Goal: Task Accomplishment & Management: Use online tool/utility

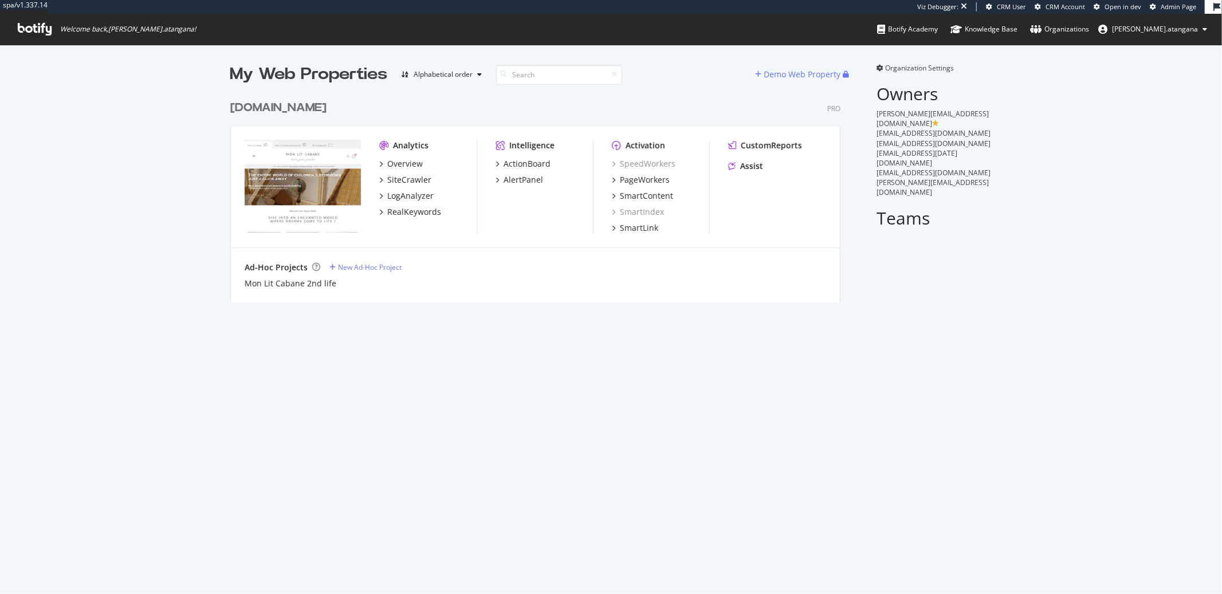
scroll to position [207, 610]
click at [649, 180] on div "PageWorkers" at bounding box center [645, 179] width 50 height 11
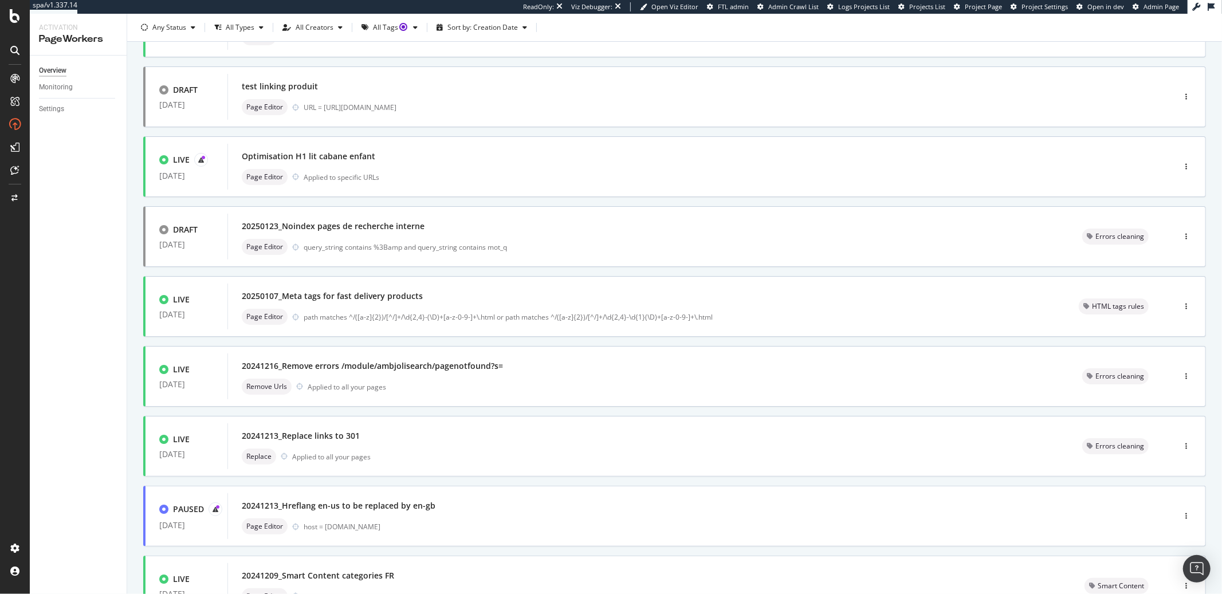
scroll to position [287, 0]
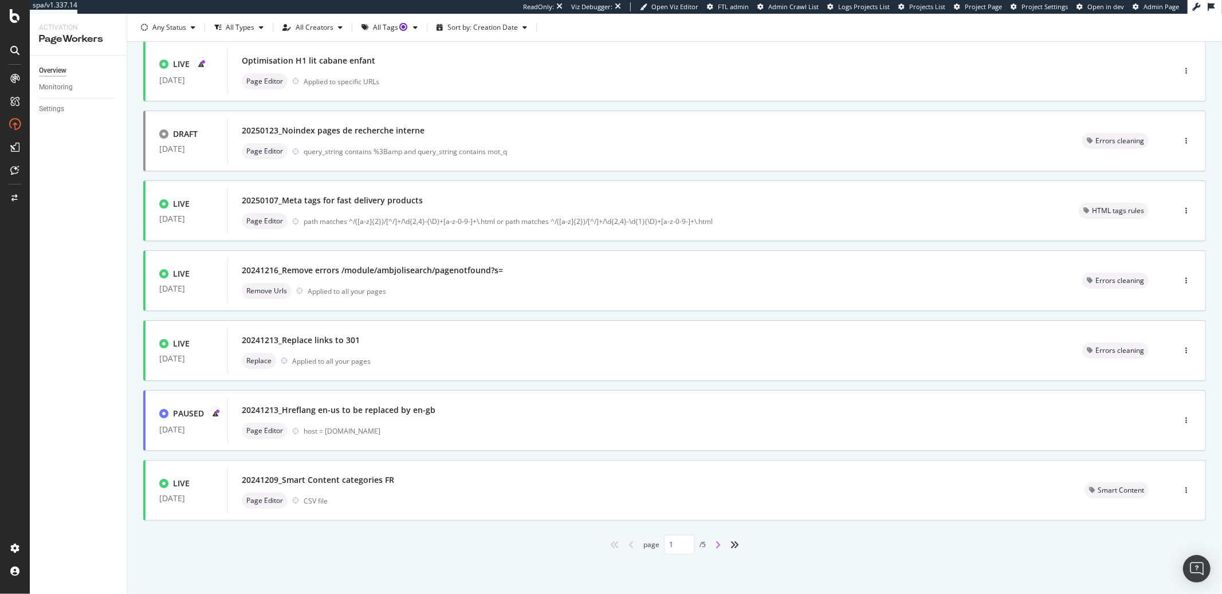
click at [715, 545] on icon "angle-right" at bounding box center [718, 544] width 6 height 9
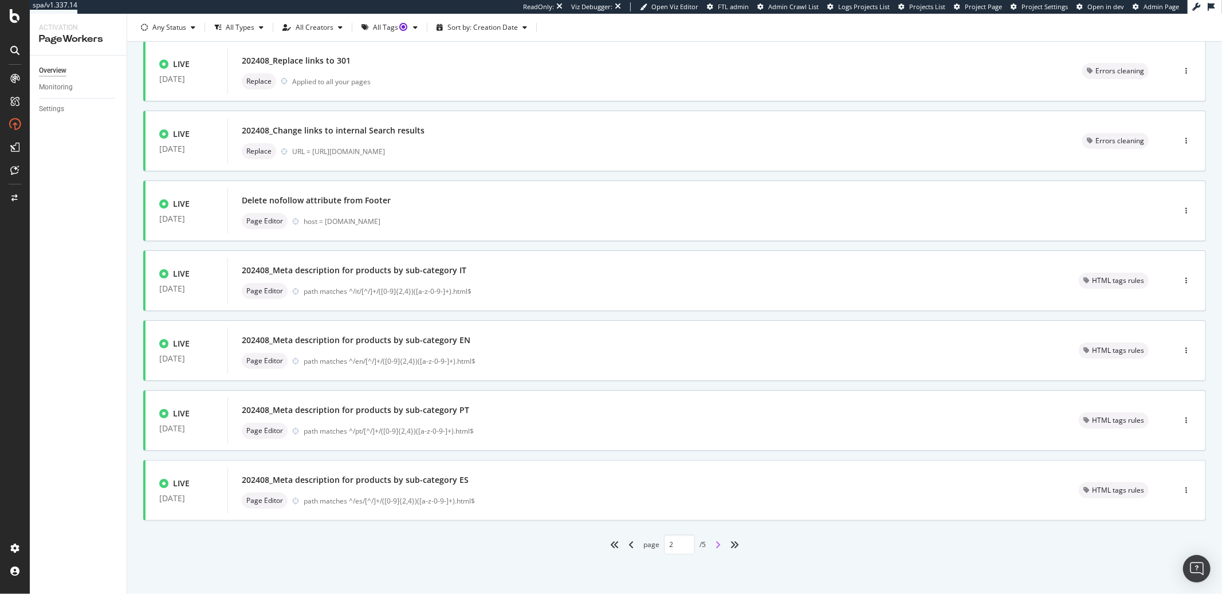
click at [715, 542] on icon "angle-right" at bounding box center [718, 544] width 6 height 9
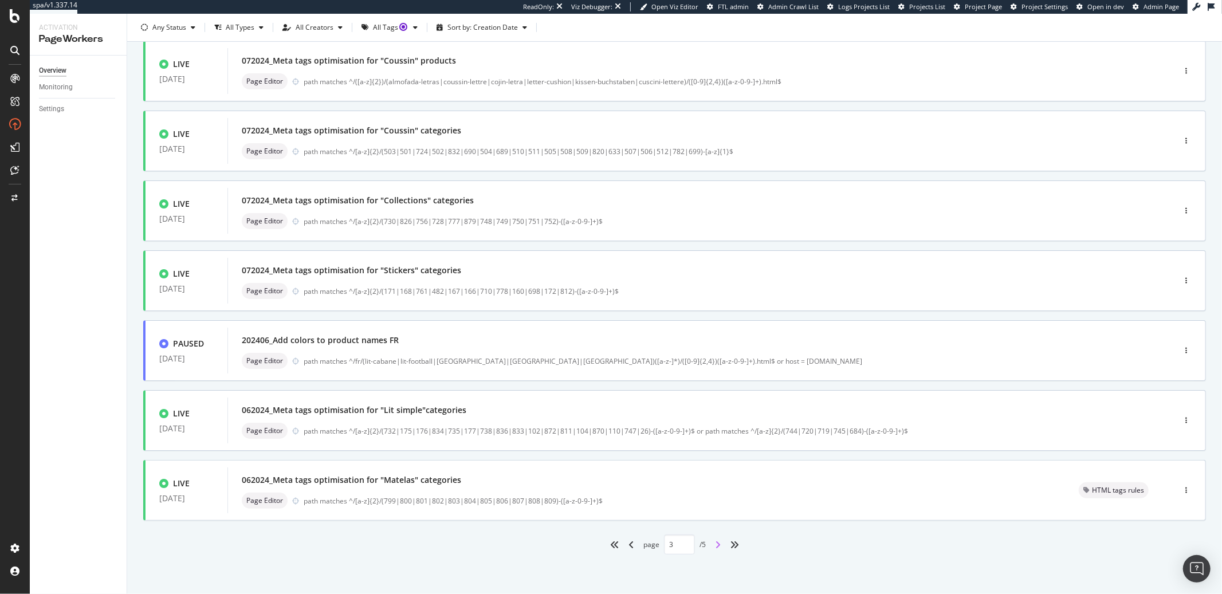
click at [715, 544] on icon "angle-right" at bounding box center [718, 544] width 6 height 9
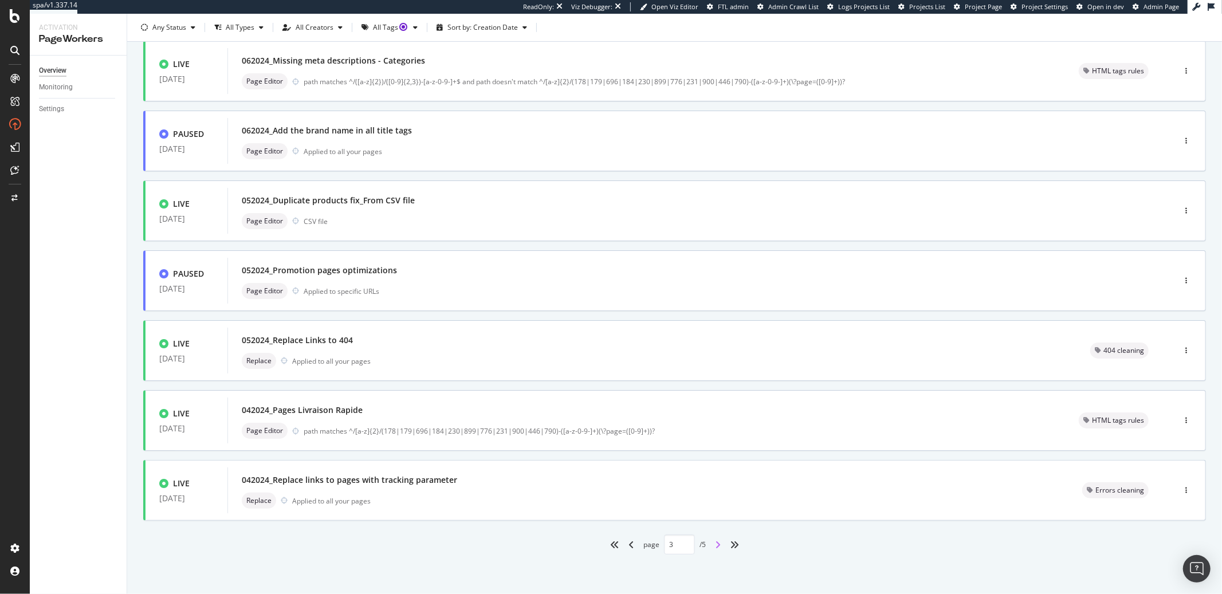
type input "4"
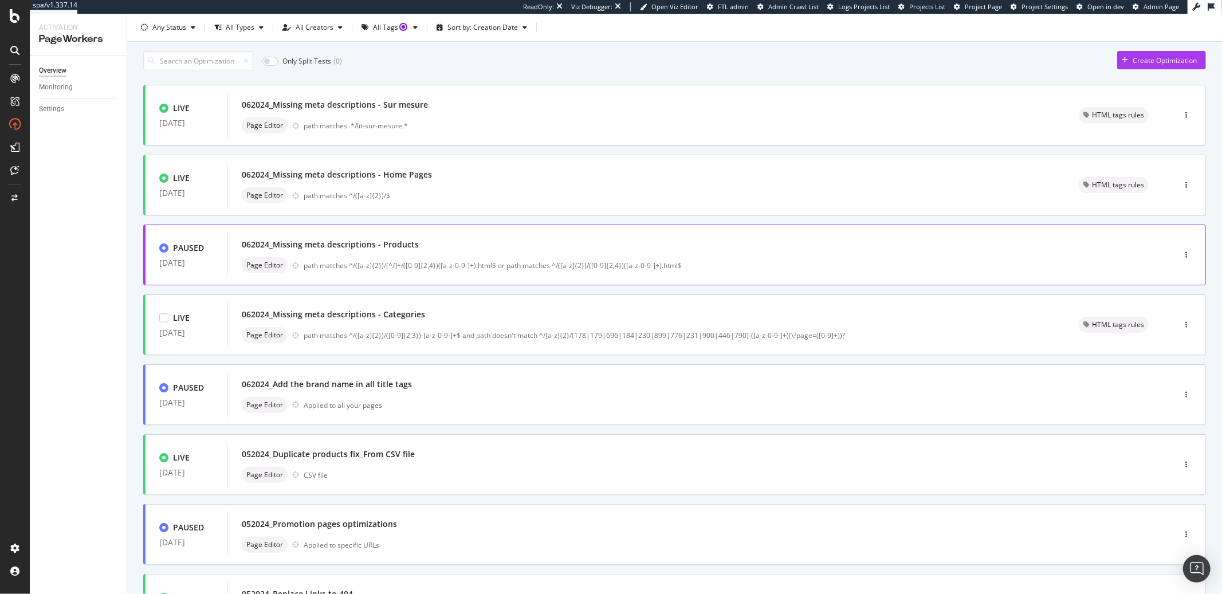
scroll to position [0, 0]
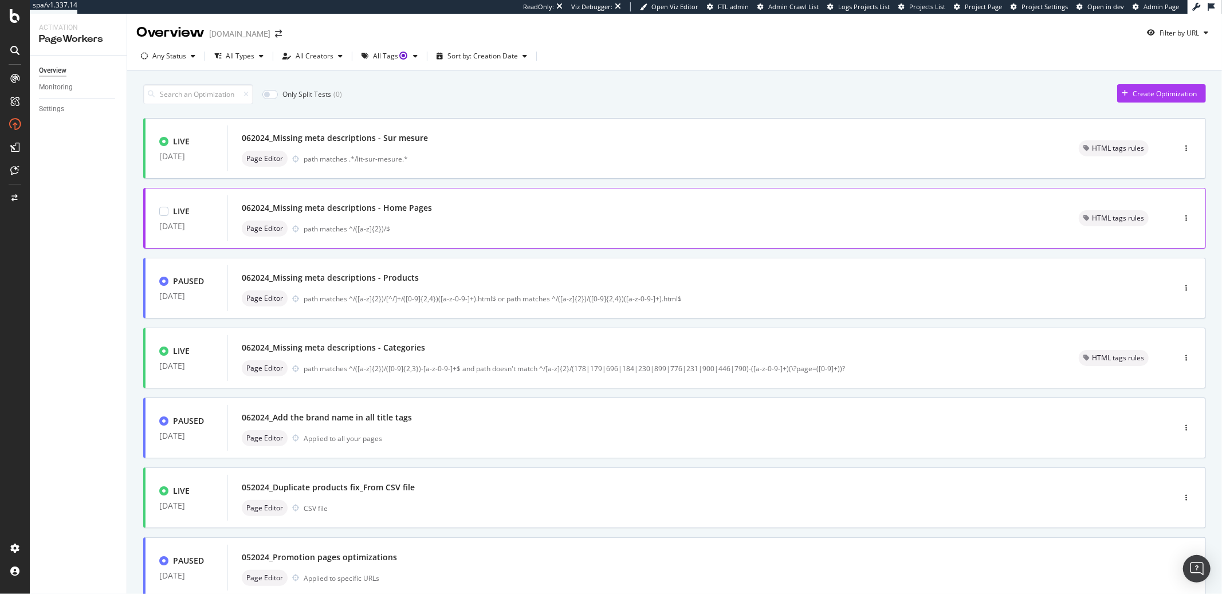
click at [609, 231] on div "path matches ^/([a-z]{2})/$" at bounding box center [678, 229] width 748 height 10
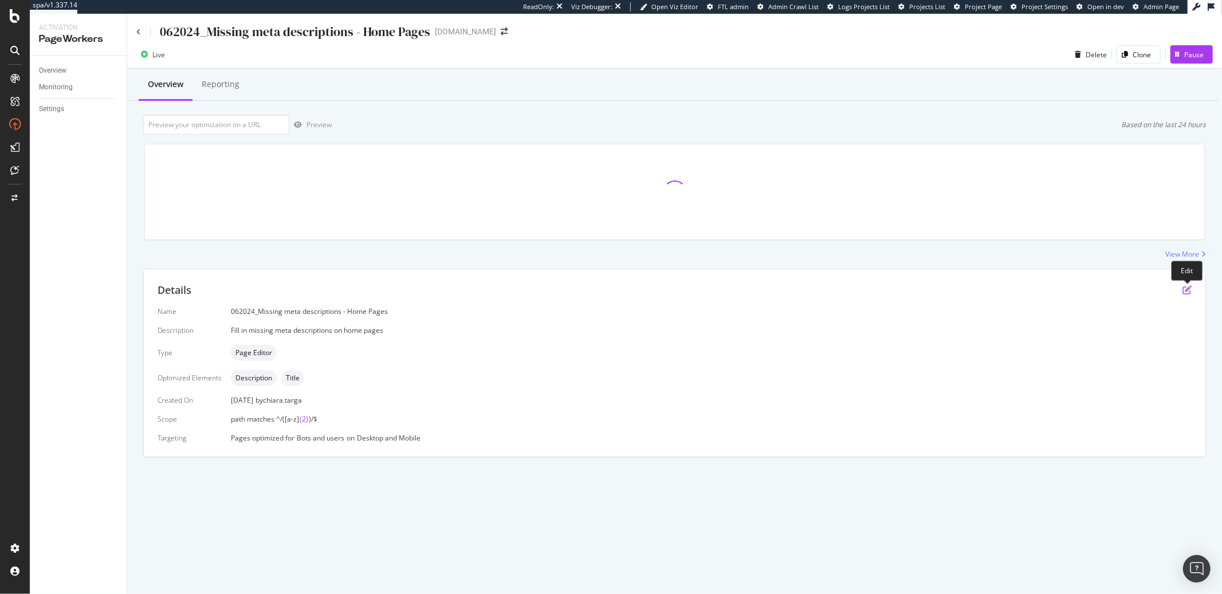
click at [1187, 292] on icon "pen-to-square" at bounding box center [1186, 289] width 9 height 9
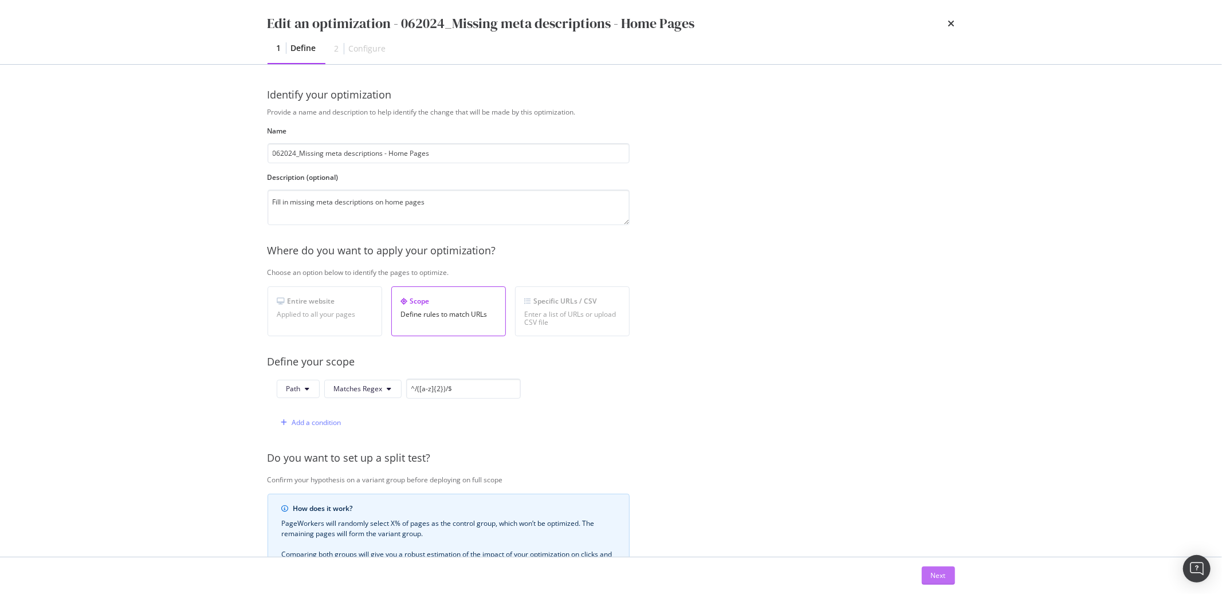
click at [925, 571] on button "Next" at bounding box center [938, 576] width 33 height 18
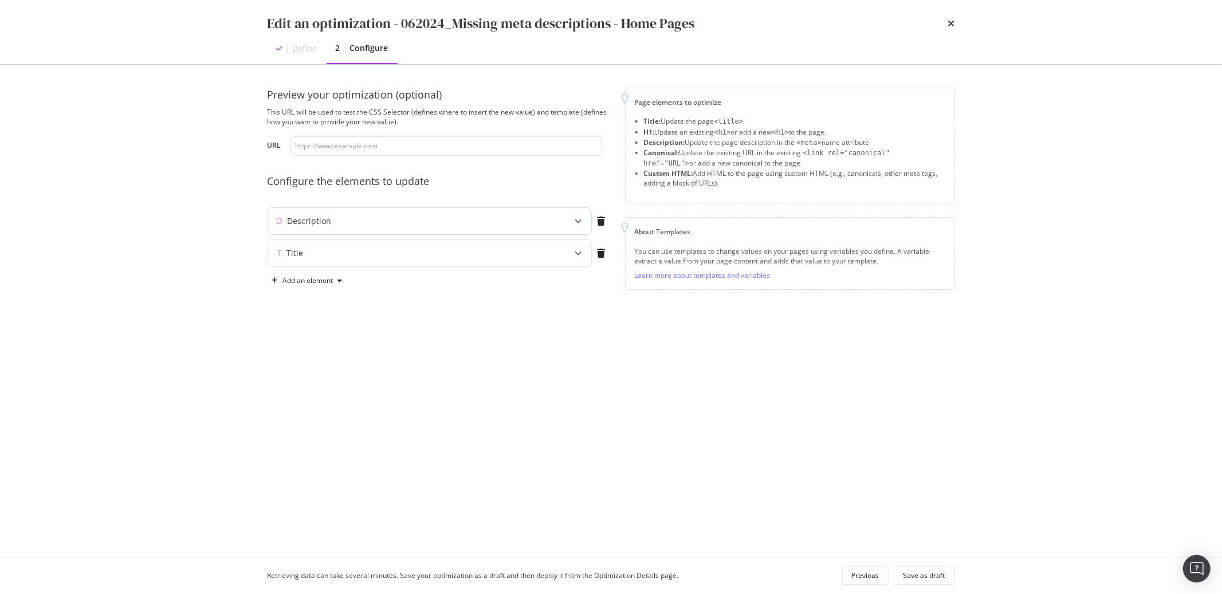
click at [575, 222] on icon "modal" at bounding box center [578, 221] width 7 height 7
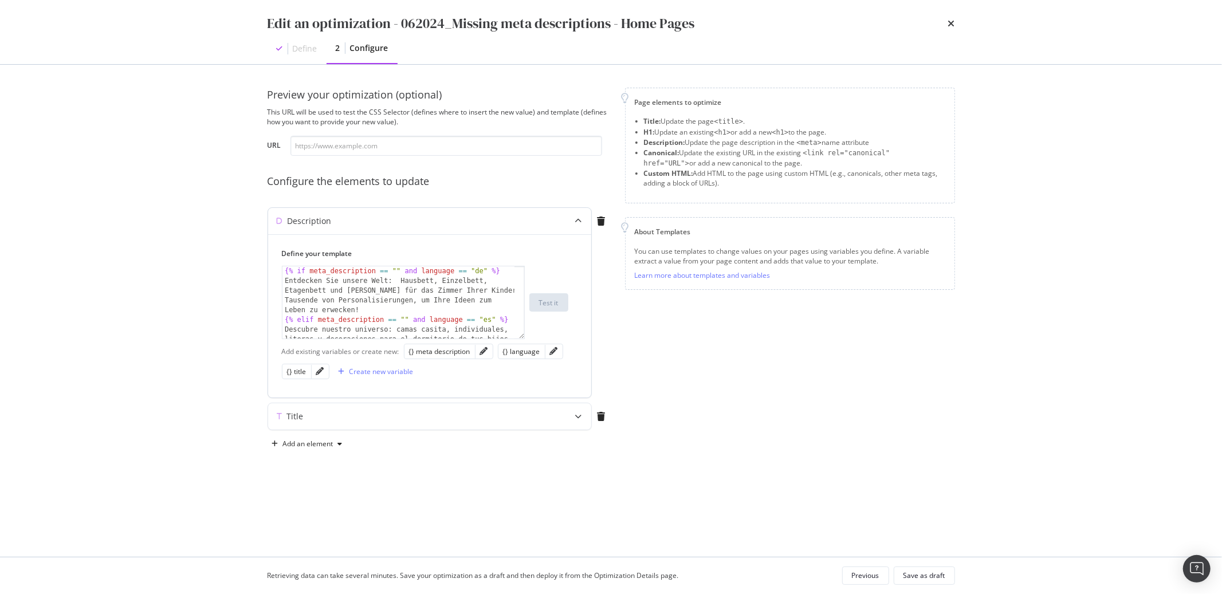
click at [416, 292] on div "{% if meta_description == "" and language == "de" %} Entdecken Sie unsere Welt:…" at bounding box center [398, 321] width 232 height 111
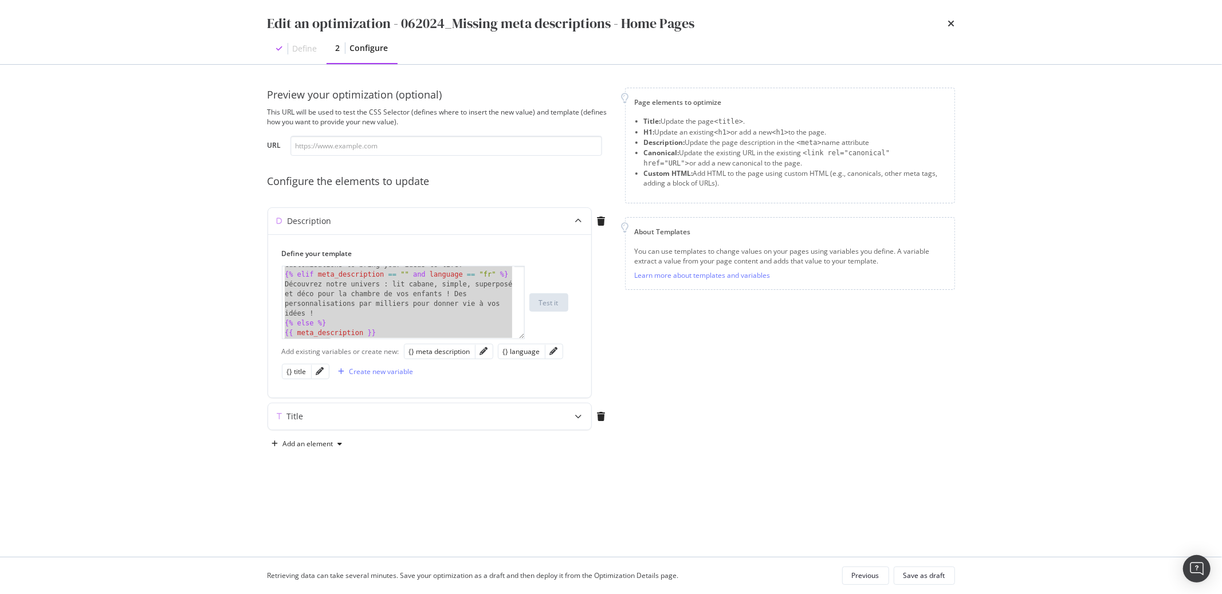
scroll to position [221, 0]
click at [287, 285] on div "Discover our world: house, single, bunk and decorative beds for your children's…" at bounding box center [398, 296] width 232 height 111
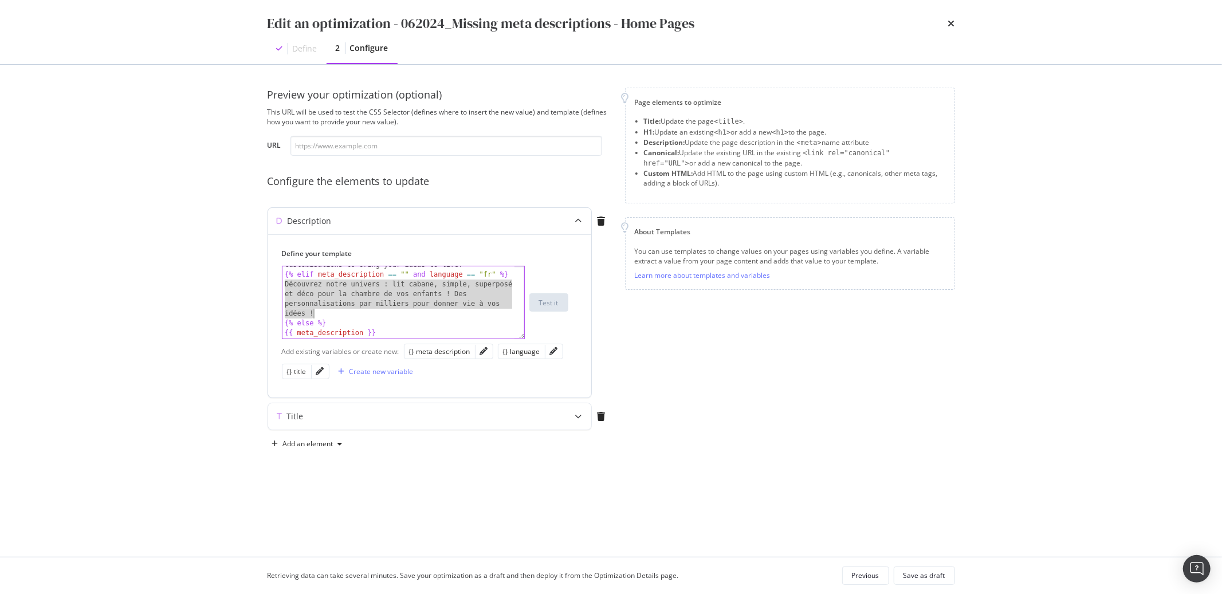
drag, startPoint x: 286, startPoint y: 285, endPoint x: 320, endPoint y: 312, distance: 42.9
click at [320, 312] on div "Discover our world: house, single, bunk and decorative beds for your children's…" at bounding box center [398, 296] width 232 height 111
paste textarea "Mon Lit Cabane, l’univers complet de la chambre enfant : lit bébé, lit simple, …"
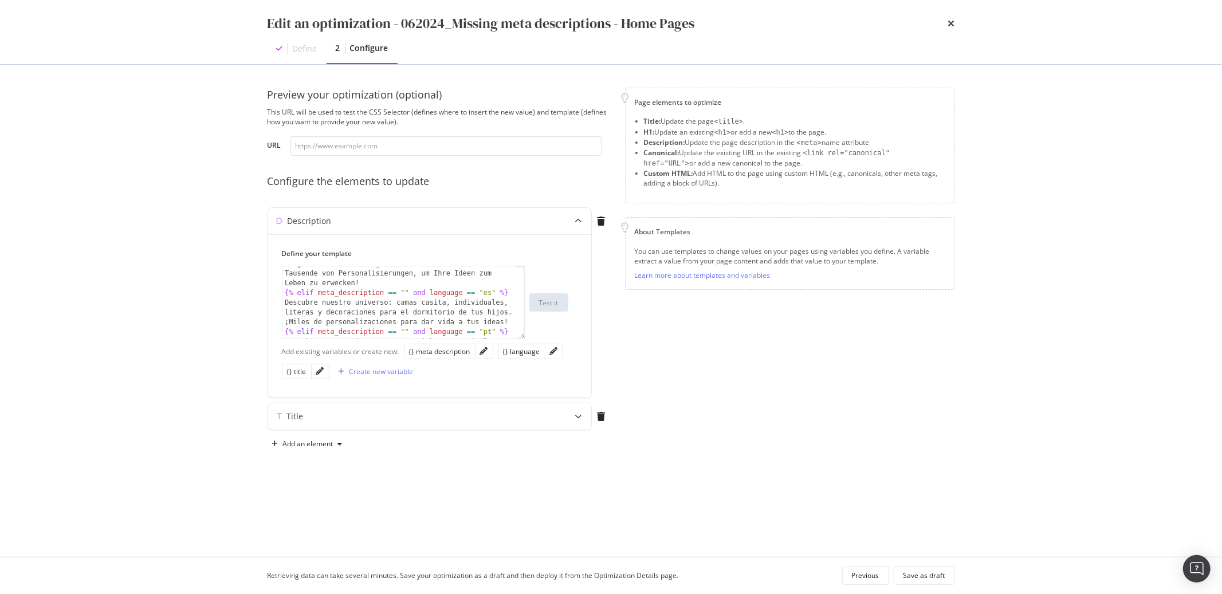
scroll to position [41, 0]
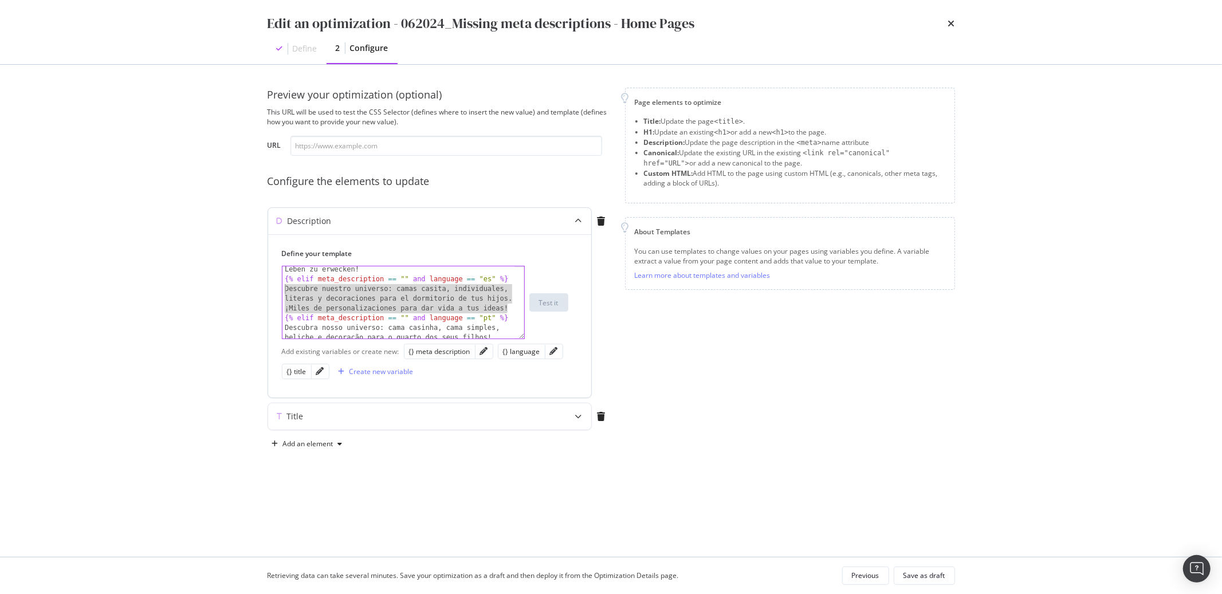
drag, startPoint x: 508, startPoint y: 310, endPoint x: 281, endPoint y: 288, distance: 228.5
click at [281, 288] on div "Define your template Mon Lit Cabane, l’univers complet de la chambre enfant : l…" at bounding box center [429, 315] width 323 height 163
paste textarea "Mon Lit Cabane, el universo completo del dormitorio infantil: cuna, cama indivi…"
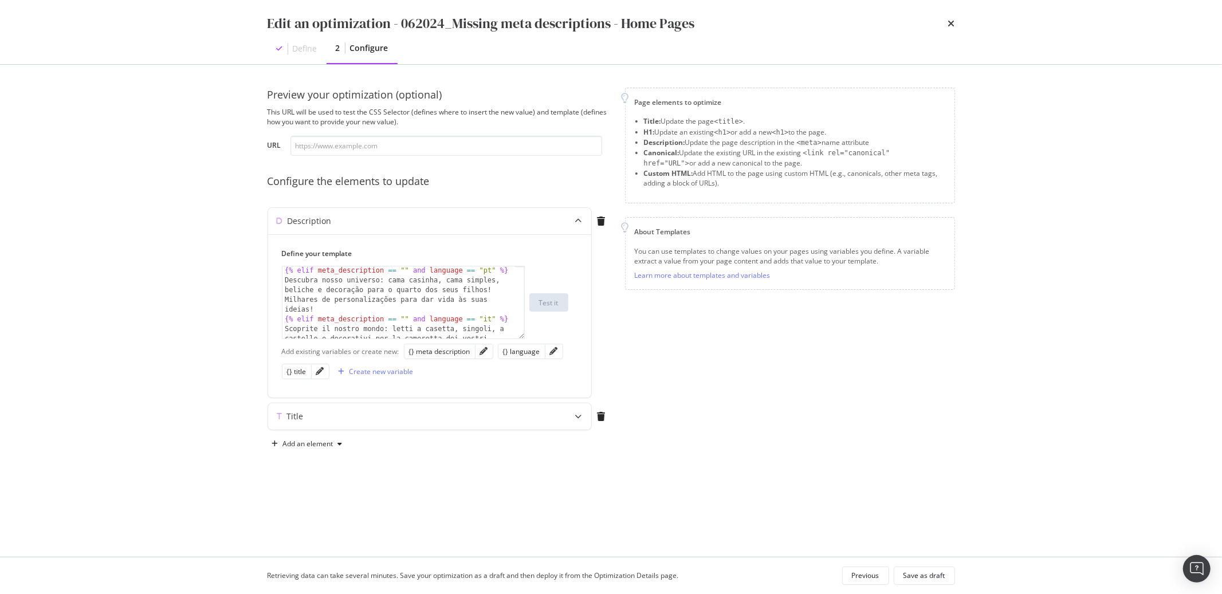
scroll to position [107, 0]
drag, startPoint x: 315, startPoint y: 310, endPoint x: 283, endPoint y: 282, distance: 43.0
click at [283, 282] on div "{% elif meta_description == "" and language == "pt" %} Descubra nosso universo:…" at bounding box center [398, 326] width 232 height 121
paste textarea "Mon Lit Cabane, o universo completo do quarto infantil: berço, cama individual,…"
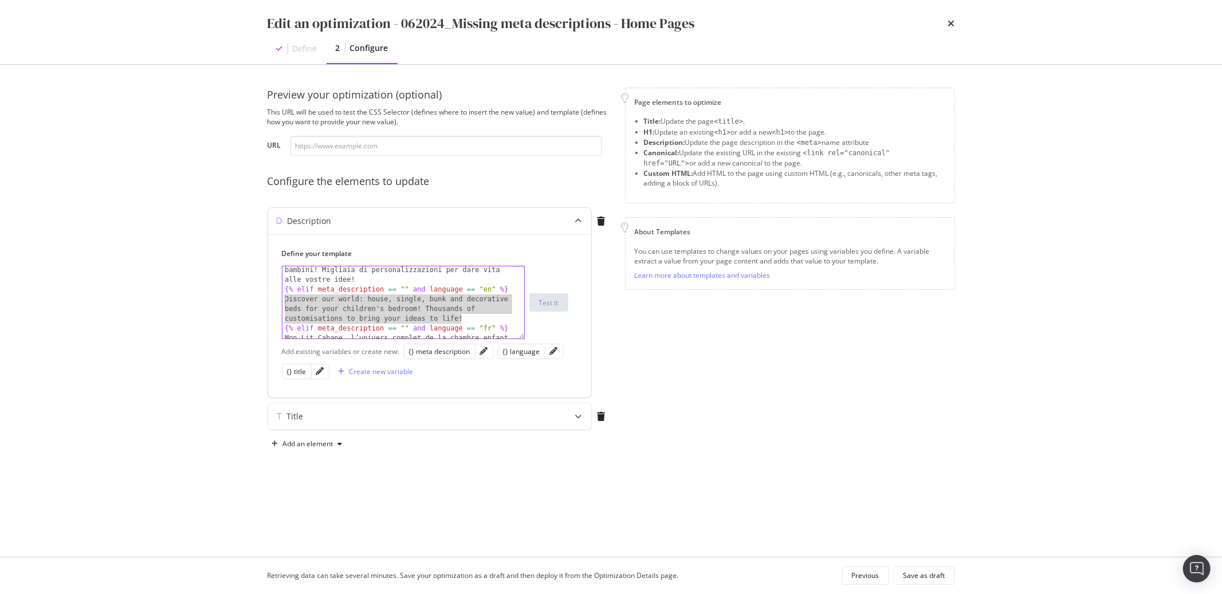
drag, startPoint x: 464, startPoint y: 318, endPoint x: 281, endPoint y: 304, distance: 183.9
click at [281, 304] on div "Define your template Mon Lit Cabane, o universo completo do quarto infantil: be…" at bounding box center [429, 315] width 323 height 163
paste textarea "Mon Lit Cabane, the complete world of kids’ rooms: fully customisable baby bed,…"
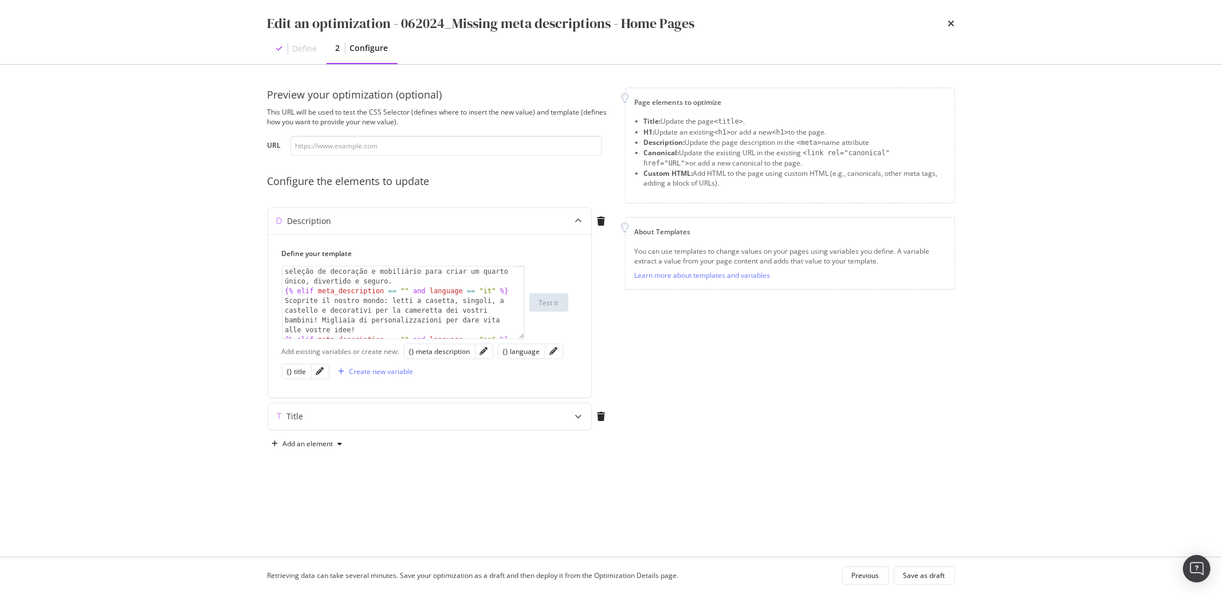
scroll to position [155, 0]
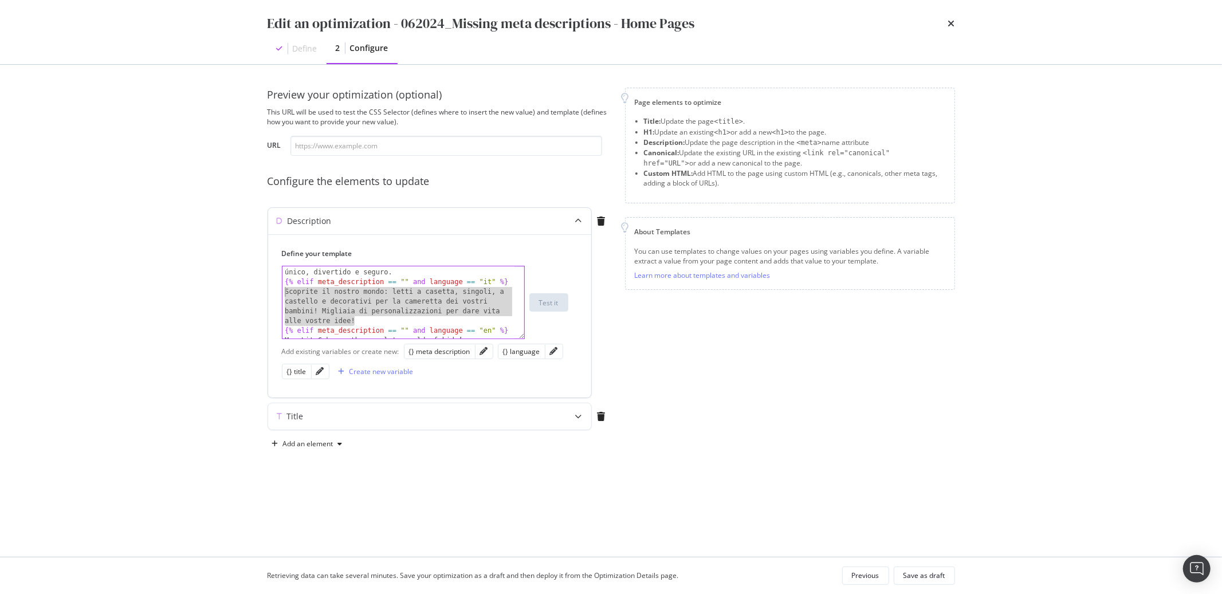
drag, startPoint x: 356, startPoint y: 319, endPoint x: 285, endPoint y: 294, distance: 75.7
click at [285, 294] on div "Mon Lit Cabane, o universo completo do quarto infantil: berço, cama individual,…" at bounding box center [398, 309] width 232 height 160
paste textarea "Mon Lit Cabane, l’universo completo della cameretta: lettino, letto singolo, le…"
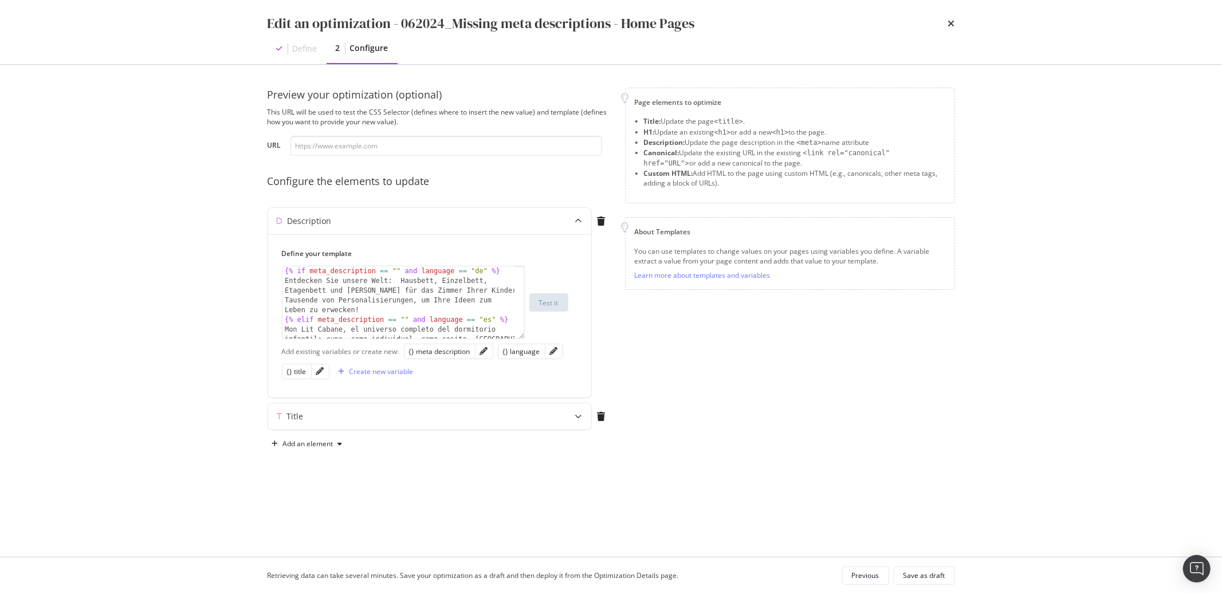
scroll to position [0, 0]
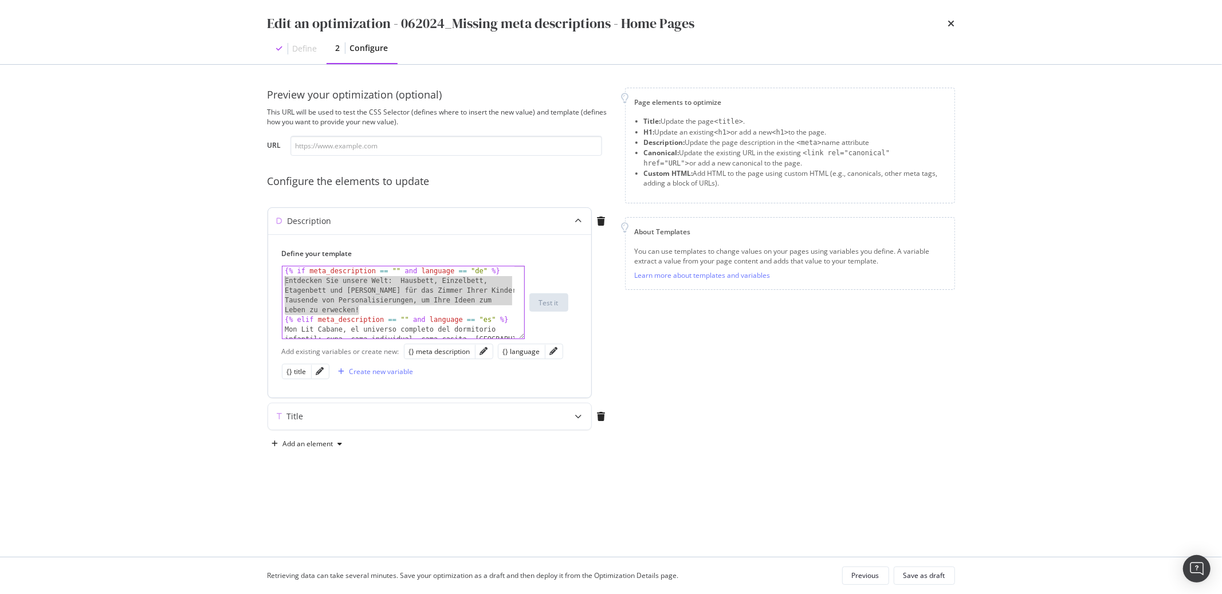
drag, startPoint x: 360, startPoint y: 307, endPoint x: 282, endPoint y: 283, distance: 81.5
click at [282, 283] on div "{% if meta_description == "" and language == "de" %} Entdecken Sie unsere Welt:…" at bounding box center [398, 331] width 232 height 131
paste textarea "Mon Lit Cabane, die komplette Welt des Kinderzimmers: individuell anpassbare Ba…"
type textarea "Mon Lit Cabane, die komplette Welt des Kinderzimmers: individuell anpassbare Ba…"
click at [575, 221] on icon "modal" at bounding box center [578, 221] width 7 height 7
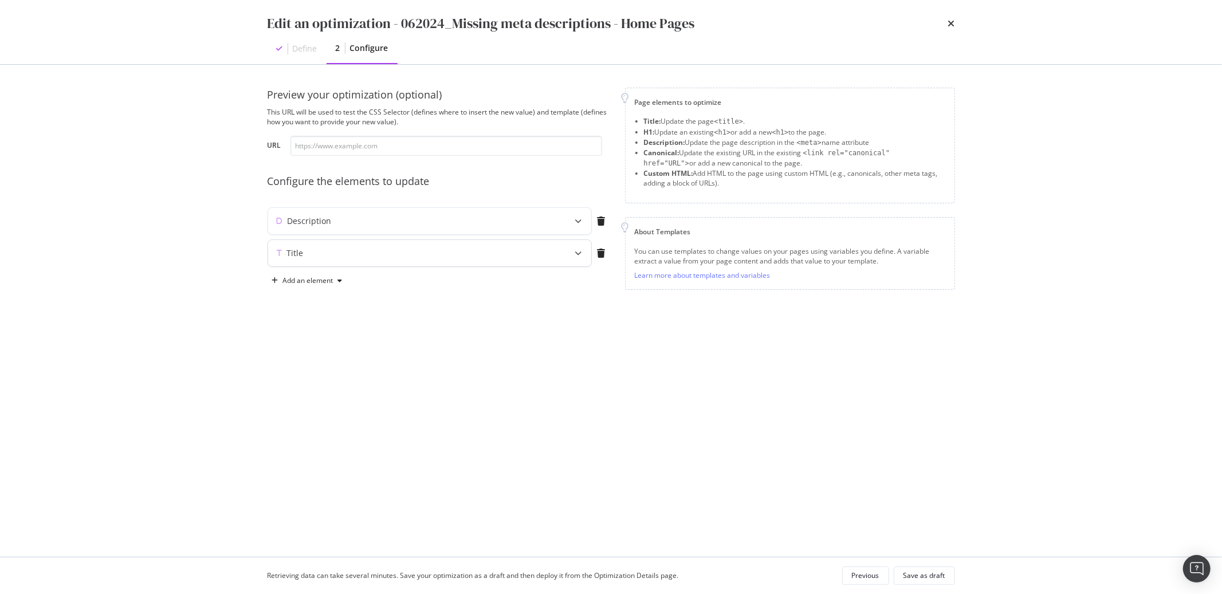
click at [581, 254] on icon "modal" at bounding box center [578, 253] width 7 height 7
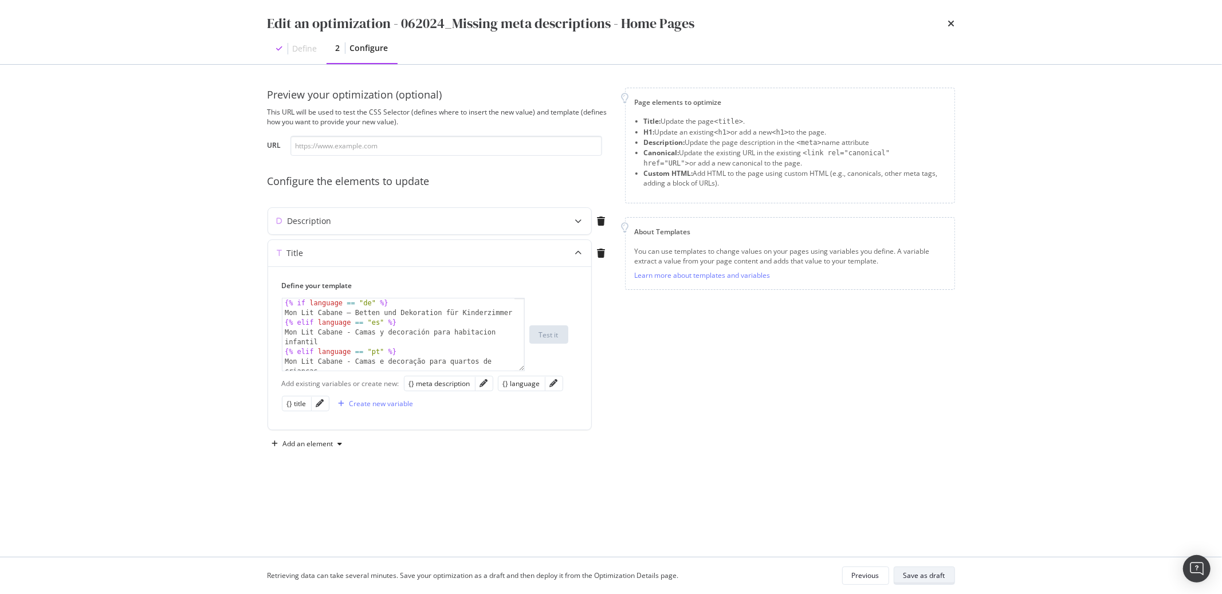
click at [917, 573] on div "Save as draft" at bounding box center [924, 576] width 42 height 10
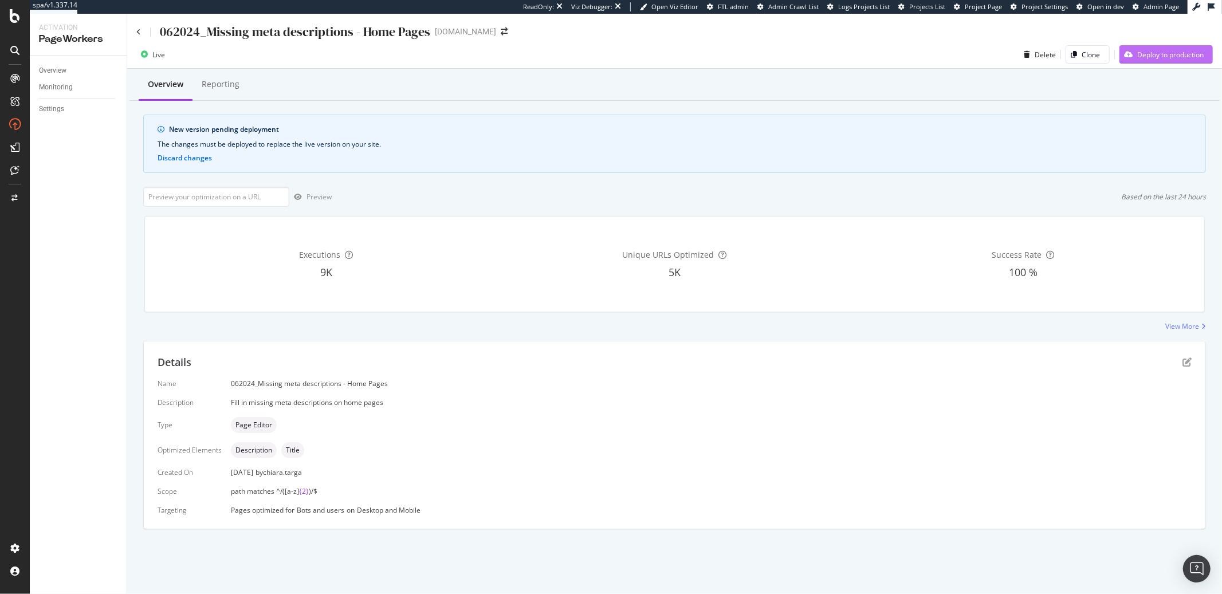
click at [1135, 51] on div "button" at bounding box center [1128, 54] width 18 height 7
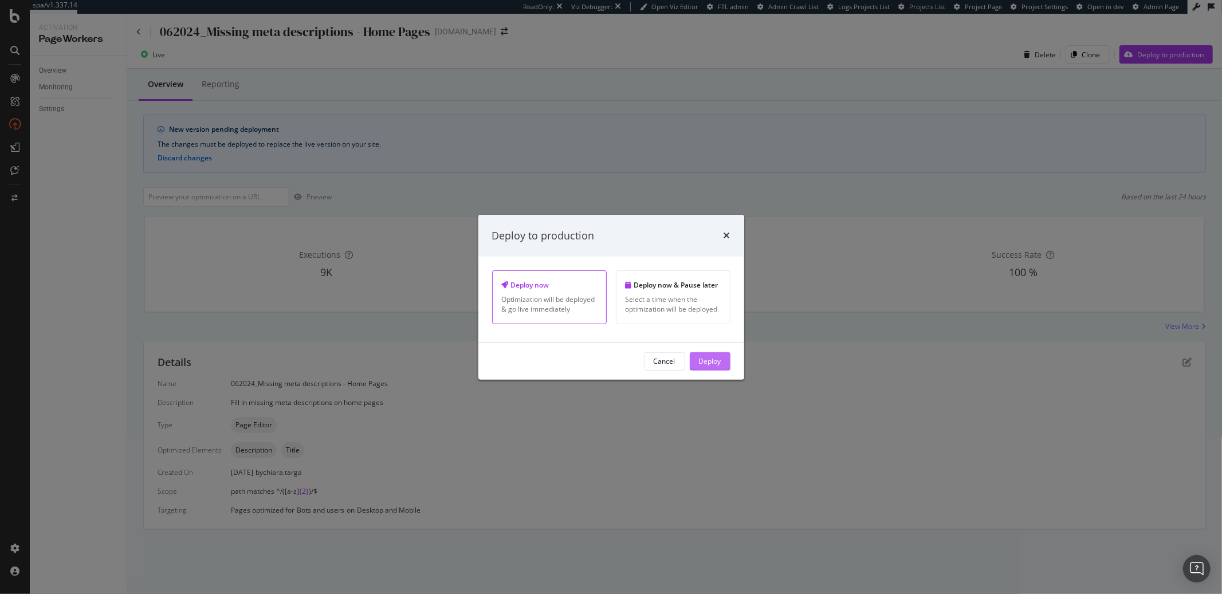
click at [713, 367] on div "Deploy" at bounding box center [710, 361] width 22 height 17
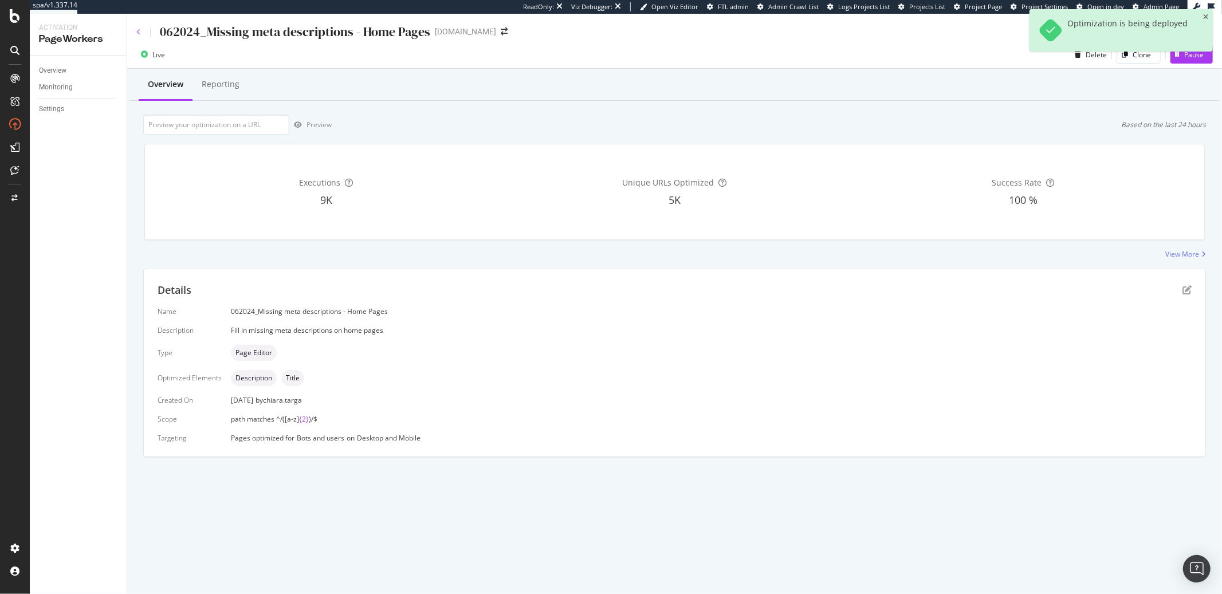
click at [138, 29] on icon at bounding box center [138, 32] width 5 height 7
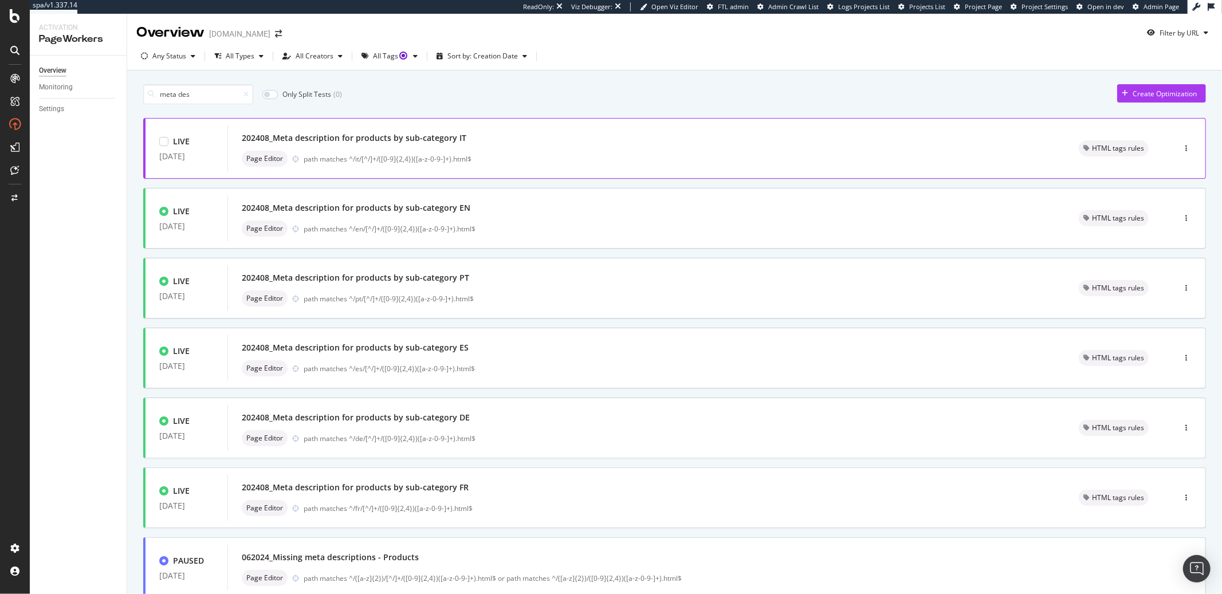
click at [478, 150] on div "202408_Meta description for products by sub-category IT Page Editor path matche…" at bounding box center [646, 148] width 809 height 37
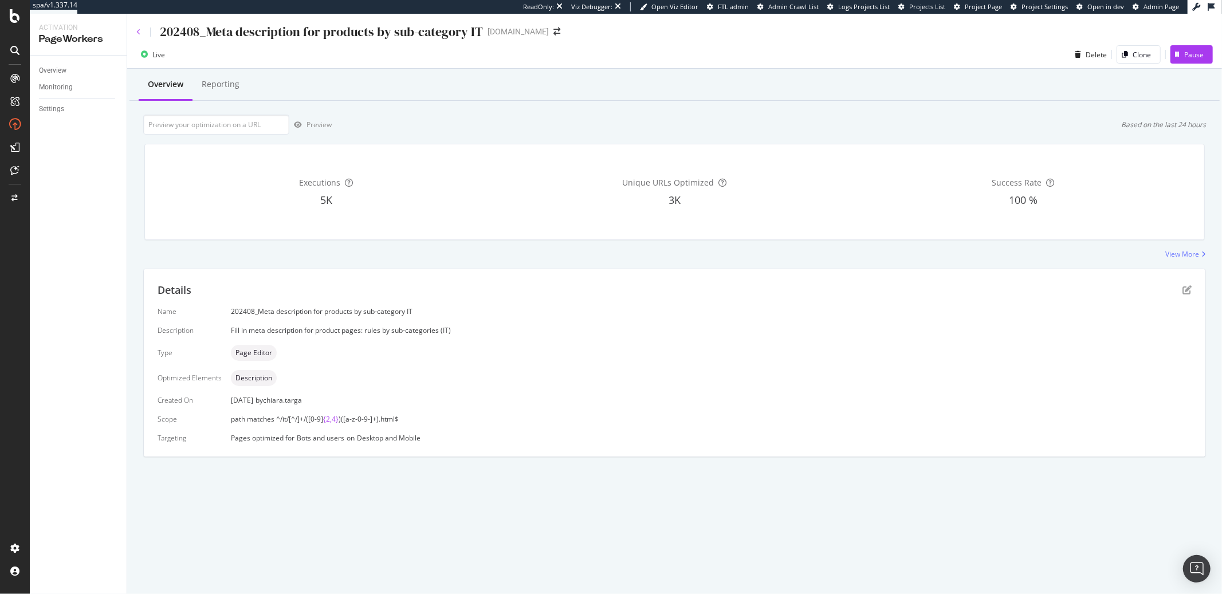
click at [137, 31] on icon at bounding box center [138, 32] width 5 height 7
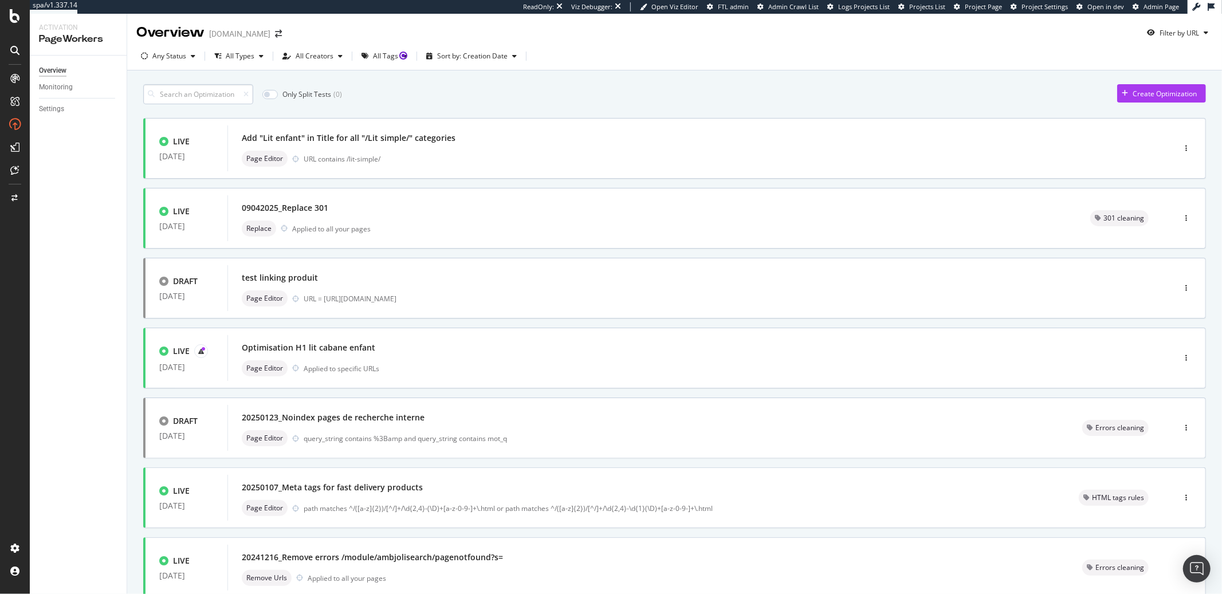
click at [216, 93] on input at bounding box center [198, 94] width 110 height 20
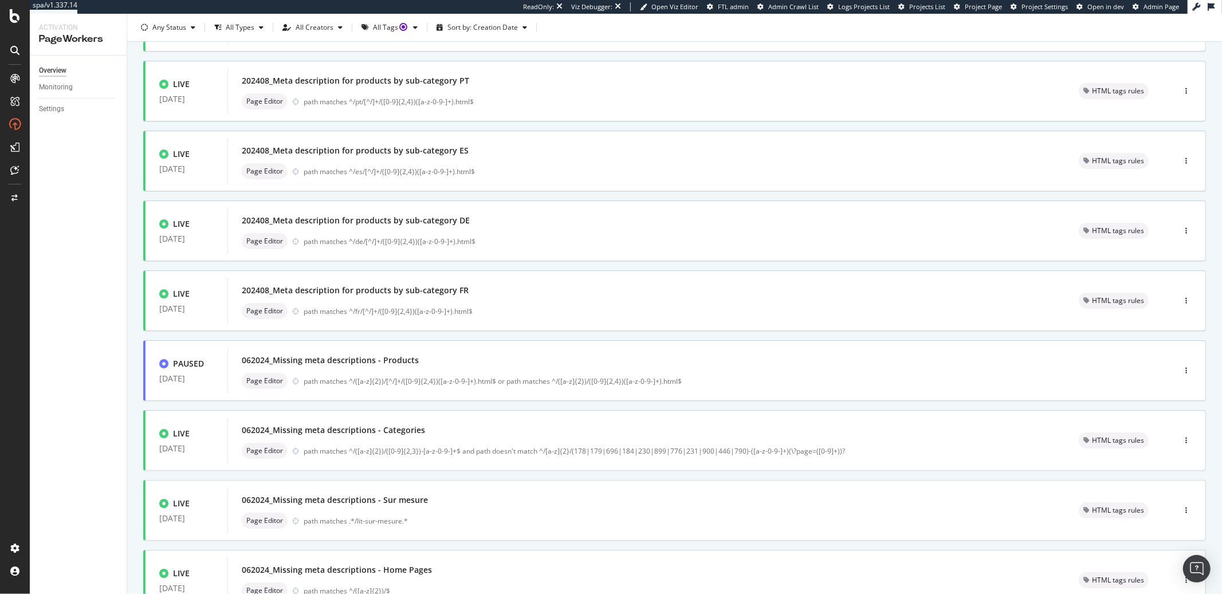
scroll to position [287, 0]
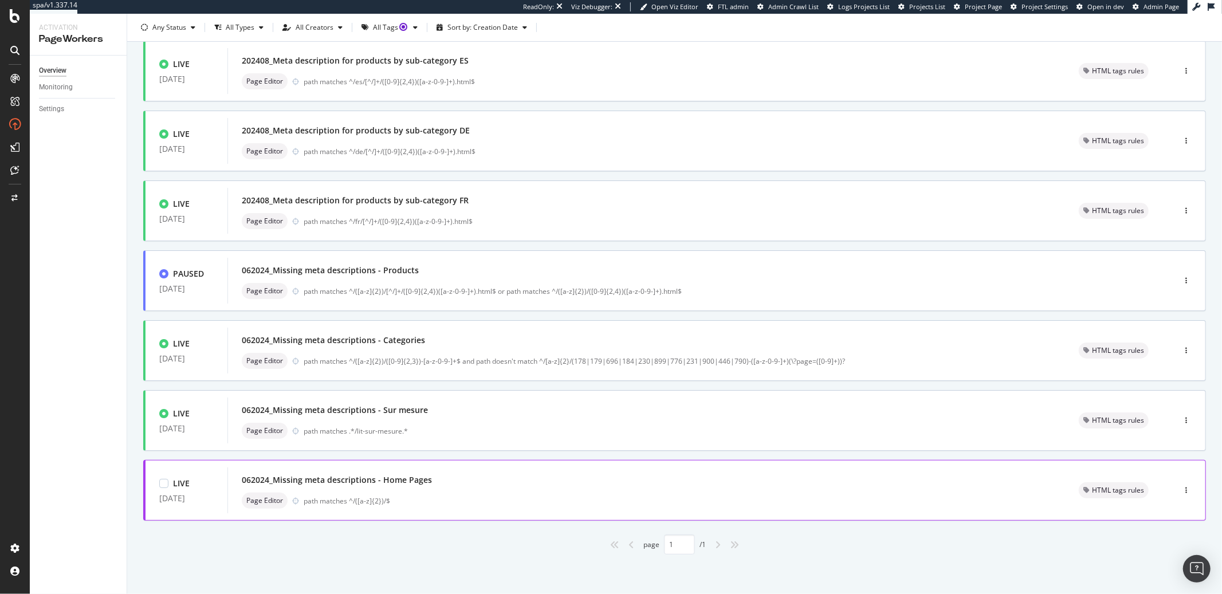
click at [372, 487] on div "062024_Missing meta descriptions - Home Pages" at bounding box center [646, 480] width 809 height 16
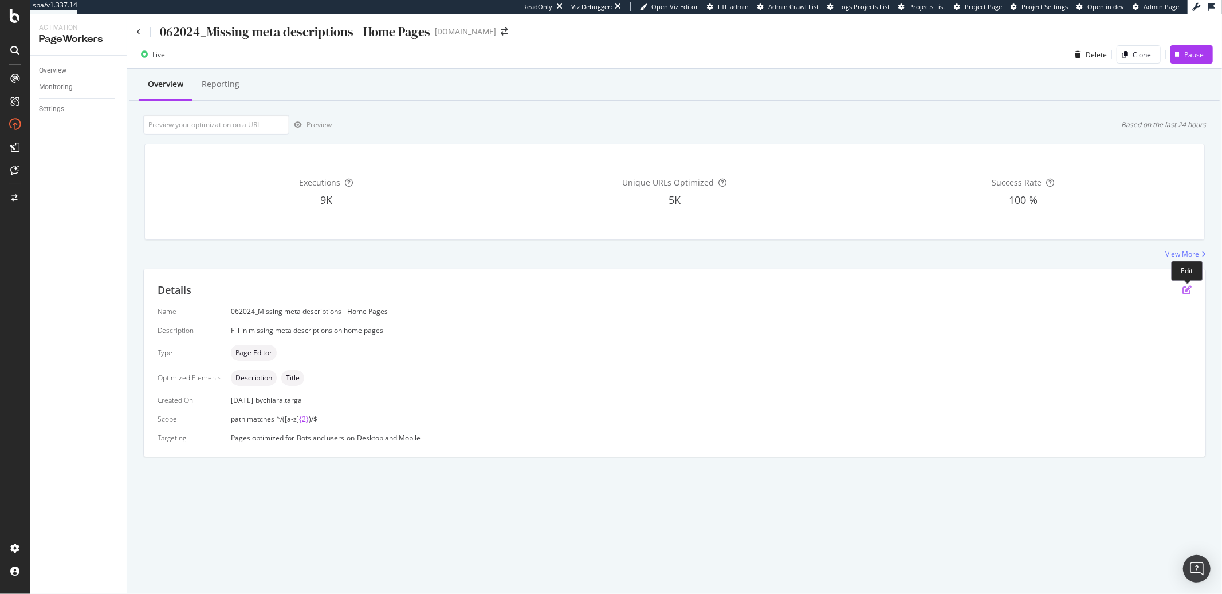
click at [1188, 289] on icon "pen-to-square" at bounding box center [1186, 289] width 9 height 9
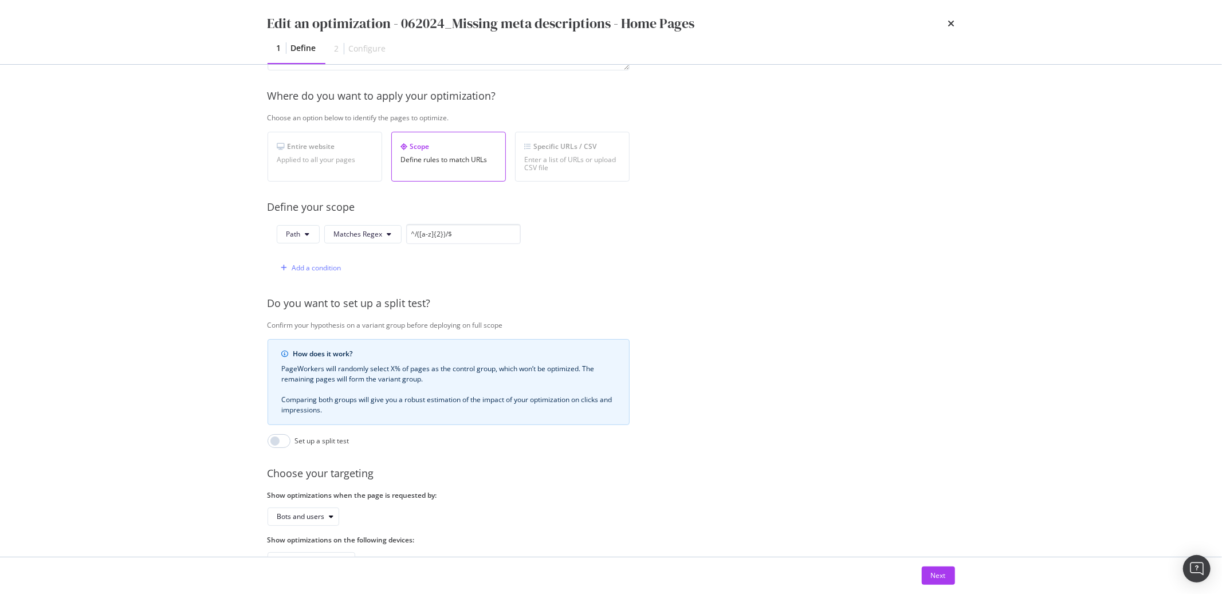
scroll to position [175, 0]
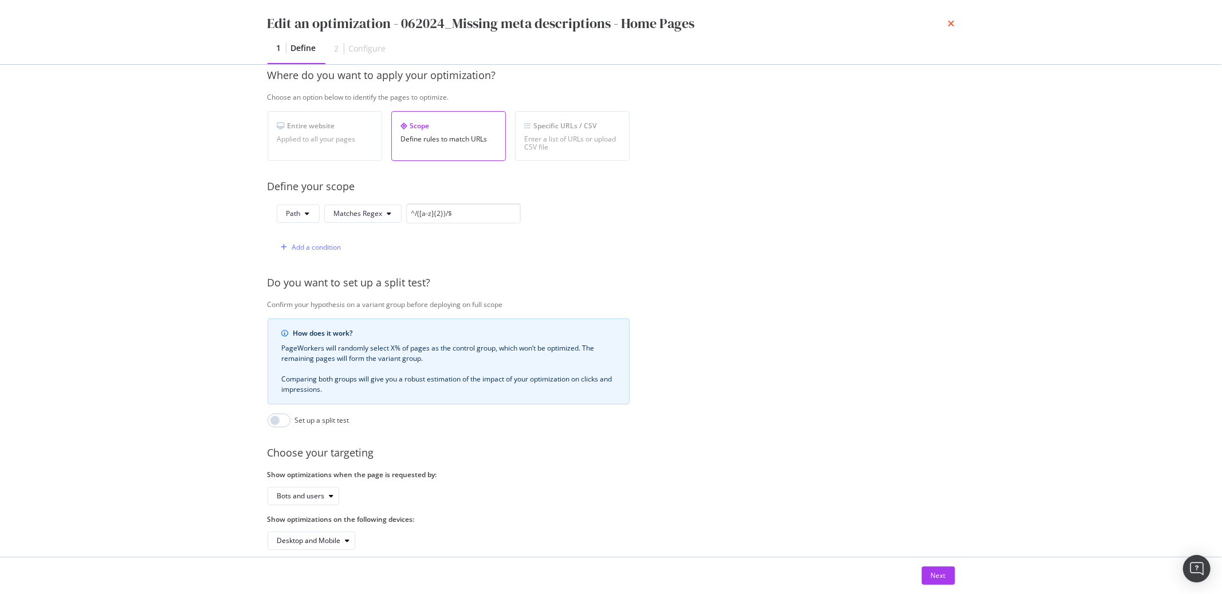
click at [949, 27] on icon "times" at bounding box center [951, 23] width 7 height 9
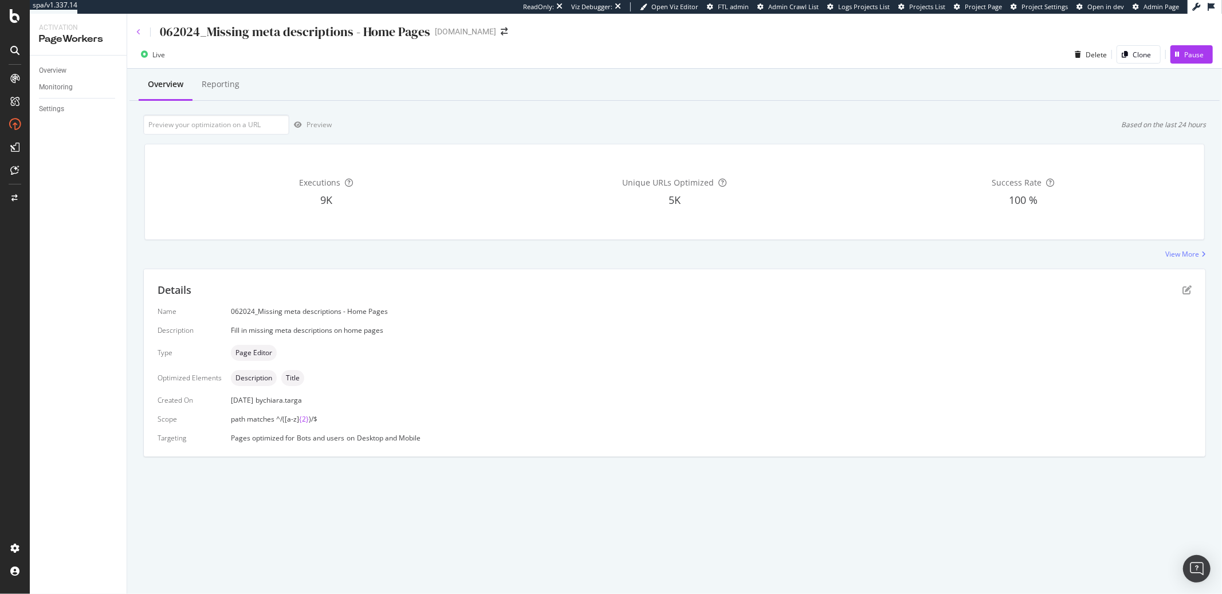
click at [140, 29] on icon at bounding box center [138, 32] width 5 height 7
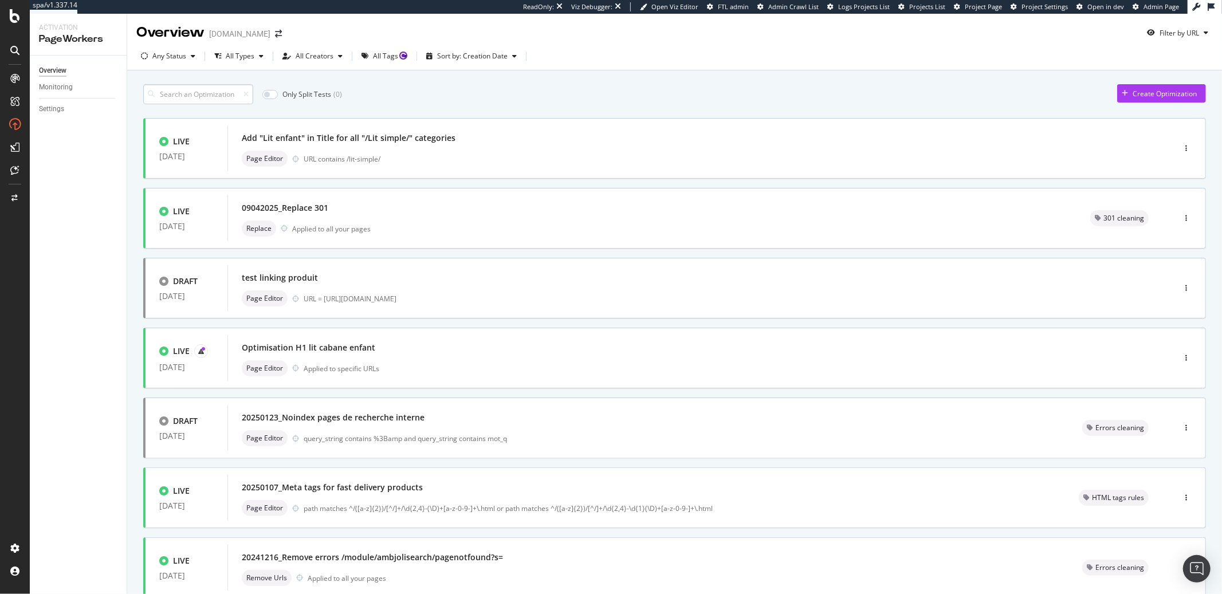
click at [176, 88] on input at bounding box center [198, 94] width 110 height 20
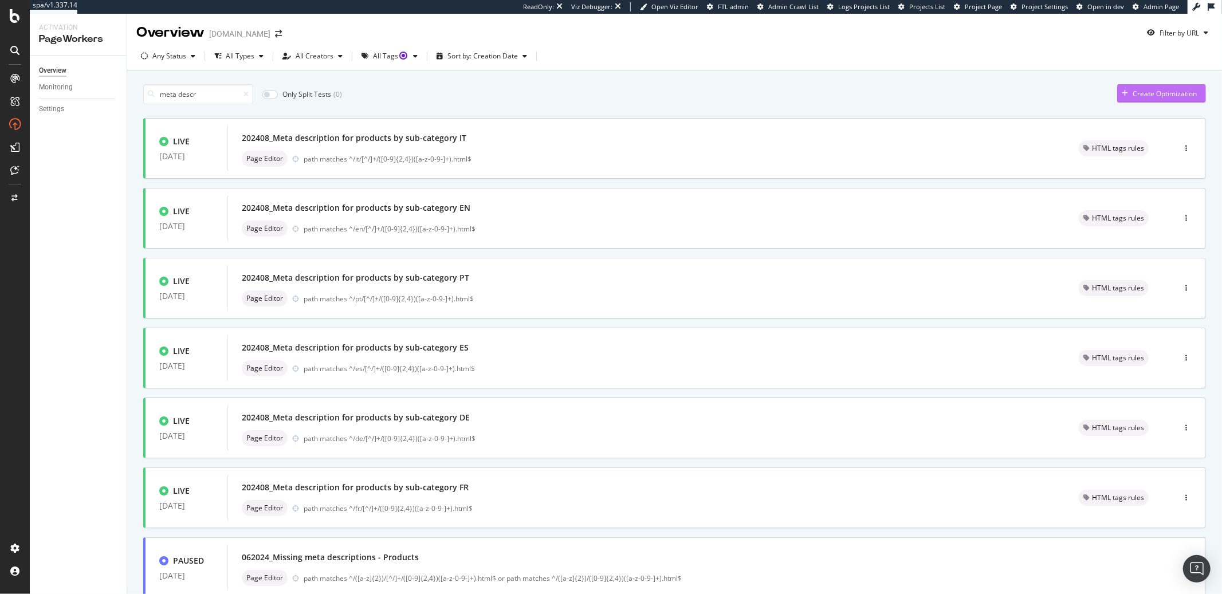
click at [1133, 98] on div "Create Optimization" at bounding box center [1165, 94] width 64 height 10
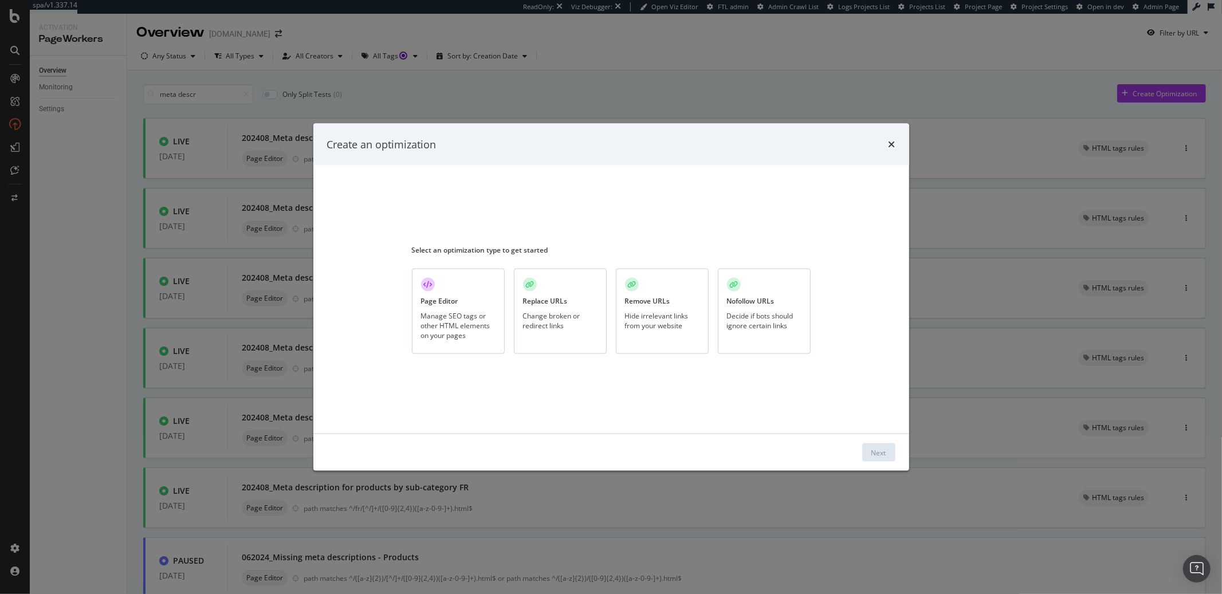
click at [459, 297] on div "Page Editor Manage SEO tags or other HTML elements on your pages" at bounding box center [458, 311] width 93 height 85
click at [887, 454] on button "Next" at bounding box center [878, 452] width 33 height 18
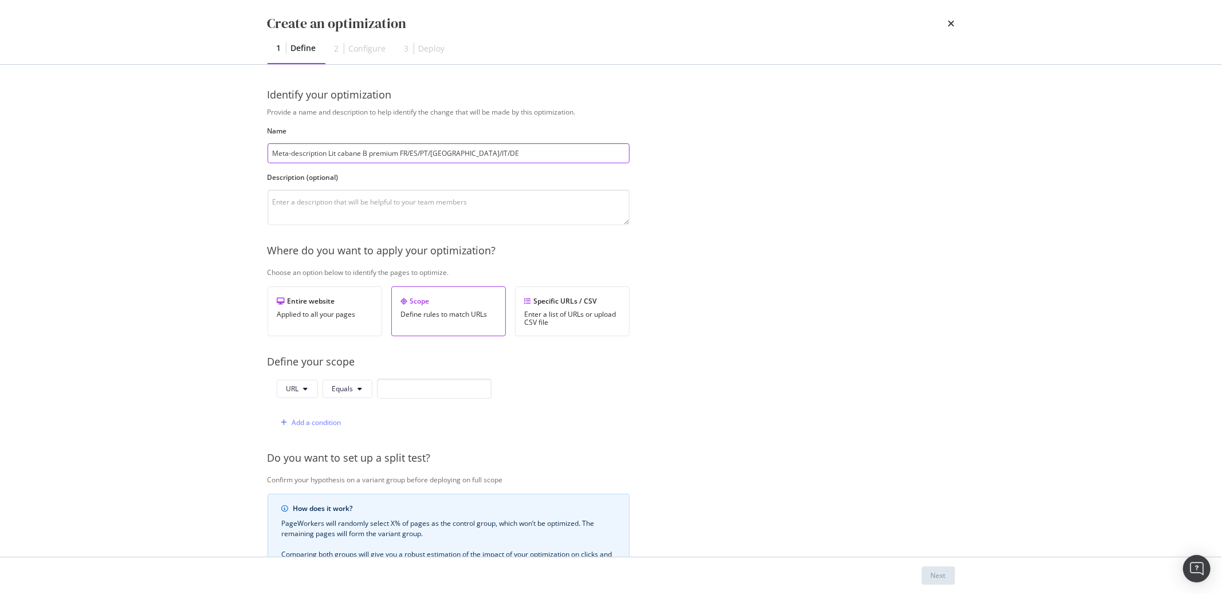
type input "Meta-description Lit cabane B premium FR/ES/PT/UK/IT/DE"
click at [288, 207] on textarea "modal" at bounding box center [449, 208] width 362 height 36
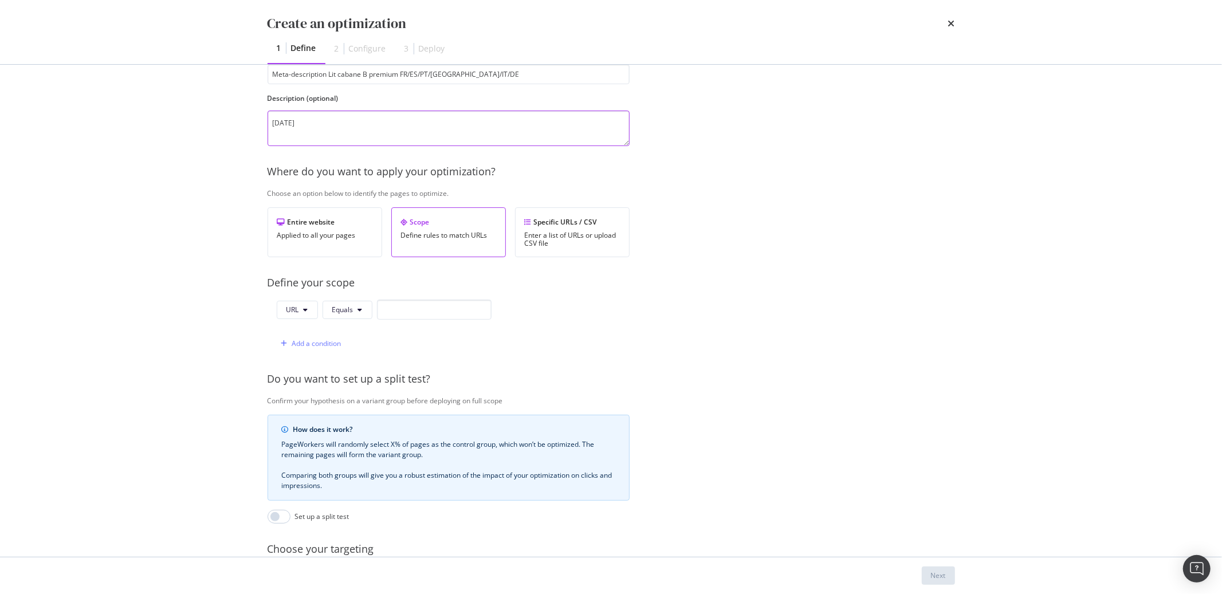
scroll to position [80, 0]
type textarea "05/09/2025"
click at [347, 311] on span "Equals" at bounding box center [342, 309] width 21 height 10
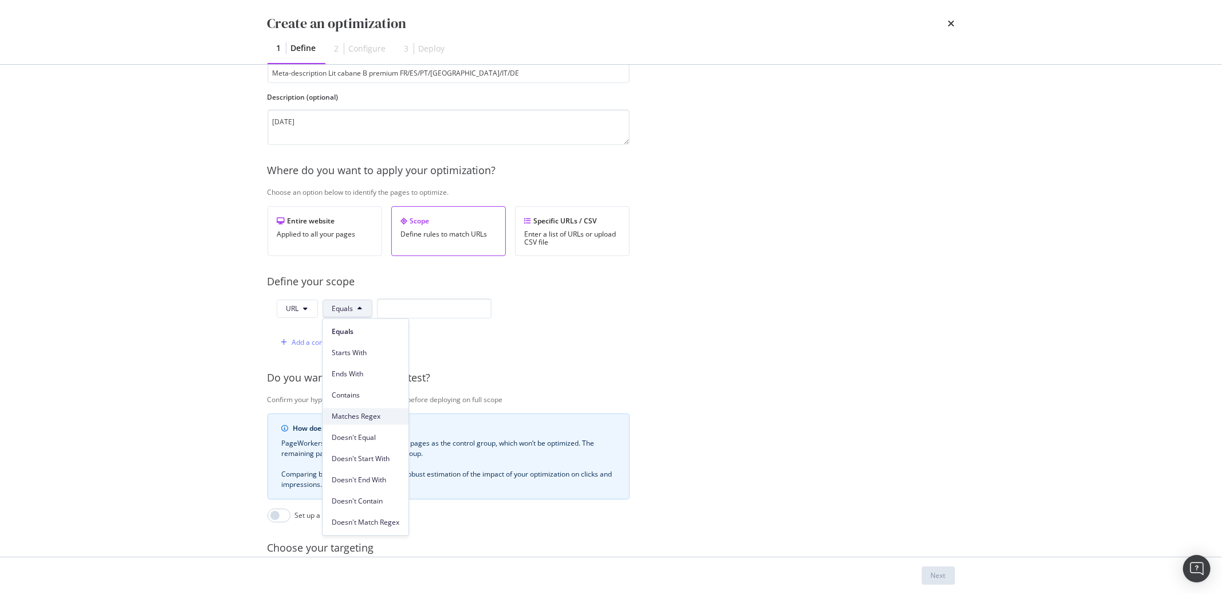
click at [359, 415] on span "Matches Regex" at bounding box center [366, 416] width 68 height 10
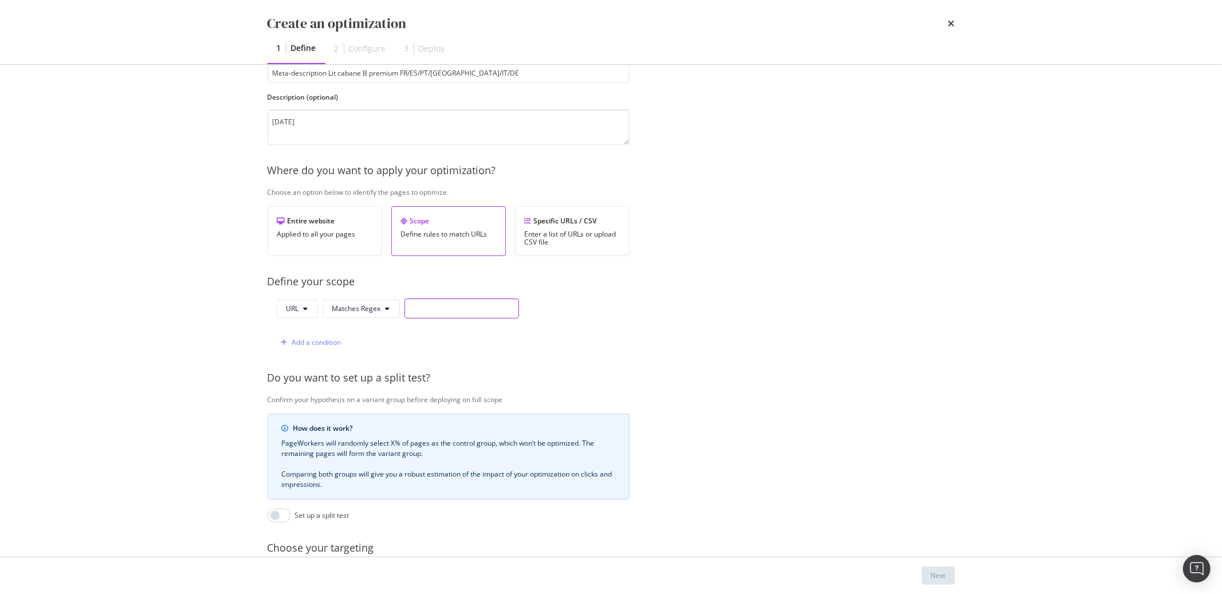
click at [412, 301] on input "modal" at bounding box center [461, 308] width 115 height 20
paste input "^https:\/\/monlitcabane\.com\/(fr|es|en|pt|it|de)\/[a-z0-9\-]+-b-premium\/\d+-[…"
type input "^https:\/\/monlitcabane\.com\/(fr|es|en|pt|it|de)\/[a-z0-9\-]+-b-premium\/\d+-[…"
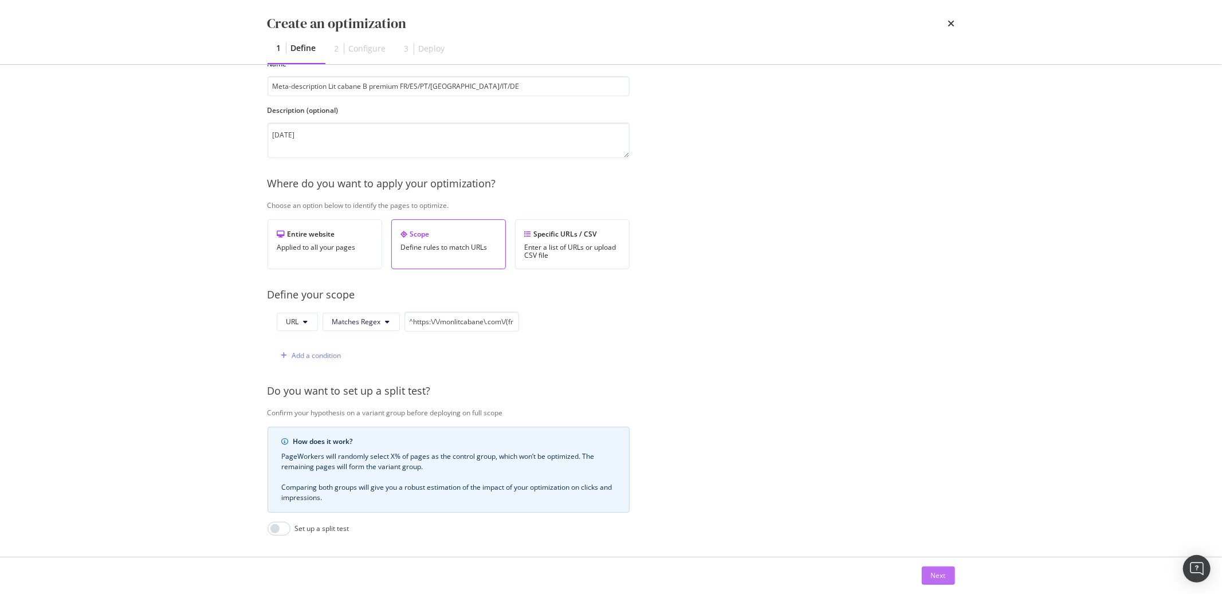
click at [934, 575] on div "Next" at bounding box center [938, 576] width 15 height 10
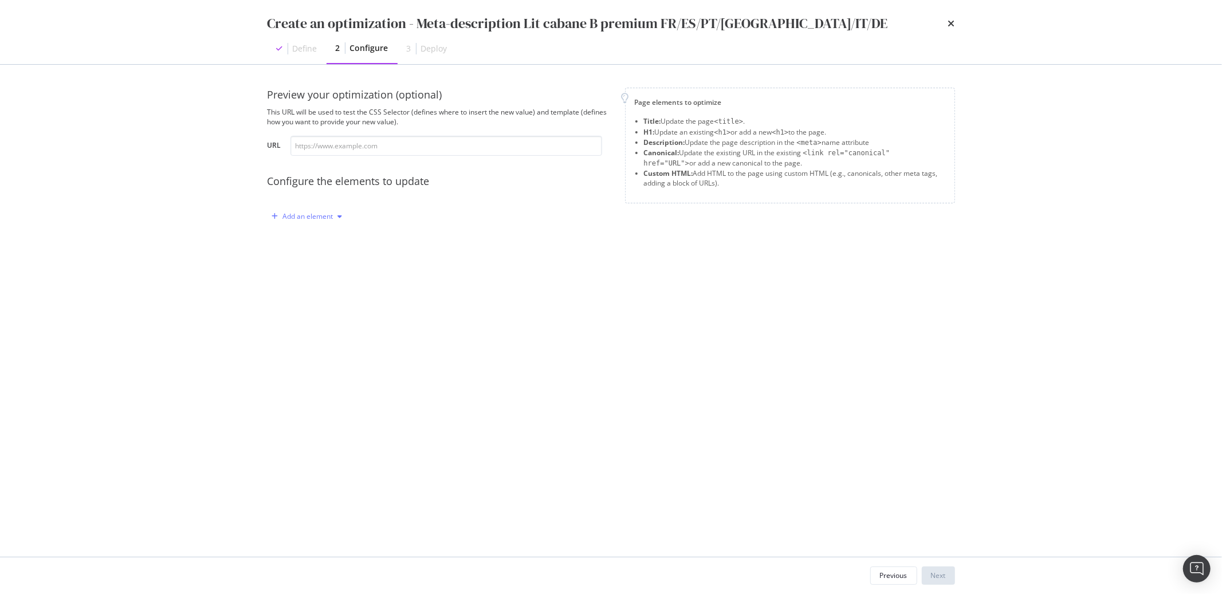
click at [315, 214] on div "Add an element" at bounding box center [308, 216] width 50 height 7
click at [317, 276] on div "Description" at bounding box center [315, 277] width 37 height 10
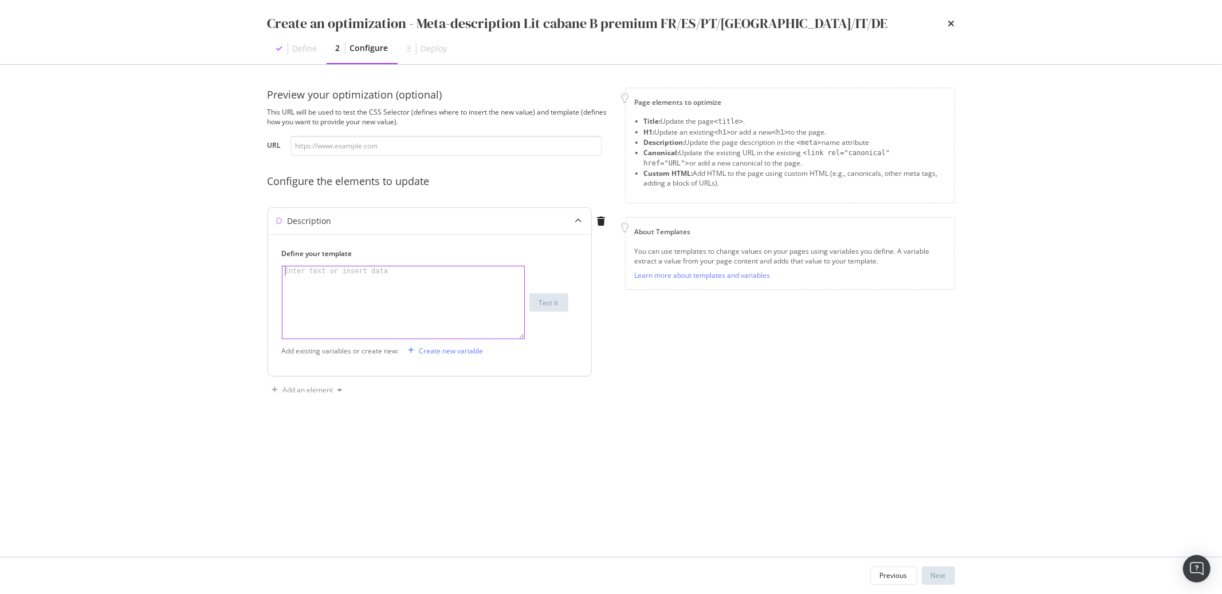
click at [318, 270] on div "Enter text or insert data" at bounding box center [336, 271] width 108 height 10
click at [319, 273] on div "Enter text or insert data" at bounding box center [336, 271] width 108 height 10
click at [319, 275] on div "Enter text or insert data" at bounding box center [336, 271] width 108 height 10
paste textarea "{% endif %}"
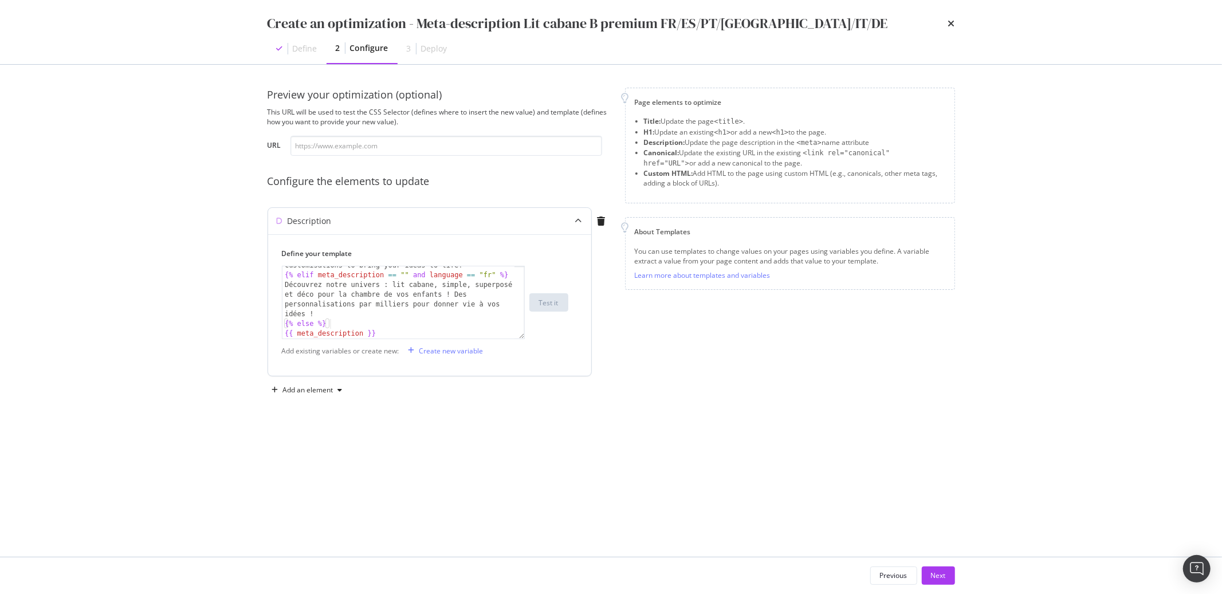
scroll to position [208, 0]
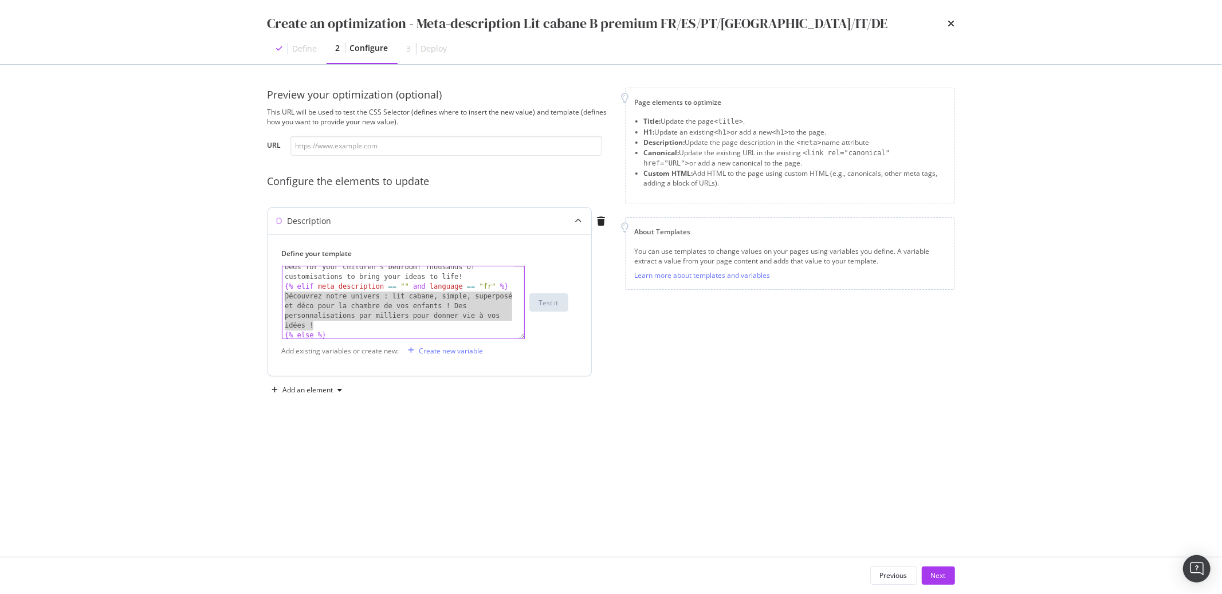
drag, startPoint x: 314, startPoint y: 325, endPoint x: 283, endPoint y: 297, distance: 41.8
click at [283, 297] on div "Discover our world: house, single, bunk and decorative beds for your children's…" at bounding box center [398, 308] width 232 height 111
paste textarea "Lit cabane B Premium 90x190cm fabriqué en Europe : fabrication artisanale et eu…"
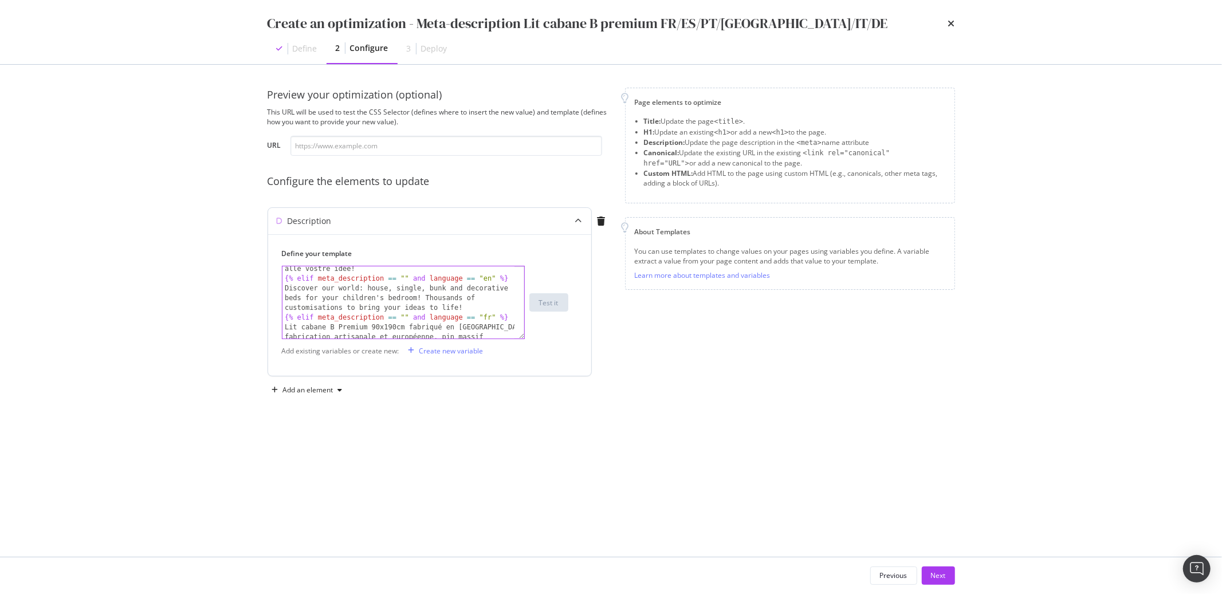
scroll to position [178, 0]
drag, startPoint x: 466, startPoint y: 307, endPoint x: 281, endPoint y: 289, distance: 185.4
click at [282, 289] on div "Scoprite il nostro mondo: letti a casetta, singoli, a castello e decorativi per…" at bounding box center [398, 302] width 232 height 72
paste textarea "B Premium house bed 90×190 cm made in Europe: European artisanal craftsmanship,…"
click at [464, 312] on div "Scoprite il nostro mondo: letti a casetta, singoli, a castello e decorativi per…" at bounding box center [398, 310] width 232 height 150
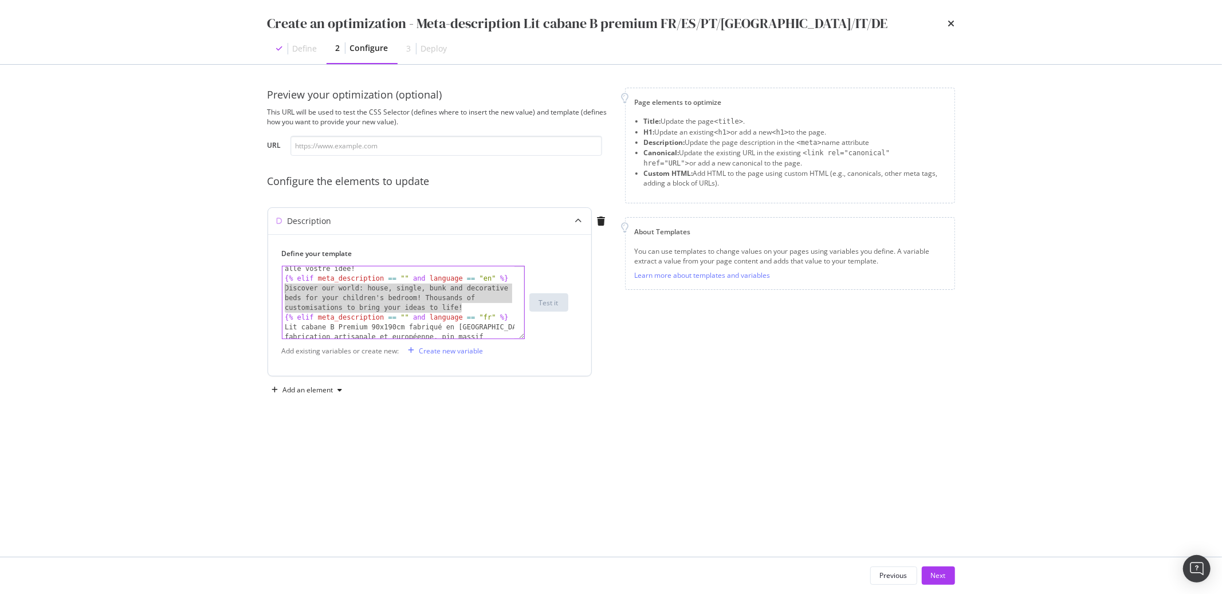
drag, startPoint x: 463, startPoint y: 308, endPoint x: 286, endPoint y: 289, distance: 178.0
click at [286, 289] on div "Scoprite il nostro mondo: letti a casetta, singoli, a castello e decorativi per…" at bounding box center [398, 310] width 232 height 150
paste textarea "B Premium house bed 90×190 cm made in Europe: European artisanal craftsmanship,…"
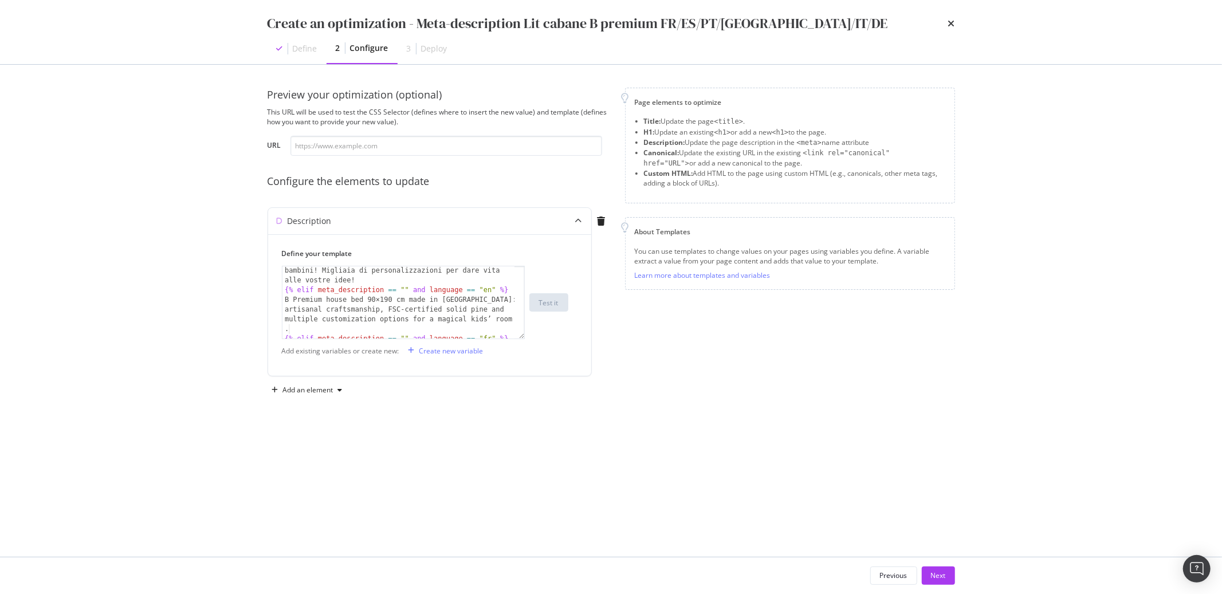
scroll to position [123, 0]
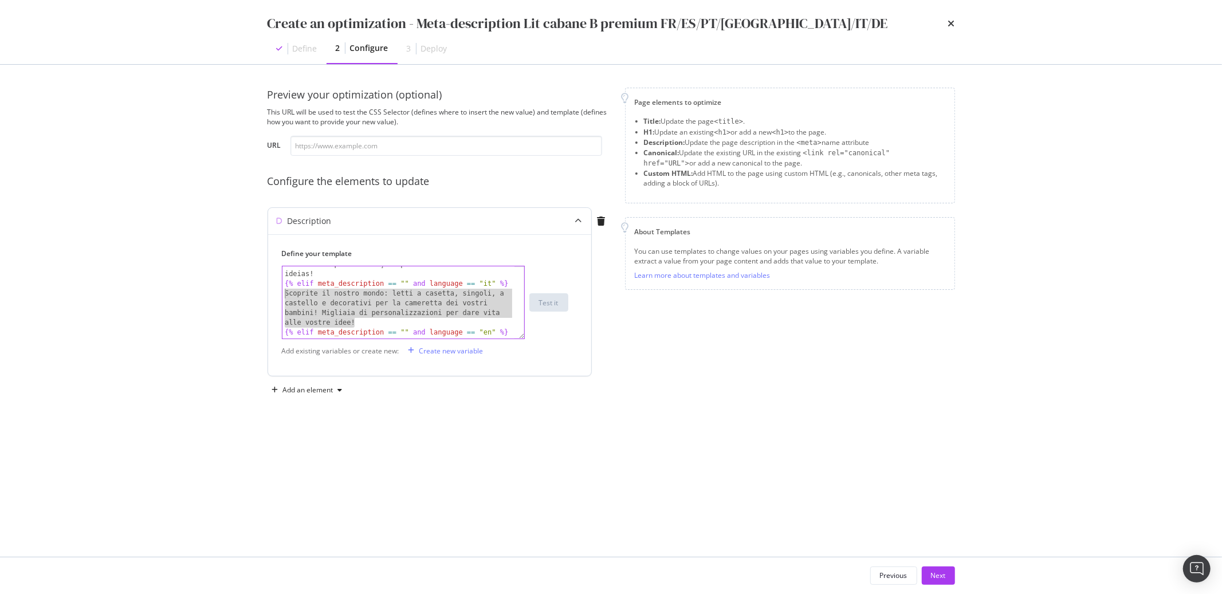
drag, startPoint x: 356, startPoint y: 323, endPoint x: 285, endPoint y: 297, distance: 75.9
click at [285, 297] on div "Descubra nosso universo: cama casinha, cama simples, beliche e decoração para o…" at bounding box center [398, 315] width 232 height 150
paste textarea "Letto a capanna B Premium 90×190 cm prodotto in Europa: manifattura artigianale…"
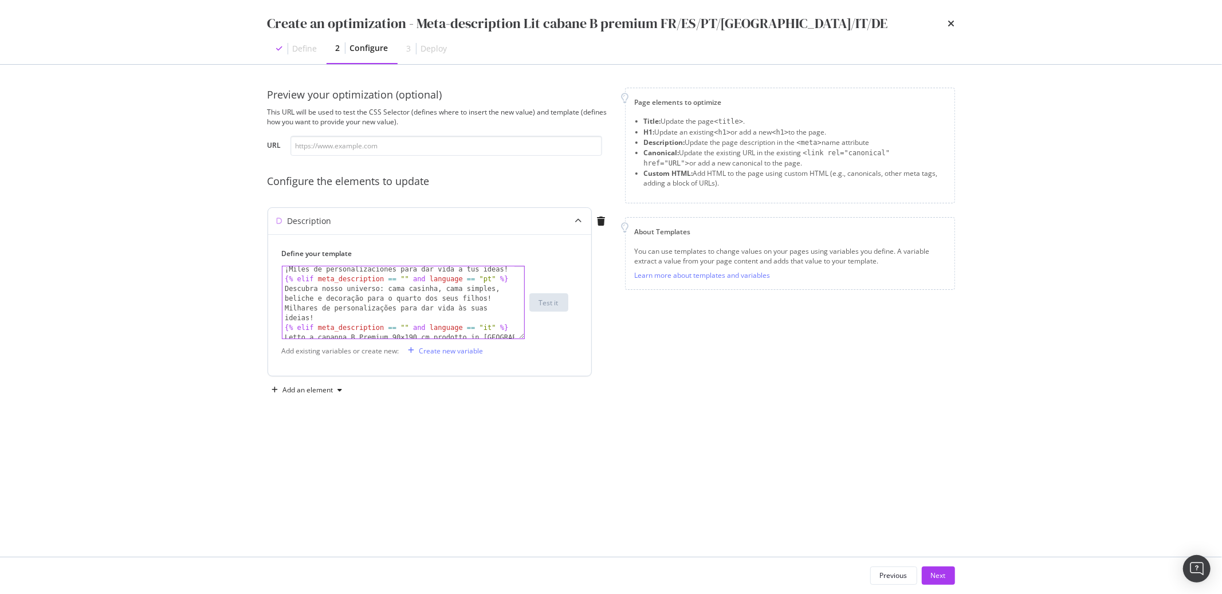
scroll to position [73, 0]
drag, startPoint x: 316, startPoint y: 323, endPoint x: 283, endPoint y: 294, distance: 43.4
click at [283, 294] on div "Descubre nuestro universo: camas casita, individuales, literas y decoraciones p…" at bounding box center [398, 321] width 232 height 140
paste textarea "Cama casinha B Premium 90×190 cm fabricada na Europa: produção artesanal europe…"
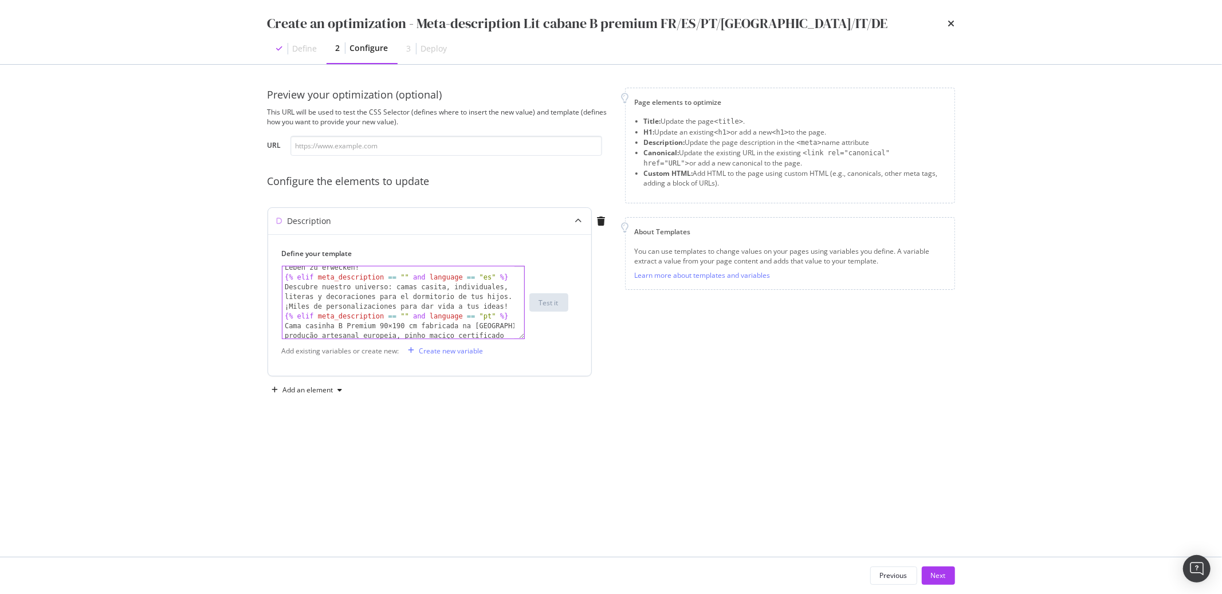
scroll to position [29, 0]
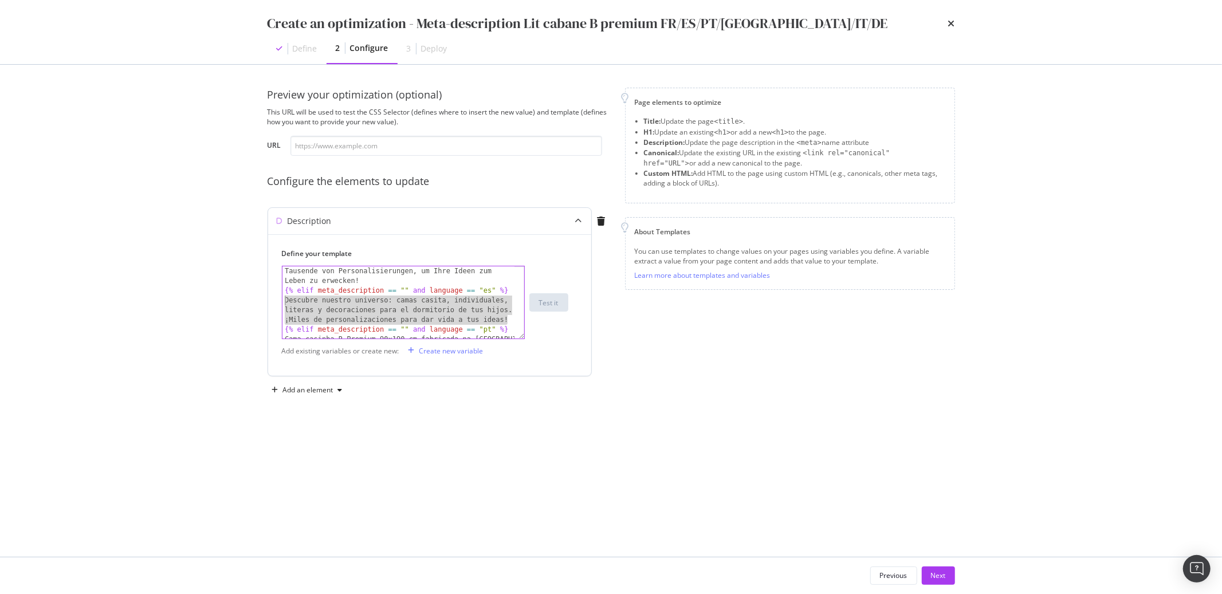
drag, startPoint x: 508, startPoint y: 321, endPoint x: 284, endPoint y: 301, distance: 225.5
click at [284, 301] on div "Entdecken Sie unsere Welt: Hausbett, Einzelbett, Etagenbett und Deko für das Zi…" at bounding box center [398, 322] width 232 height 150
paste textarea "Cama casita B Premium 90×190 cm fabricada en Europa: artesanía europea, pino ma…"
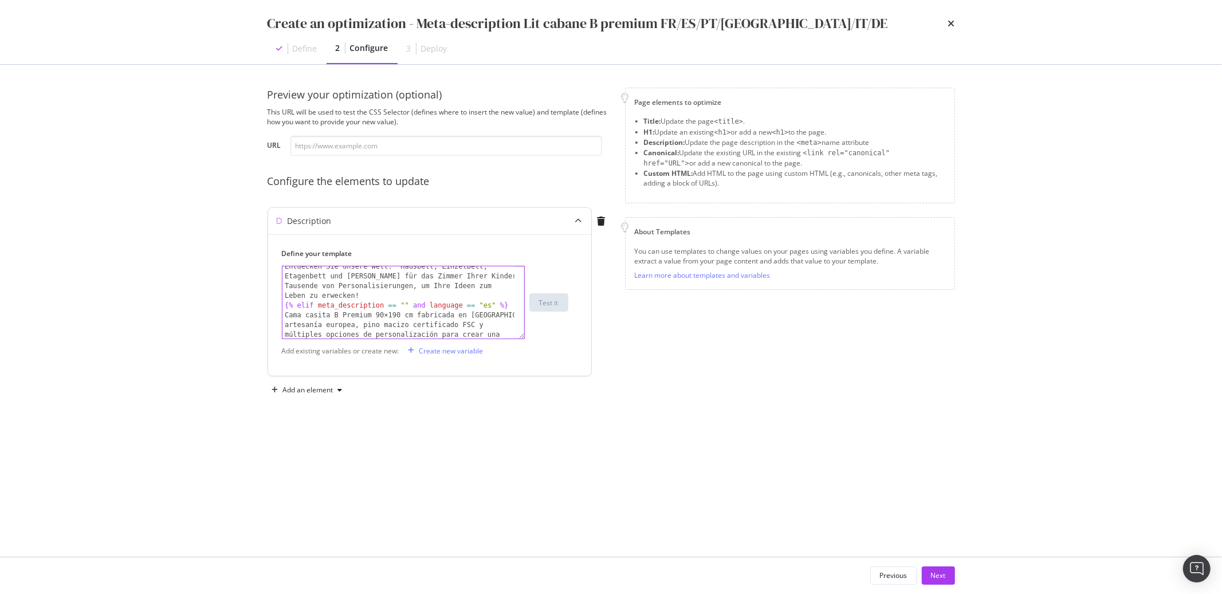
scroll to position [0, 0]
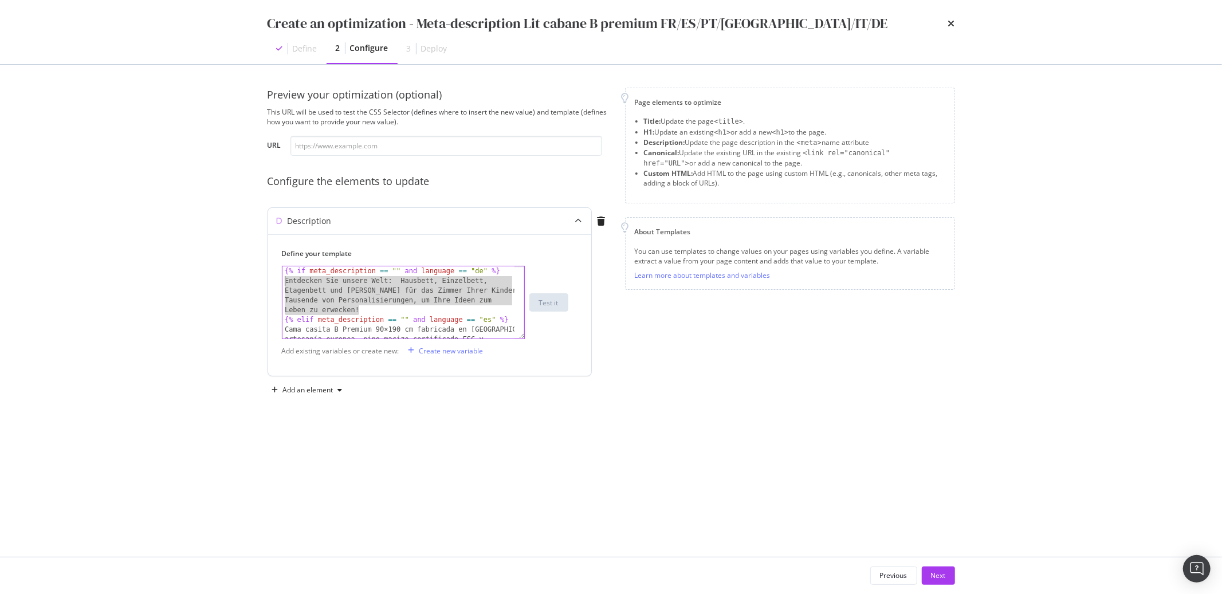
drag, startPoint x: 359, startPoint y: 309, endPoint x: 280, endPoint y: 284, distance: 83.1
click at [280, 284] on div "Define your template Cama casita B Premium 90×190 cm fabricada en Europa: artes…" at bounding box center [429, 304] width 323 height 141
paste textarea "Hausbett B Premium 90×190 cm, hergestellt in Europa: europäische Handwerkskunst…"
type textarea "Hausbett B Premium 90×190 cm, hergestellt in Europa: europäische Handwerkskunst…"
click at [947, 577] on button "Next" at bounding box center [938, 576] width 33 height 18
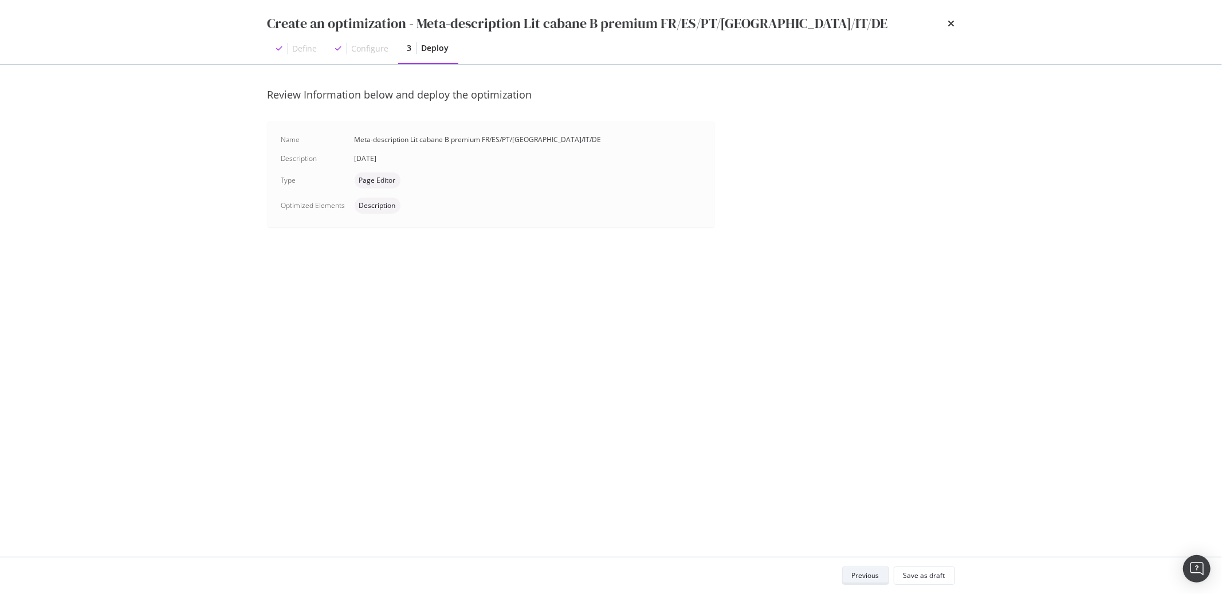
click at [864, 578] on div "Previous" at bounding box center [865, 576] width 27 height 10
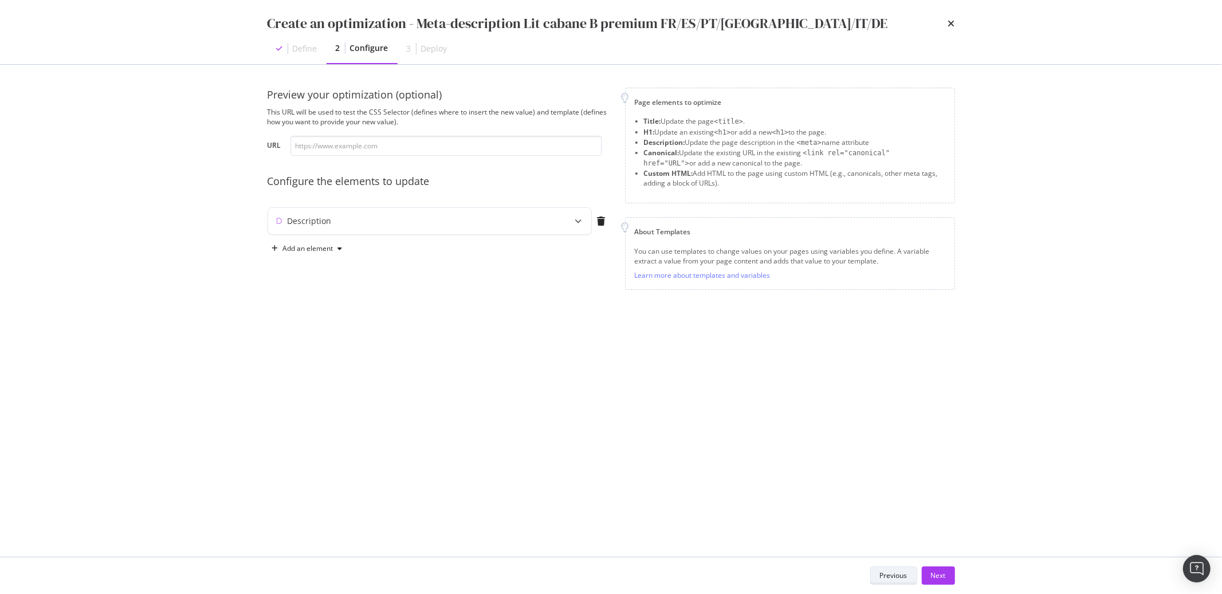
click at [882, 575] on div "Previous" at bounding box center [893, 576] width 27 height 10
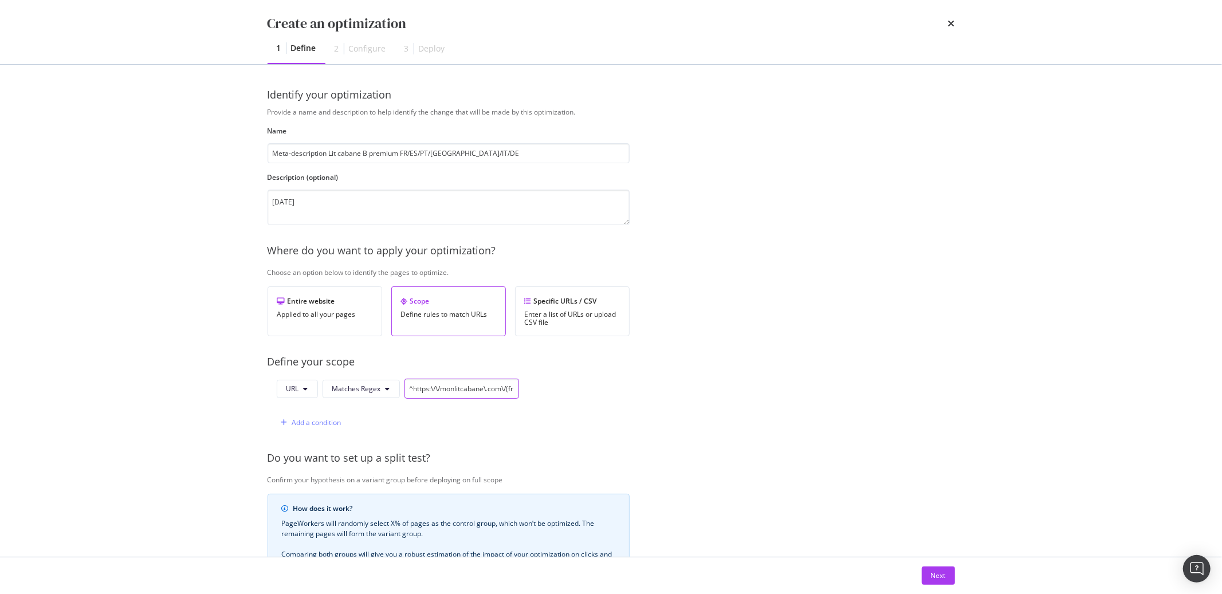
click at [510, 391] on input "^https:\/\/monlitcabane\.com\/(fr|es|en|pt|it|de)\/[a-z0-9\-]+-b-premium\/\d+-[…" at bounding box center [461, 389] width 115 height 20
click at [513, 391] on input "^https:\/\/monlitcabane\.com\/(fr|es|en|pt|it|de)\/[a-z0-9\-]+-b-premium\/\d+-[…" at bounding box center [461, 389] width 115 height 20
click at [935, 572] on div "Next" at bounding box center [938, 576] width 15 height 10
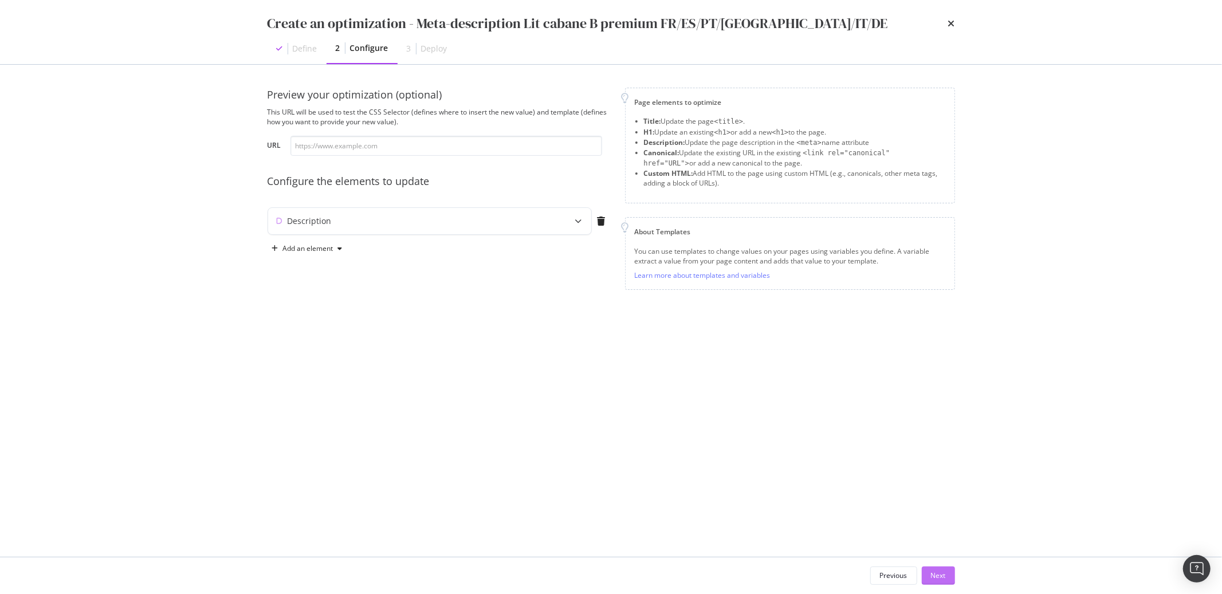
click at [931, 572] on div "Next" at bounding box center [938, 576] width 15 height 10
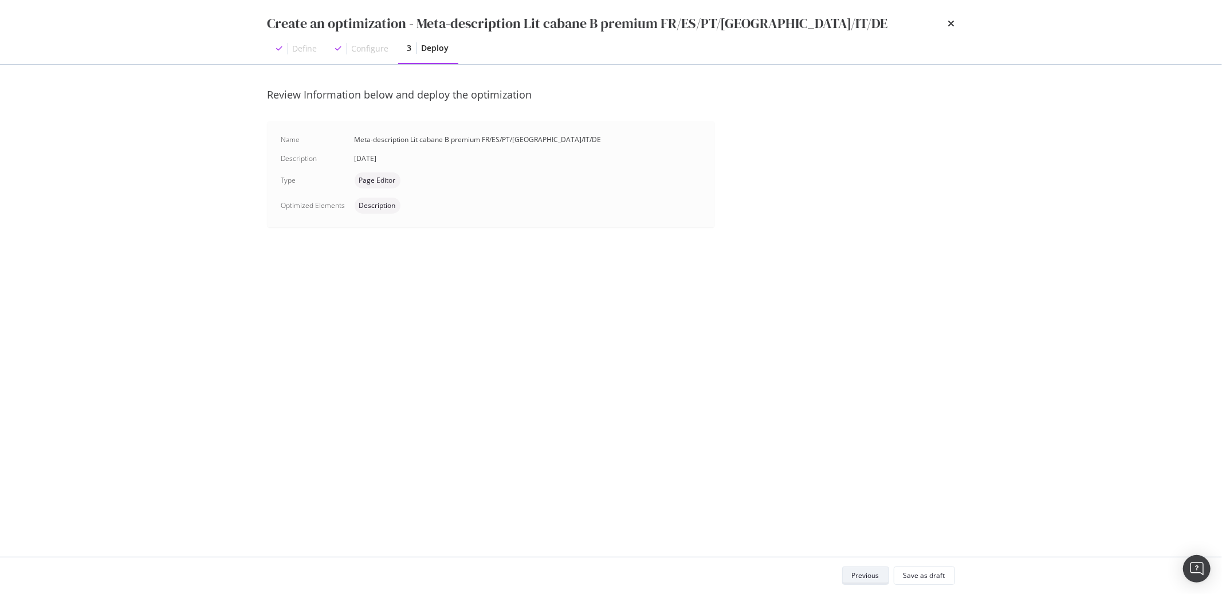
click at [878, 576] on div "Previous" at bounding box center [865, 576] width 27 height 10
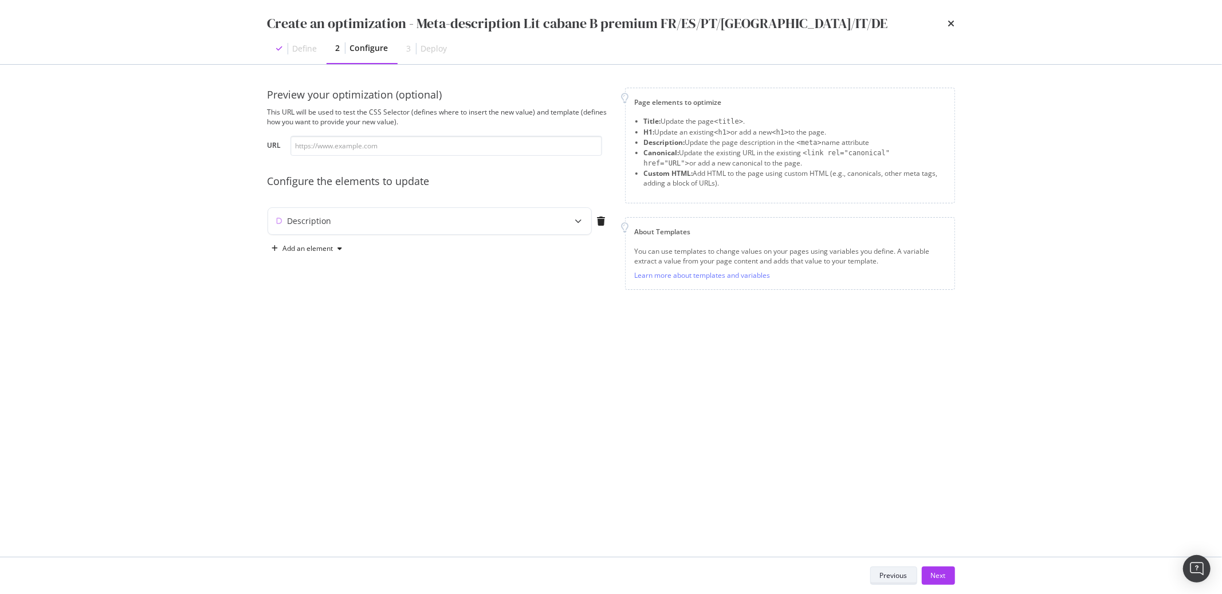
click at [883, 577] on div "Previous" at bounding box center [893, 576] width 27 height 10
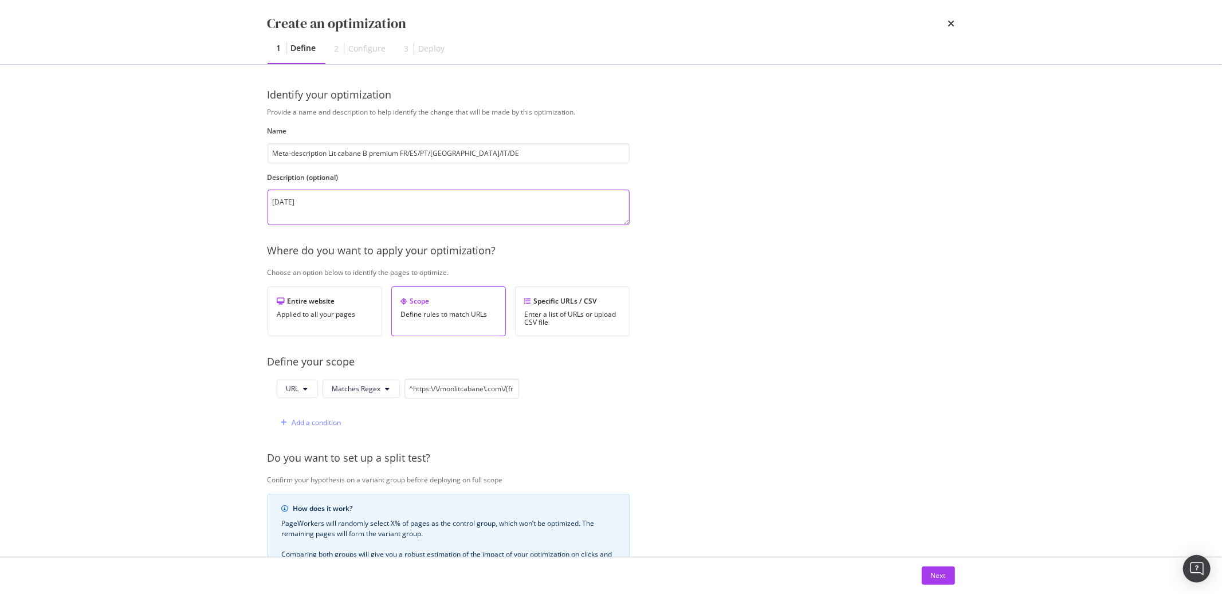
click at [344, 207] on textarea "05/09/2025" at bounding box center [449, 208] width 362 height 36
type textarea "[DATE] - modify descriptions"
click at [945, 580] on div "Next" at bounding box center [938, 576] width 15 height 10
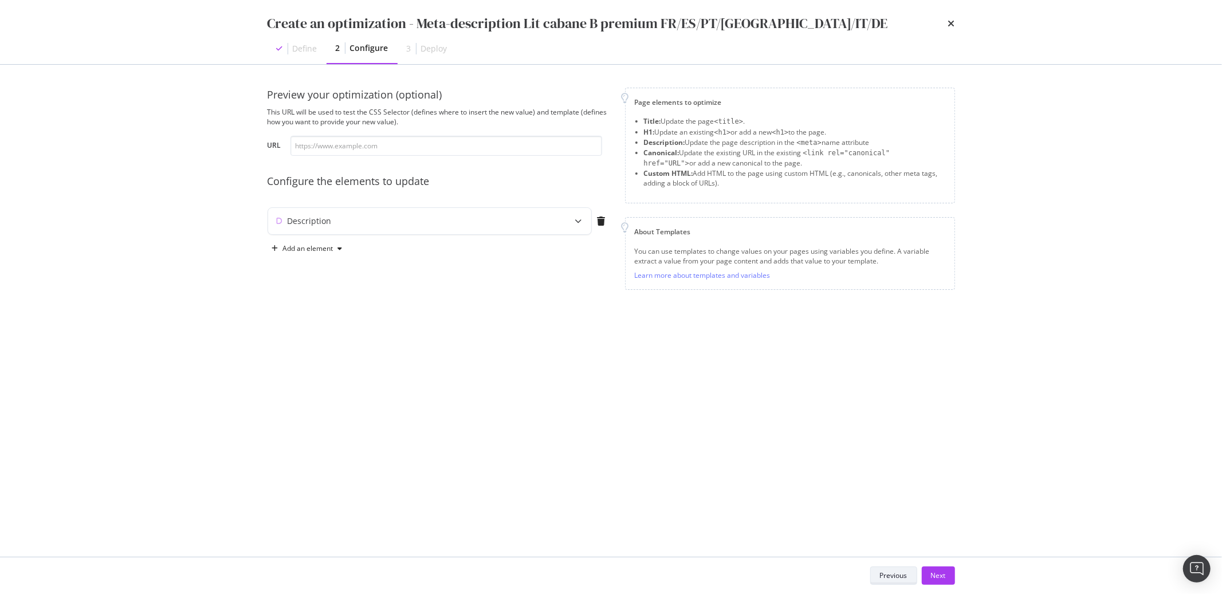
click at [945, 580] on div "Next" at bounding box center [938, 576] width 15 height 10
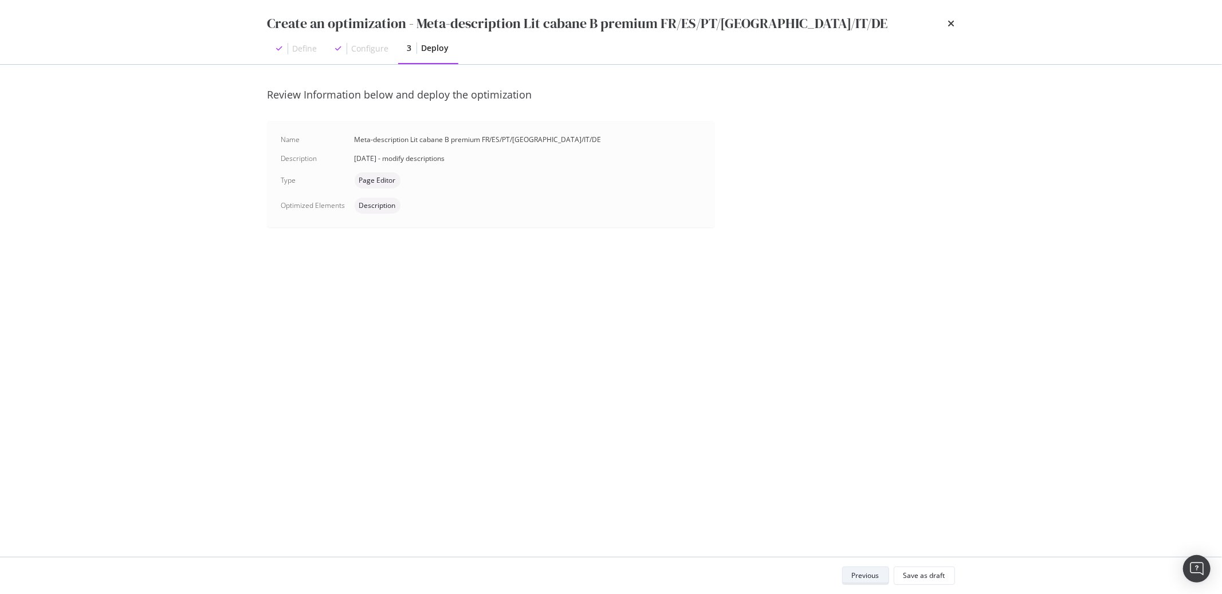
click at [945, 580] on button "Save as draft" at bounding box center [924, 576] width 61 height 18
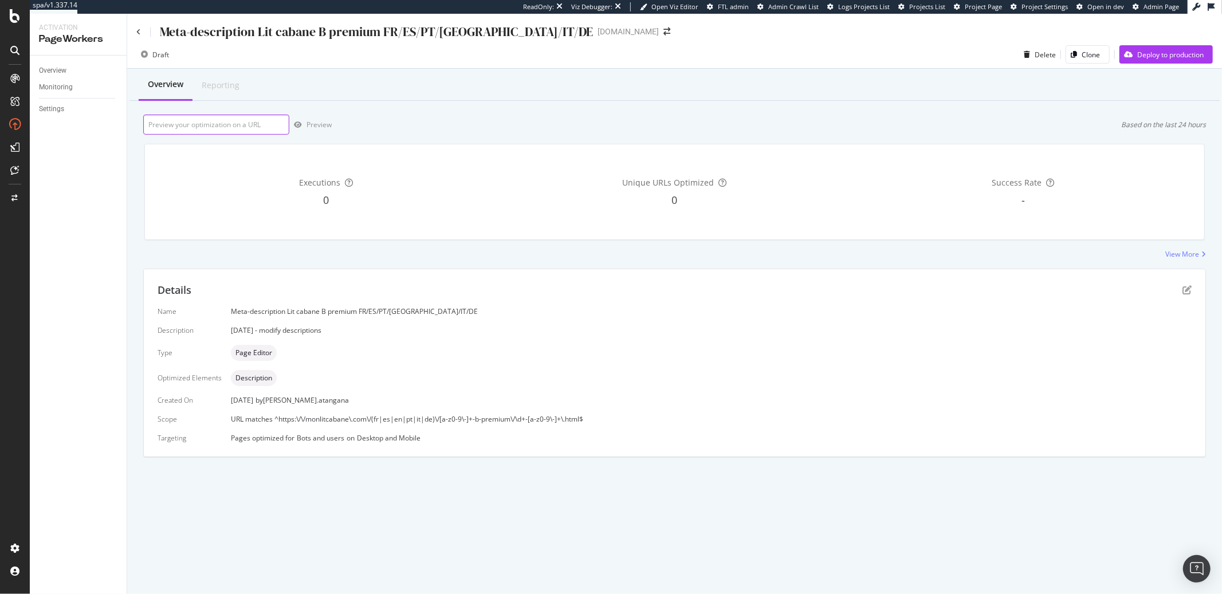
click at [249, 127] on input "url" at bounding box center [216, 125] width 146 height 20
paste input "https://monlitcabane.com/fr/lit-cabane-b-premium/55-lit-cabane-b-premium-90x190…"
click at [313, 128] on div "Preview" at bounding box center [318, 125] width 25 height 10
click at [315, 124] on div "Preview" at bounding box center [318, 125] width 25 height 10
click at [252, 124] on input "https://monlitcabane.com/fr/lit-cabane-b-premium/55-lit-cabane-b-premium-90x190…" at bounding box center [216, 125] width 146 height 20
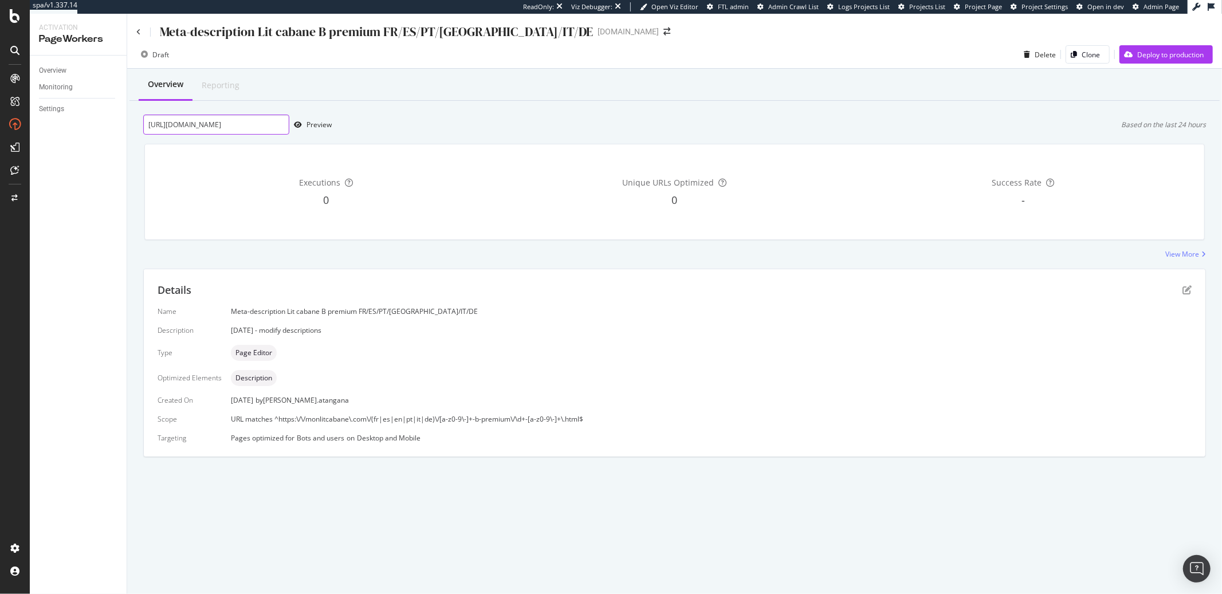
click at [252, 124] on input "https://monlitcabane.com/fr/lit-cabane-b-premium/55-lit-cabane-b-premium-90x190…" at bounding box center [216, 125] width 146 height 20
paste input "es/cama-casita-b-premium/55-cama-casita"
type input "https://monlitcabane.com/es/cama-casita-b-premium/55-cama-casita-b-premium-90x1…"
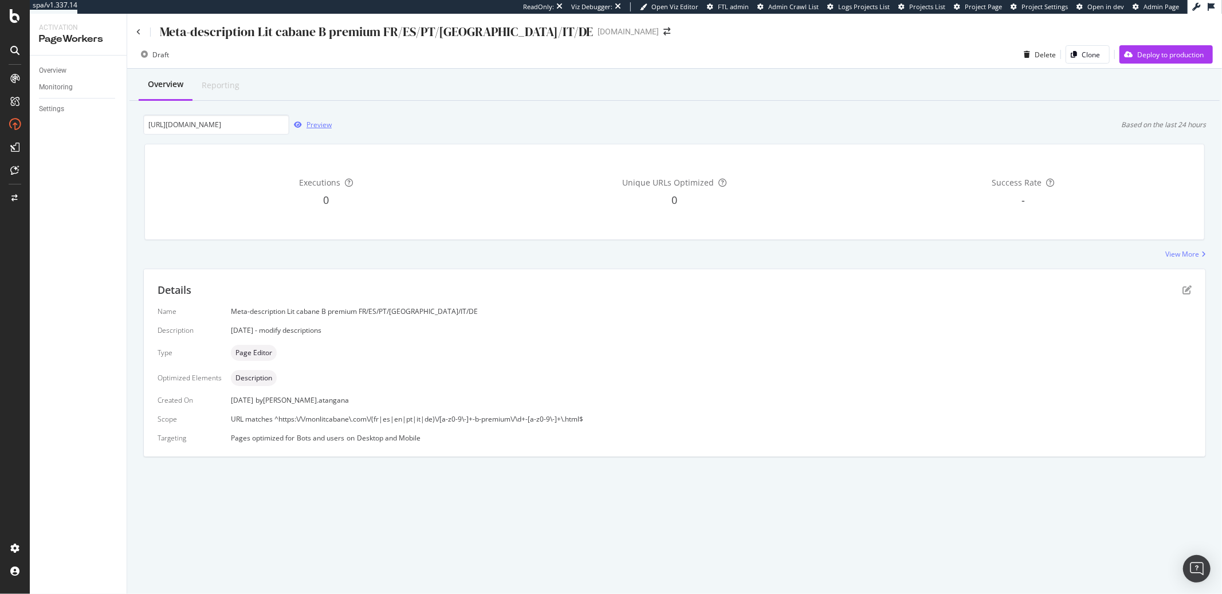
click at [316, 131] on div "Preview" at bounding box center [310, 124] width 42 height 17
click at [316, 130] on div "Preview" at bounding box center [310, 124] width 42 height 17
click at [1185, 293] on icon "pen-to-square" at bounding box center [1186, 289] width 9 height 9
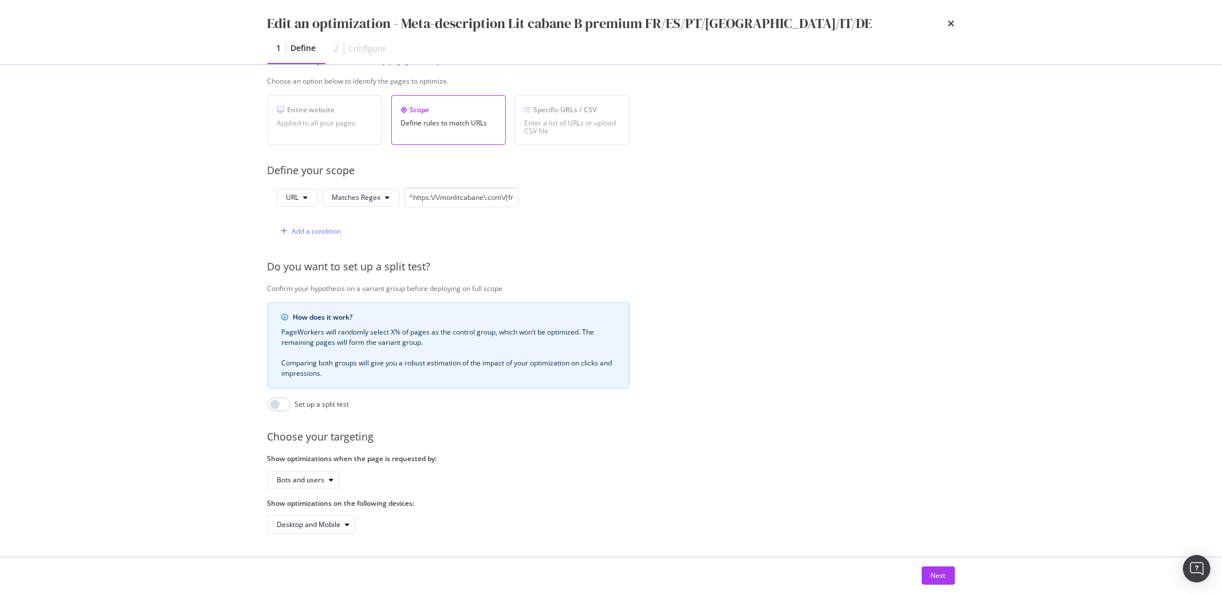
scroll to position [200, 0]
click at [497, 190] on input "^https:\/\/monlitcabane\.com\/(fr|es|en|pt|it|de)\/[a-z0-9\-]+-b-premium\/\d+-[…" at bounding box center [461, 197] width 115 height 20
click at [459, 188] on input "^https:\/\/monlitcabane\.com\/(fr|es|en|pt|it|de)\/[a-z0-9\-]+-b-premium\/\d+-[…" at bounding box center [461, 197] width 115 height 20
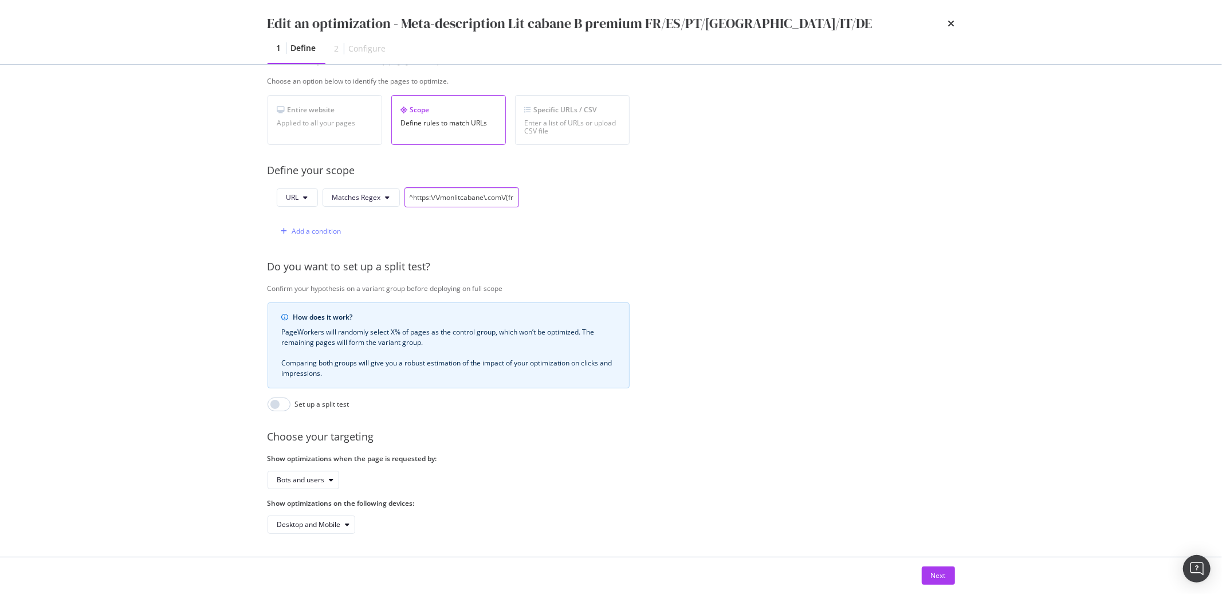
click at [459, 188] on input "^https:\/\/monlitcabane\.com\/(fr|es|en|pt|it|de)\/[a-z0-9\-]+-b-premium\/\d+-[…" at bounding box center [461, 197] width 115 height 20
paste input "-b-premium\/\d+-.*"
type input "-b-premium\/\d+-.*\.html$"
click at [927, 572] on button "Next" at bounding box center [938, 576] width 33 height 18
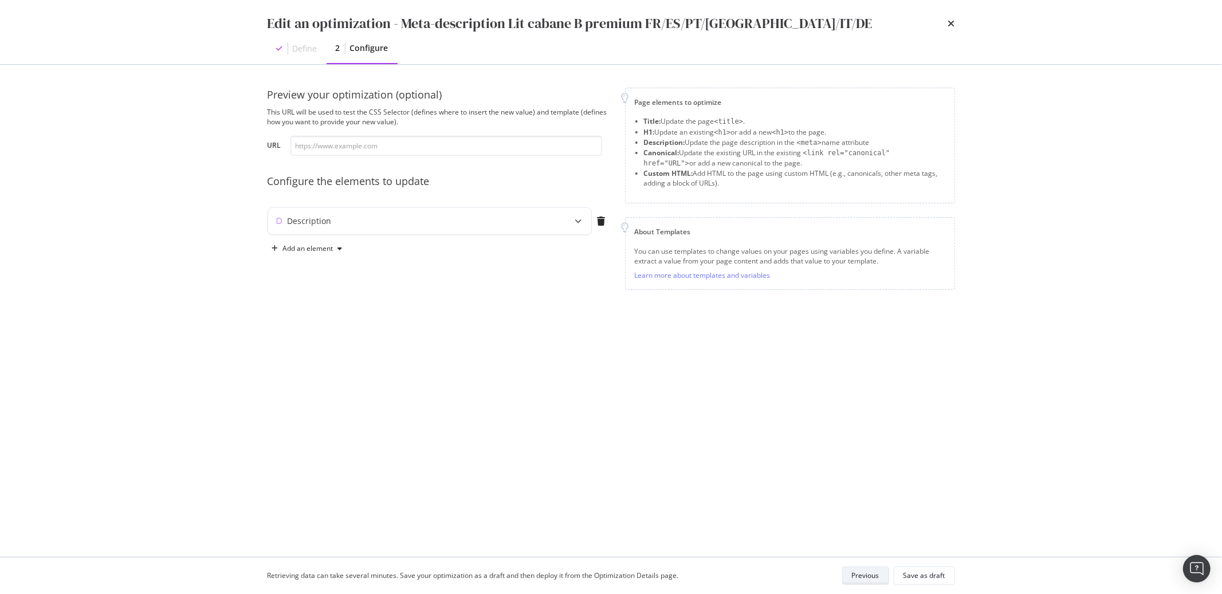
click at [927, 572] on div "Save as draft" at bounding box center [924, 576] width 42 height 10
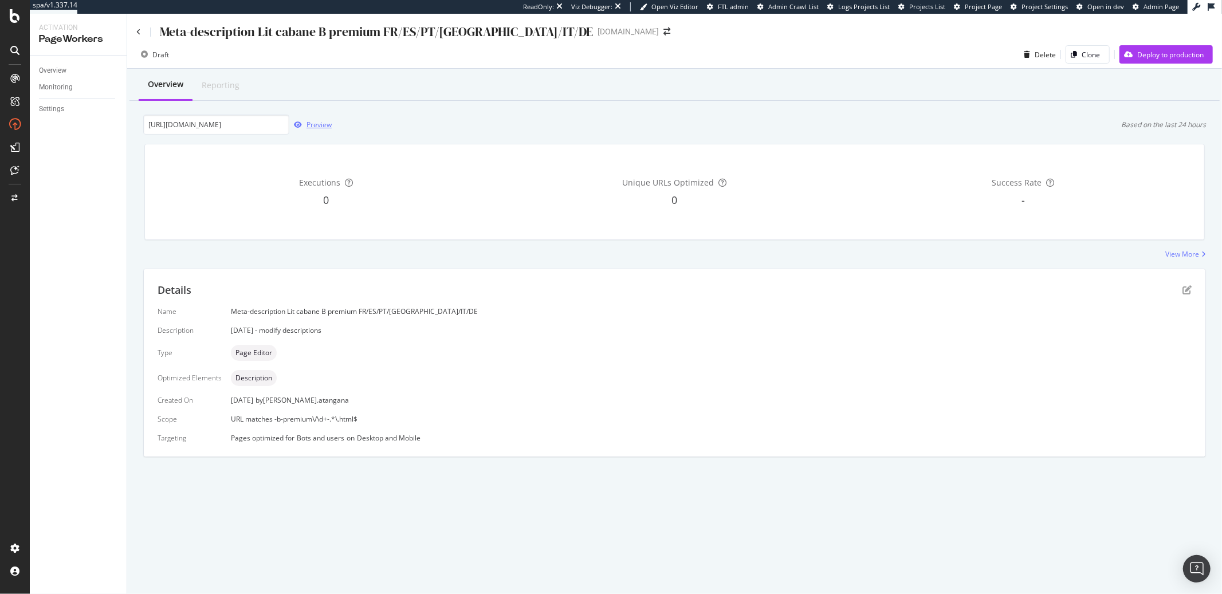
click at [316, 123] on div "Preview" at bounding box center [318, 125] width 25 height 10
click at [320, 129] on div "Preview" at bounding box center [318, 125] width 25 height 10
click at [1188, 294] on icon "pen-to-square" at bounding box center [1186, 289] width 9 height 9
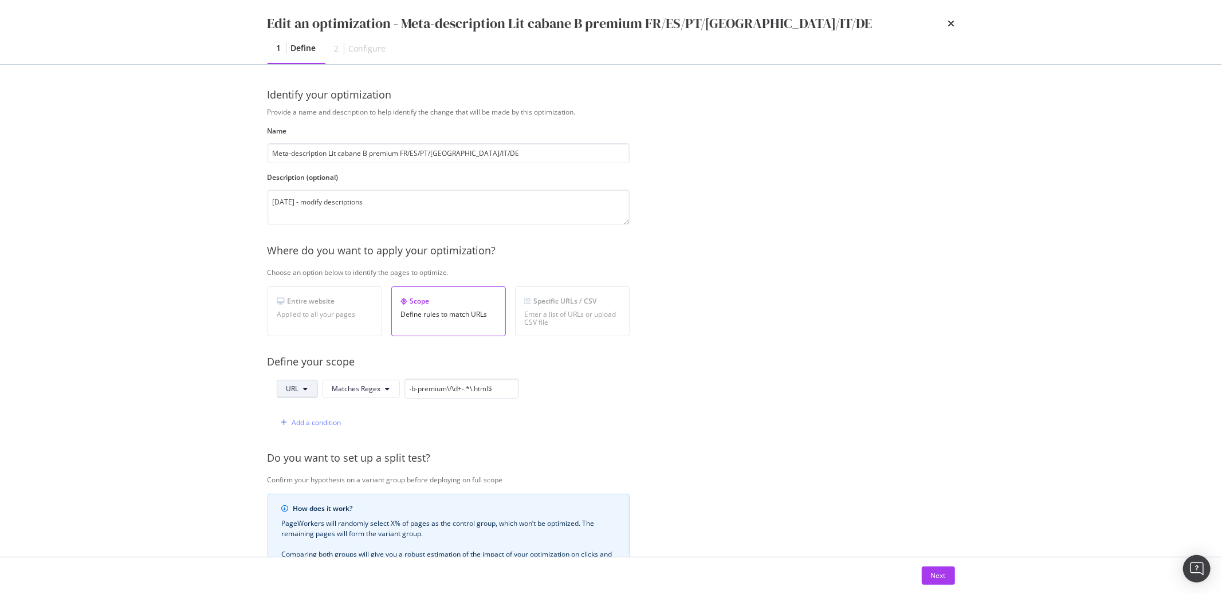
click at [309, 391] on button "URL" at bounding box center [297, 389] width 41 height 18
click at [300, 478] on span "Path" at bounding box center [306, 475] width 40 height 10
click at [435, 390] on input "-b-premium\/\d+-.*\.html$" at bounding box center [463, 389] width 115 height 20
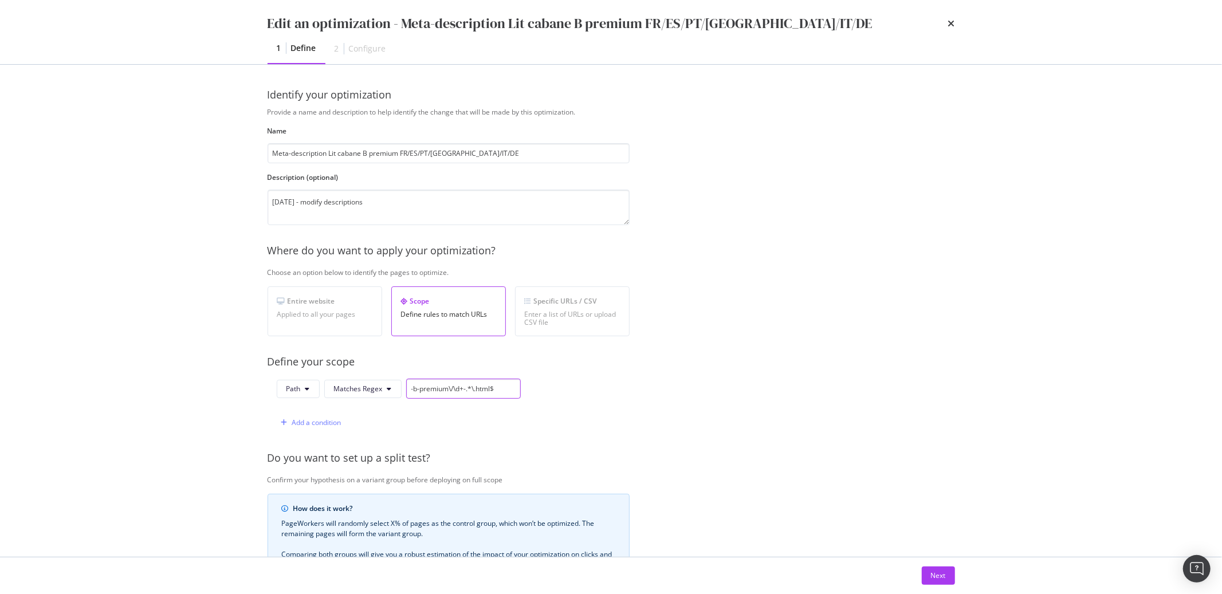
paste input "^https:\/\/monlitcabane\.com\/(fr|es|en|pt|it|de)\/[a-z0-9\-]+-b-premium\/\d+-[…"
type input "^https:\/\/monlitcabane\.com\/(fr|es|en|pt|it|de)\/[a-z0-9\-]+-b-premium\/\d+-[…"
click at [938, 576] on div "Next" at bounding box center [938, 576] width 15 height 10
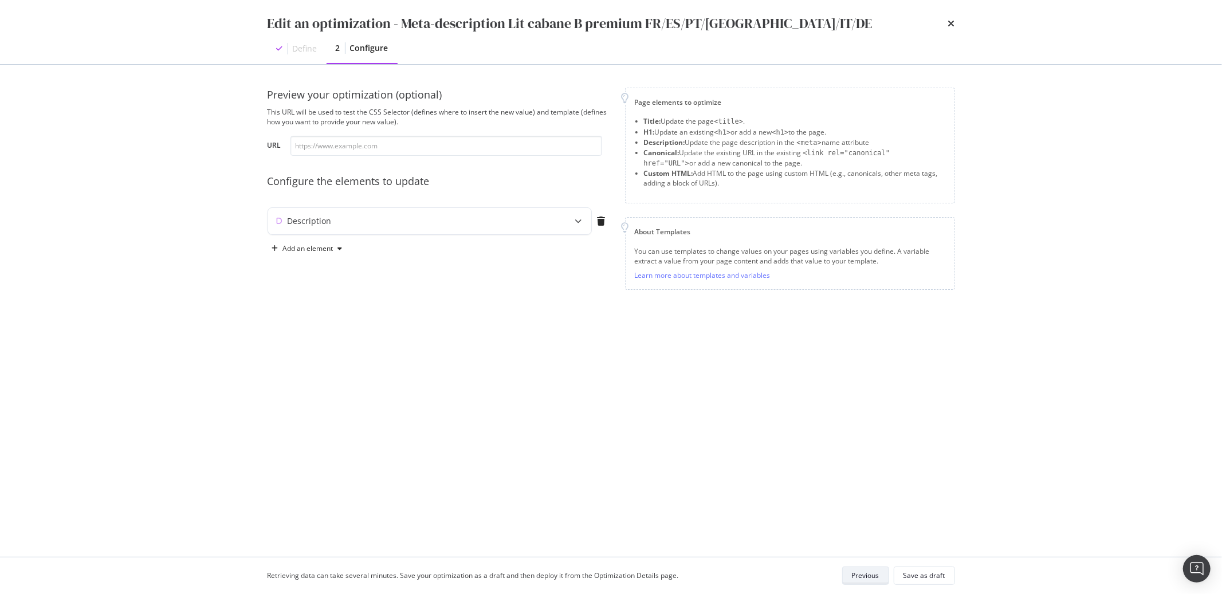
click at [938, 576] on div "Save as draft" at bounding box center [924, 576] width 42 height 10
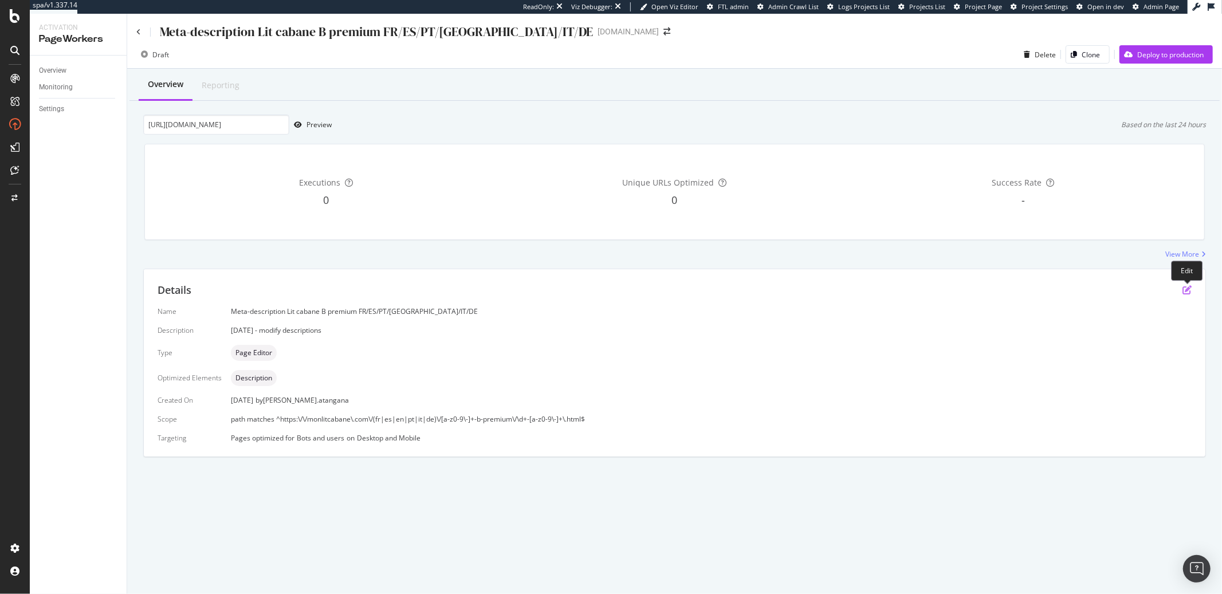
click at [1182, 289] on icon "pen-to-square" at bounding box center [1186, 289] width 9 height 9
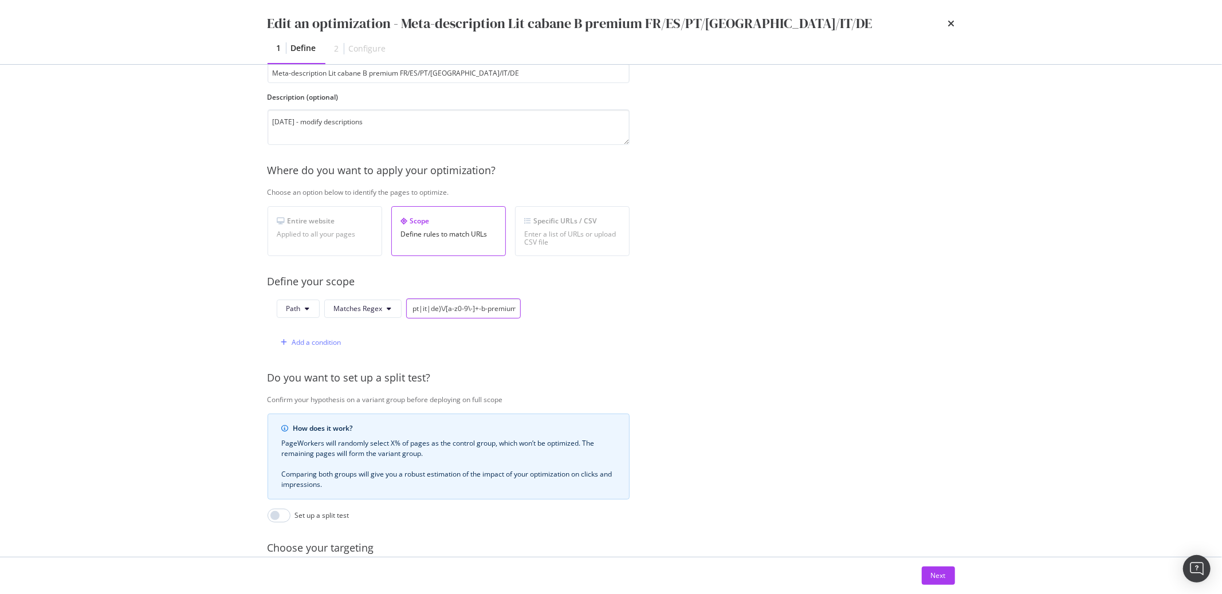
scroll to position [0, 78]
drag, startPoint x: 414, startPoint y: 310, endPoint x: 426, endPoint y: 316, distance: 13.1
click at [426, 316] on input "^https:\/\/monlitcabane\.com\/(fr|es|en|pt|it|de)\/[a-z0-9\-]+-b-premium\/\d+-[…" at bounding box center [463, 308] width 115 height 20
click at [507, 310] on input "^https:\/\/monlitcabane\.com\/(fr|es|en|pt|it|de)\/[a-z0-9\-]+-b-premium\/\d+-[…" at bounding box center [463, 308] width 115 height 20
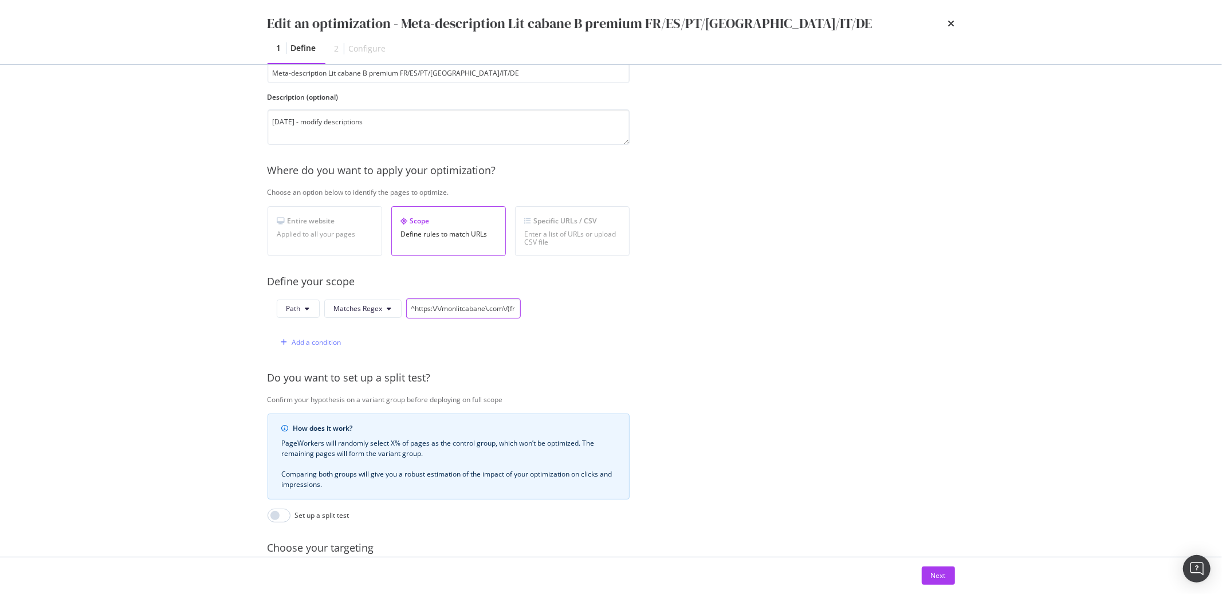
drag, startPoint x: 507, startPoint y: 310, endPoint x: 415, endPoint y: 311, distance: 91.7
click at [415, 311] on input "^https:\/\/monlitcabane\.com\/(fr|es|en|pt|it|de)\/[a-z0-9\-]+-b-premium\/\d+-[…" at bounding box center [463, 308] width 115 height 20
type input "^/(fr|es|en|pt|it|de)\/[a-z0-9\-]+-b-premium\/\d+-[a-z0-9\-]+\.html$"
click at [929, 576] on button "Next" at bounding box center [938, 576] width 33 height 18
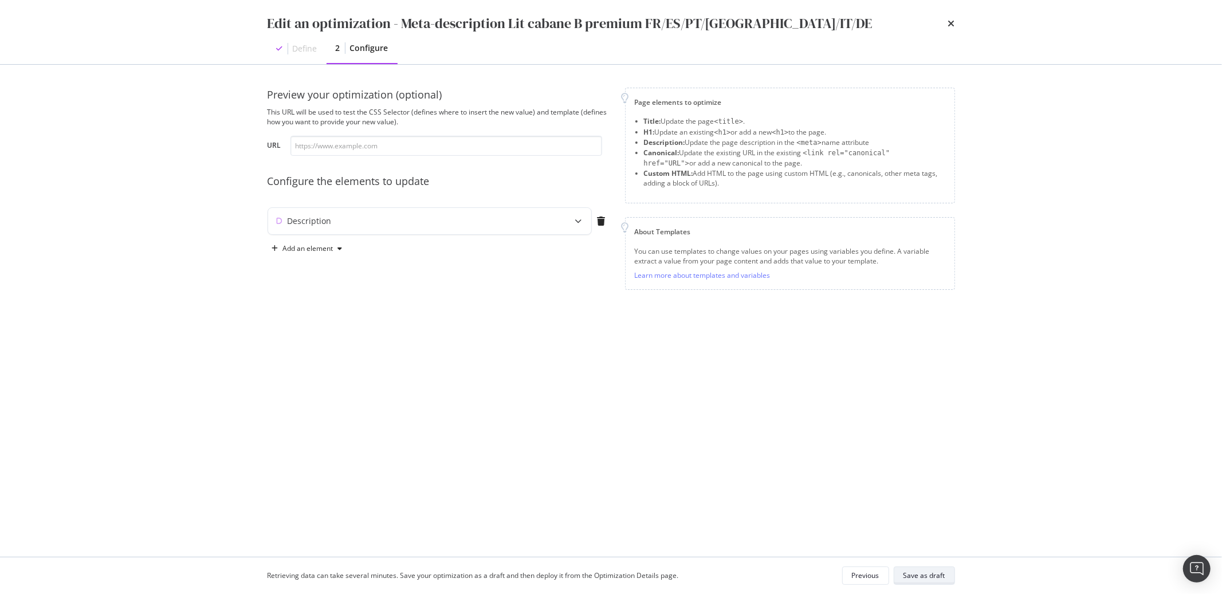
click at [931, 577] on div "Save as draft" at bounding box center [924, 576] width 42 height 10
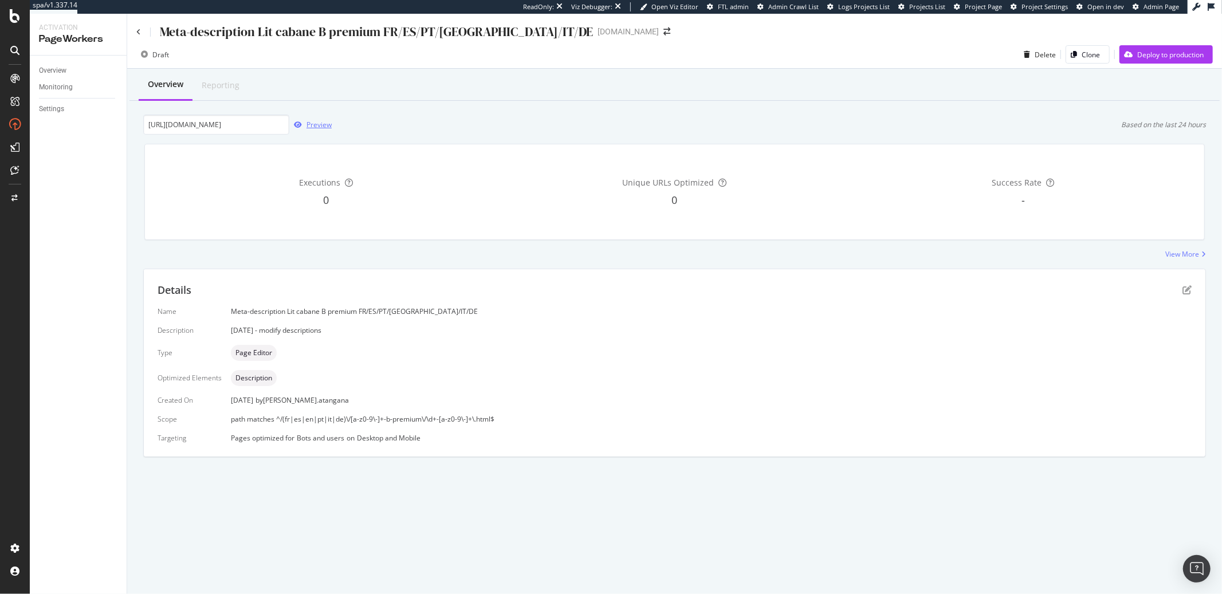
click at [319, 129] on div "Preview" at bounding box center [318, 125] width 25 height 10
click at [230, 123] on input "https://monlitcabane.com/es/cama-casita-b-premium/55-cama-casita-b-premium-90x1…" at bounding box center [216, 125] width 146 height 20
paste input "fr/lit-cabane-b-premium/55-lit-cabane"
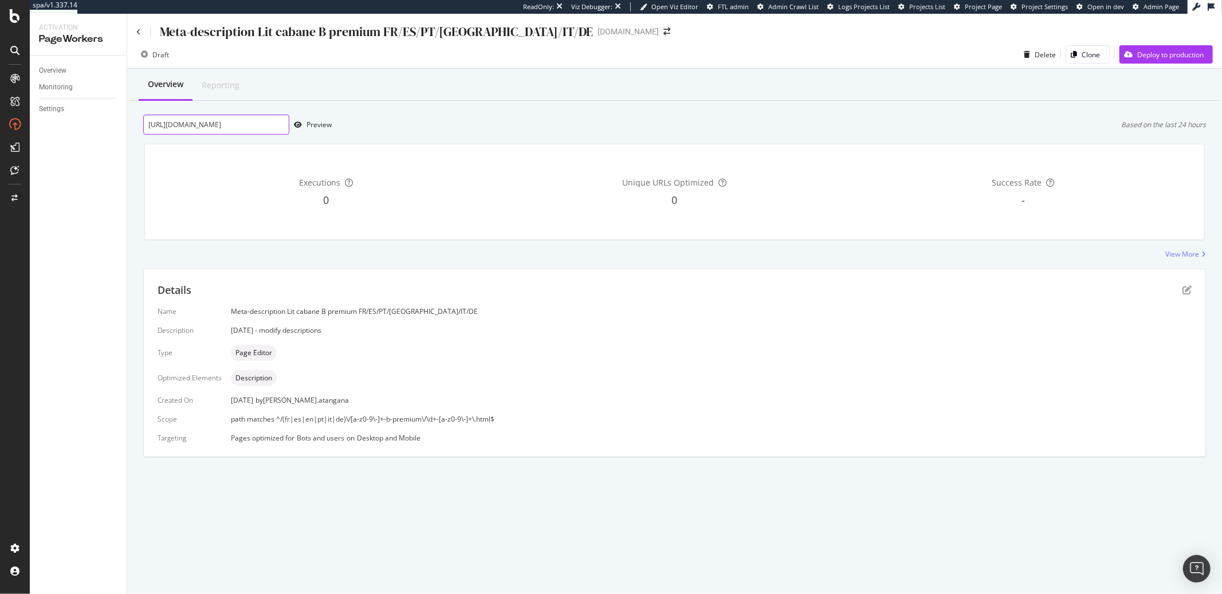
scroll to position [0, 160]
type input "https://monlitcabane.com/fr/lit-cabane-b-premium/55-lit-cabane-b-premium-90x190…"
click at [308, 127] on div "Preview" at bounding box center [318, 125] width 25 height 10
click at [345, 420] on span "path matches ^/(fr|es|en|pt|it|de)\/[a-z0-9\-]+-b-premium\/\d+-[a-z0-9\-]+\.htm…" at bounding box center [363, 419] width 264 height 10
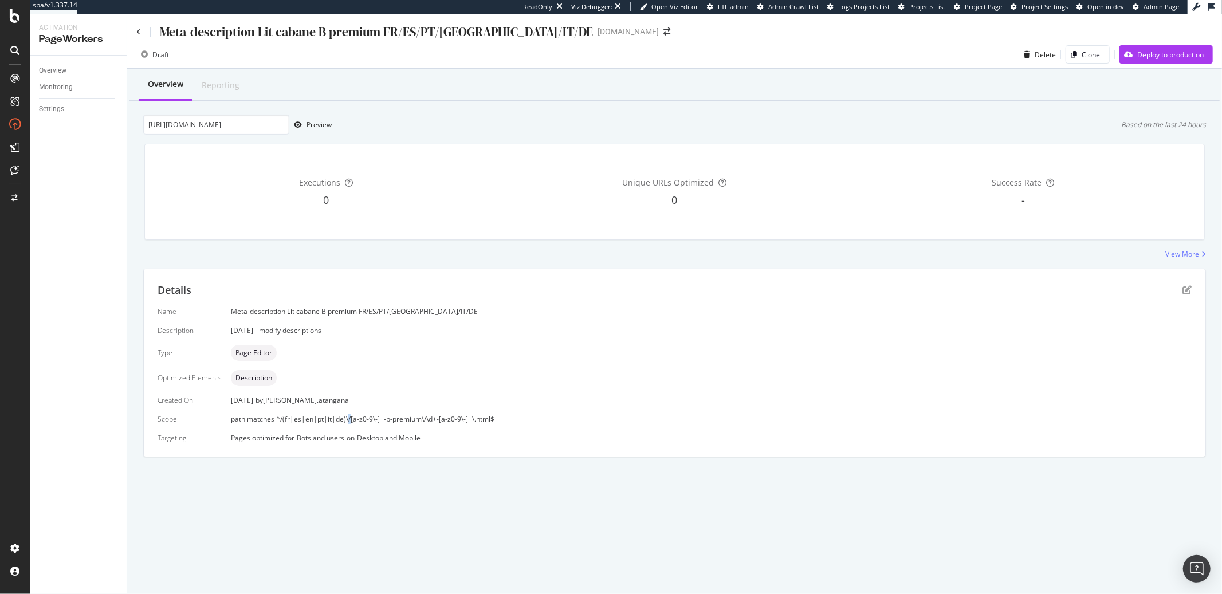
click at [345, 420] on span "path matches ^/(fr|es|en|pt|it|de)\/[a-z0-9\-]+-b-premium\/\d+-[a-z0-9\-]+\.htm…" at bounding box center [363, 419] width 264 height 10
click at [1189, 289] on icon "pen-to-square" at bounding box center [1186, 289] width 9 height 9
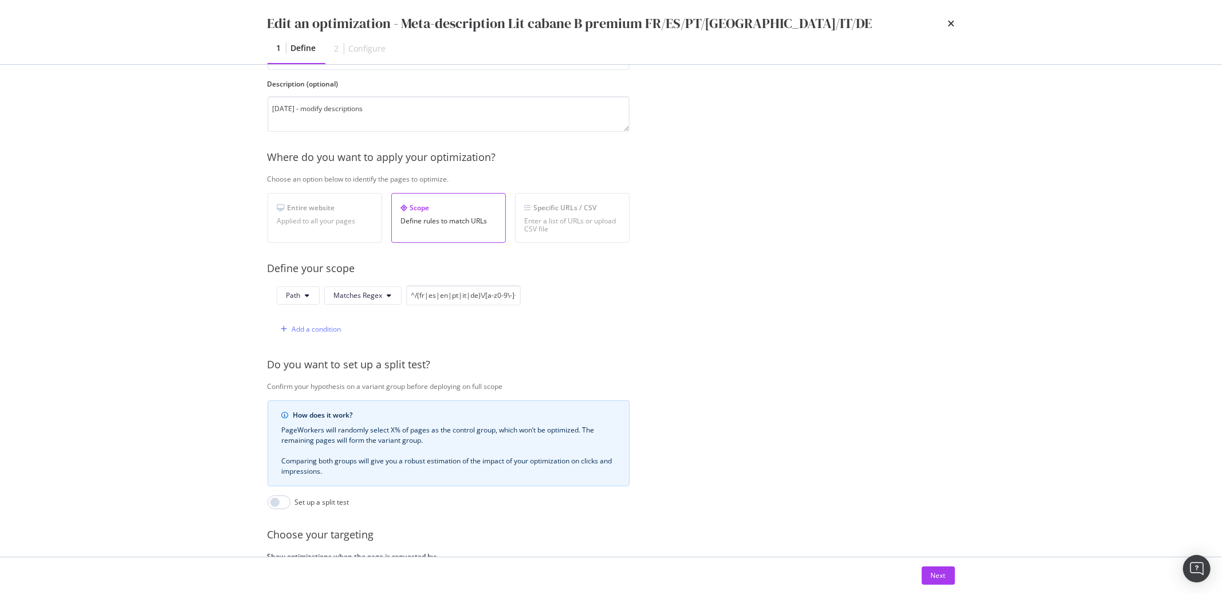
scroll to position [98, 0]
click at [439, 295] on input "^/(fr|es|en|pt|it|de)\/[a-z0-9\-]+-b-premium\/\d+-[a-z0-9\-]+\.html$" at bounding box center [463, 291] width 115 height 20
click at [933, 578] on div "Next" at bounding box center [938, 576] width 15 height 10
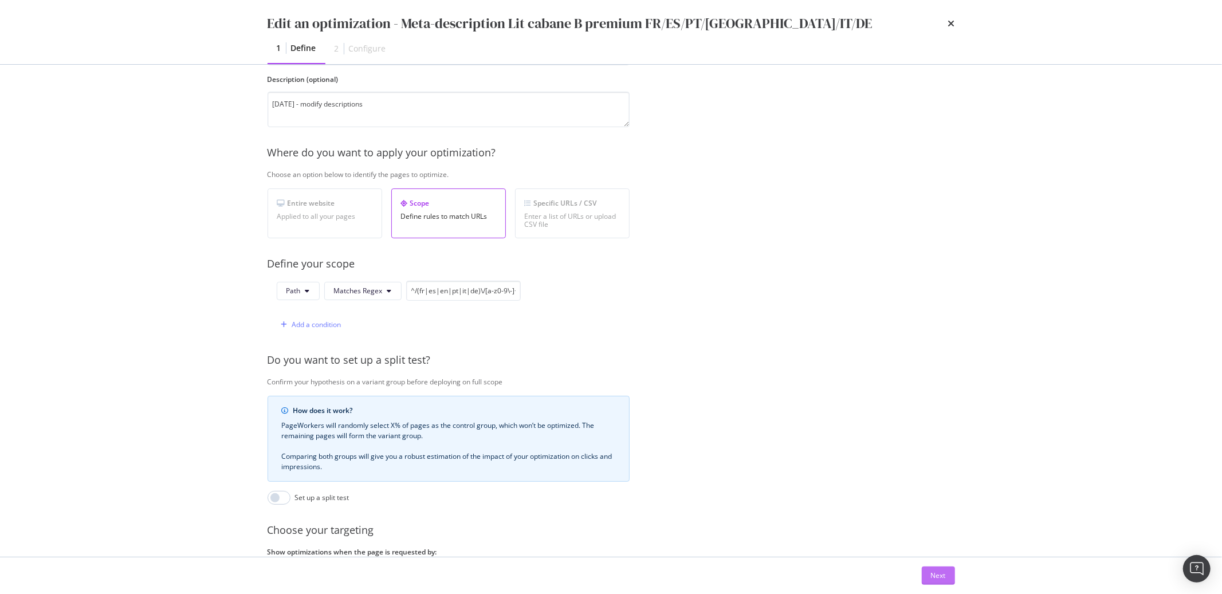
scroll to position [0, 0]
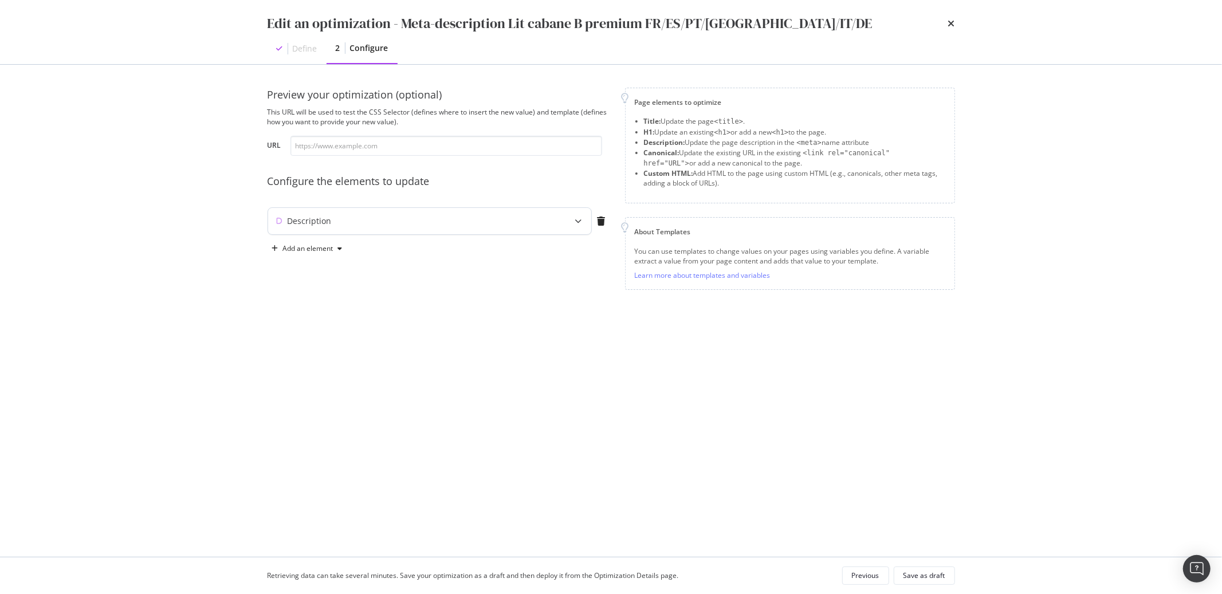
click at [558, 220] on div "Description" at bounding box center [429, 221] width 323 height 26
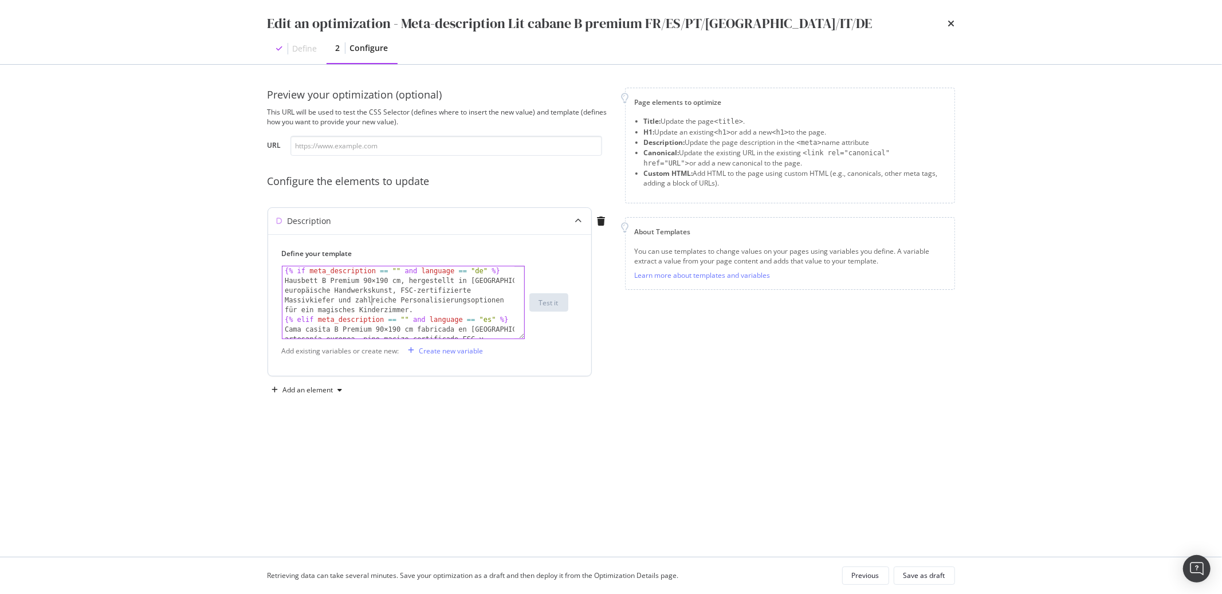
click at [371, 297] on div "{% if meta_description == "" and language == "de" %} Hausbett B Premium 90×190 …" at bounding box center [398, 326] width 232 height 121
type textarea "{{ meta_description }} {% endif %}"
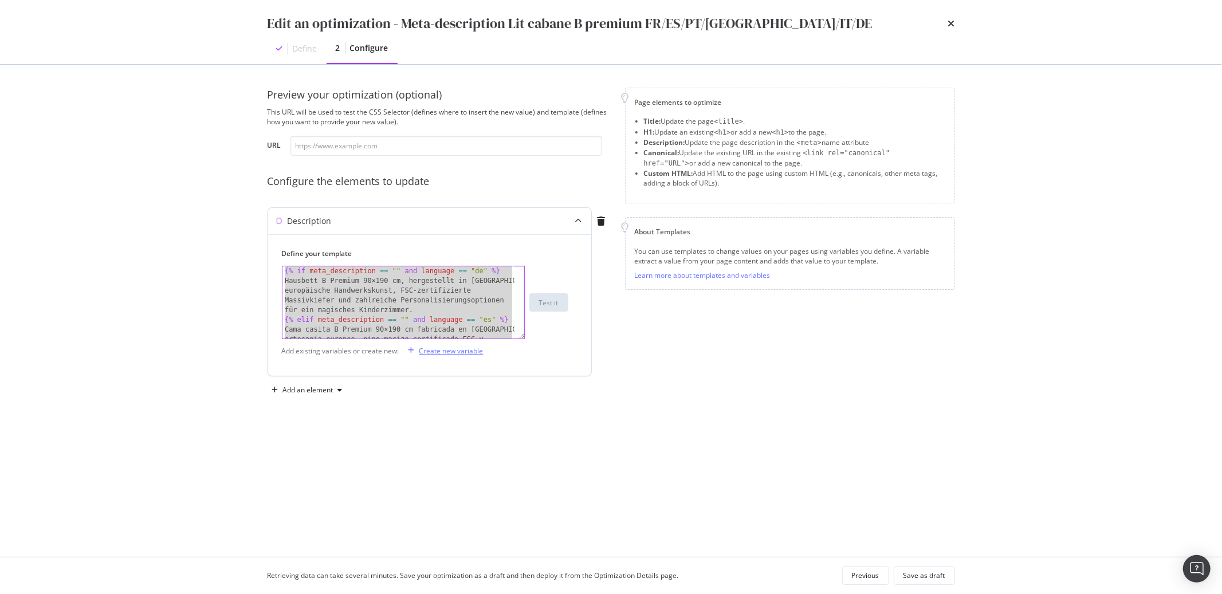
click at [435, 351] on div "Create new variable" at bounding box center [451, 351] width 64 height 10
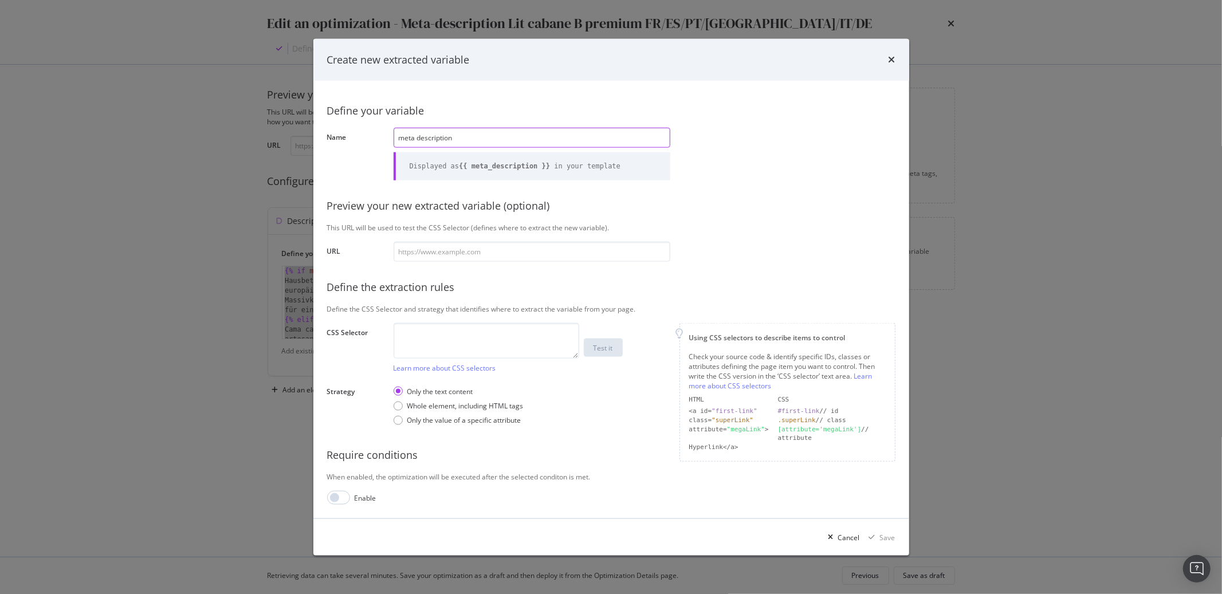
type input "meta description"
click at [424, 356] on textarea "modal" at bounding box center [487, 341] width 186 height 36
paste textarea "meta[name=description]"
type textarea "meta[name=description]"
click at [399, 422] on div "Only the value of a specific attribute" at bounding box center [398, 419] width 9 height 9
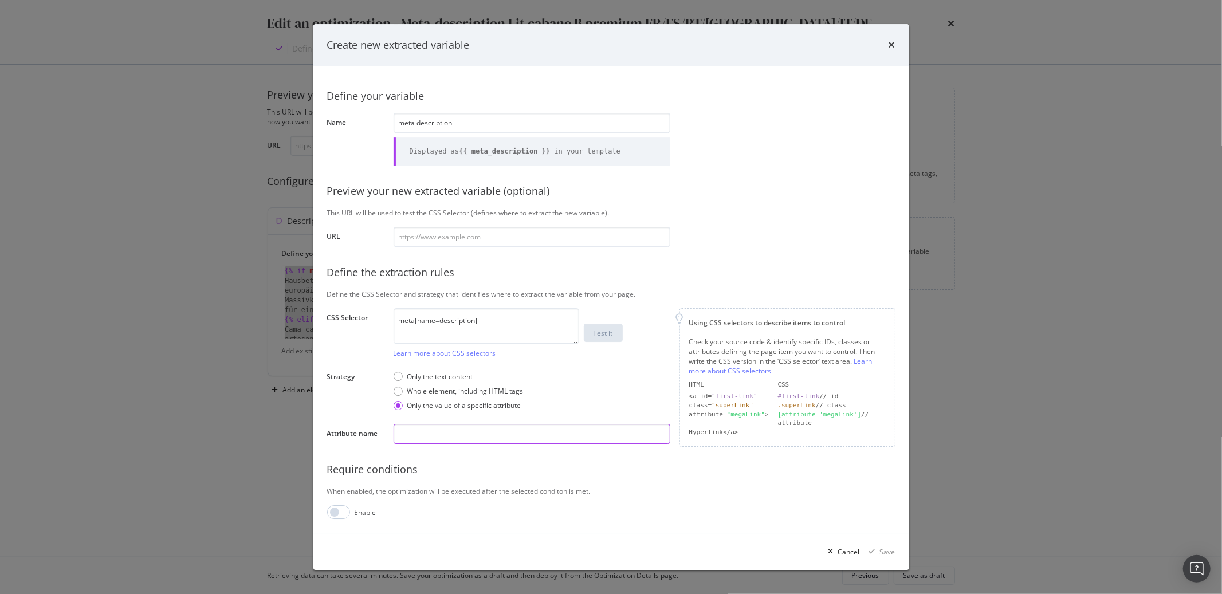
click at [401, 439] on input "modal" at bounding box center [532, 434] width 277 height 20
type input "content"
click at [888, 551] on div "Save" at bounding box center [887, 552] width 15 height 10
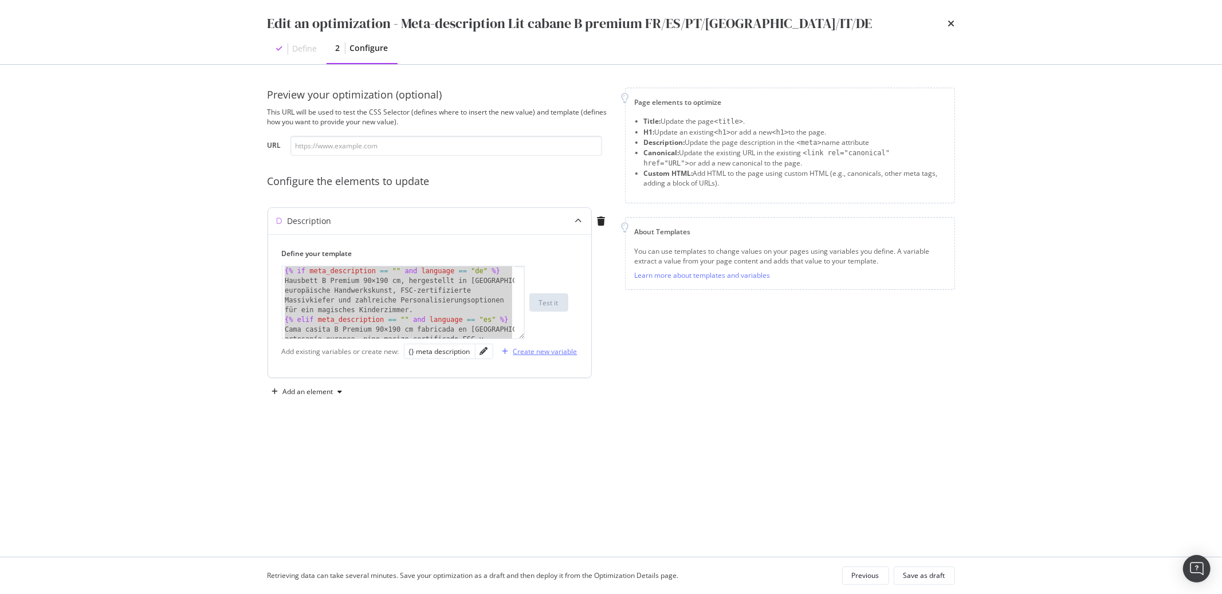
click at [528, 353] on div "Create new variable" at bounding box center [545, 352] width 64 height 10
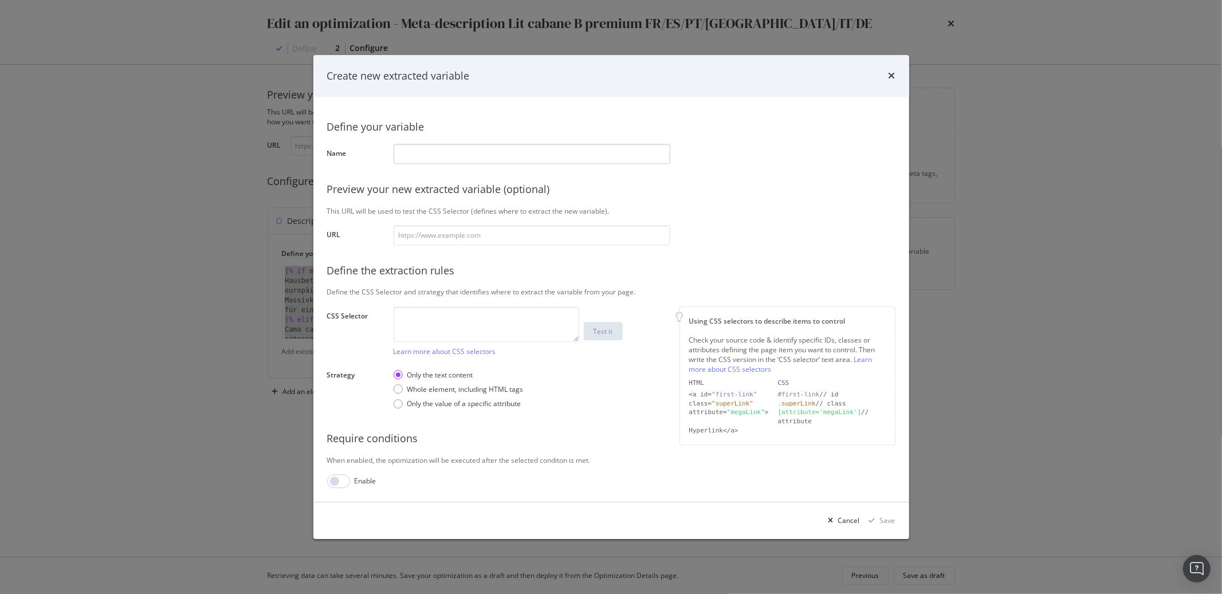
click at [440, 156] on input "modal" at bounding box center [532, 154] width 277 height 20
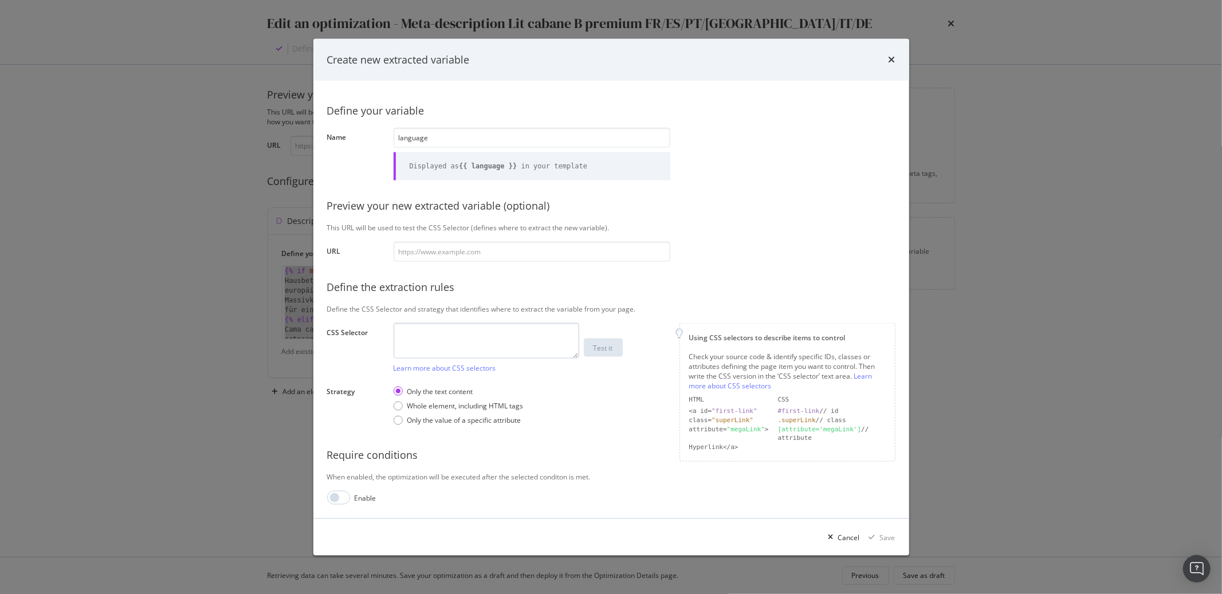
type input "language"
click at [426, 348] on textarea "modal" at bounding box center [487, 341] width 186 height 36
type textarea "html"
click at [398, 423] on div "Only the value of a specific attribute" at bounding box center [398, 419] width 9 height 9
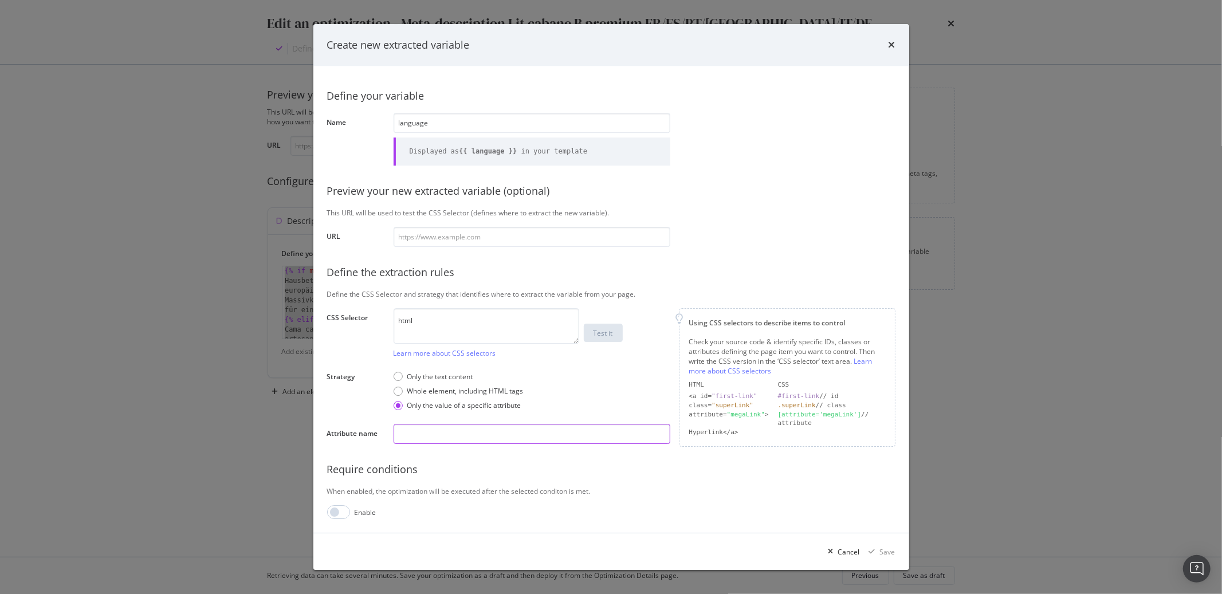
click at [409, 434] on input "modal" at bounding box center [532, 434] width 277 height 20
type input "lang"
click at [885, 551] on div "Save" at bounding box center [887, 552] width 15 height 10
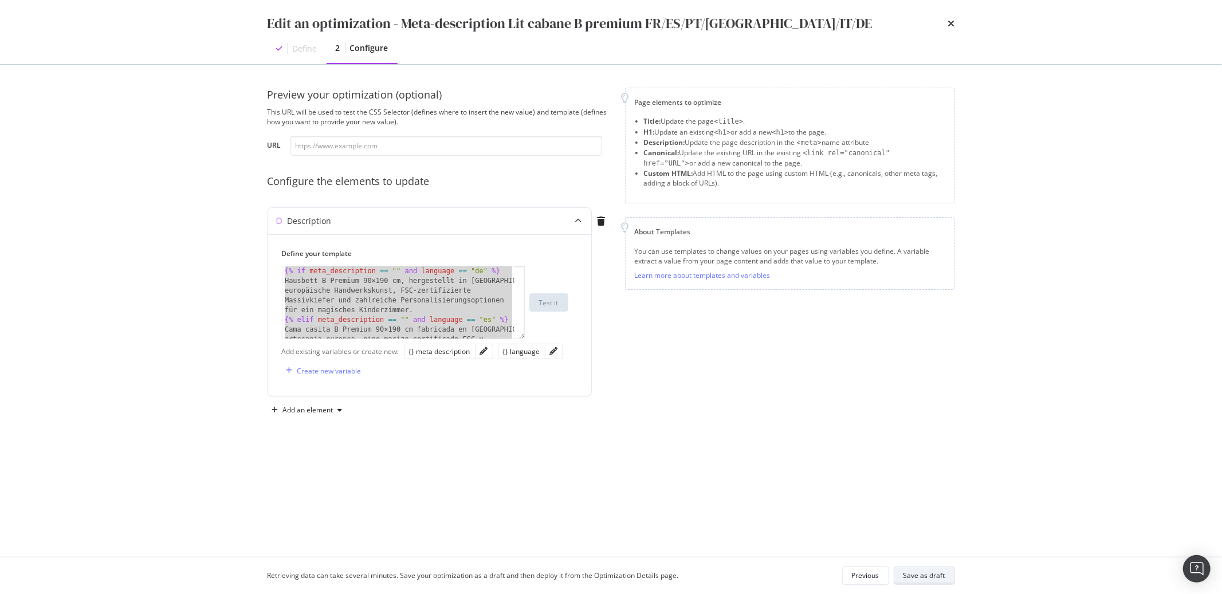
click at [910, 570] on div "Save as draft" at bounding box center [924, 576] width 42 height 16
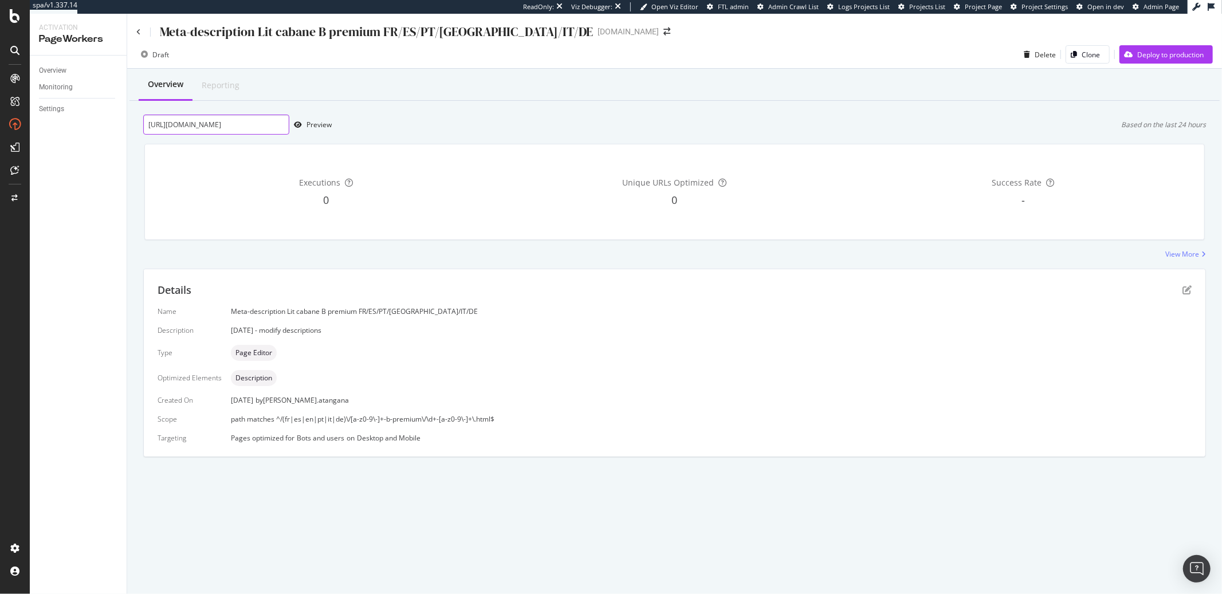
click at [243, 127] on input "https://monlitcabane.com/fr/lit-cabane-b-premium/55-lit-cabane-b-premium-90x190…" at bounding box center [216, 125] width 146 height 20
click at [312, 128] on div "Preview" at bounding box center [318, 125] width 25 height 10
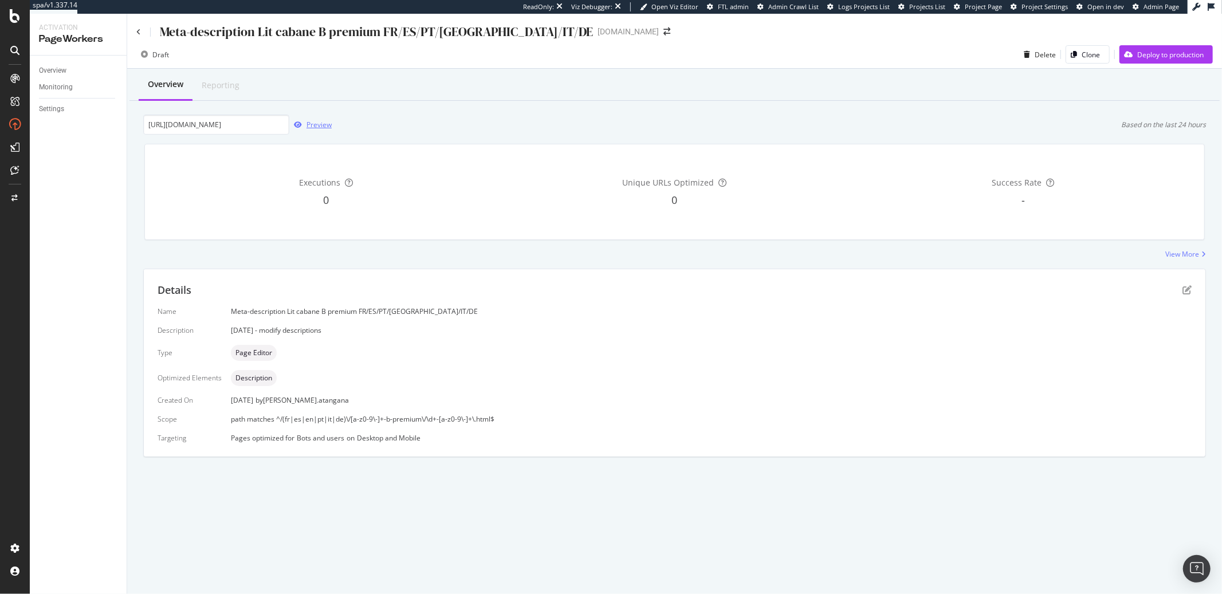
scroll to position [0, 0]
click at [318, 127] on div "Preview" at bounding box center [318, 125] width 25 height 10
click at [223, 127] on input "https://monlitcabane.com/fr/lit-cabane-b-premium/55-lit-cabane-b-premium-90x190…" at bounding box center [216, 125] width 146 height 20
click at [313, 128] on div "Preview" at bounding box center [318, 125] width 25 height 10
click at [1186, 284] on div "Details" at bounding box center [675, 290] width 1034 height 15
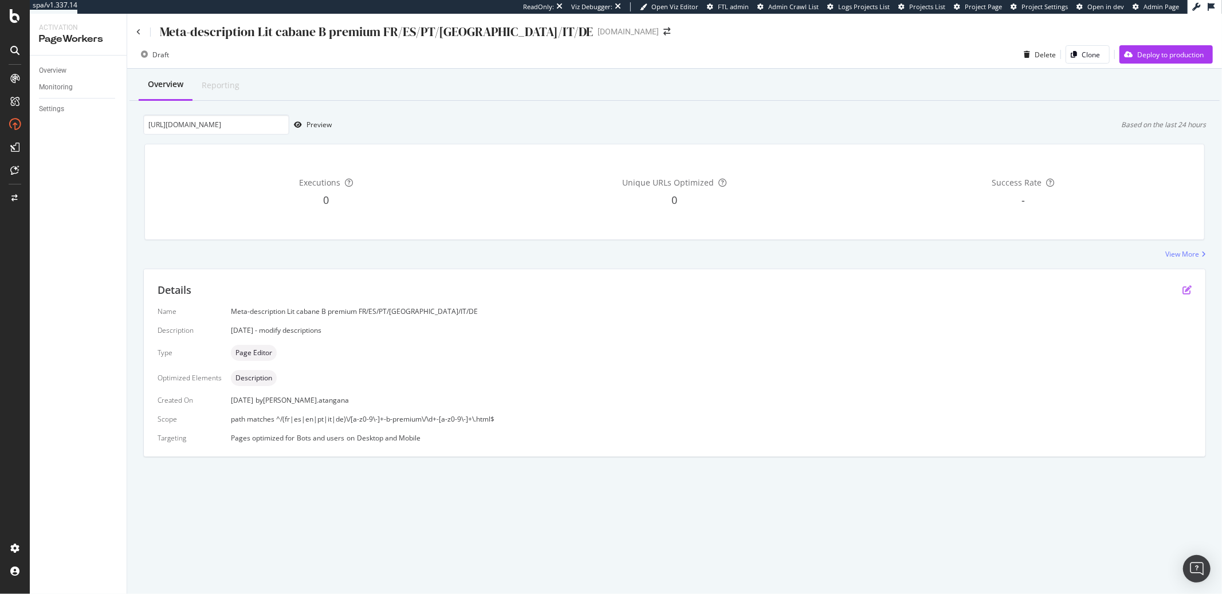
click at [1186, 290] on icon "pen-to-square" at bounding box center [1186, 289] width 9 height 9
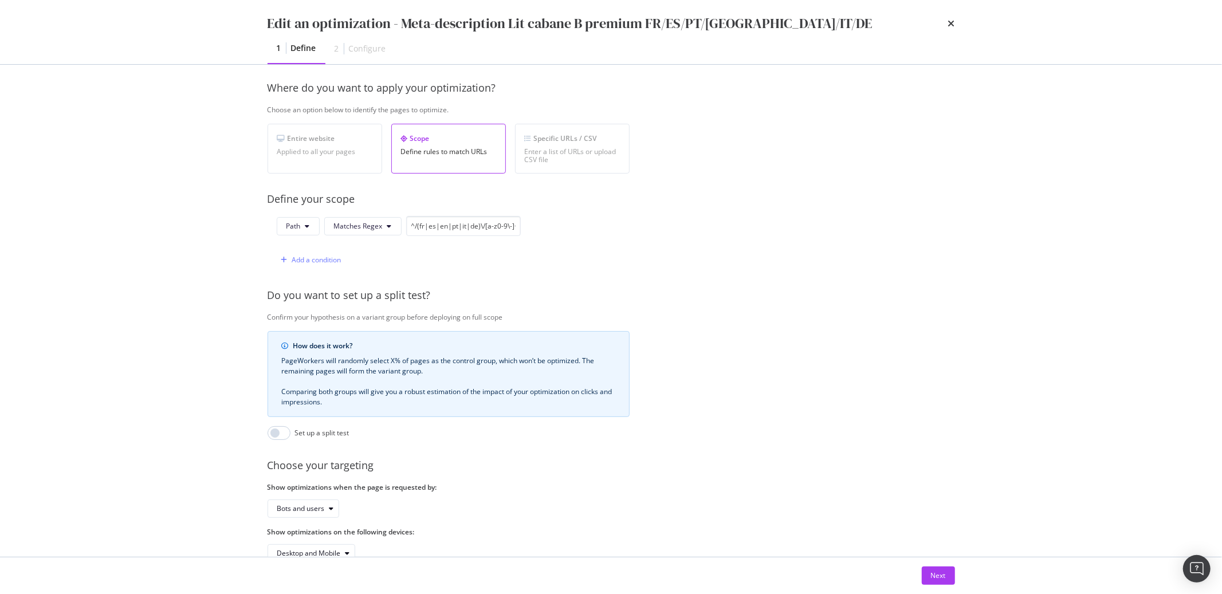
scroll to position [184, 0]
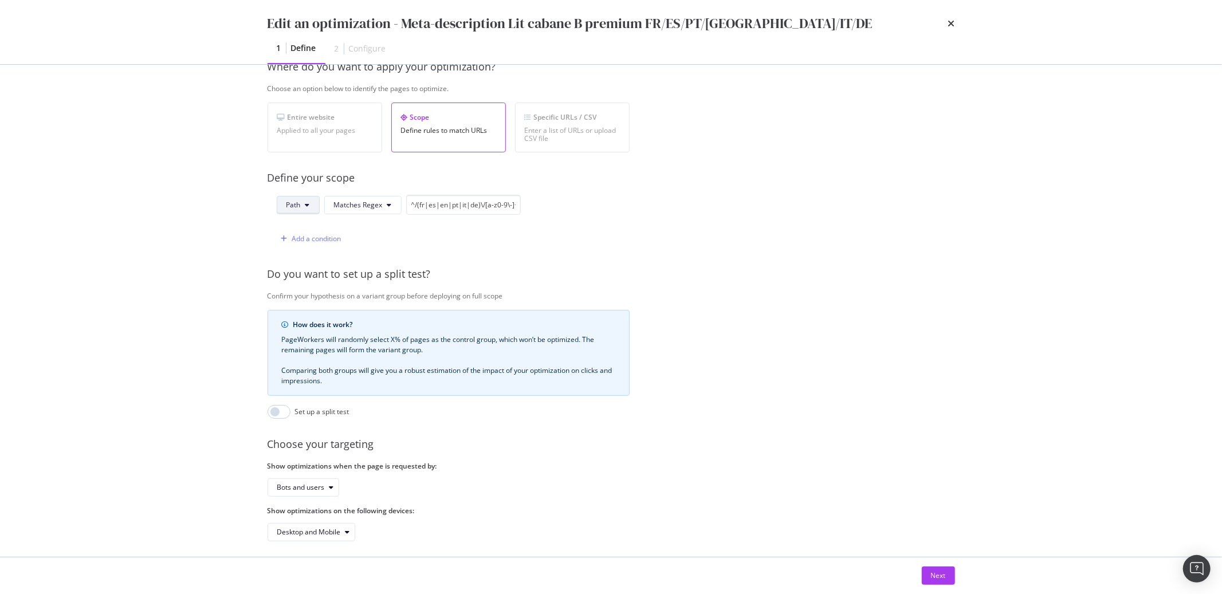
click at [306, 202] on icon "modal" at bounding box center [307, 205] width 5 height 7
click at [299, 226] on span "URL" at bounding box center [306, 228] width 40 height 10
click at [308, 202] on button "URL" at bounding box center [297, 205] width 41 height 18
click at [307, 289] on span "Path" at bounding box center [306, 291] width 40 height 10
click at [938, 573] on div "Next" at bounding box center [938, 576] width 15 height 10
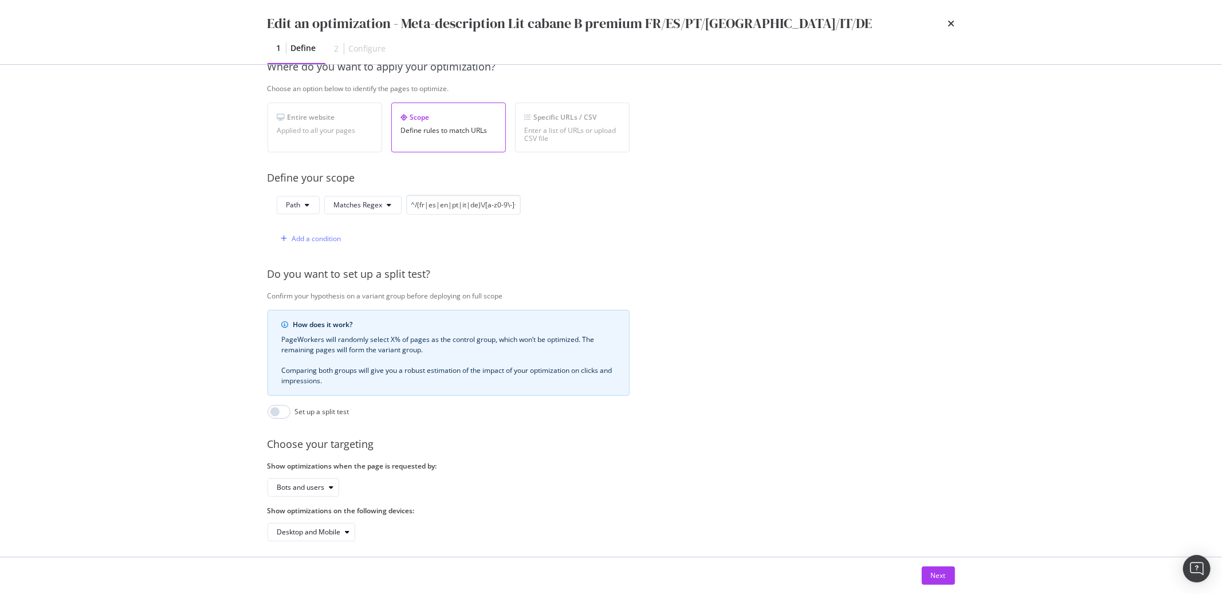
scroll to position [0, 0]
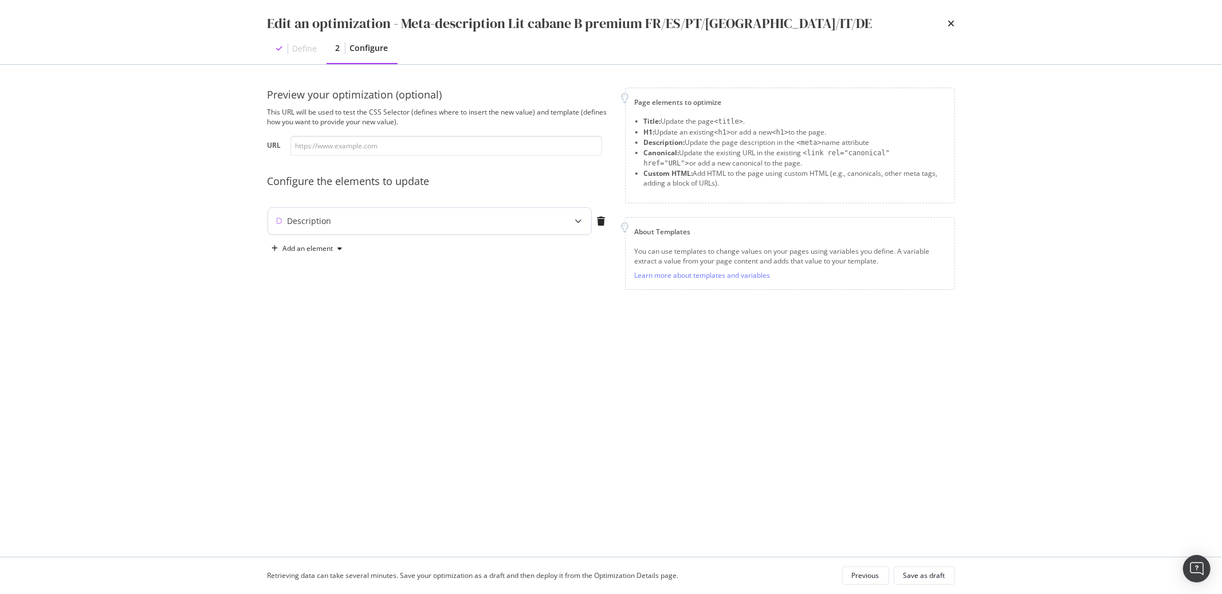
click at [579, 219] on icon "modal" at bounding box center [578, 221] width 7 height 7
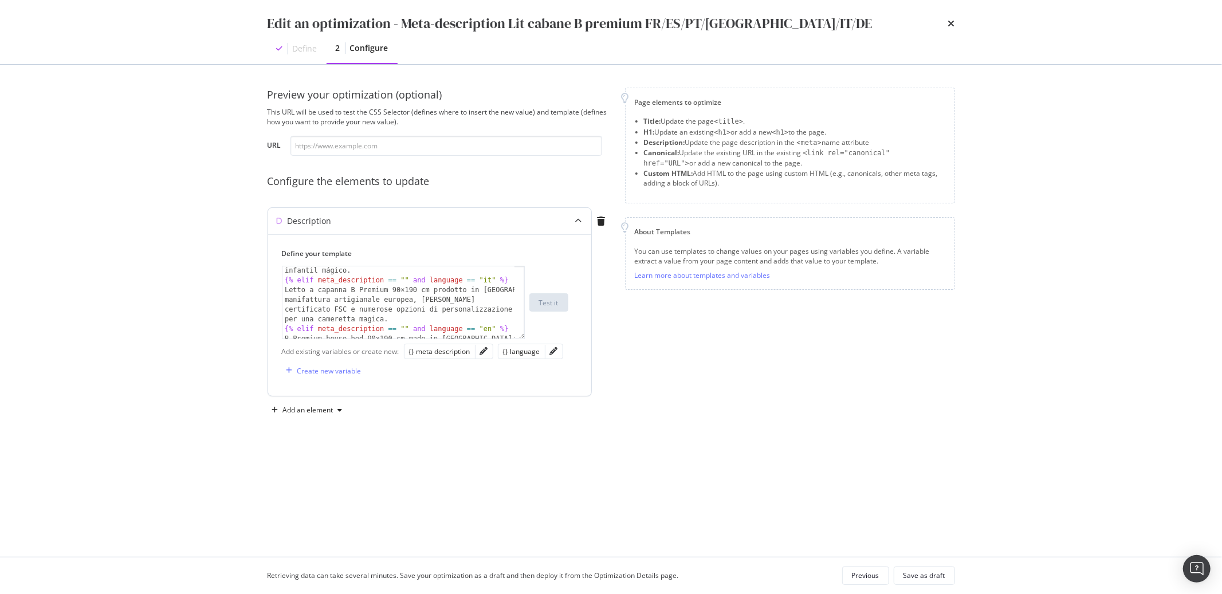
scroll to position [245, 0]
click at [949, 26] on icon "times" at bounding box center [951, 23] width 7 height 9
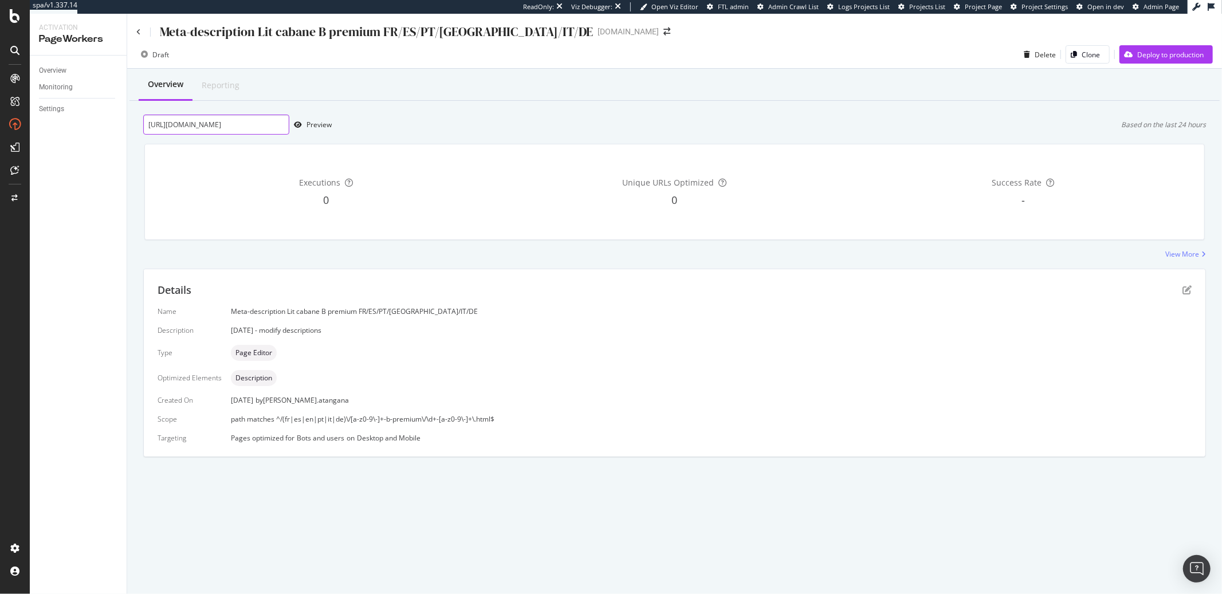
click at [203, 124] on input "https://monlitcabane.com/fr/lit-cabane-b-premium/55-lit-cabane-b-premium-90x190…" at bounding box center [216, 125] width 146 height 20
click at [321, 125] on div "Preview" at bounding box center [318, 125] width 25 height 10
click at [1179, 297] on div "Details" at bounding box center [675, 290] width 1034 height 15
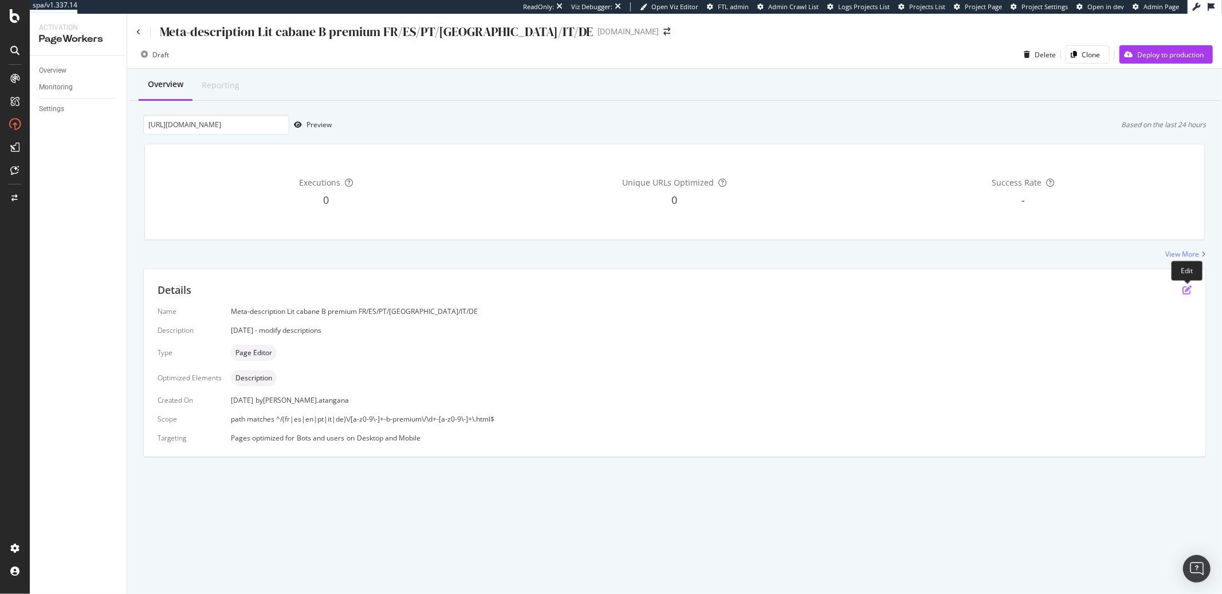
click at [1183, 292] on icon "pen-to-square" at bounding box center [1186, 289] width 9 height 9
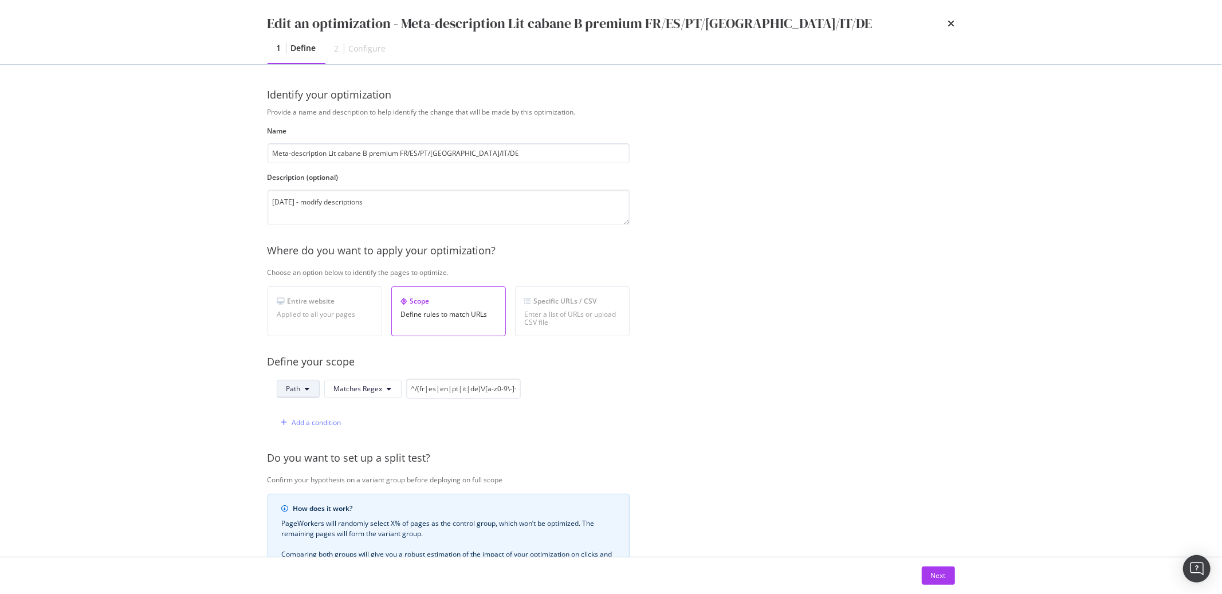
click at [305, 387] on button "Path" at bounding box center [298, 389] width 43 height 18
click at [303, 415] on span "URL" at bounding box center [306, 412] width 40 height 10
click at [443, 391] on input "^/(fr|es|en|pt|it|de)\/[a-z0-9\-]+-b-premium\/\d+-[a-z0-9\-]+\.html$" at bounding box center [461, 389] width 115 height 20
paste input "https:\/\/monlitcabane\.com\"
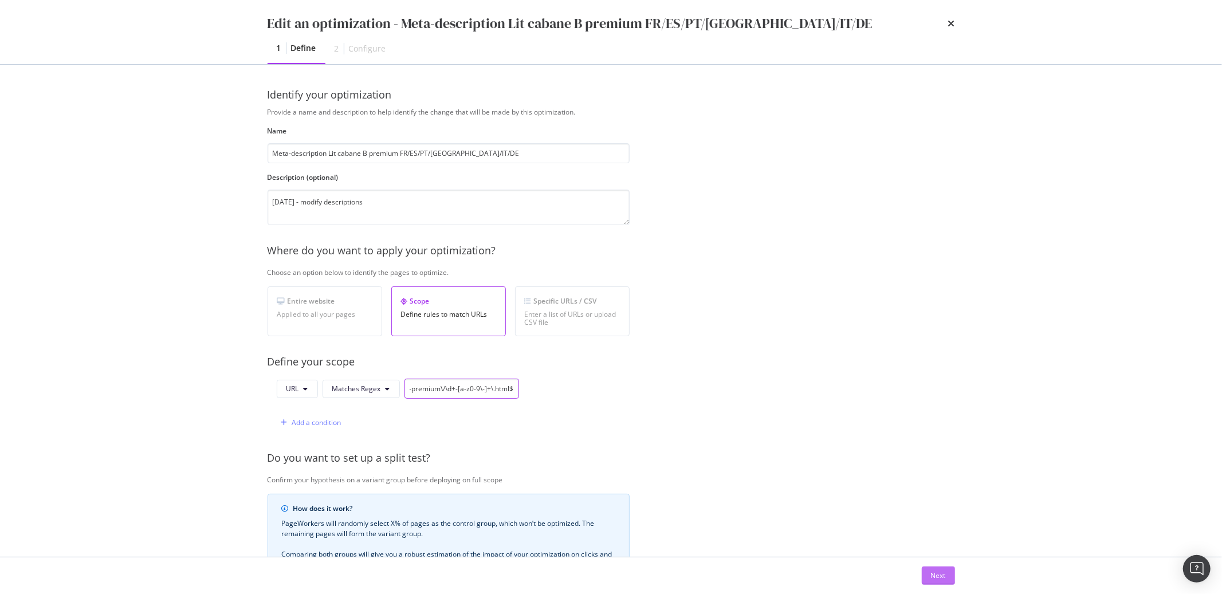
type input "^https:\/\/monlitcabane\.com\/(fr|es|en|pt|it|de)\/[a-z0-9\-]+-b-premium\/\d+-[…"
click at [942, 579] on div "Next" at bounding box center [938, 576] width 15 height 10
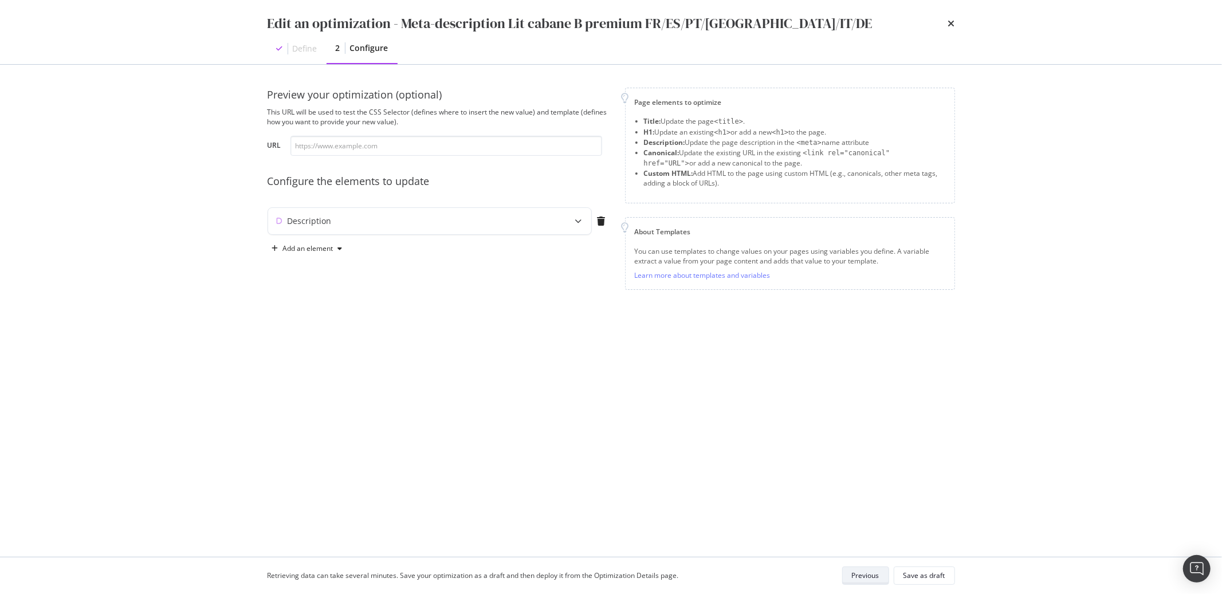
click at [942, 579] on div "Save as draft" at bounding box center [924, 576] width 42 height 10
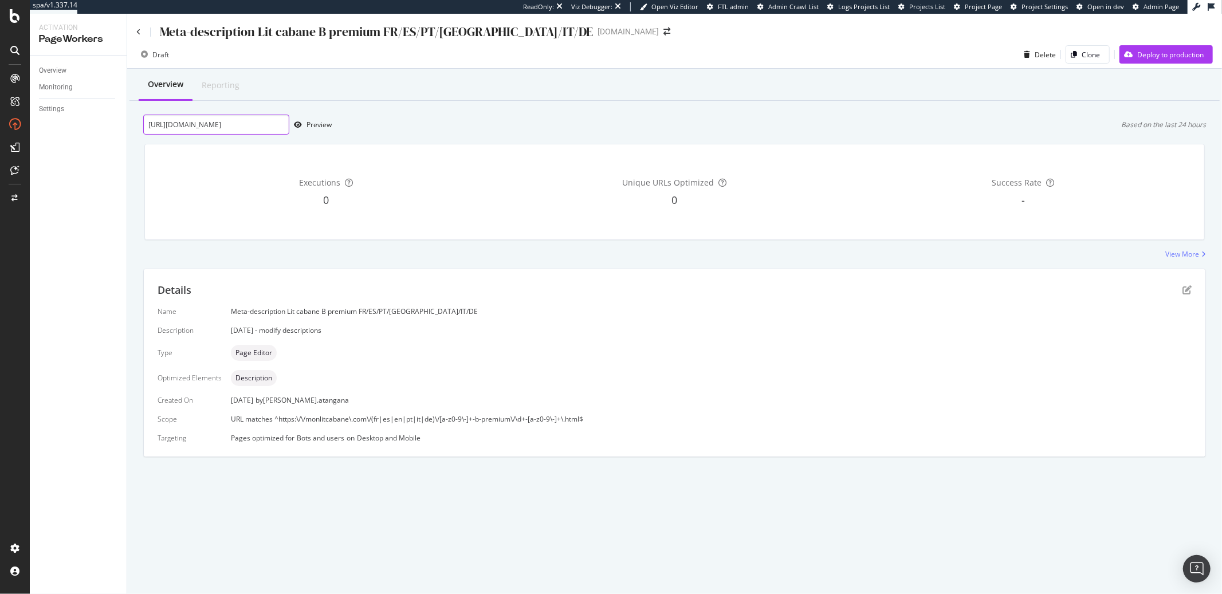
click at [235, 121] on input "https://monlitcabane.com/fr/lit-cabane-b-premium/55-lit-cabane-b-premium-90x190…" at bounding box center [216, 125] width 146 height 20
click at [310, 131] on div "Preview" at bounding box center [310, 124] width 42 height 17
click at [313, 125] on div "Preview" at bounding box center [318, 125] width 25 height 10
click at [1182, 289] on icon "pen-to-square" at bounding box center [1186, 289] width 9 height 9
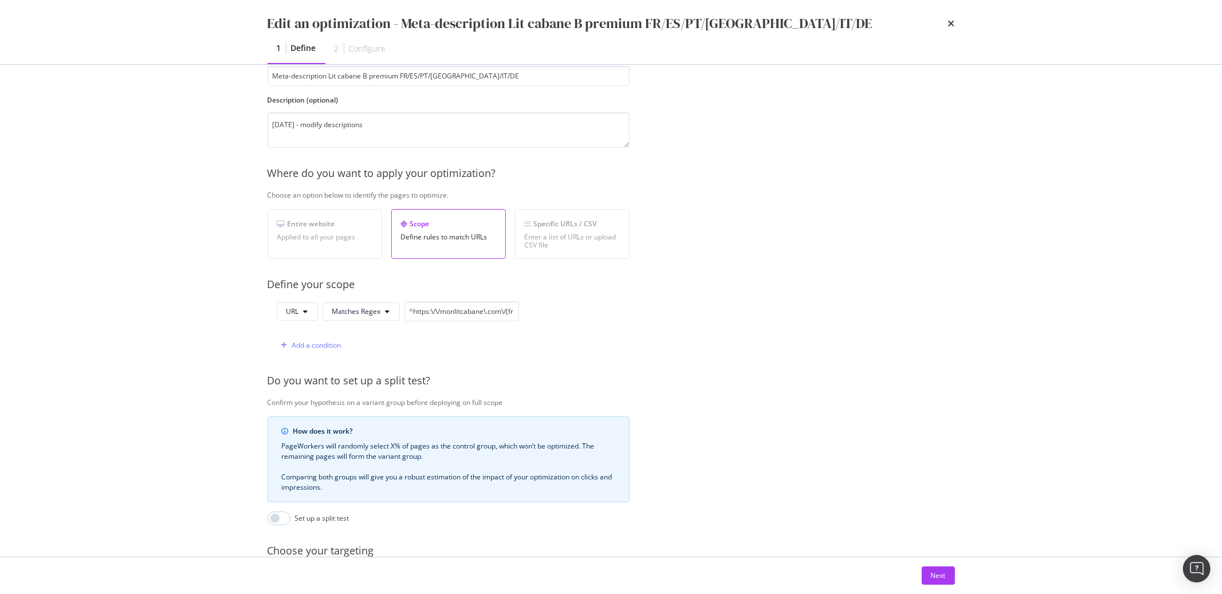
scroll to position [200, 0]
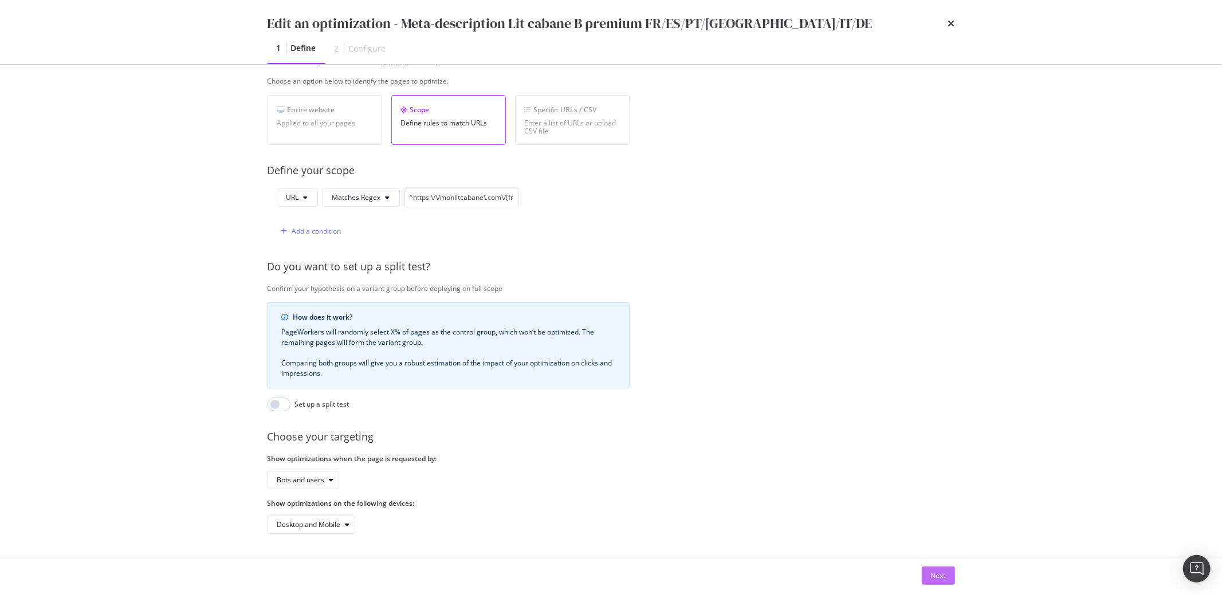
click at [946, 579] on button "Next" at bounding box center [938, 576] width 33 height 18
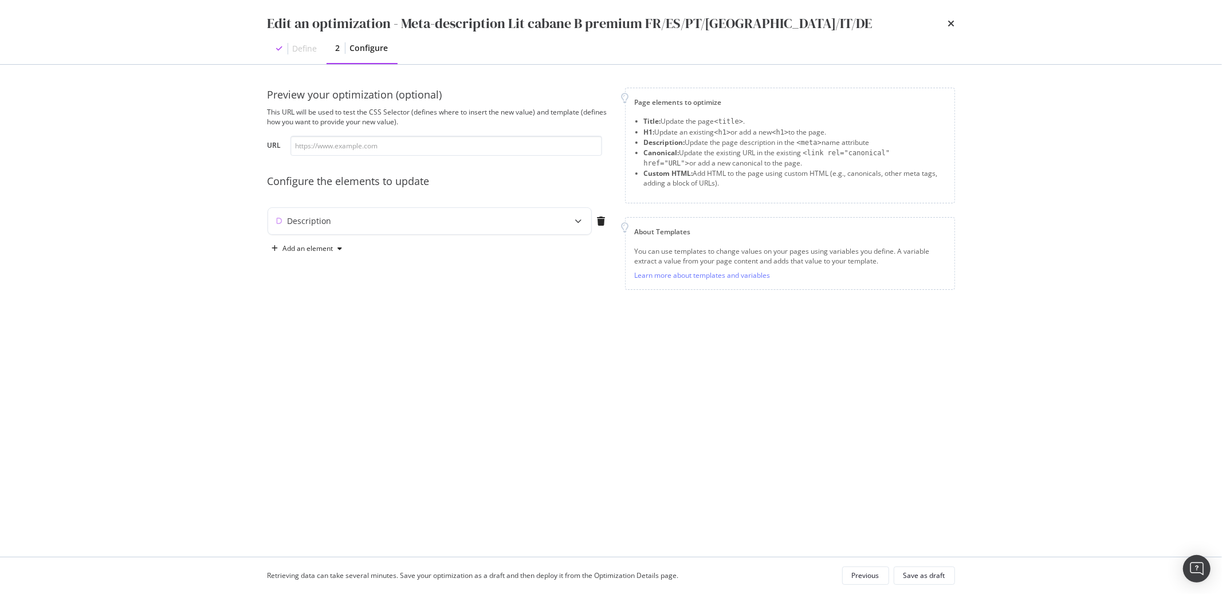
scroll to position [0, 0]
click at [577, 219] on icon "modal" at bounding box center [578, 221] width 7 height 7
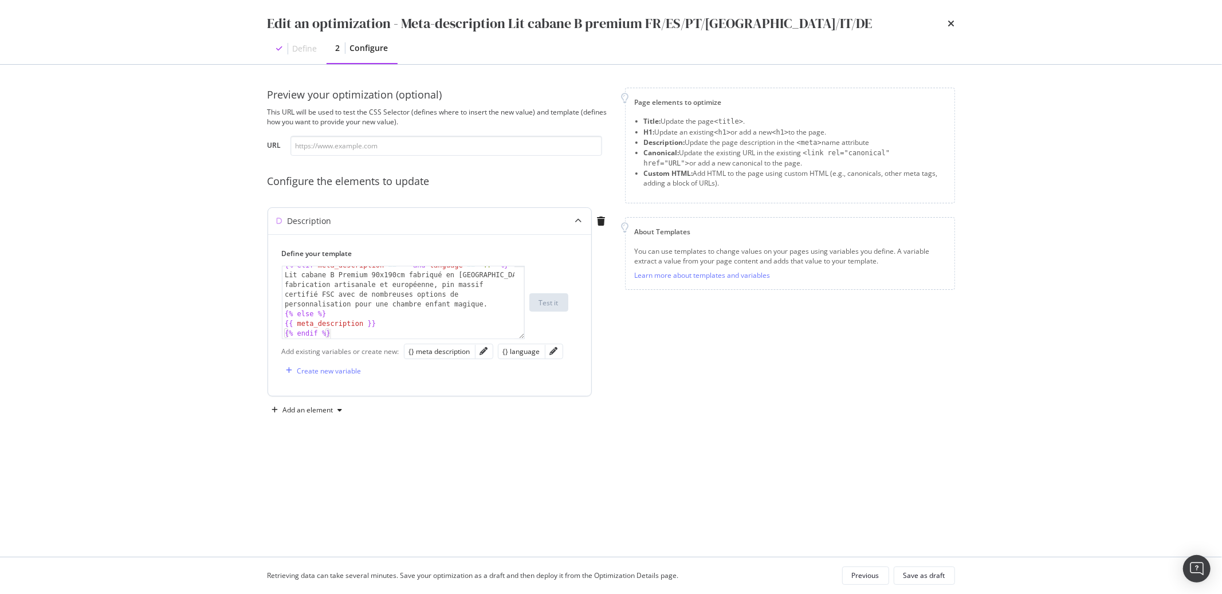
click at [523, 339] on div "{% elif meta_description == "" and language == "fr" %} Lit cabane B Premium 90x…" at bounding box center [403, 302] width 243 height 73
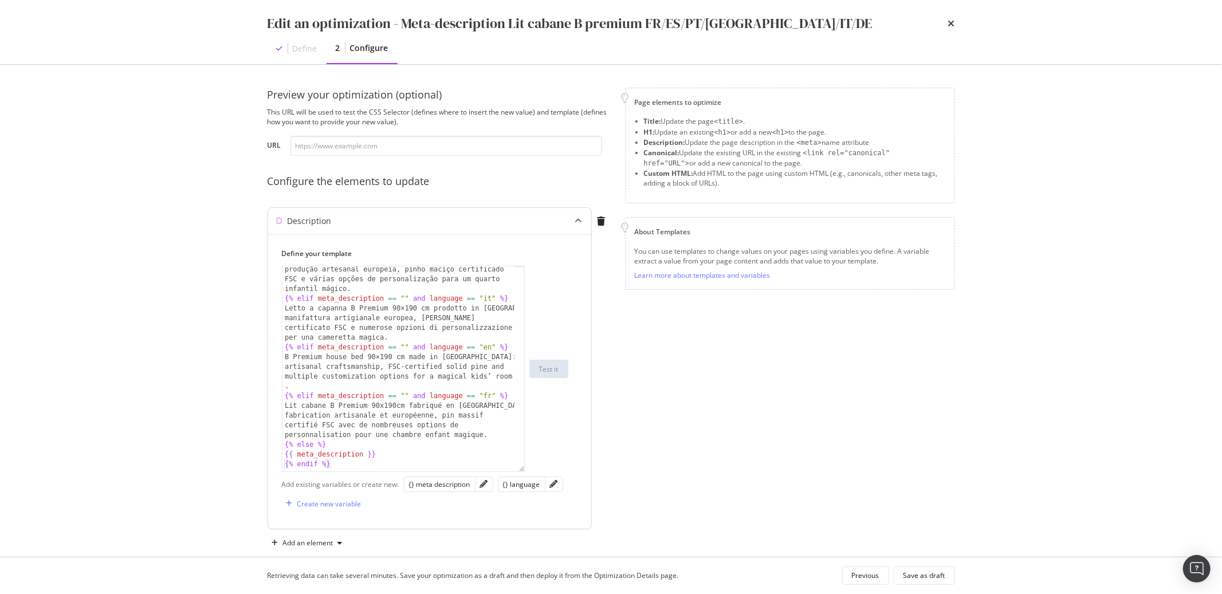
scroll to position [116, 0]
drag, startPoint x: 521, startPoint y: 339, endPoint x: 564, endPoint y: 470, distance: 138.4
click at [564, 470] on div "Cama casinha B Premium 90×190 cm fabricada na Europa: produção artesanal europe…" at bounding box center [425, 369] width 286 height 206
click at [485, 486] on icon "pencil" at bounding box center [484, 484] width 8 height 8
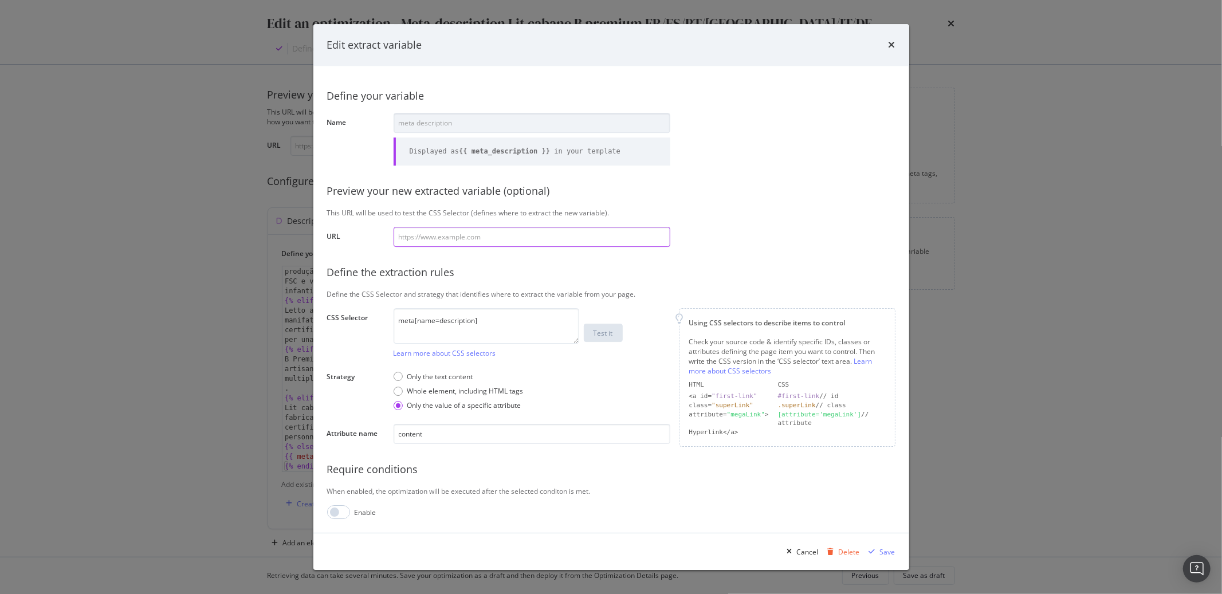
click at [406, 237] on input "modal" at bounding box center [532, 237] width 277 height 20
paste input "https://monlitcabane.com/fr/lit-cabane-b-premium/55-lit-cabane-b-premium-90x190…"
type input "https://monlitcabane.com/fr/lit-cabane-b-premium/55-lit-cabane-b-premium-90x190…"
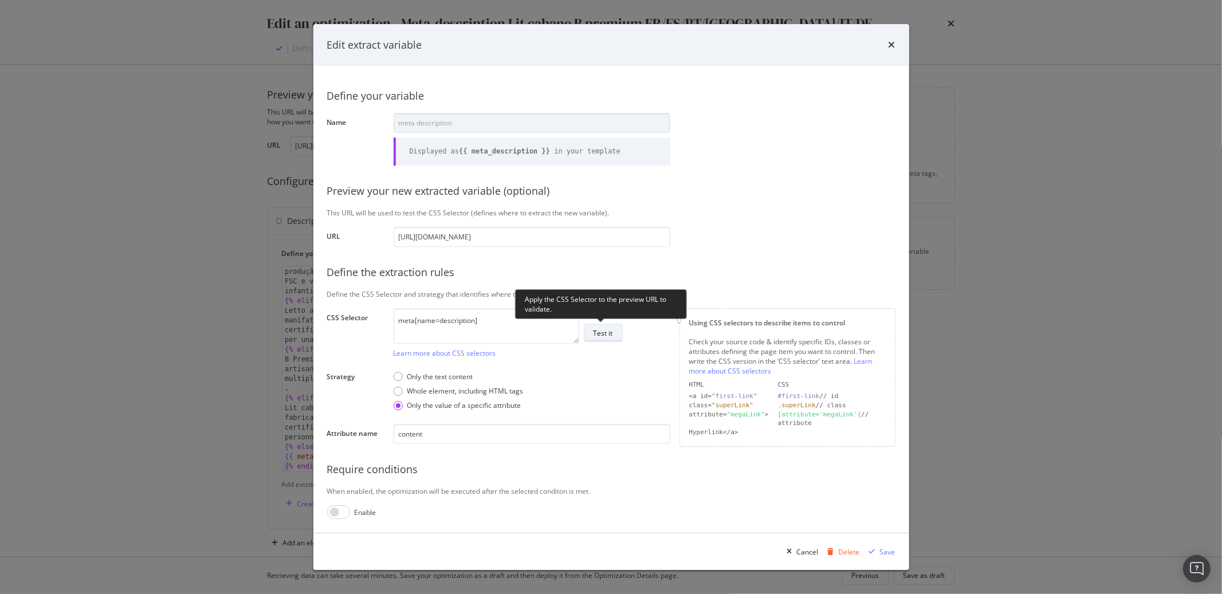
click at [600, 337] on div "Test it" at bounding box center [602, 333] width 19 height 10
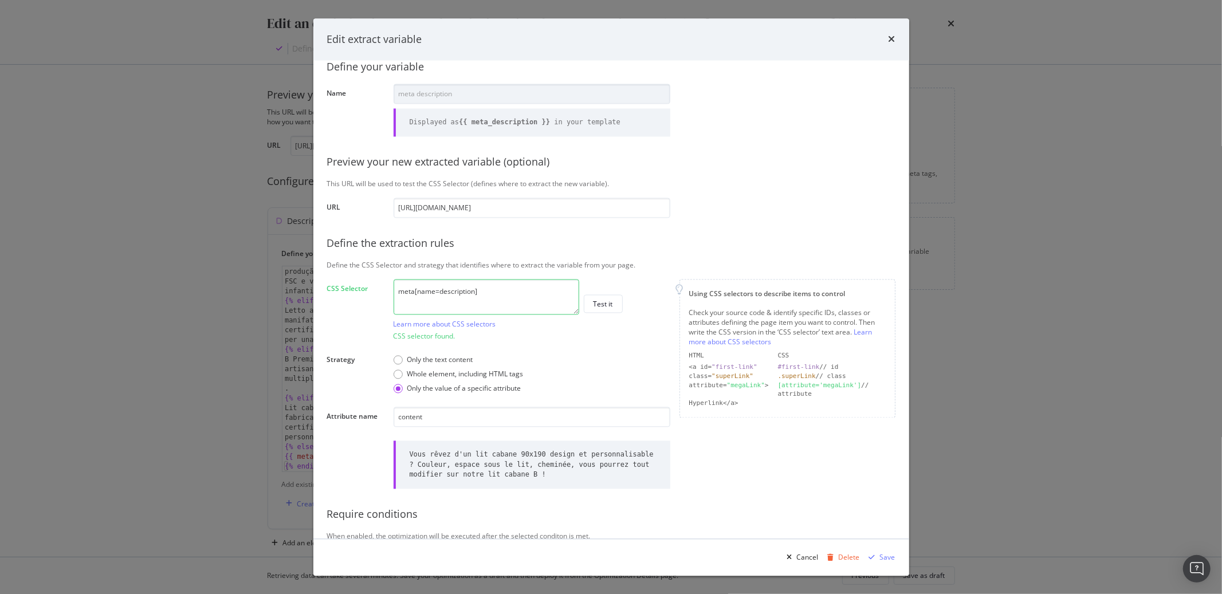
scroll to position [37, 0]
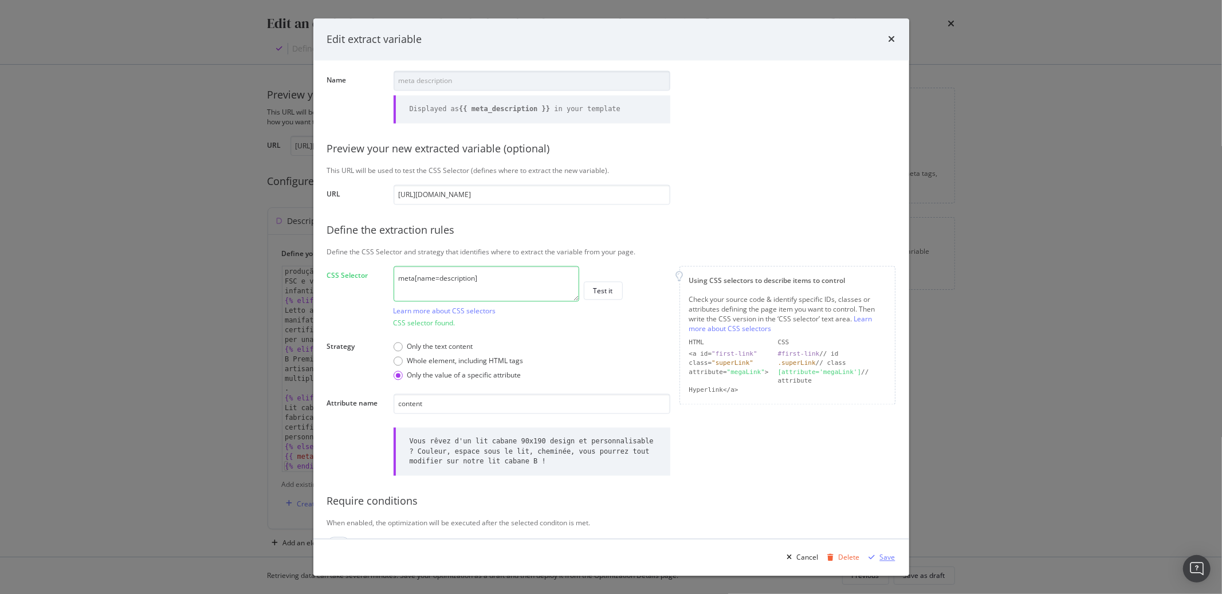
click at [890, 559] on div "Save" at bounding box center [887, 557] width 15 height 10
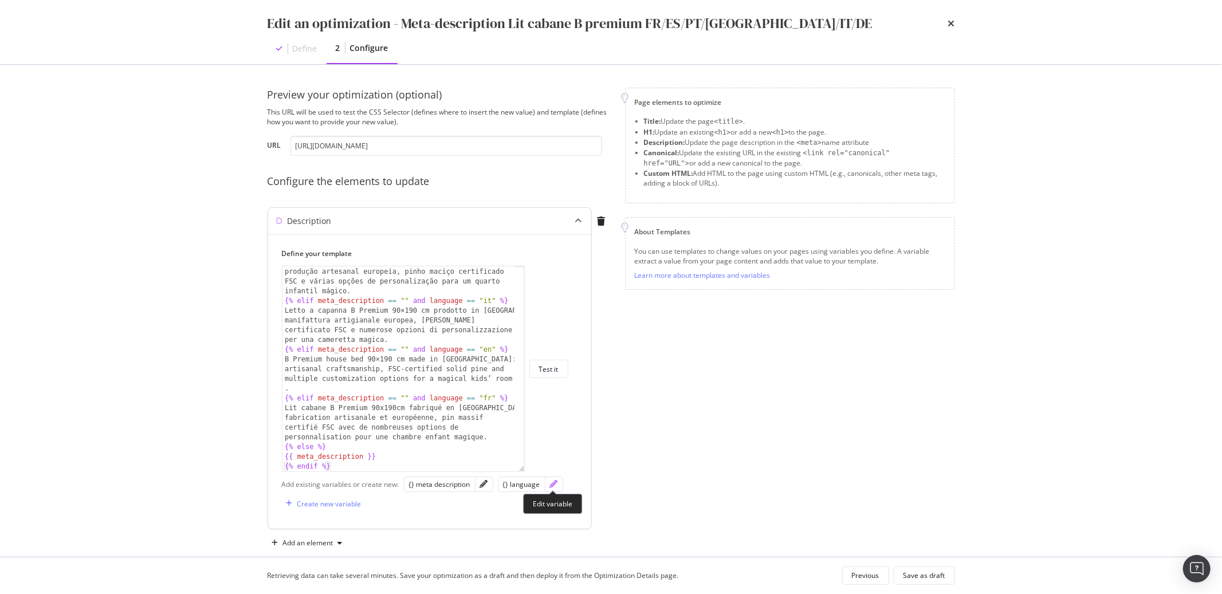
click at [555, 486] on icon "pencil" at bounding box center [554, 484] width 8 height 8
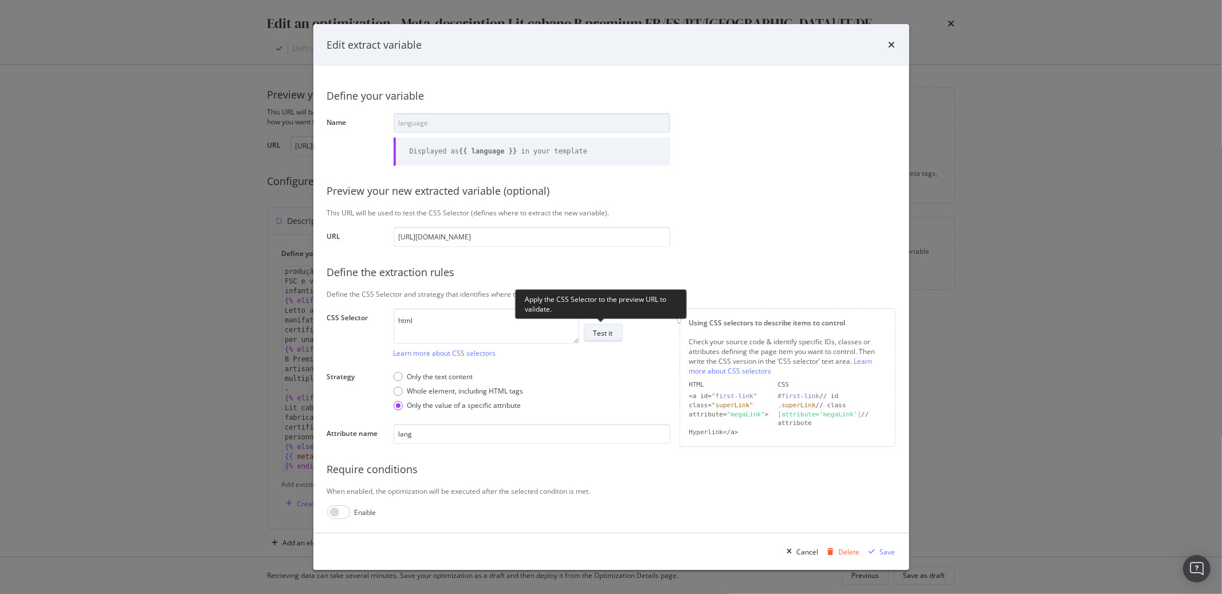
scroll to position [0, 0]
click at [600, 333] on div "Test it" at bounding box center [602, 333] width 19 height 10
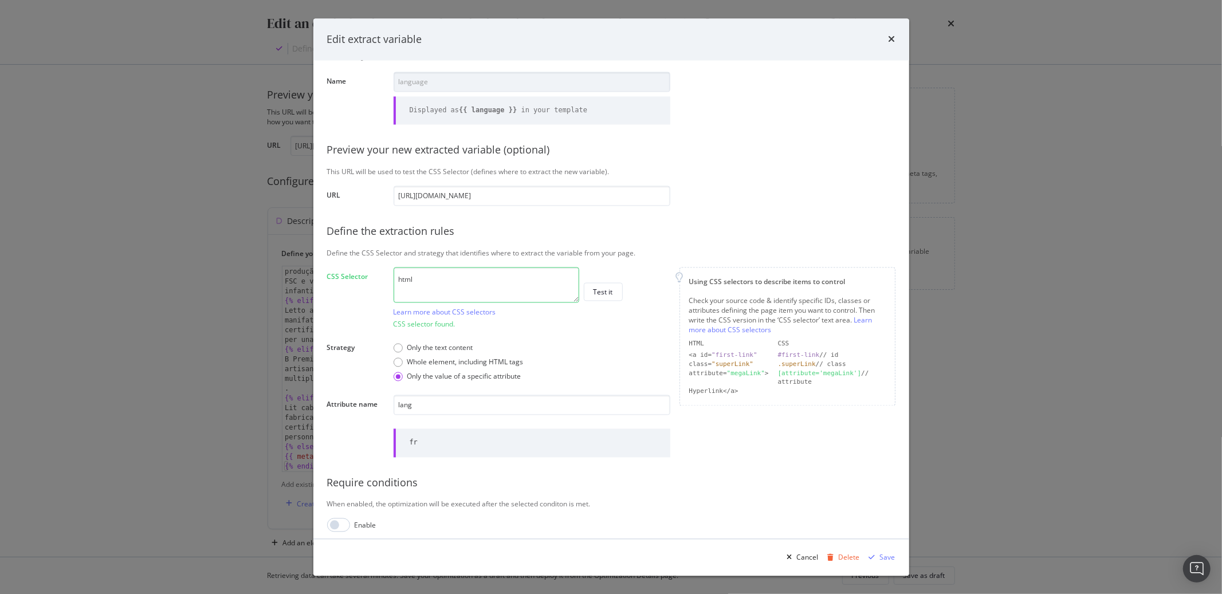
scroll to position [42, 0]
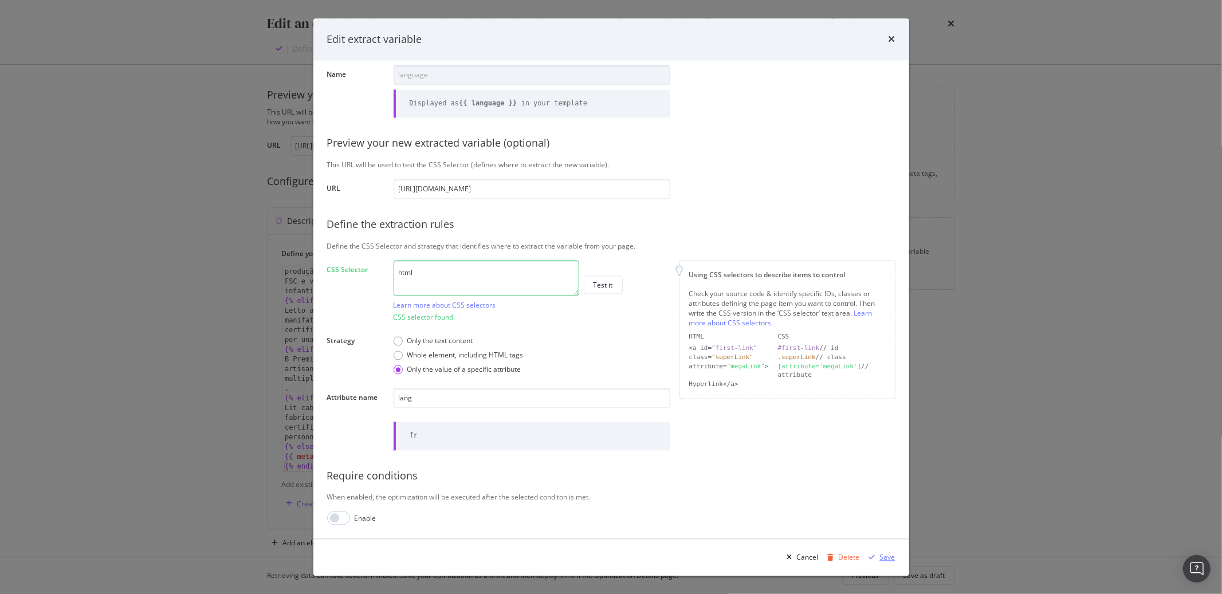
click at [880, 556] on div "Save" at bounding box center [887, 557] width 15 height 10
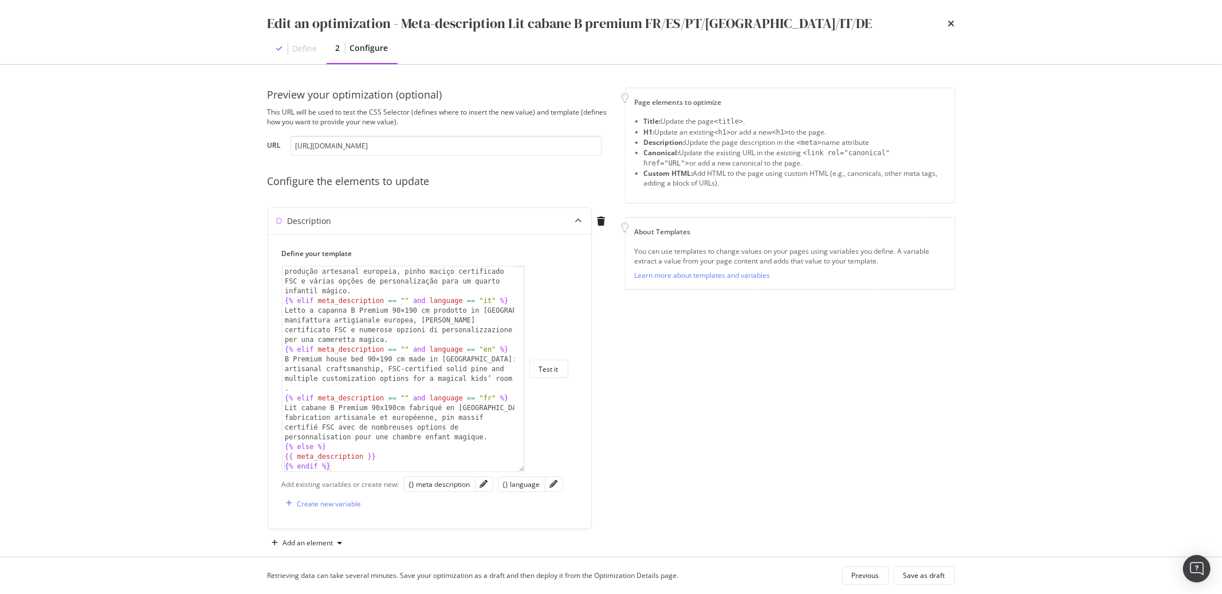
scroll to position [18, 0]
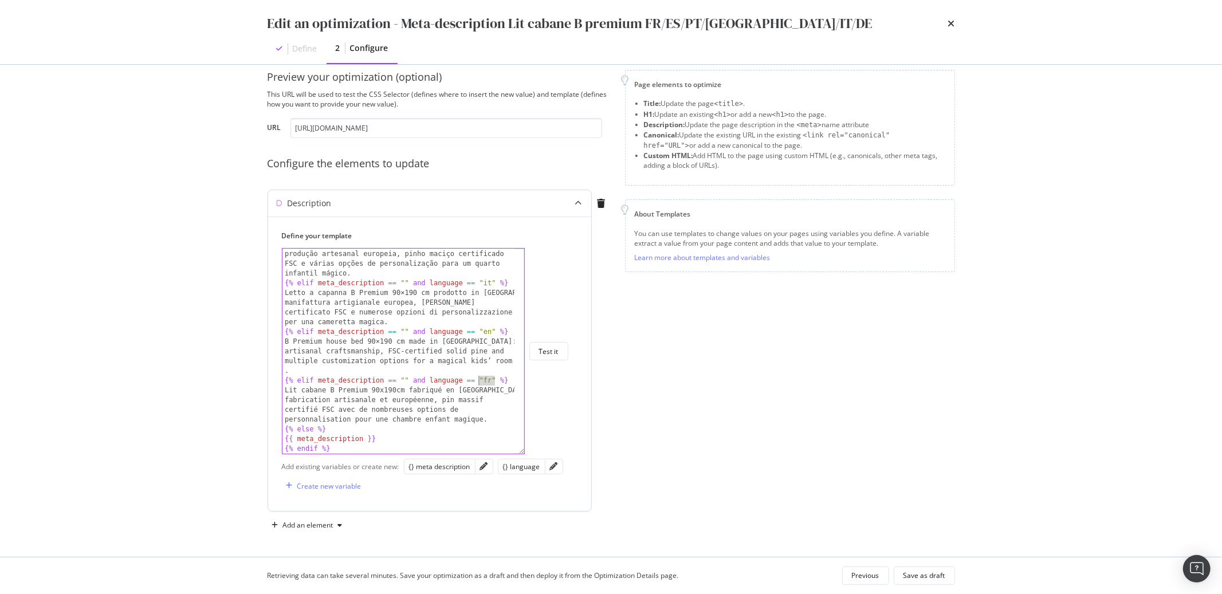
drag, startPoint x: 497, startPoint y: 379, endPoint x: 479, endPoint y: 382, distance: 17.3
click at [479, 382] on div "Cama casinha B Premium 90×190 cm fabricada na Europa: produção artesanal europe…" at bounding box center [398, 366] width 232 height 254
click at [516, 470] on div "{} language" at bounding box center [521, 467] width 37 height 10
click at [460, 412] on div "Cama casinha B Premium 90×190 cm fabricada na Europa: produção artesanal europe…" at bounding box center [398, 366] width 232 height 254
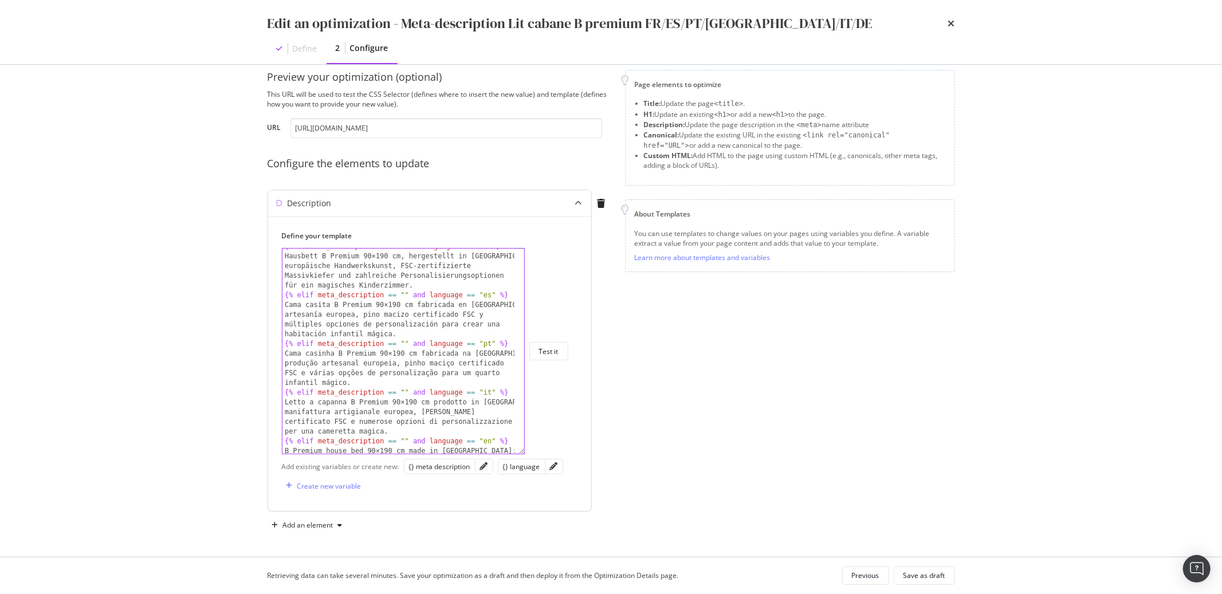
scroll to position [6, 0]
click at [551, 348] on div "Test it" at bounding box center [548, 352] width 19 height 10
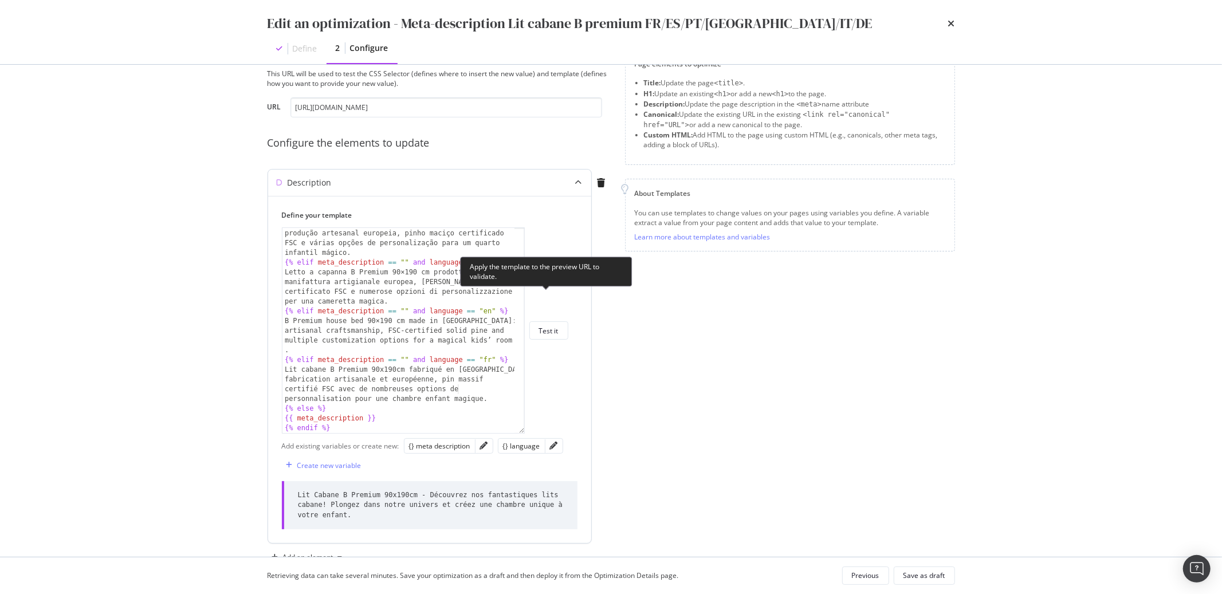
scroll to position [70, 0]
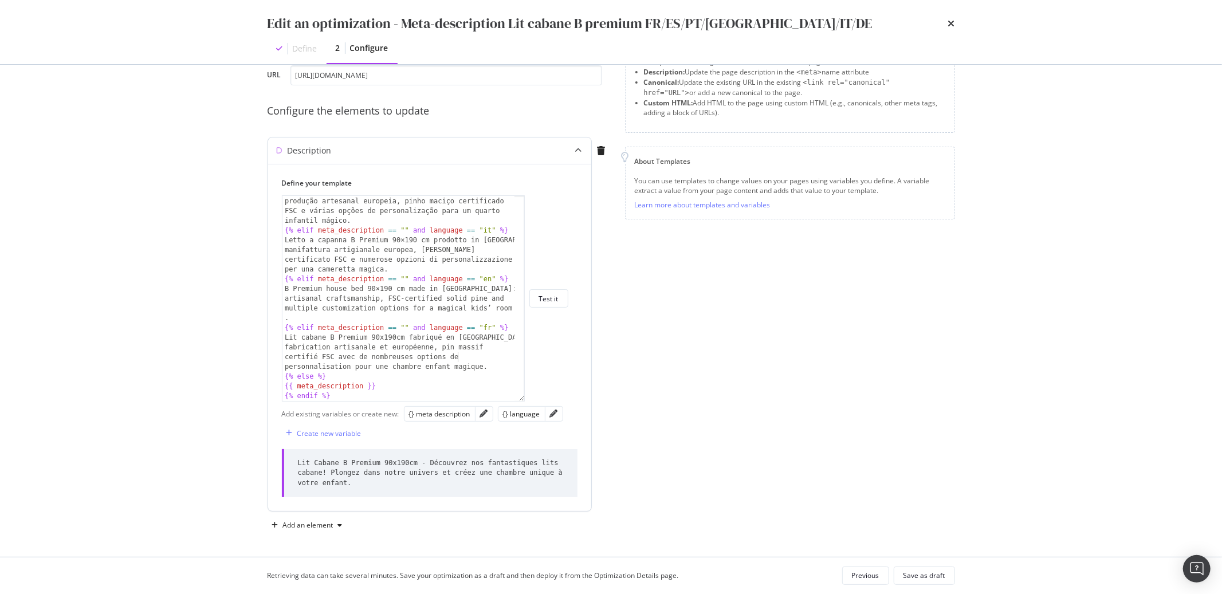
click at [437, 325] on div "Cama casinha B Premium 90×190 cm fabricada na Europa: produção artesanal europe…" at bounding box center [398, 314] width 232 height 254
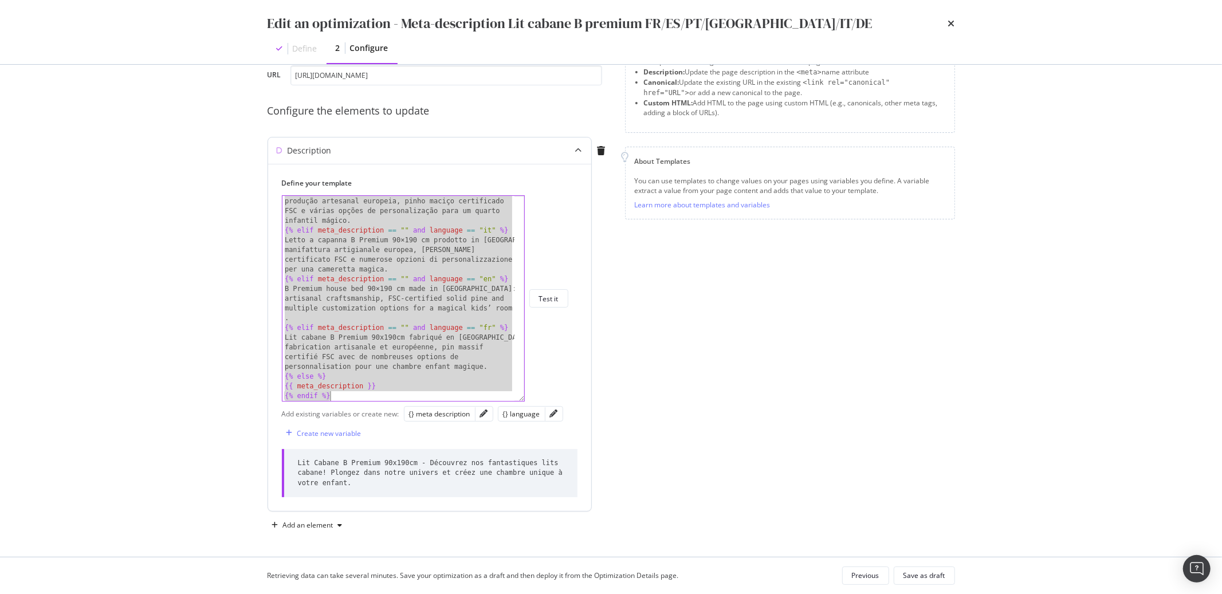
click at [373, 306] on div "Cama casinha B Premium 90×190 cm fabricada na Europa: produção artesanal europe…" at bounding box center [398, 314] width 232 height 254
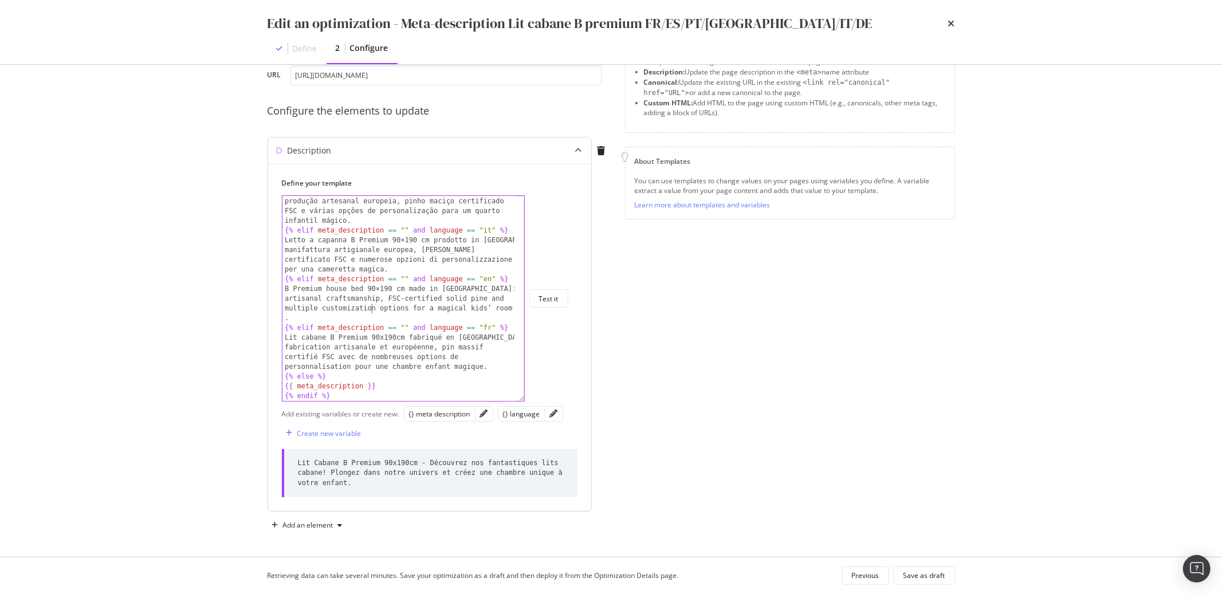
type textarea "{{ meta_description }} {% endif %}"
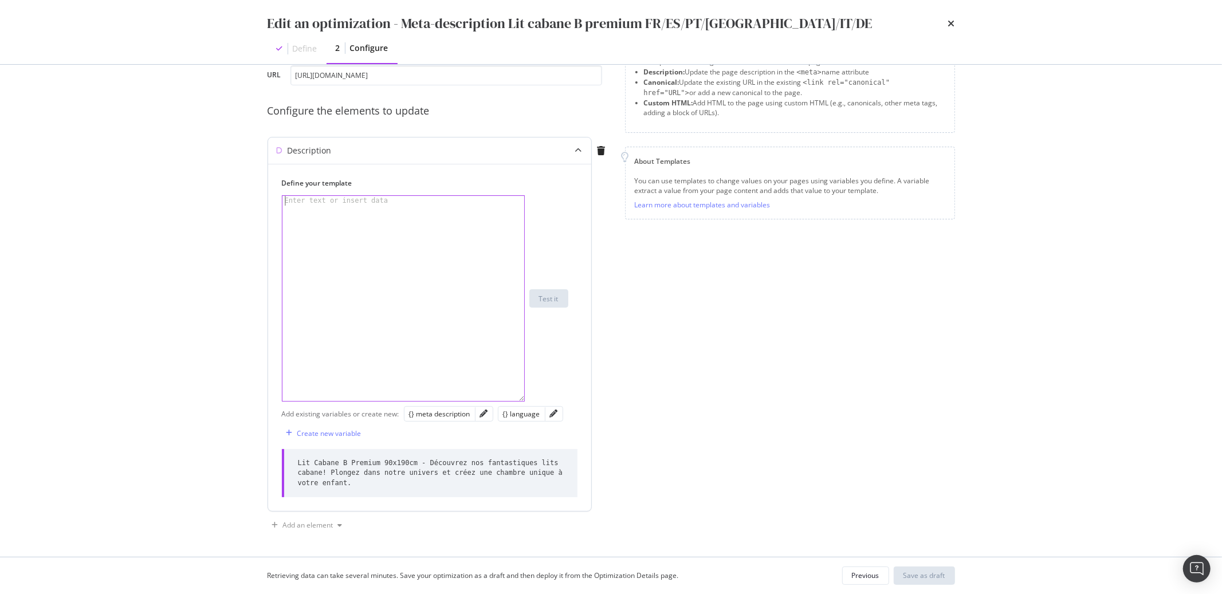
click at [302, 225] on div "modal" at bounding box center [403, 308] width 242 height 225
click at [426, 414] on div "{} meta description" at bounding box center [439, 414] width 61 height 10
click at [404, 200] on div "{% if {{ meta_description }}" at bounding box center [403, 308] width 242 height 225
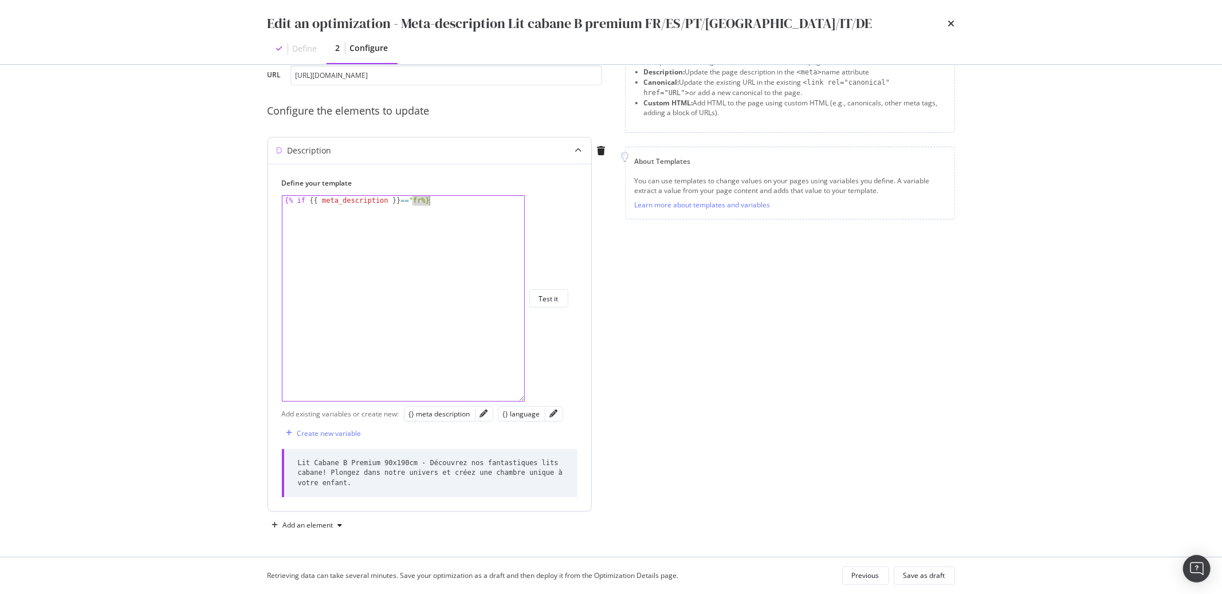
drag, startPoint x: 411, startPoint y: 201, endPoint x: 449, endPoint y: 205, distance: 38.0
click at [449, 205] on div "{% if {{ meta_description }} == "fr%}" at bounding box center [403, 308] width 242 height 225
click at [517, 418] on div "{} language" at bounding box center [521, 414] width 37 height 10
click at [319, 203] on div "{% if {{ meta_description }} == "" and {{ language" at bounding box center [403, 308] width 242 height 225
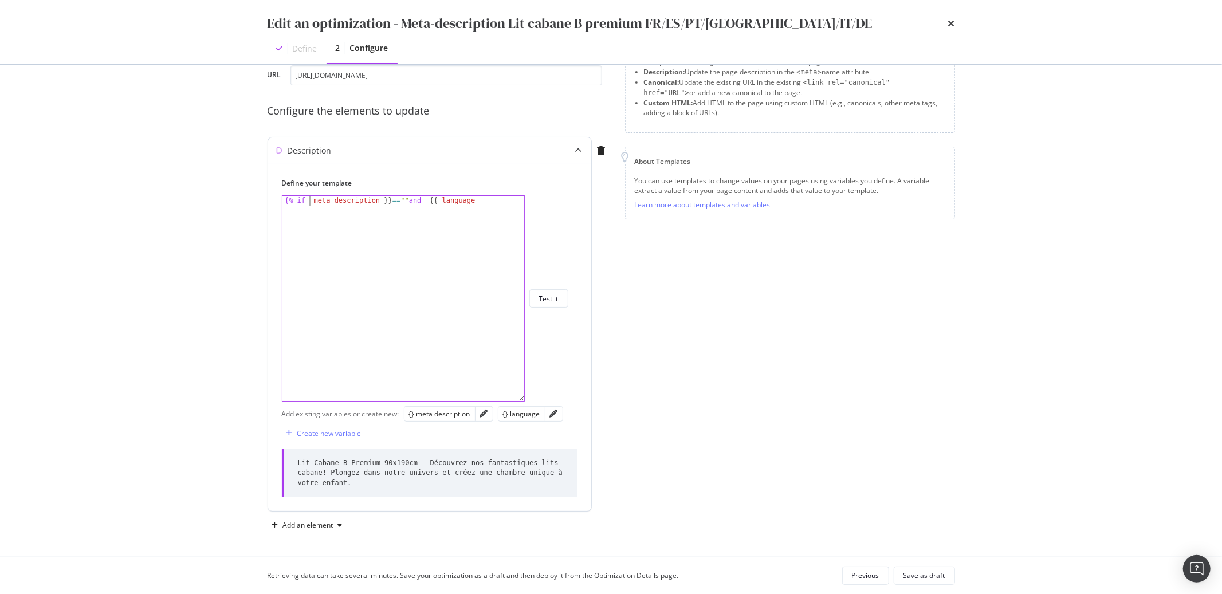
click at [391, 201] on div "{% if meta_description }} == "" and {{ language" at bounding box center [403, 308] width 242 height 225
click at [430, 204] on div "{% if meta_description == "" and {{ language" at bounding box center [403, 308] width 242 height 225
click at [420, 199] on div "{% if meta_description == "" and language" at bounding box center [403, 308] width 242 height 225
click at [458, 207] on div "{% if meta_description == "" and language" at bounding box center [403, 308] width 242 height 225
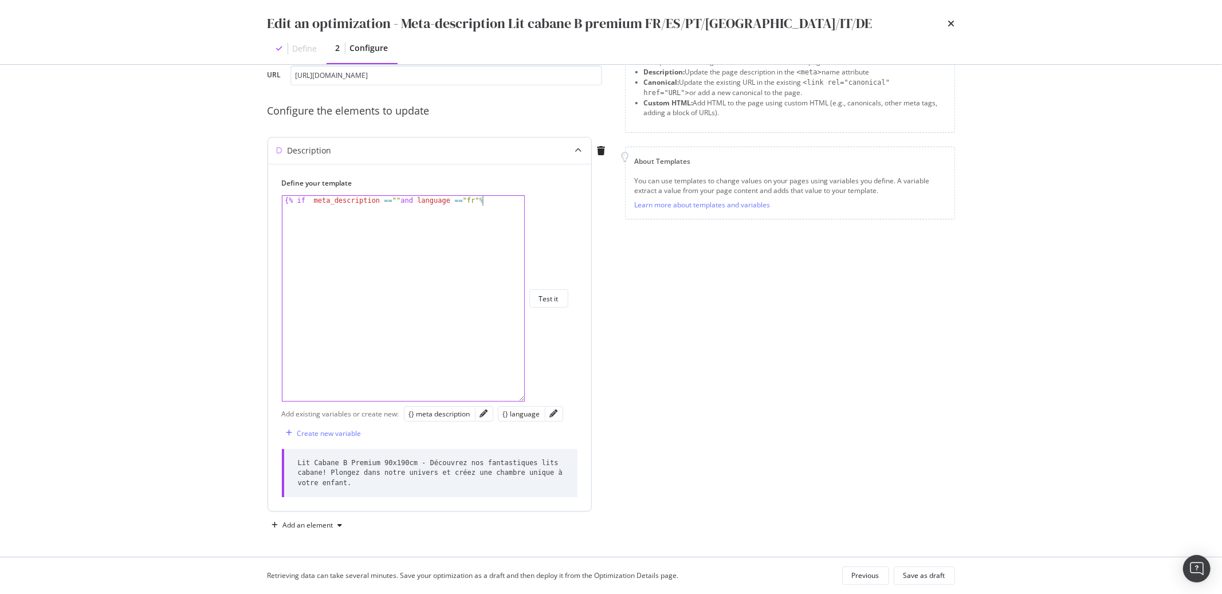
scroll to position [0, 15]
type textarea "{% if meta_description ==""and language =="fr"%}"
click at [294, 218] on div "{% if meta_description == "" and language == "fr" %}" at bounding box center [403, 308] width 242 height 225
click at [496, 206] on div "{% if meta_description == "" and language == "fr" %}" at bounding box center [403, 308] width 242 height 225
click at [496, 203] on div "{% if meta_description == "" and language == "fr" %}" at bounding box center [403, 308] width 242 height 225
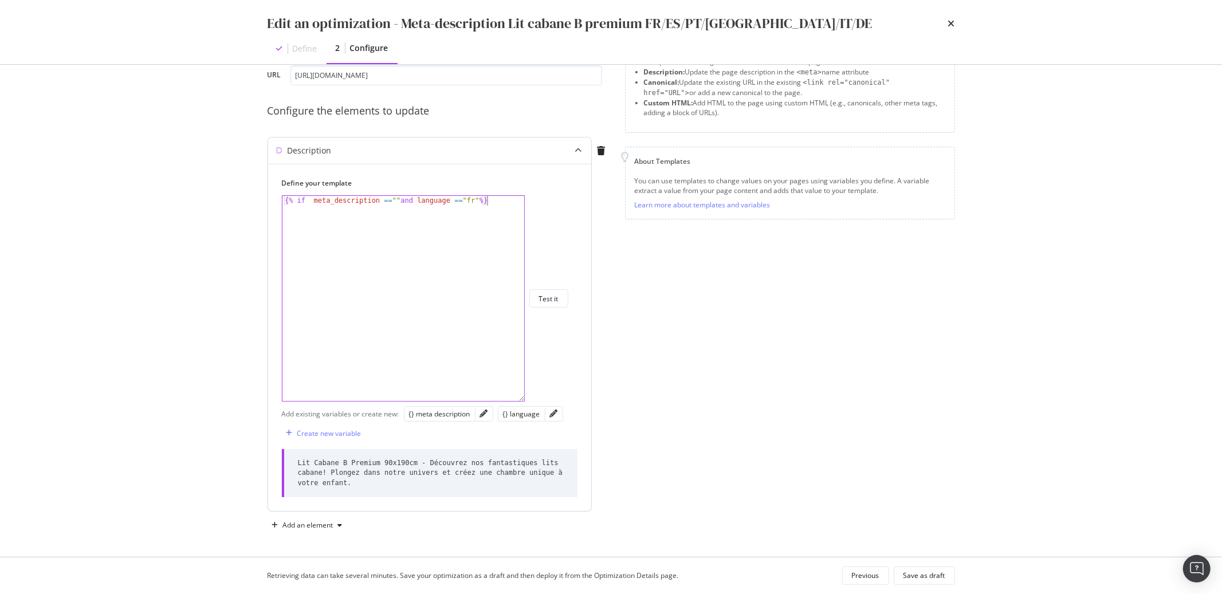
scroll to position [0, 0]
paste textarea "Lit cabane B Premium 90x190cm fabriqué en Europe : fabrication artisanale et eu…"
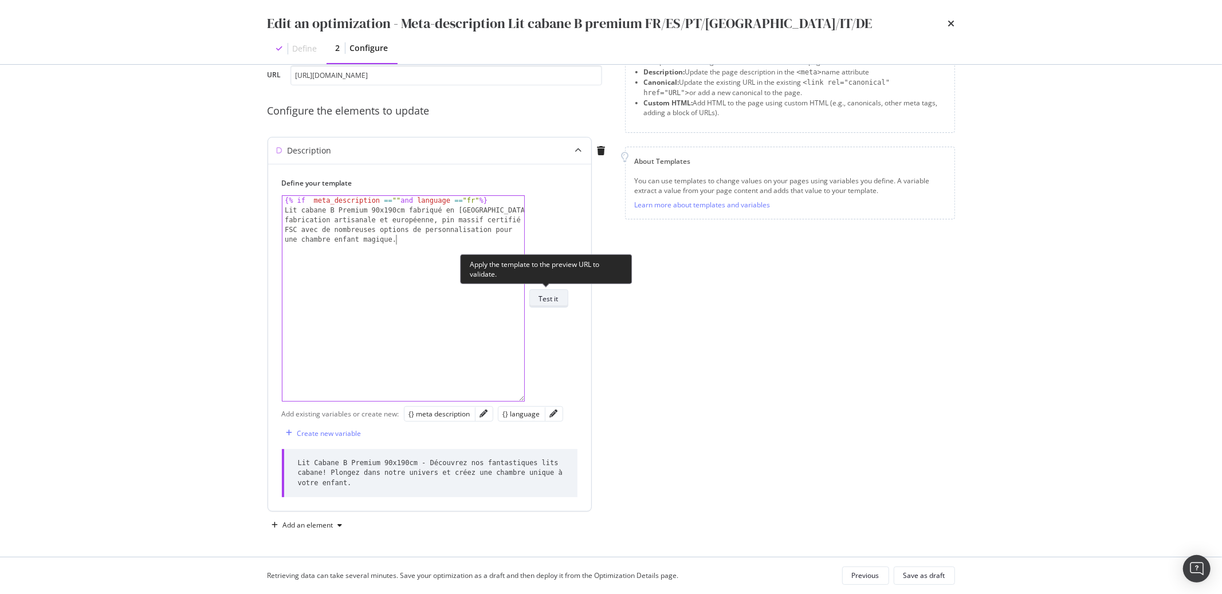
click at [546, 303] on div "Test it" at bounding box center [548, 298] width 19 height 16
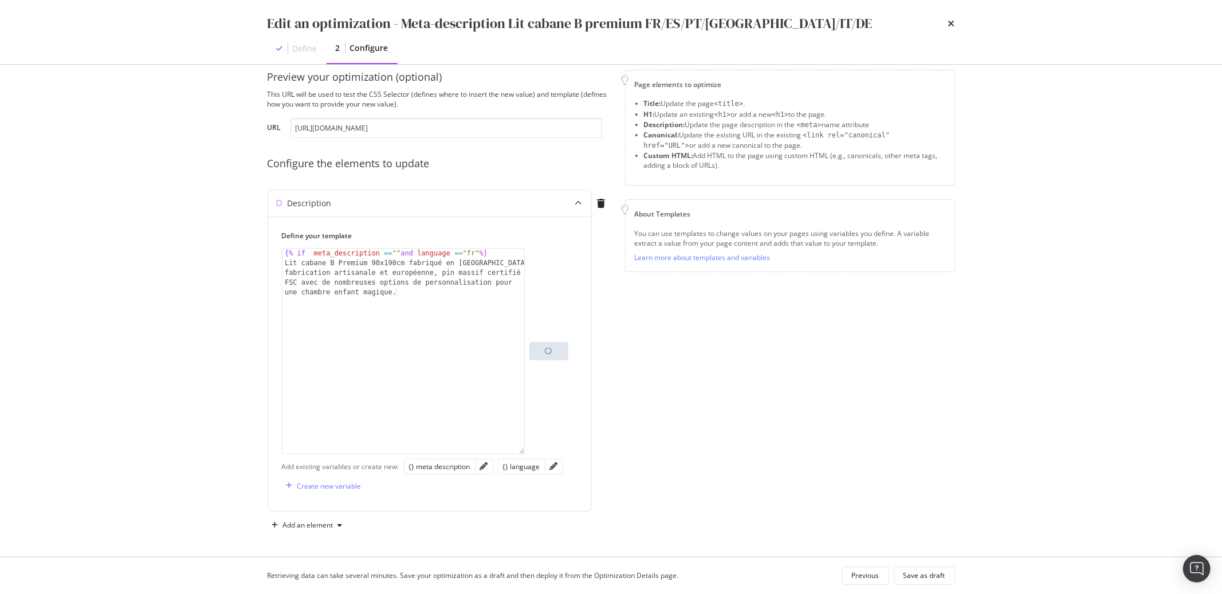
scroll to position [70, 0]
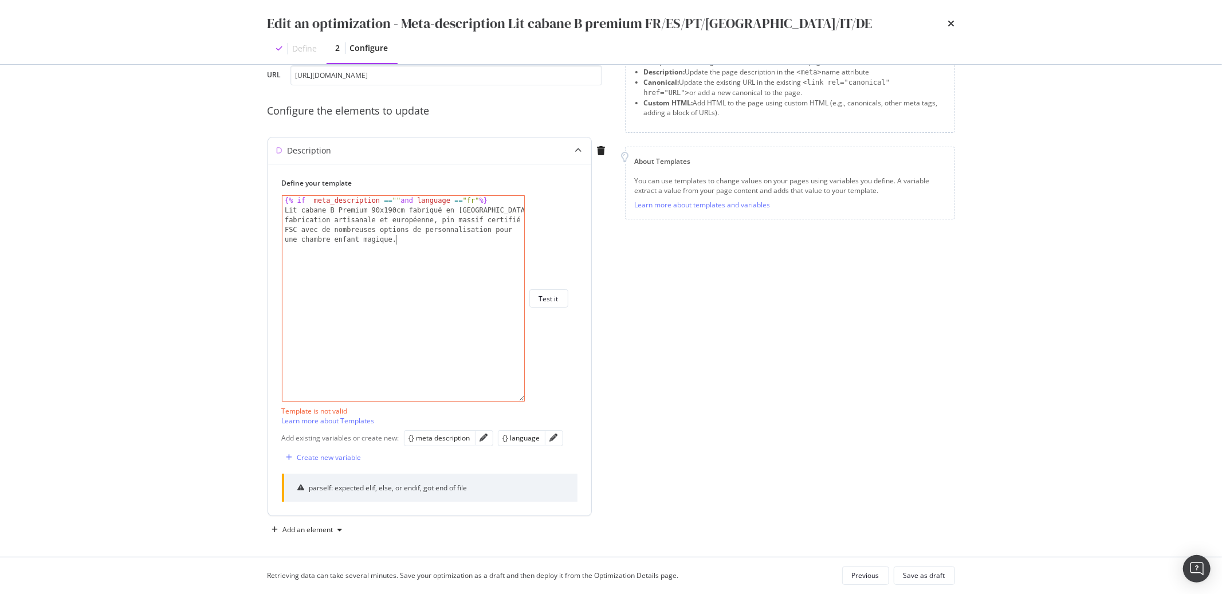
click at [339, 328] on div "{% if meta_description == "" and language == "fr" %} Lit cabane B Premium 90x19…" at bounding box center [403, 323] width 242 height 254
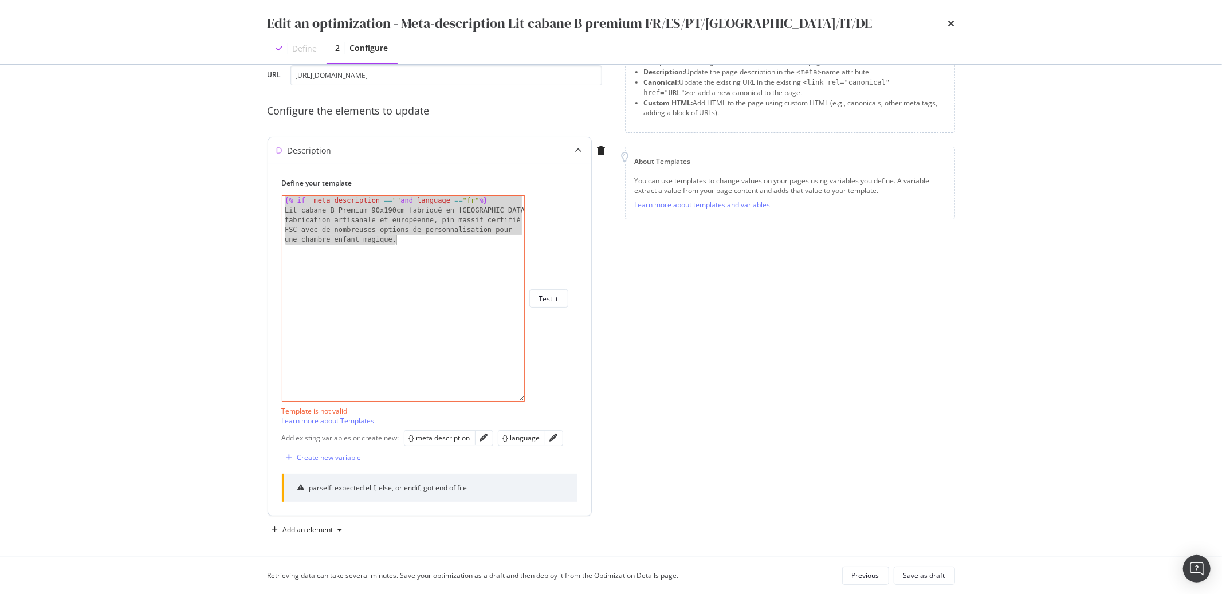
paste textarea "endif %}"
type textarea "{% endif %}"
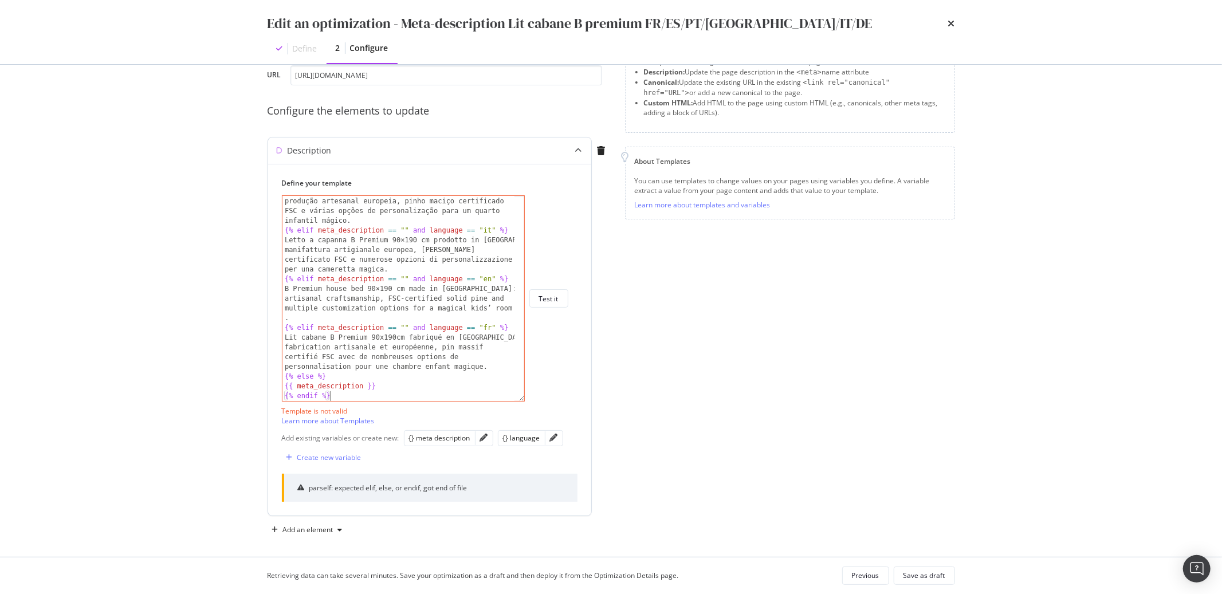
scroll to position [75, 0]
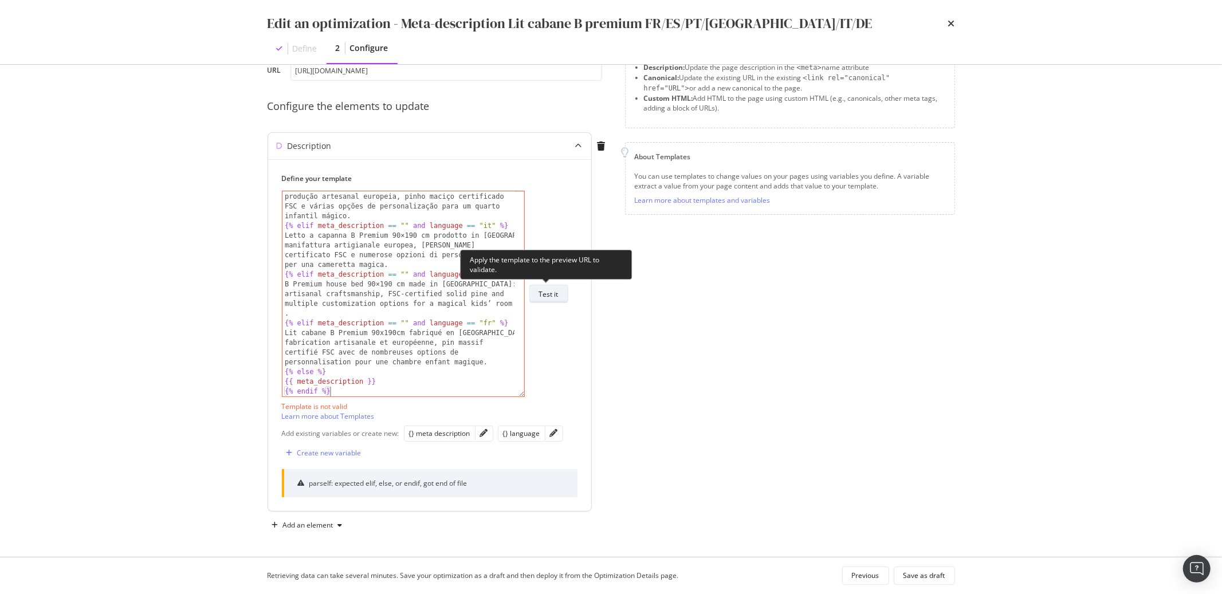
click at [551, 298] on div "Test it" at bounding box center [548, 294] width 19 height 10
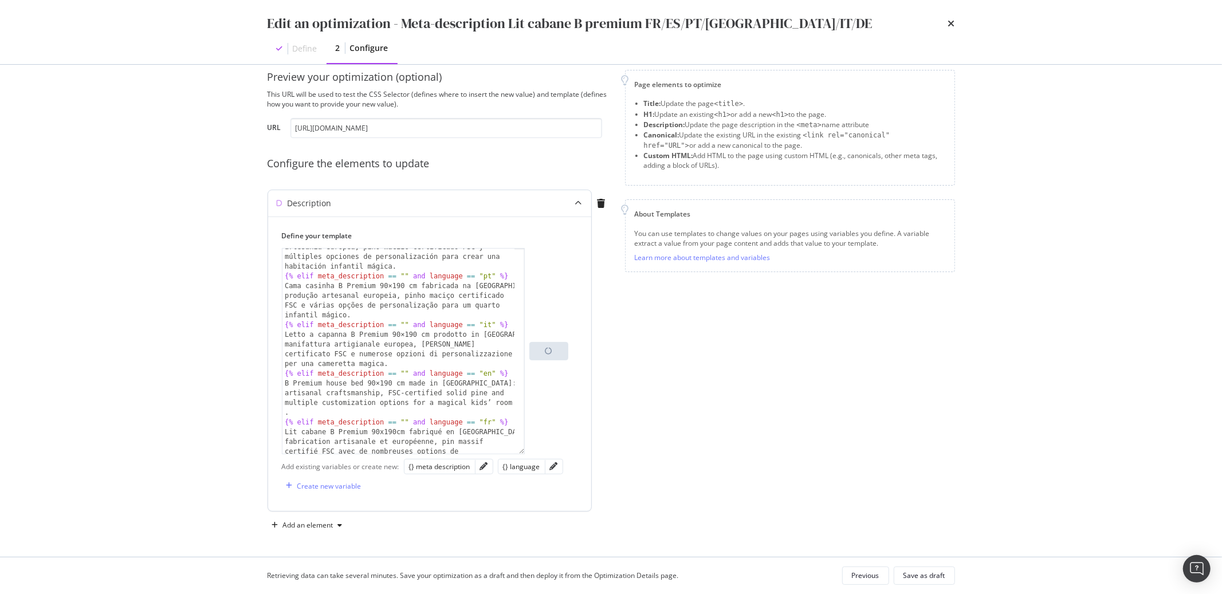
scroll to position [116, 0]
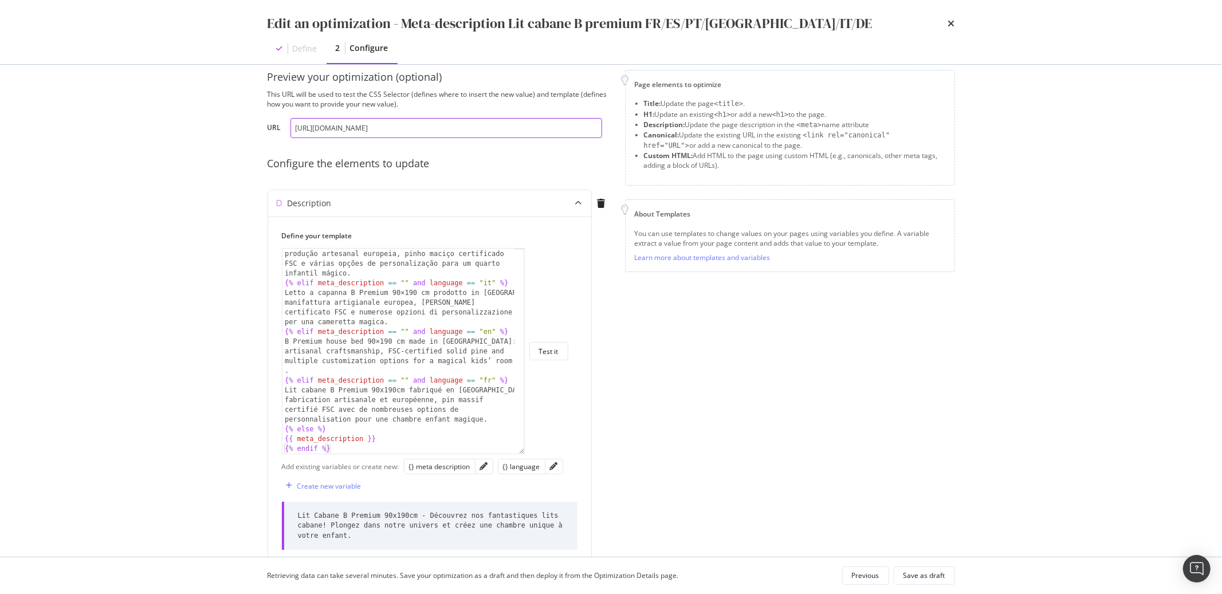
click at [312, 127] on input "https://monlitcabane.com/fr/lit-cabane-b-premium/55-lit-cabane-b-premium-90x190…" at bounding box center [446, 128] width 312 height 20
paste input "es/cama-casita-b-premium/55-cama-casita"
type input "https://monlitcabane.com/es/cama-casita-b-premium/55-cama-casita-b-premium-90x1…"
click at [549, 351] on div "Test it" at bounding box center [548, 352] width 19 height 10
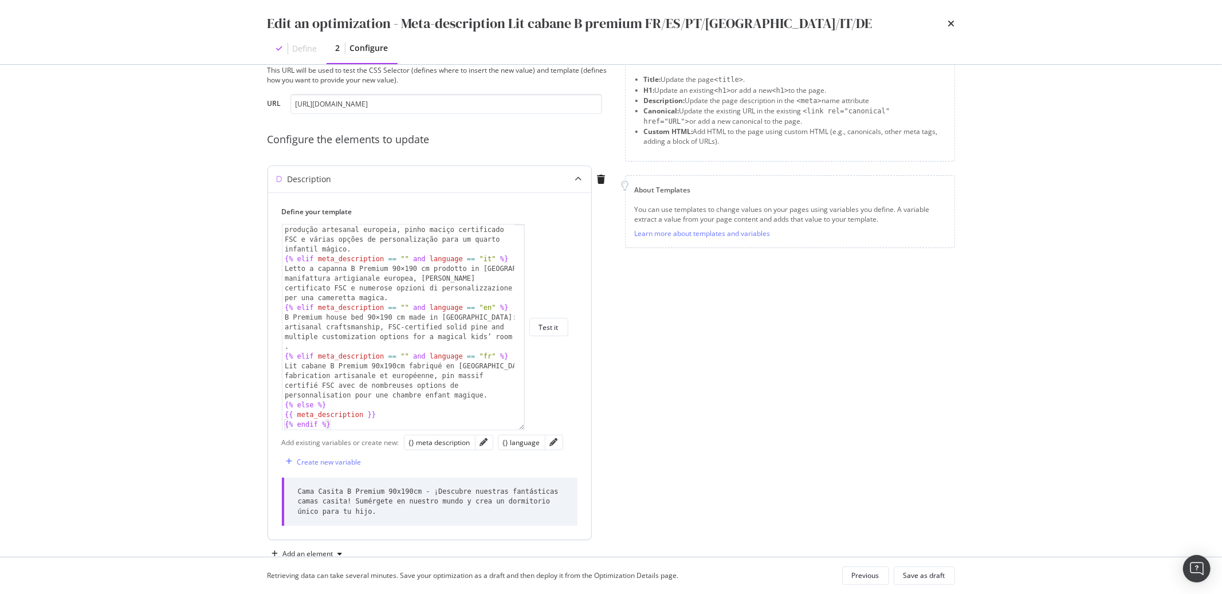
scroll to position [70, 0]
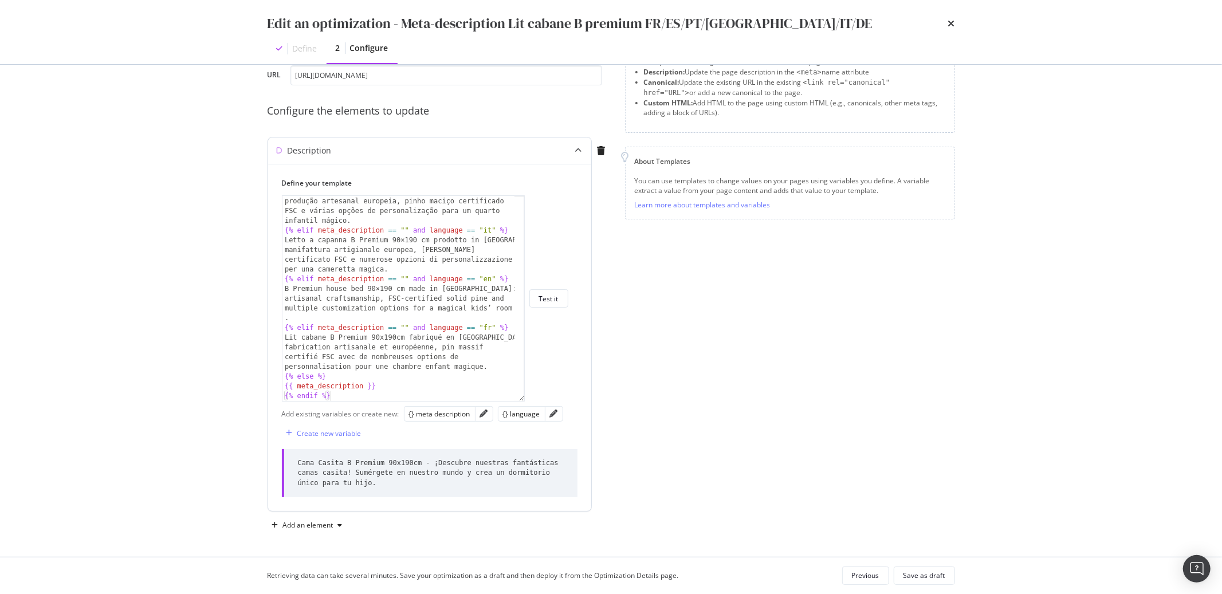
click at [372, 313] on div "Cama casinha B Premium 90×190 cm fabricada na Europa: produção artesanal europe…" at bounding box center [398, 314] width 232 height 254
type textarea "{{ meta_description }} {% endif %}"
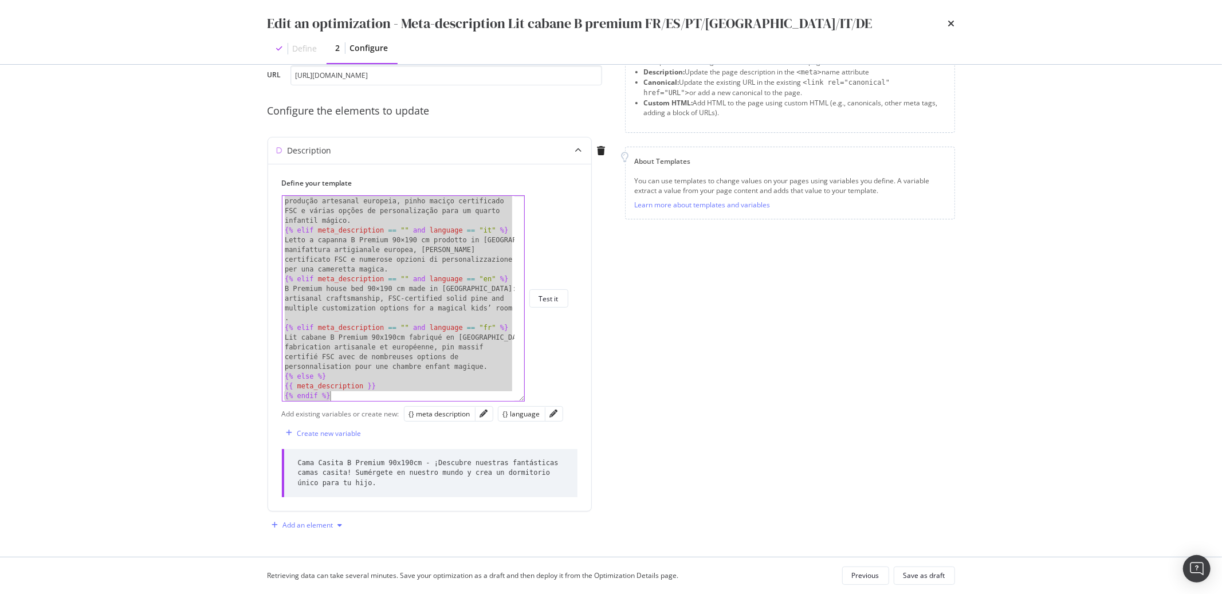
click at [343, 527] on div "modal" at bounding box center [340, 525] width 14 height 7
click at [241, 472] on div "Edit an optimization - Meta-description Lit cabane B premium FR/ES/PT/UK/IT/DE …" at bounding box center [611, 297] width 1222 height 594
click at [339, 526] on icon "modal" at bounding box center [340, 525] width 5 height 7
click at [328, 507] on div "Custom HTML" at bounding box center [319, 503] width 45 height 10
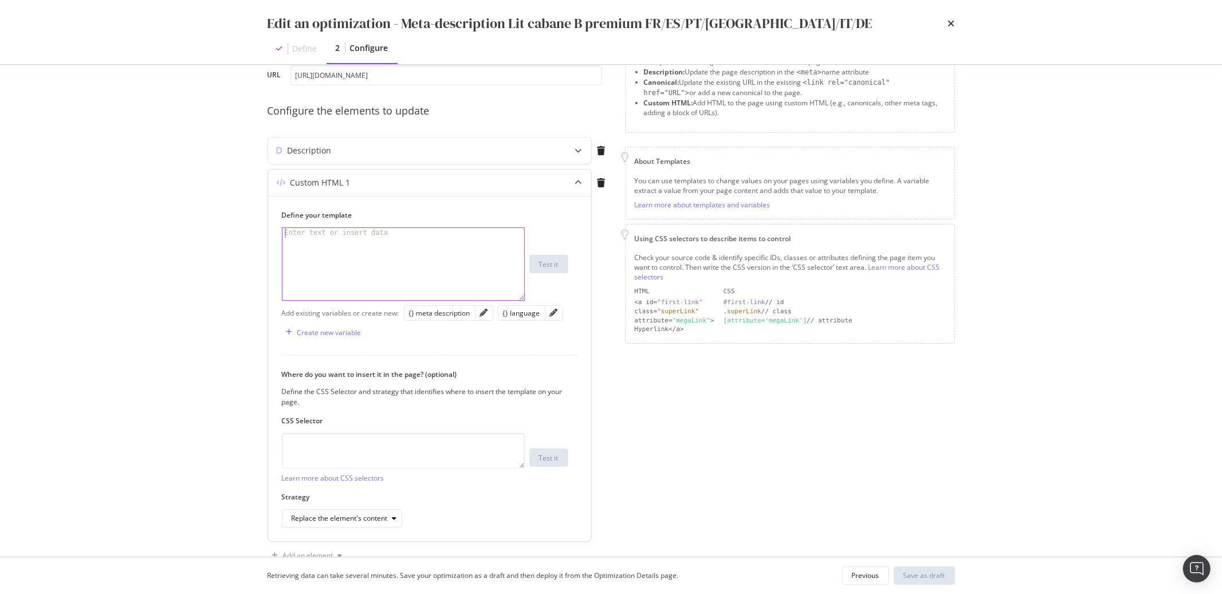
click at [339, 237] on div "Enter text or insert data" at bounding box center [336, 233] width 108 height 10
paste textarea "{% endif %}"
type textarea "{% endif %}"
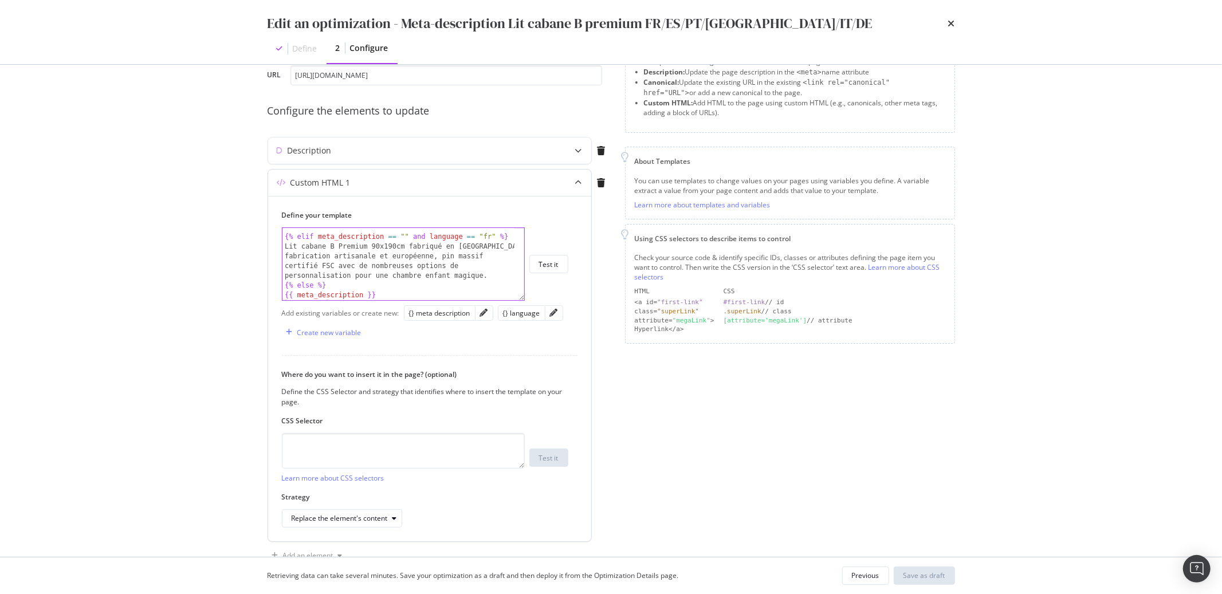
scroll to position [239, 0]
click at [324, 449] on textarea "modal" at bounding box center [403, 451] width 243 height 36
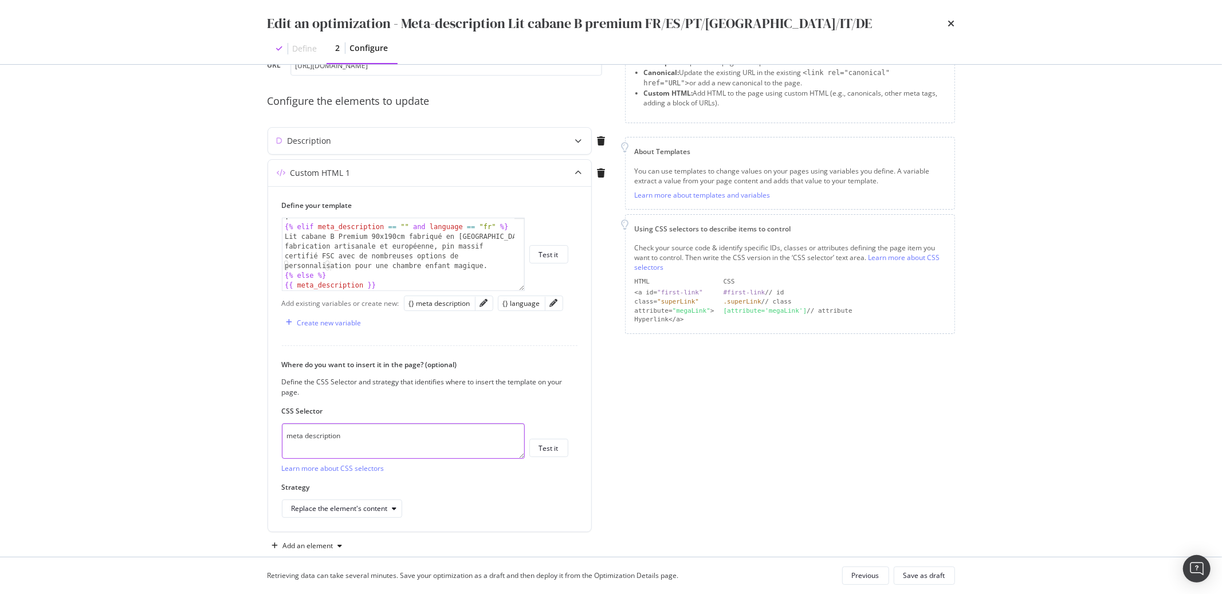
scroll to position [101, 0]
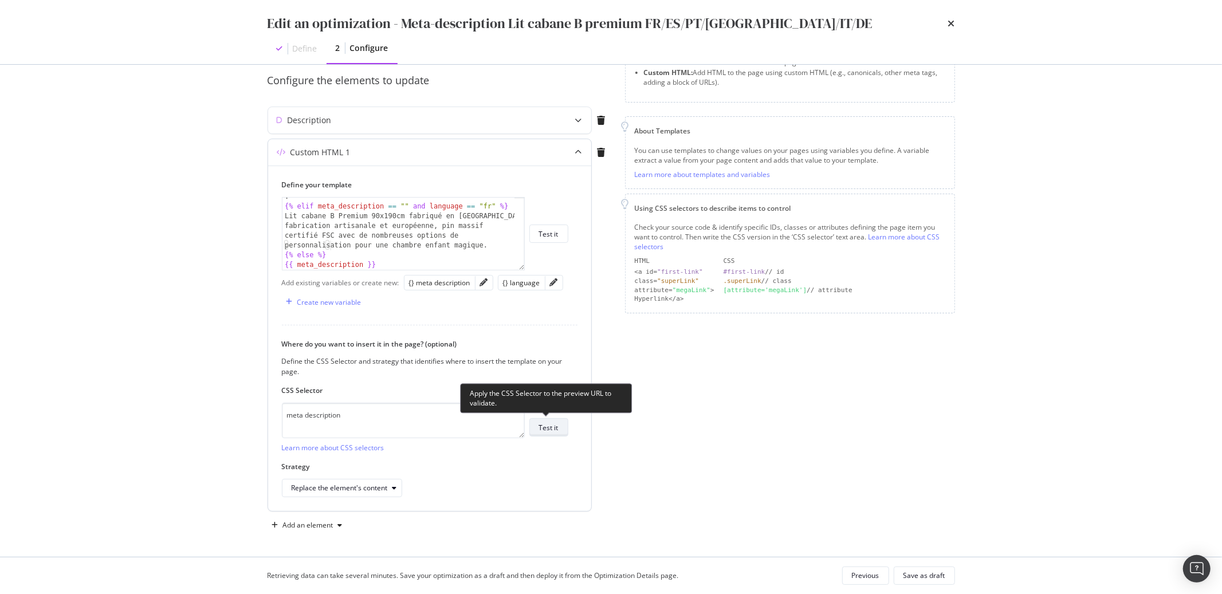
click at [552, 430] on div "Test it" at bounding box center [548, 428] width 19 height 10
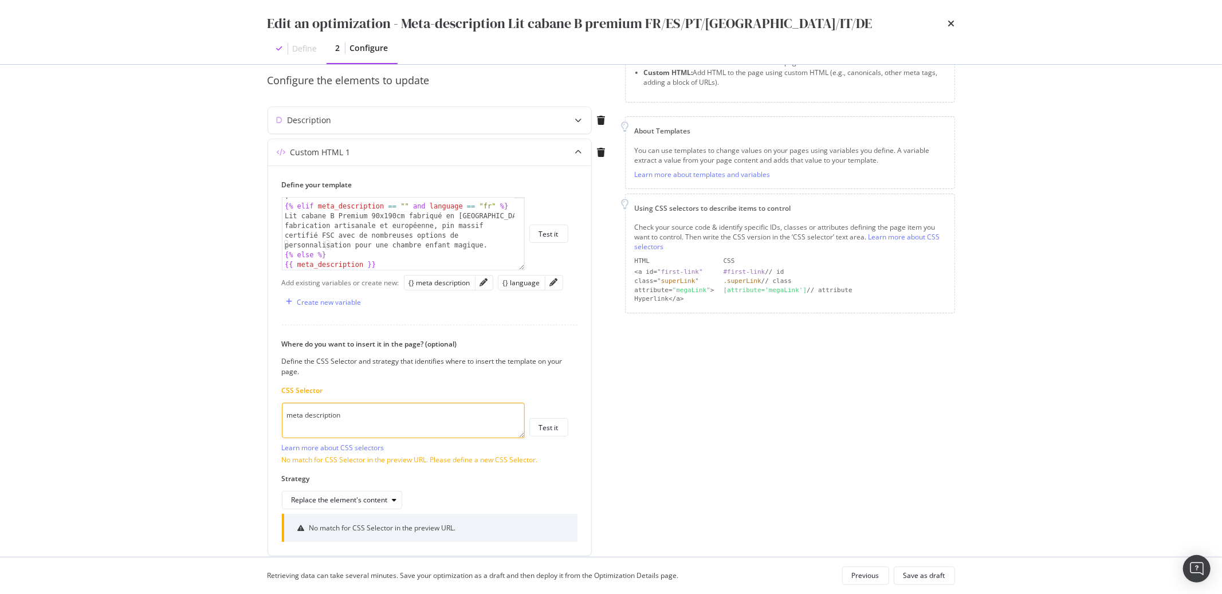
scroll to position [0, 0]
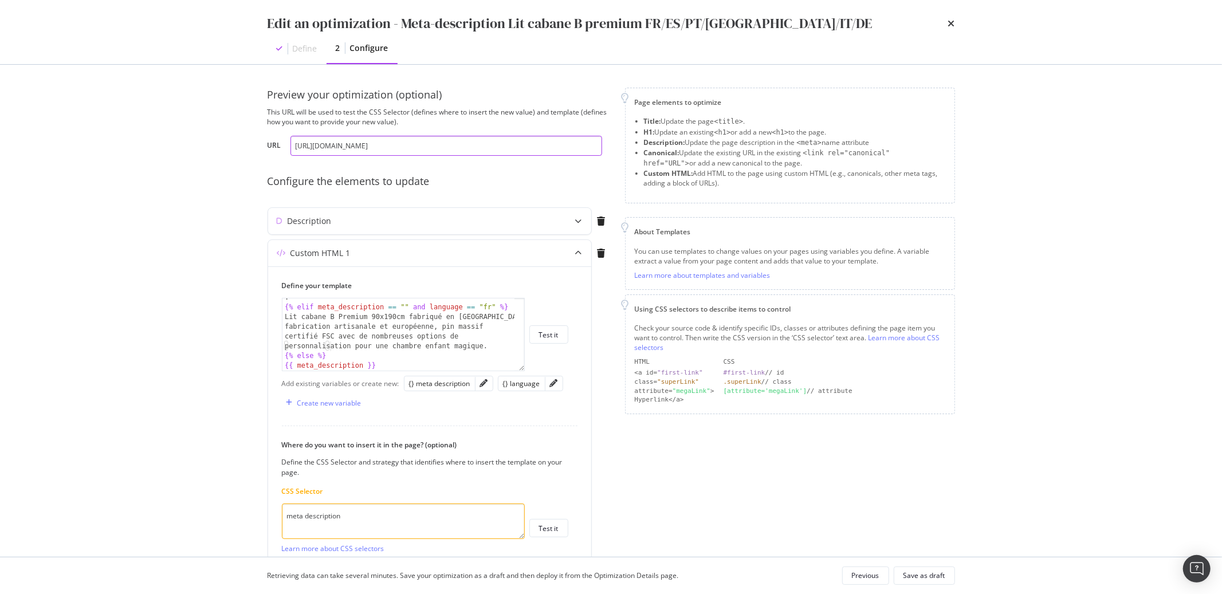
click at [344, 143] on input "https://monlitcabane.com/es/cama-casita-b-premium/55-cama-casita-b-premium-90x1…" at bounding box center [446, 146] width 312 height 20
click at [306, 519] on textarea "meta description" at bounding box center [403, 522] width 243 height 36
click at [483, 385] on icon "pencil" at bounding box center [484, 383] width 8 height 8
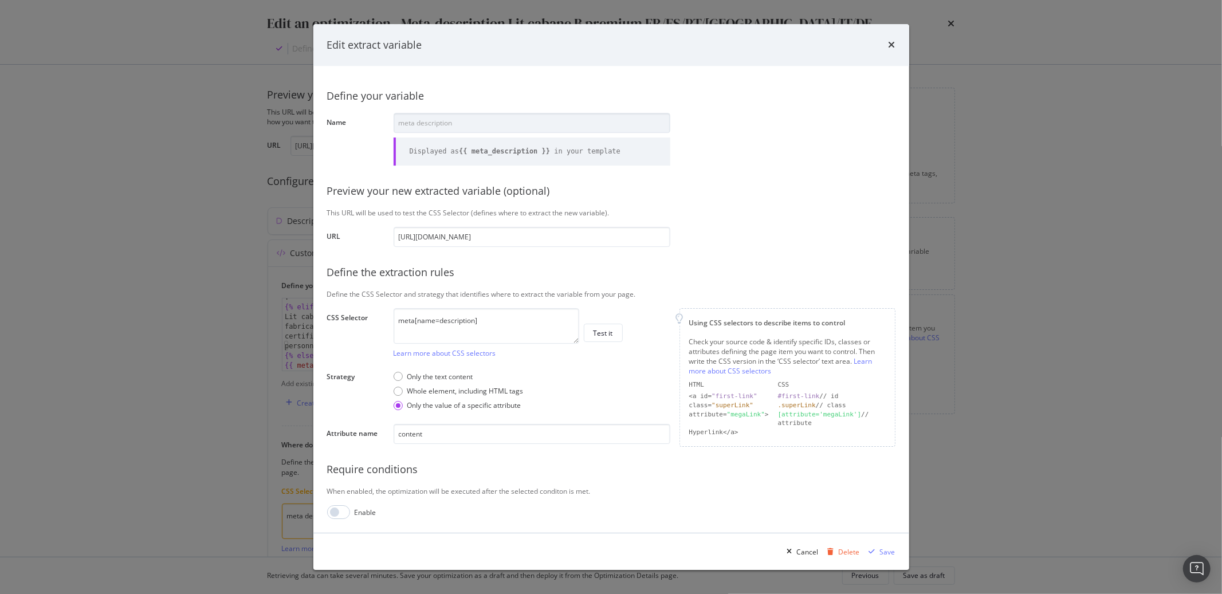
scroll to position [0, 45]
click at [427, 325] on textarea "meta[name=description]" at bounding box center [487, 326] width 186 height 36
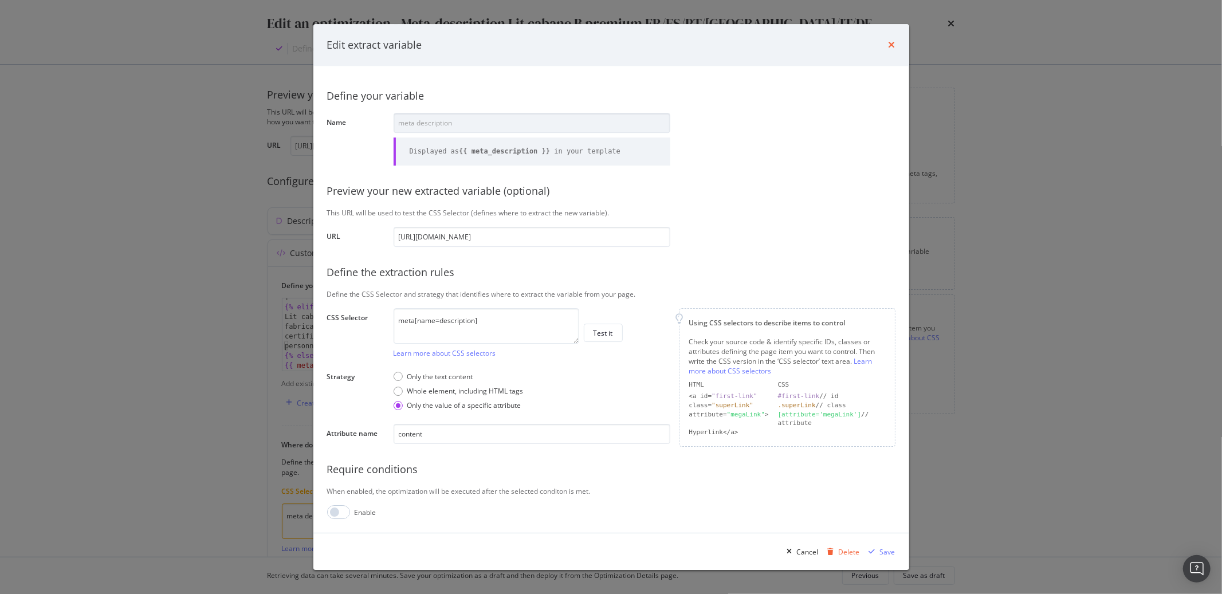
click at [890, 47] on icon "times" at bounding box center [891, 45] width 7 height 9
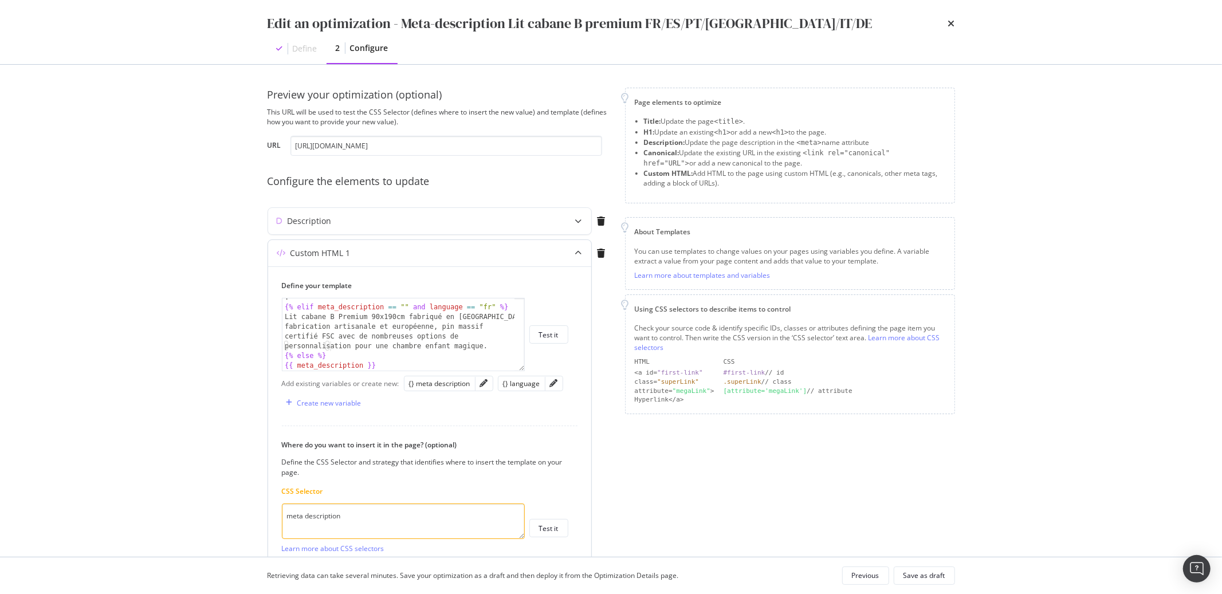
click at [310, 520] on textarea "meta description" at bounding box center [403, 522] width 243 height 36
paste textarea "[name=description]"
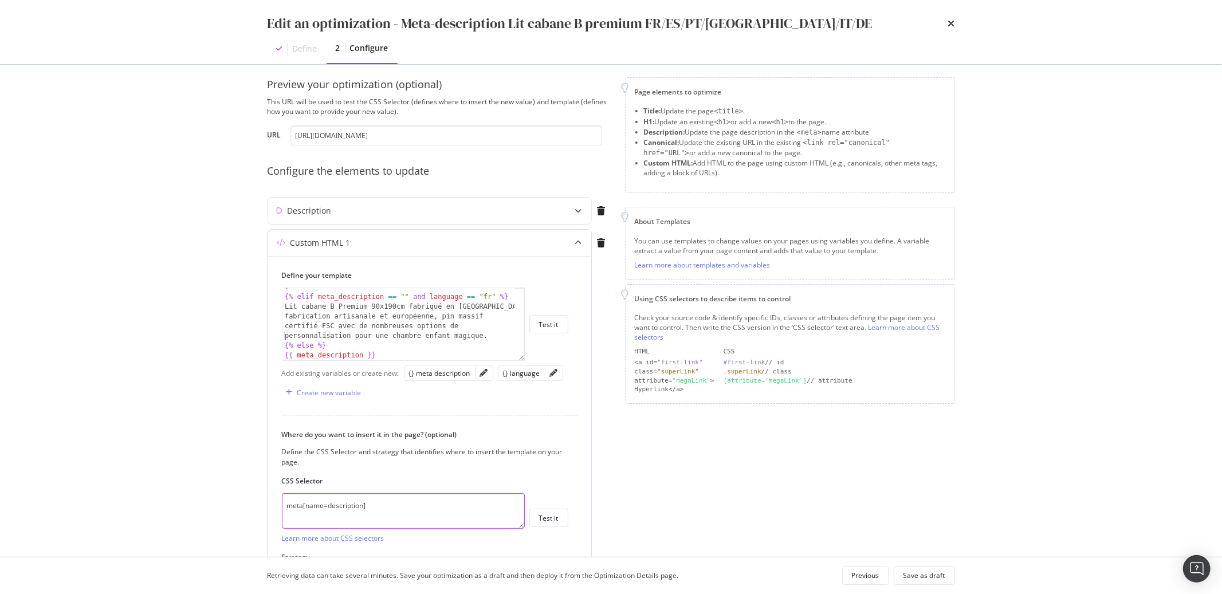
scroll to position [23, 0]
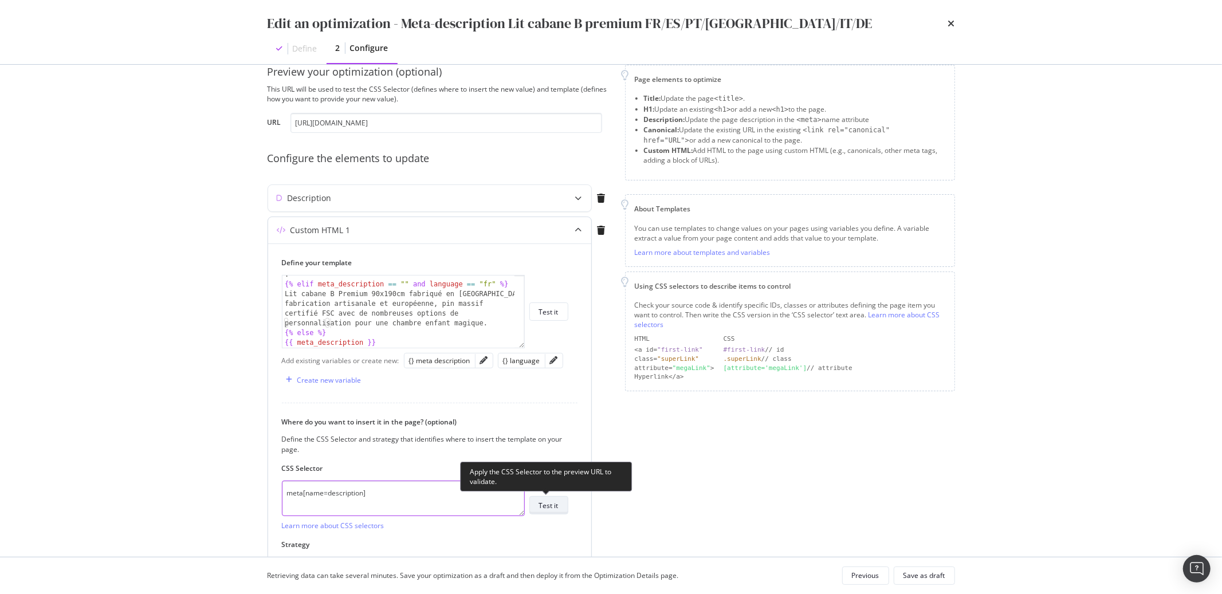
type textarea "meta[name=description]"
click at [556, 505] on div "Test it" at bounding box center [548, 506] width 19 height 10
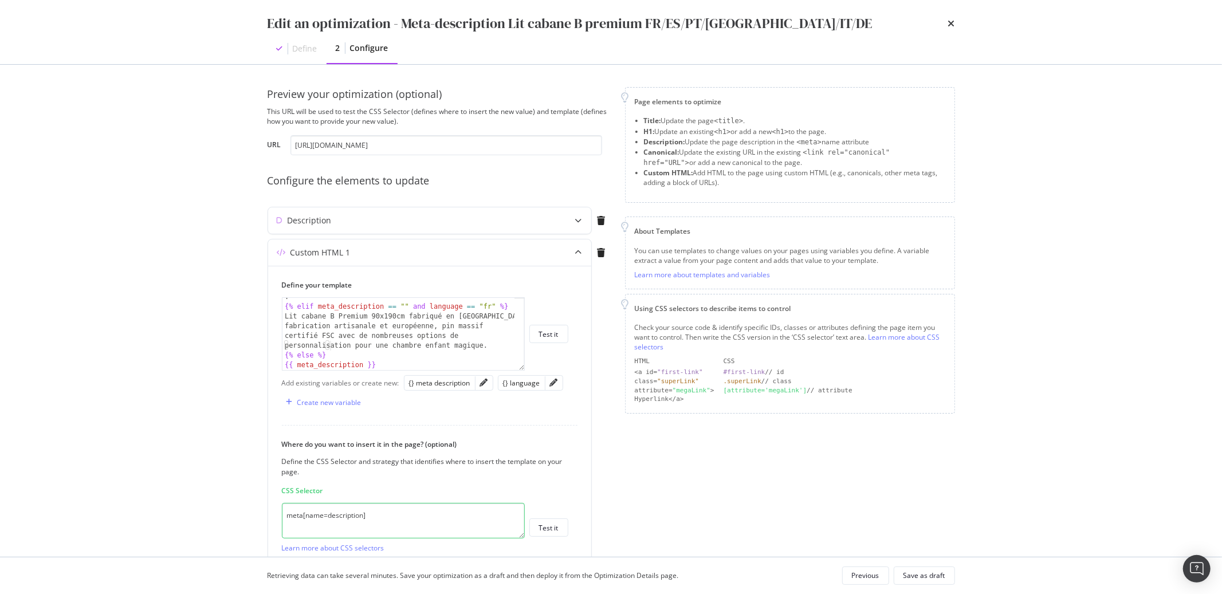
scroll to position [0, 0]
click at [918, 577] on div "Save as draft" at bounding box center [924, 576] width 42 height 10
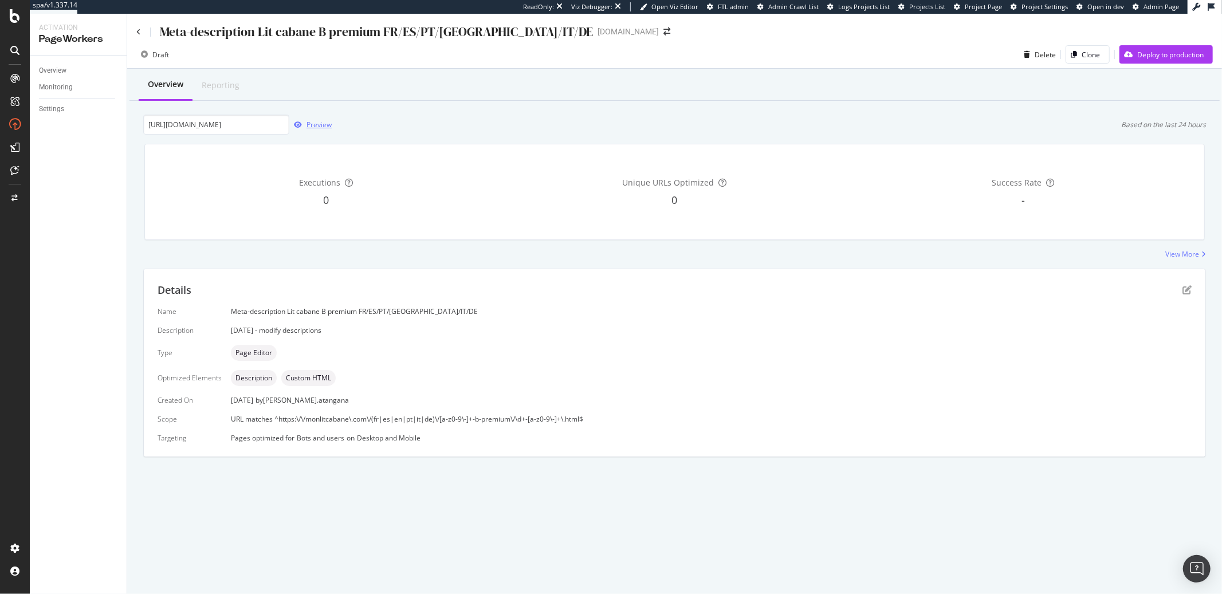
click at [322, 126] on div "Preview" at bounding box center [318, 125] width 25 height 10
click at [81, 201] on div "Overview Monitoring Settings" at bounding box center [78, 325] width 97 height 538
click at [317, 127] on div "Preview" at bounding box center [318, 125] width 25 height 10
click at [1194, 293] on div "Details Name Meta-description Lit cabane B premium FR/ES/PT/UK/IT/DE Descriptio…" at bounding box center [674, 362] width 1061 height 187
click at [1187, 290] on icon "pen-to-square" at bounding box center [1186, 289] width 9 height 9
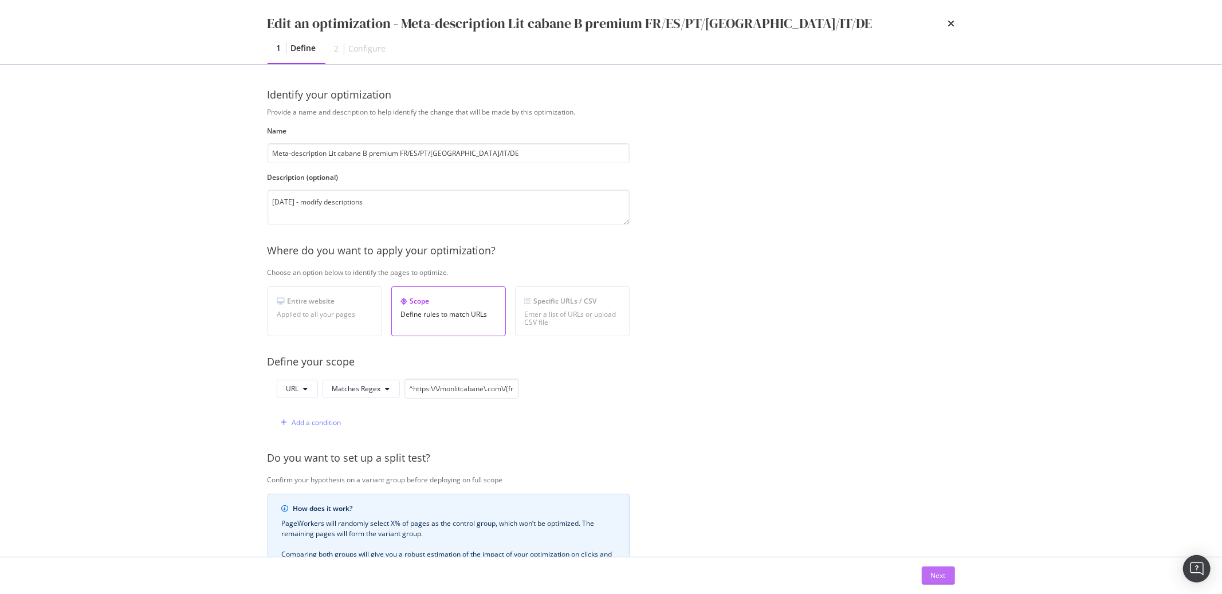
click at [935, 573] on div "Next" at bounding box center [938, 576] width 15 height 10
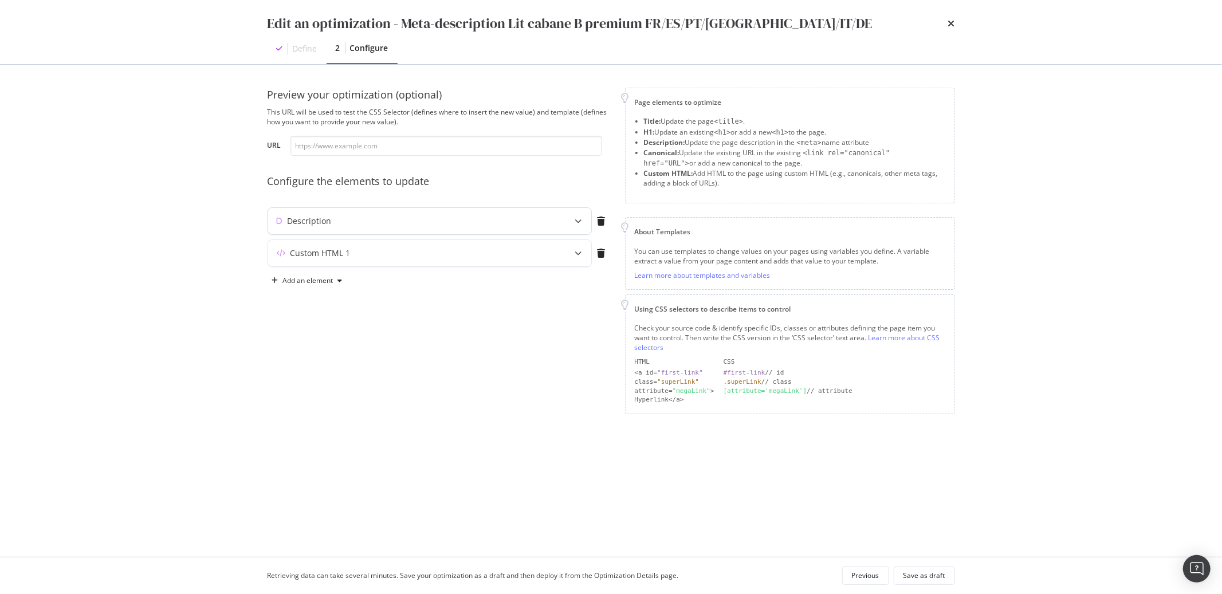
click at [579, 224] on icon "modal" at bounding box center [578, 221] width 7 height 7
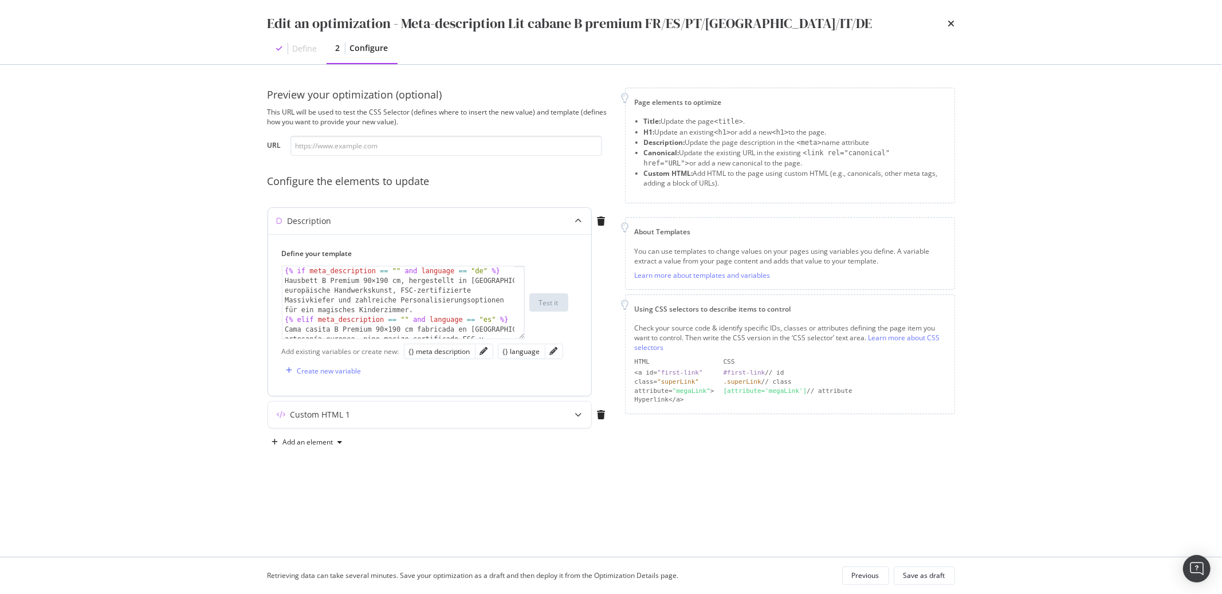
click at [577, 224] on icon "modal" at bounding box center [578, 221] width 7 height 7
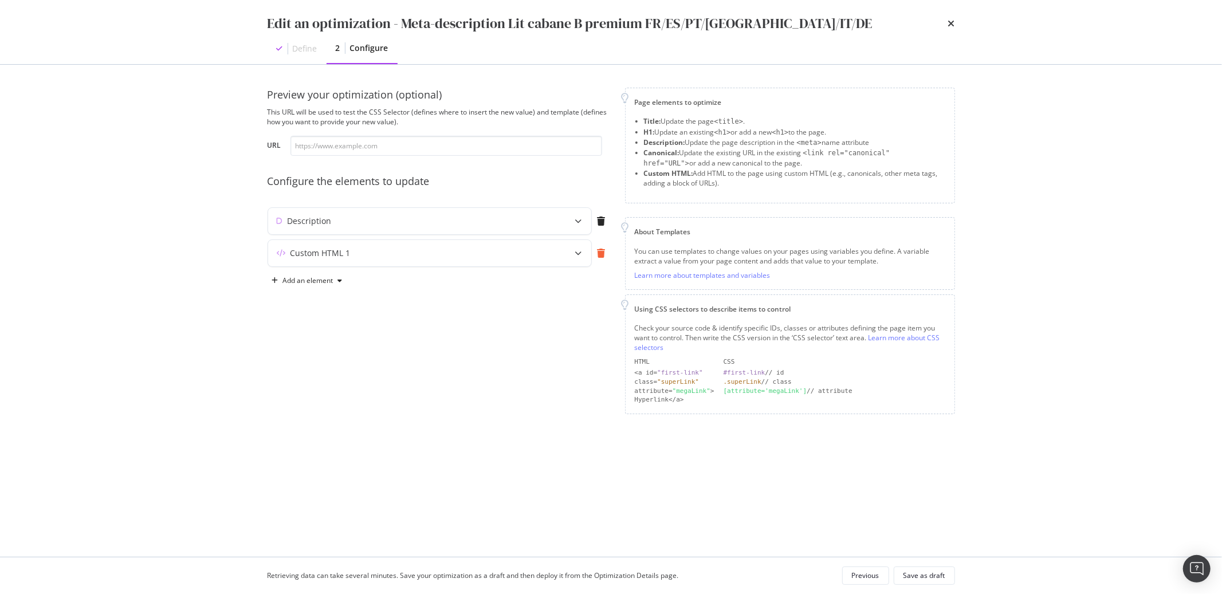
click at [601, 256] on icon "modal" at bounding box center [601, 253] width 8 height 9
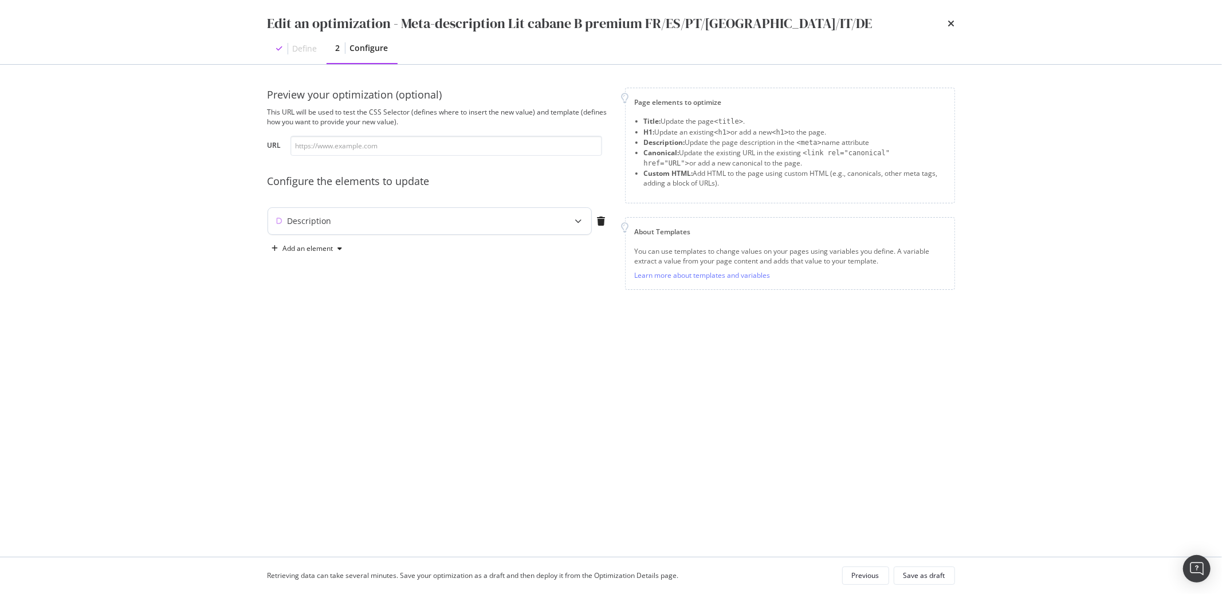
click at [576, 225] on div "modal" at bounding box center [578, 221] width 25 height 26
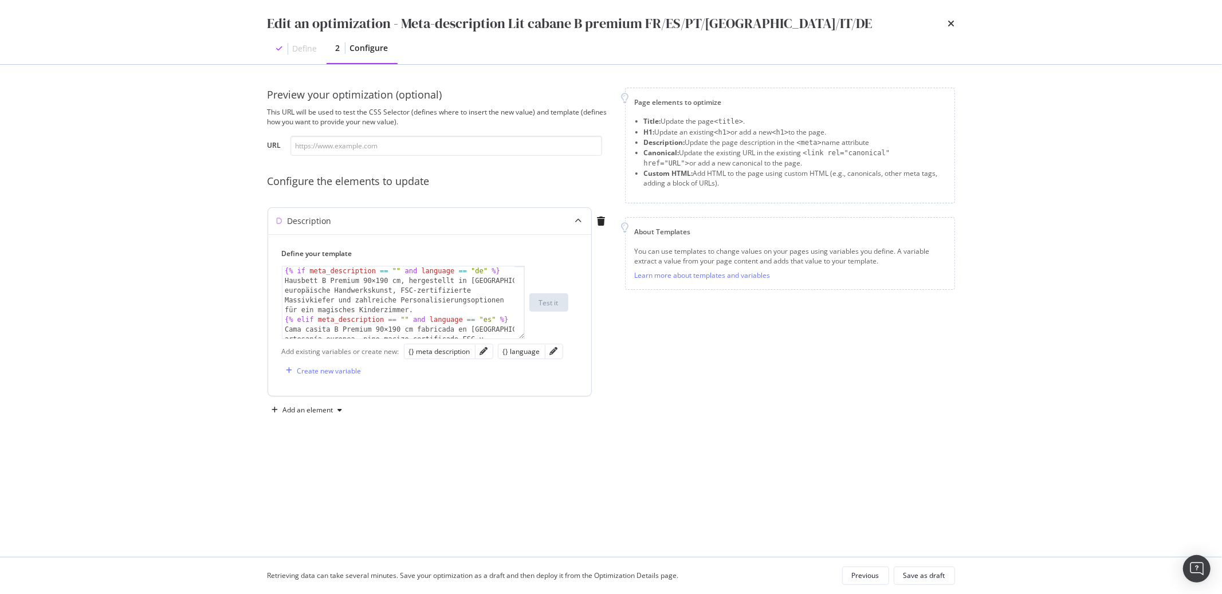
click at [474, 290] on div "{% if meta_description == "" and language == "de" %} Hausbett B Premium 90×190 …" at bounding box center [398, 326] width 232 height 121
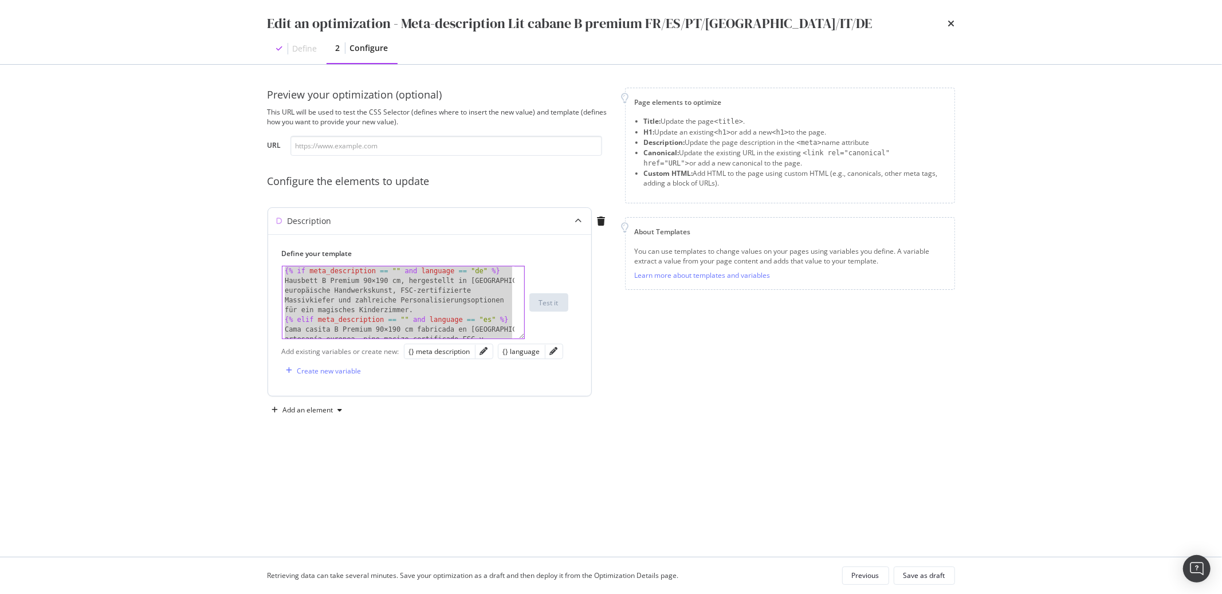
click at [352, 288] on div "{% if meta_description == "" and language == "de" %} Hausbett B Premium 90×190 …" at bounding box center [398, 326] width 232 height 121
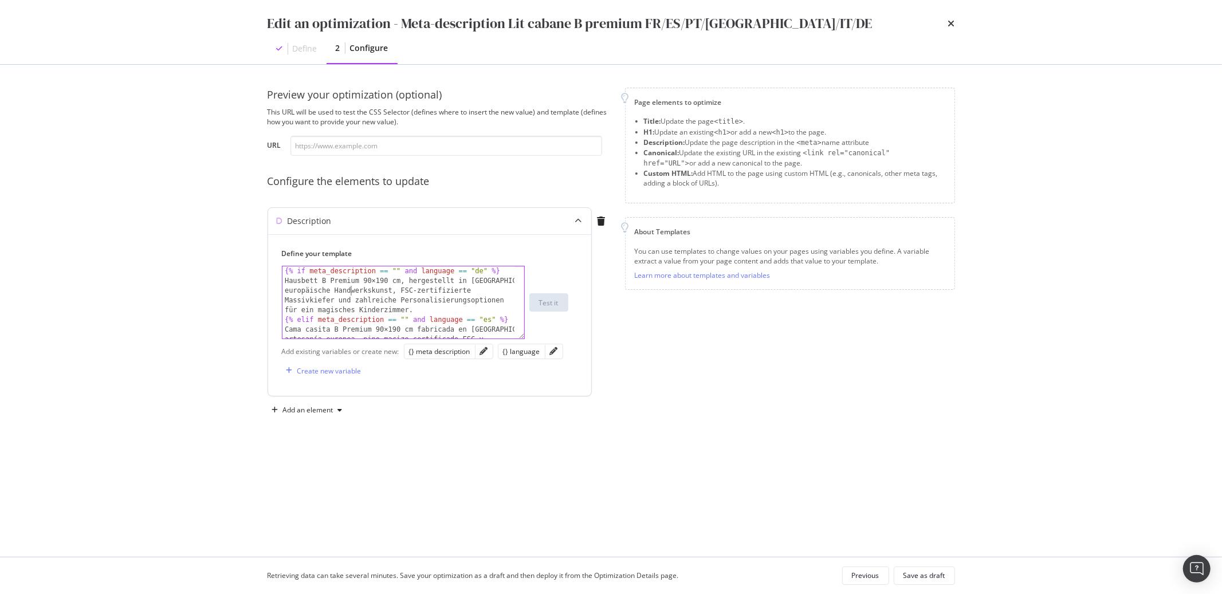
type textarea "{{ meta_description }} {% endif %}"
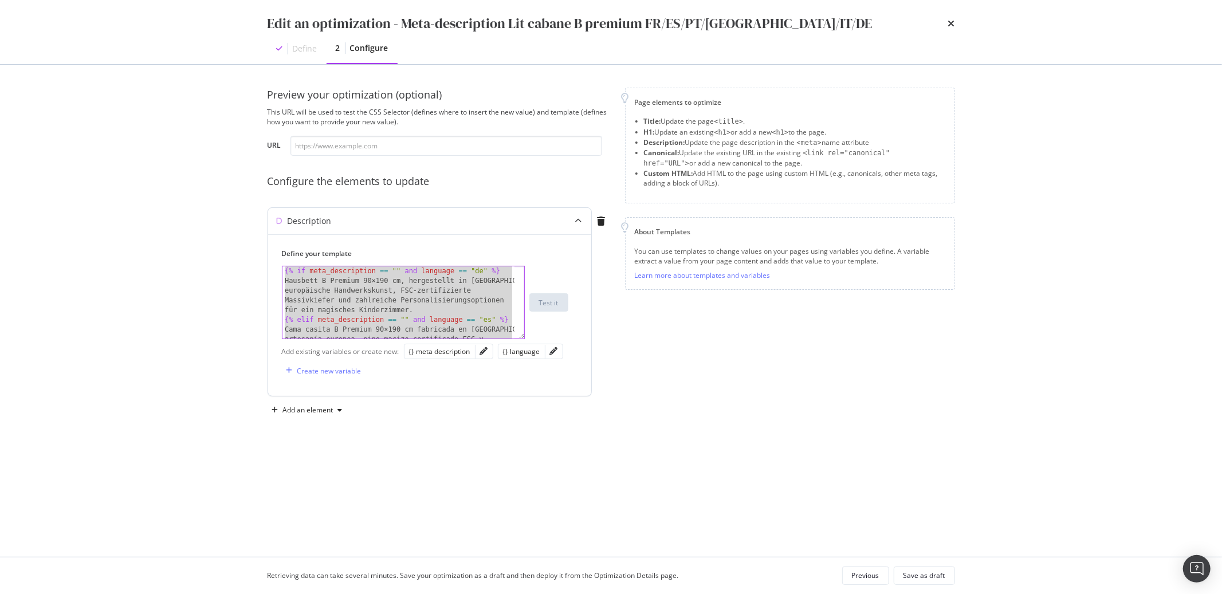
paste textarea "Cursor at row 15"
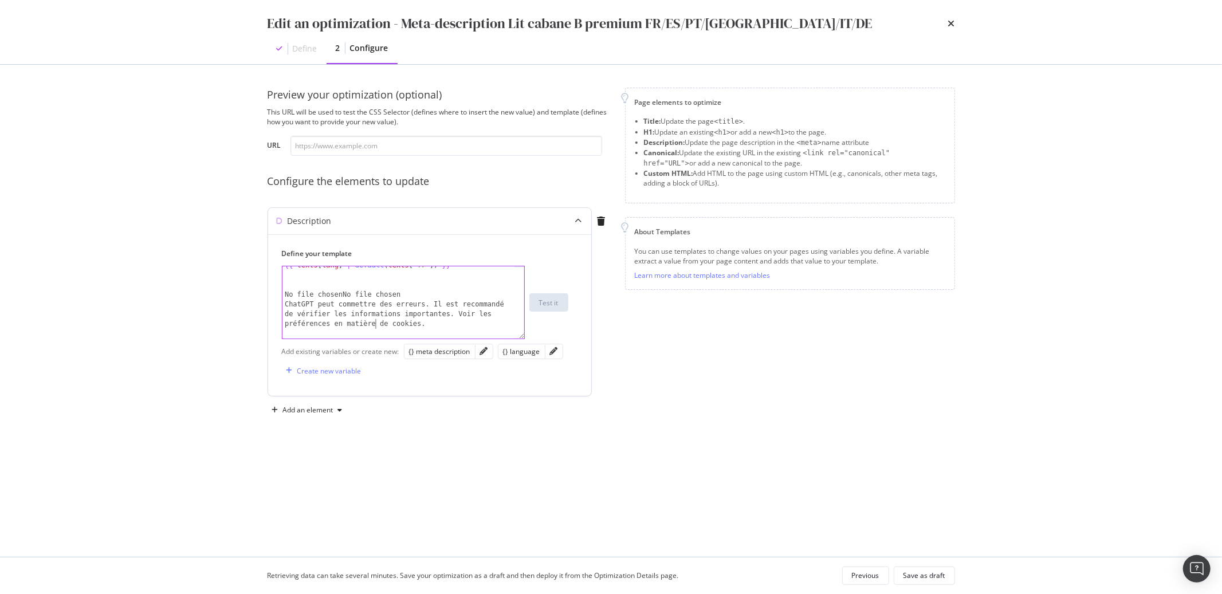
click at [376, 324] on div "{{ texts [ lang ] | default ( texts [ 'fr' ]) }} No file chosenNo file chosen C…" at bounding box center [398, 307] width 232 height 92
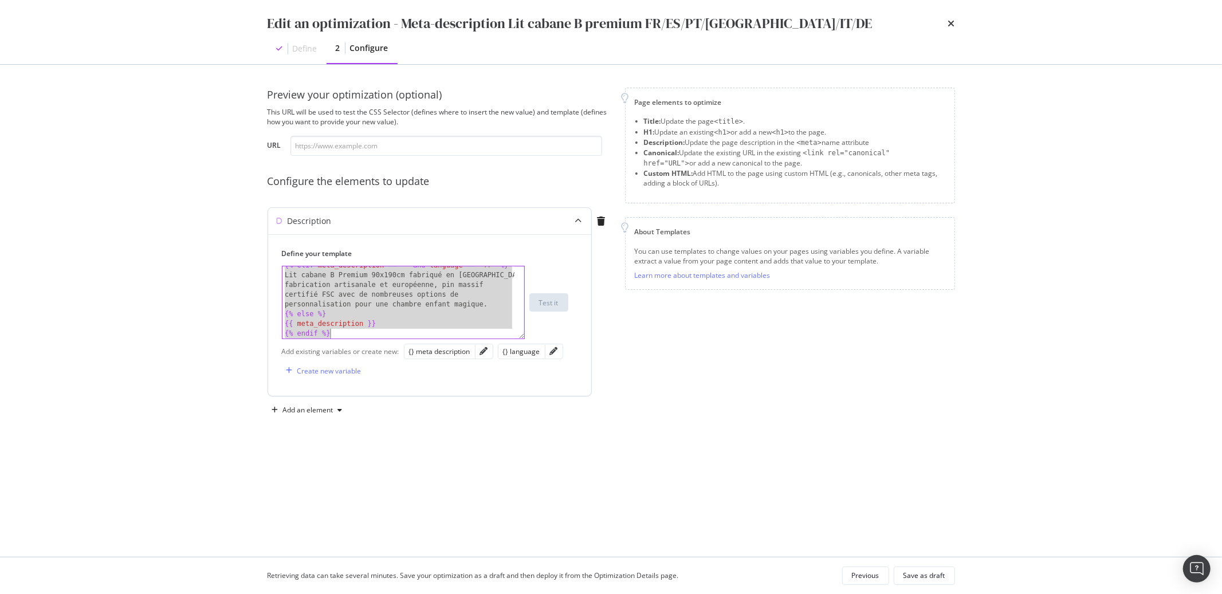
scroll to position [249, 0]
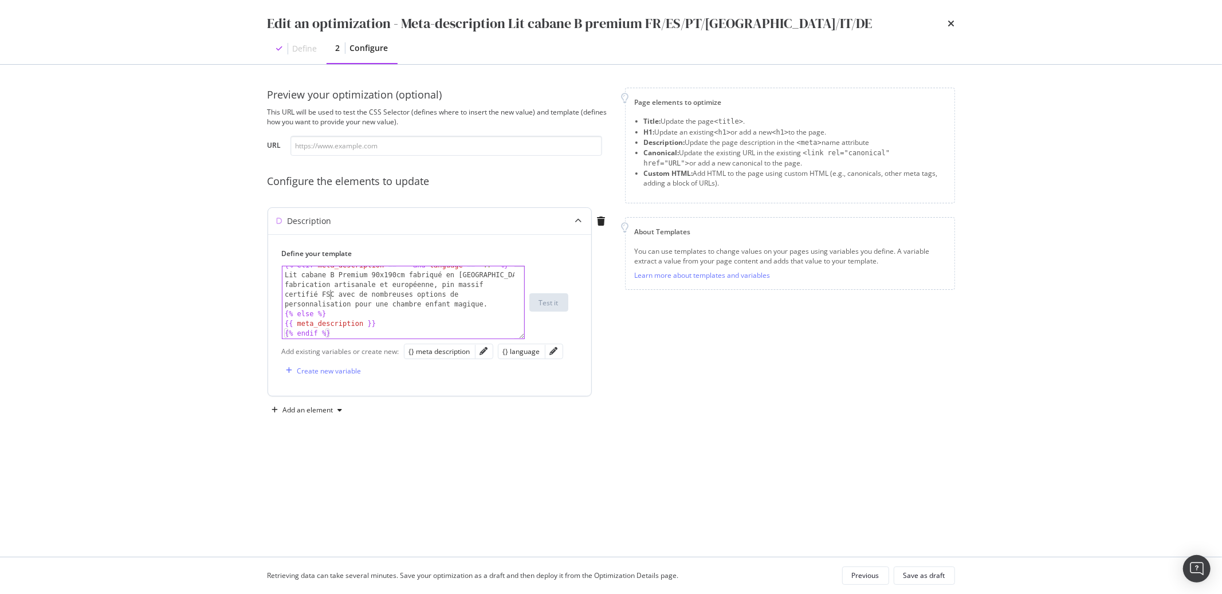
click at [329, 299] on div "{% elif meta_description == "" and language == "fr" %} Lit cabane B Premium 90x…" at bounding box center [398, 307] width 232 height 92
type textarea "{{ meta_description }} {% endif %}"
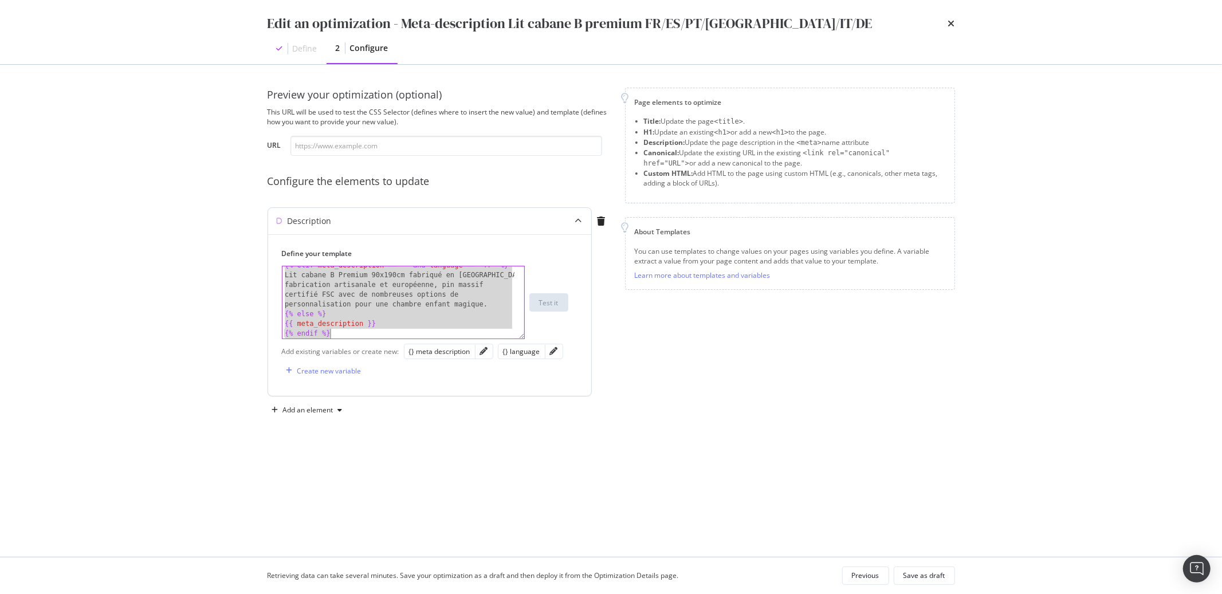
paste textarea "Cursor at row 15"
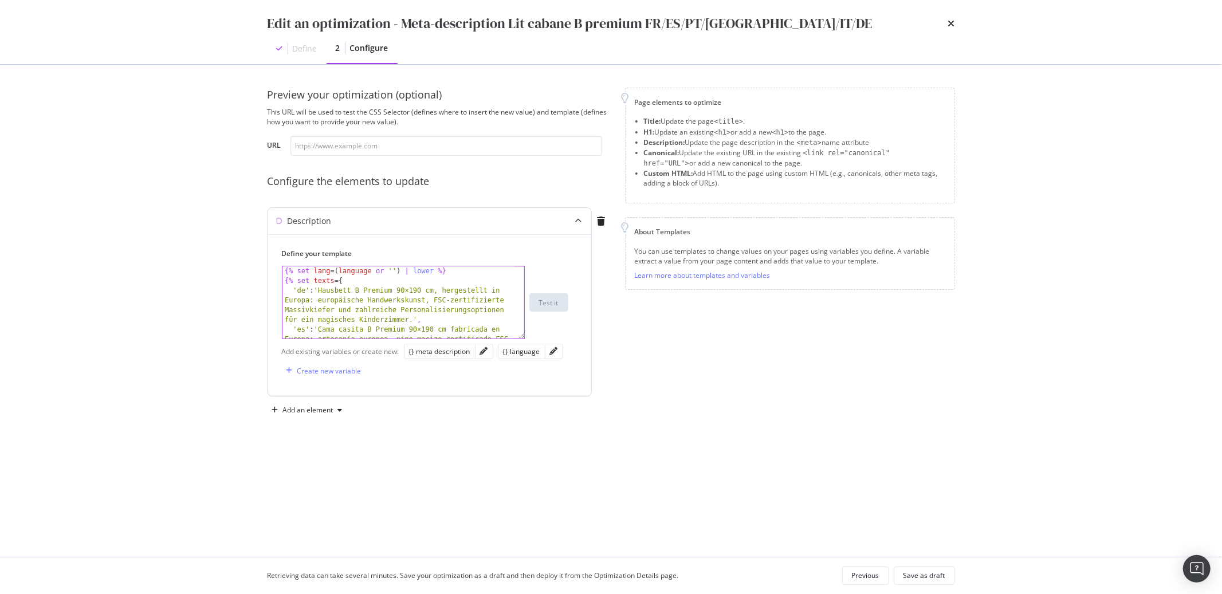
scroll to position [0, 0]
click at [320, 147] on input "modal" at bounding box center [446, 146] width 312 height 20
paste input "https://monlitcabane.com/fr/lit-cabane-b-premium/55-lit-cabane-b-premium-90x190…"
click at [547, 304] on div "Test it" at bounding box center [548, 303] width 19 height 10
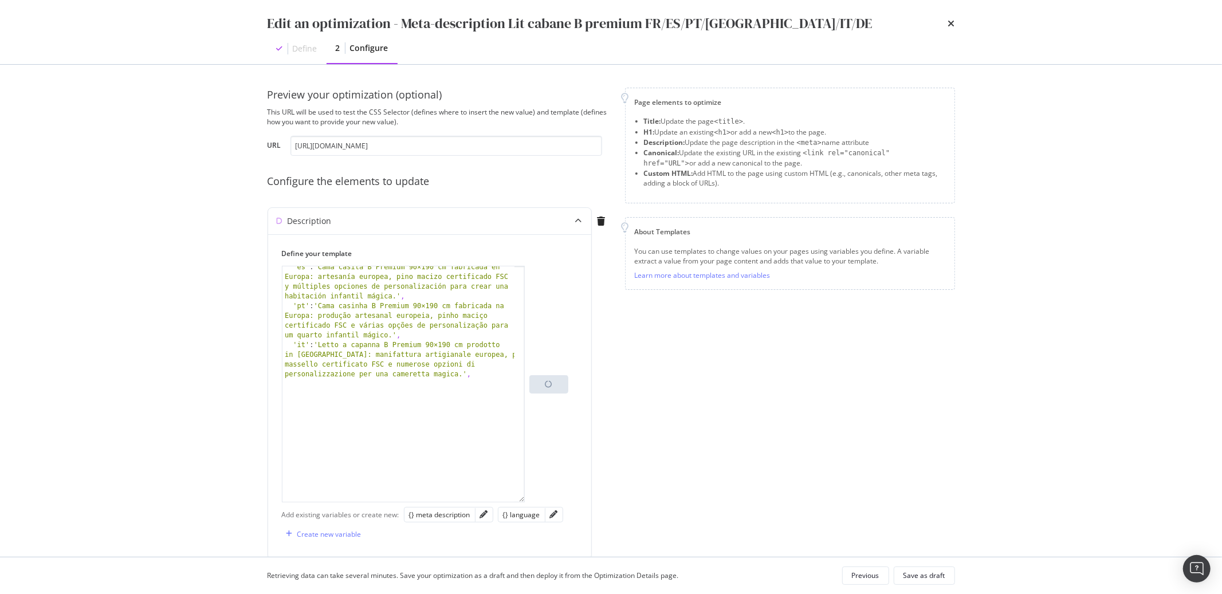
scroll to position [47, 0]
drag, startPoint x: 522, startPoint y: 336, endPoint x: 600, endPoint y: 500, distance: 181.1
click at [600, 500] on div "Description Define your template 'es' : 'Cama casita B Premium 90×190 cm fabric…" at bounding box center [440, 385] width 344 height 357
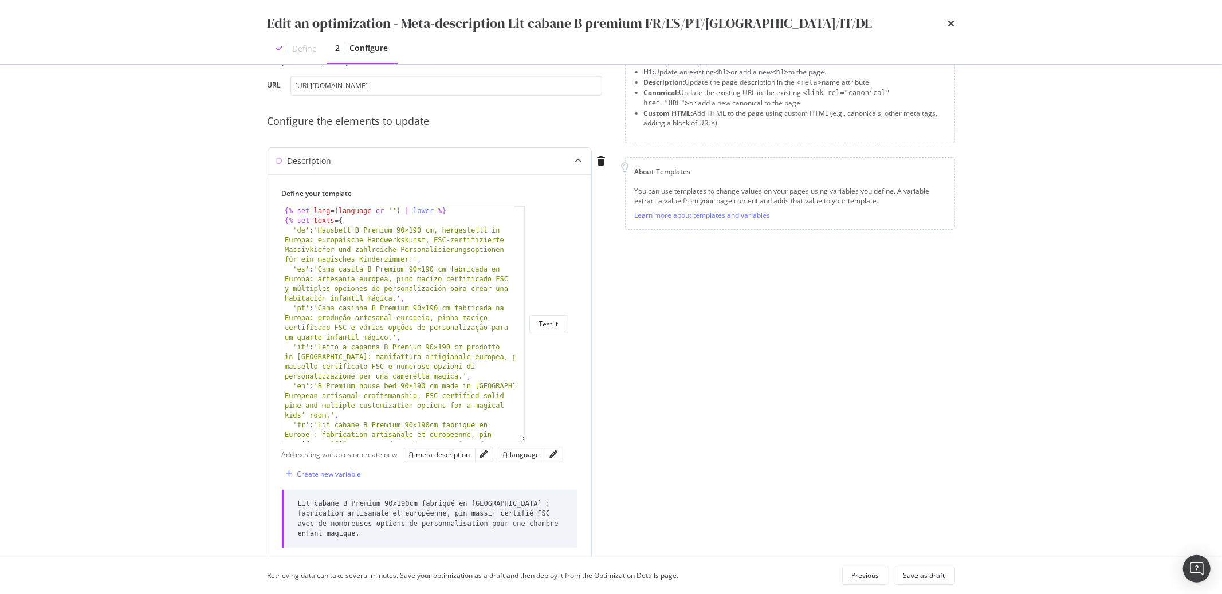
scroll to position [0, 0]
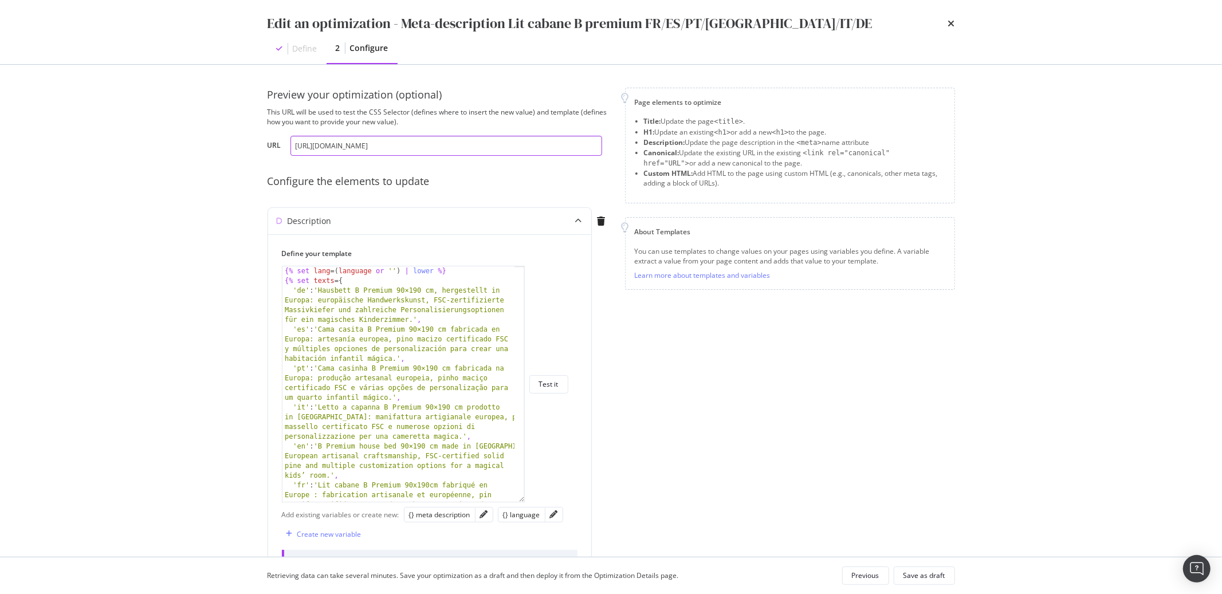
click at [387, 145] on input "https://monlitcabane.com/fr/lit-cabane-b-premium/55-lit-cabane-b-premium-90x190…" at bounding box center [446, 146] width 312 height 20
paste input "es/cama-casita-b-premium/55-cama-casita"
type input "https://monlitcabane.com/es/cama-casita-b-premium/55-cama-casita-b-premium-90x1…"
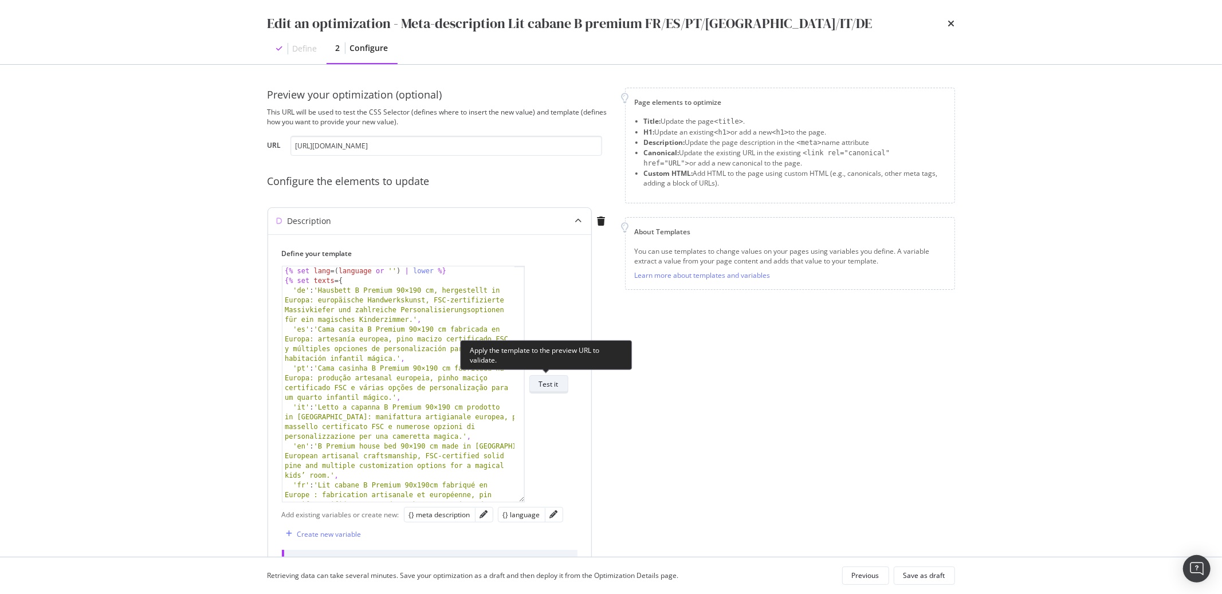
click at [555, 385] on div "Test it" at bounding box center [548, 384] width 19 height 10
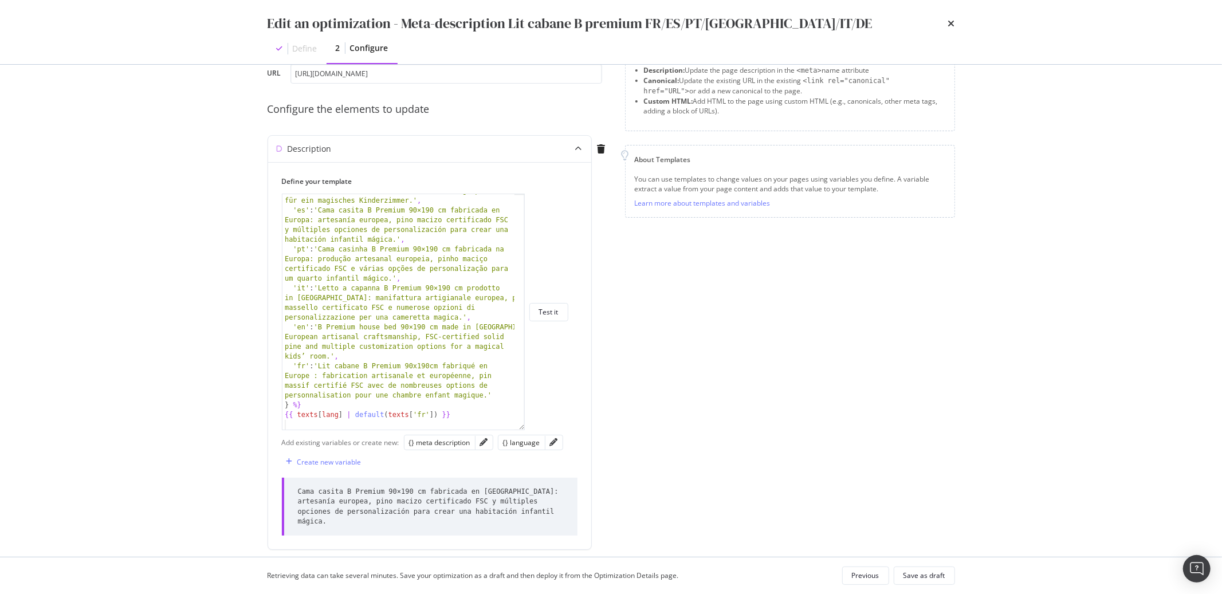
scroll to position [100, 0]
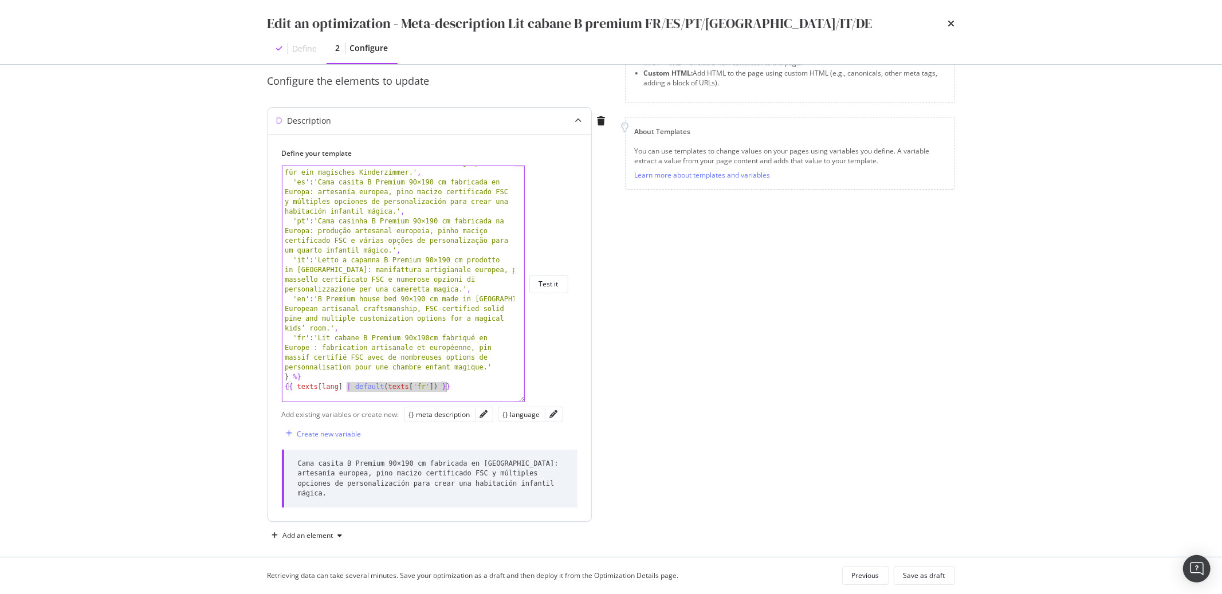
drag, startPoint x: 348, startPoint y: 388, endPoint x: 446, endPoint y: 388, distance: 98.0
click at [446, 388] on div "'de' : 'Hausbett B Premium 90×190 cm, hergestellt in Europa: europäische Handwe…" at bounding box center [398, 281] width 232 height 284
click at [437, 388] on div "'de' : 'Hausbett B Premium 90×190 cm, hergestellt in Europa: europäische Handwe…" at bounding box center [398, 281] width 232 height 284
drag, startPoint x: 438, startPoint y: 388, endPoint x: 346, endPoint y: 389, distance: 92.2
click at [346, 389] on div "'de' : 'Hausbett B Premium 90×190 cm, hergestellt in Europa: europäische Handwe…" at bounding box center [398, 281] width 232 height 284
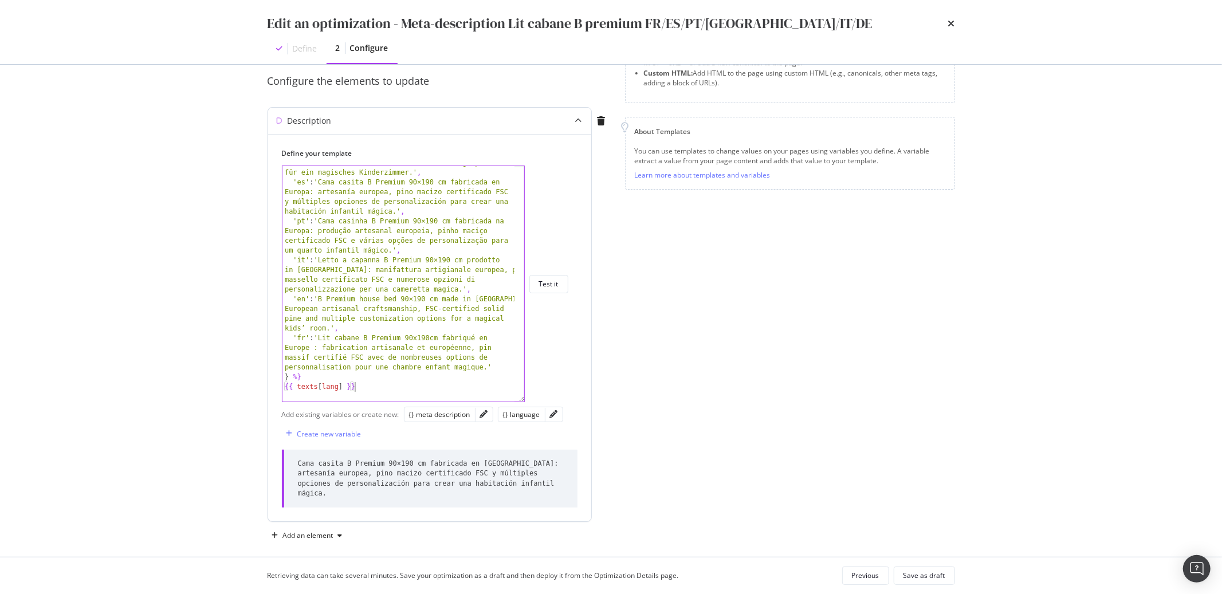
click at [357, 388] on div "'de' : 'Hausbett B Premium 90×190 cm, hergestellt in Europa: europäische Handwe…" at bounding box center [398, 281] width 232 height 284
click at [363, 354] on div "'de' : 'Hausbett B Premium 90×190 cm, hergestellt in Europa: europäische Handwe…" at bounding box center [398, 281] width 232 height 284
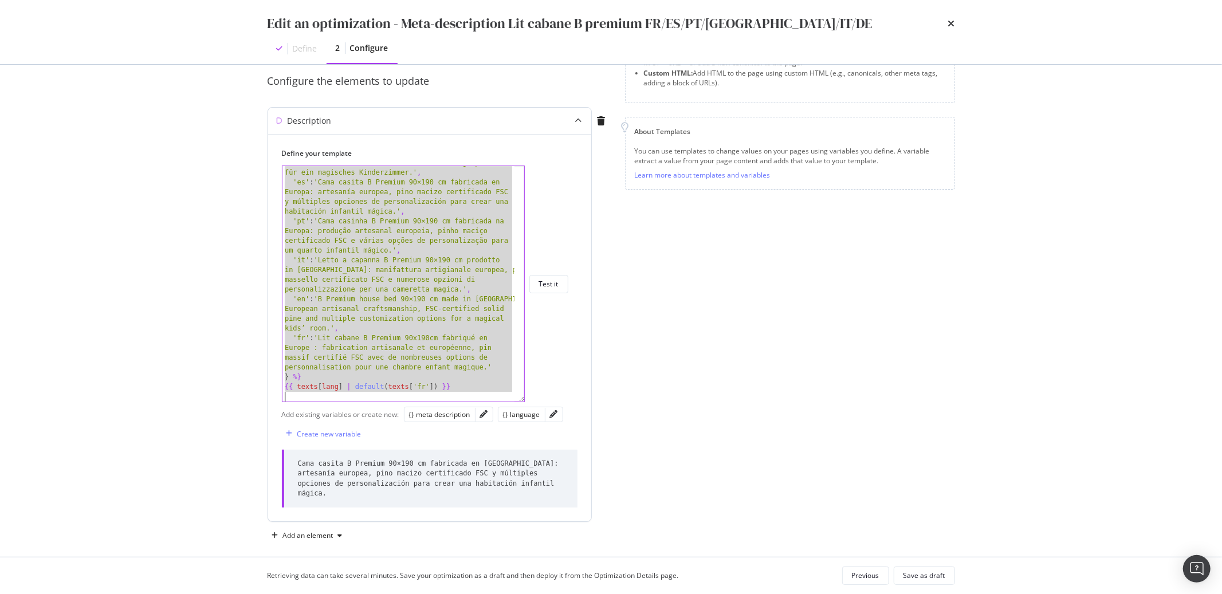
click at [355, 258] on div "'de' : 'Hausbett B Premium 90×190 cm, hergestellt in Europa: europäische Handwe…" at bounding box center [398, 281] width 232 height 284
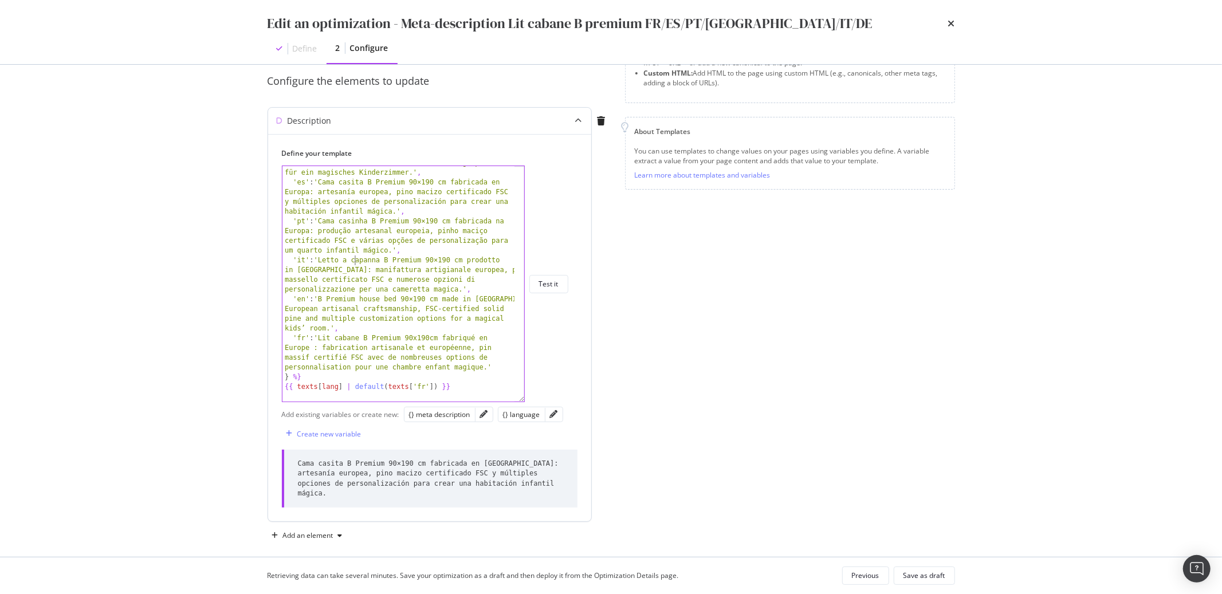
type textarea "{{ texts[lang] | default(texts['fr']) }}"
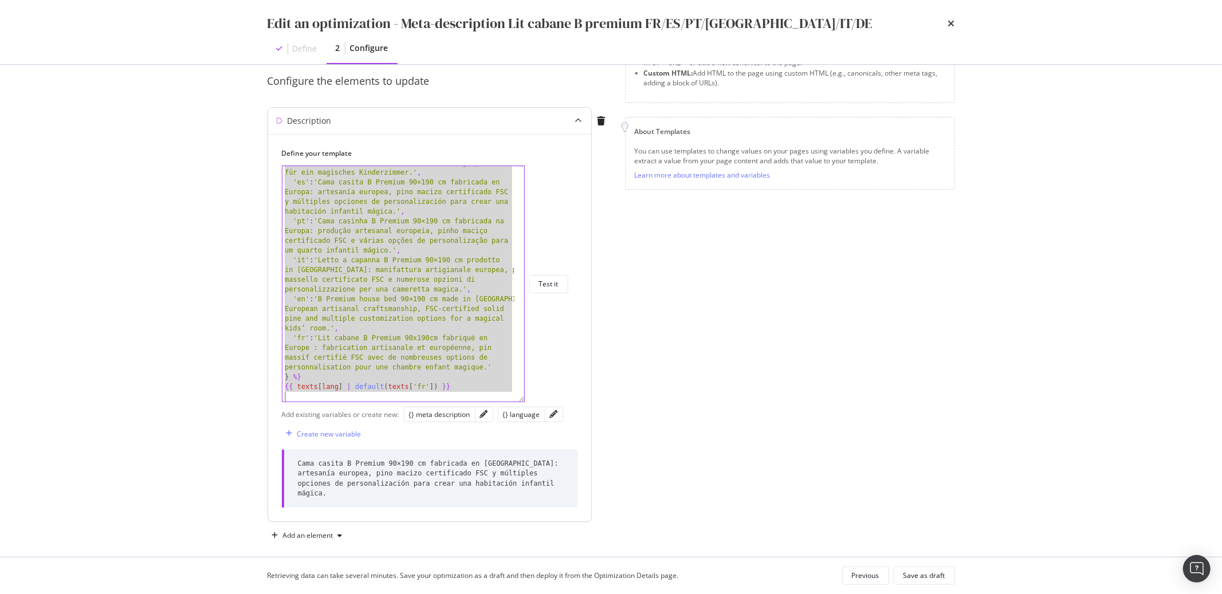
paste textarea "Cursor at row 11"
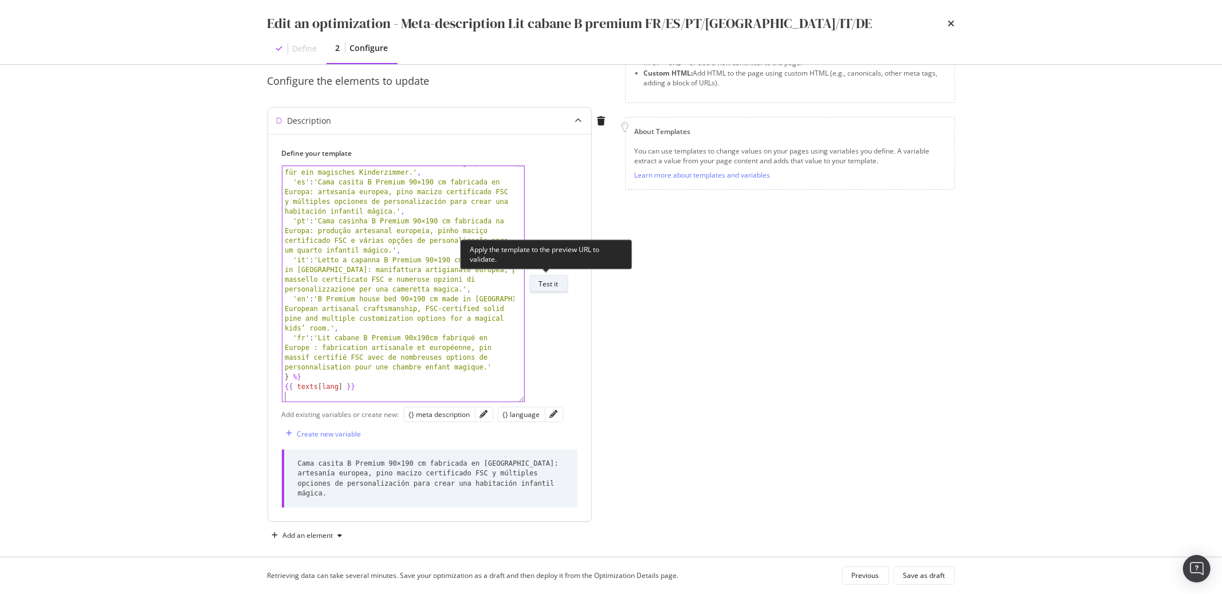
click at [556, 284] on div "Test it" at bounding box center [548, 284] width 19 height 10
click at [327, 280] on div "'de' : 'Hausbett B Premium 90×190 cm, hergestellt in Europa: europäische Handwe…" at bounding box center [398, 281] width 232 height 284
type textarea "{{ texts[lang] }}"
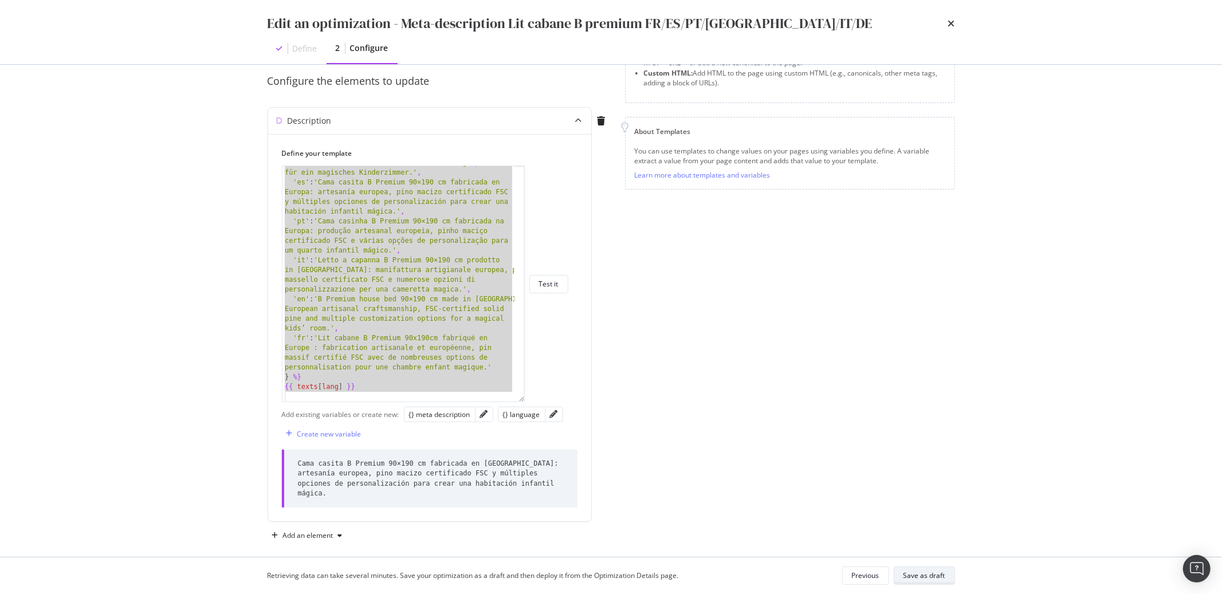
click at [919, 573] on div "Save as draft" at bounding box center [924, 576] width 42 height 10
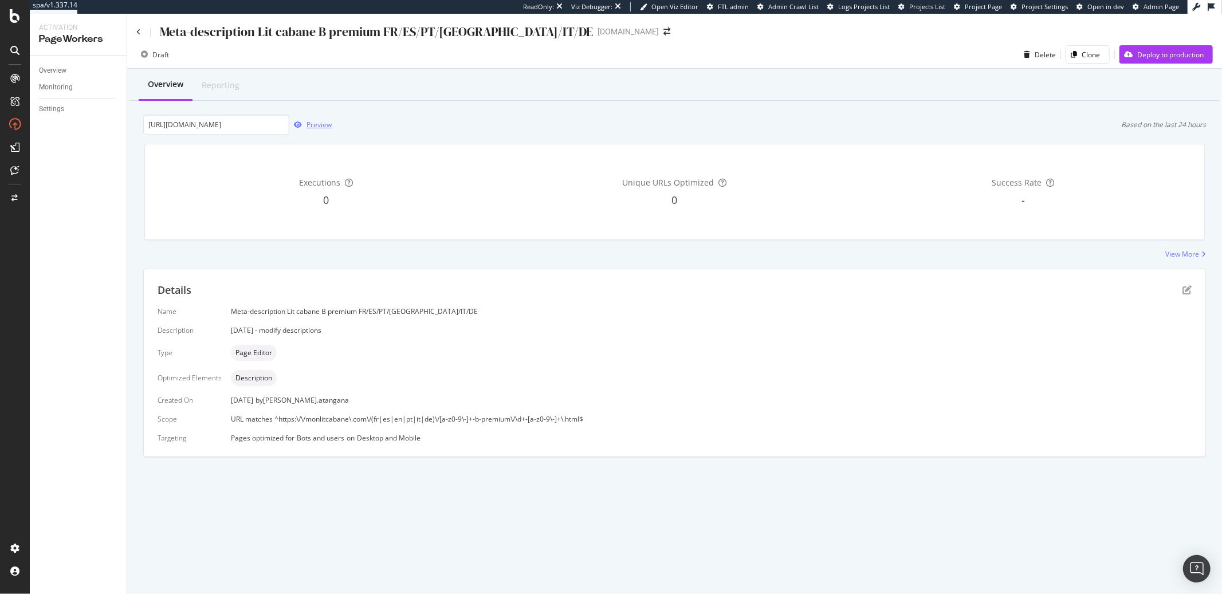
click at [317, 121] on div "Preview" at bounding box center [318, 125] width 25 height 10
click at [258, 127] on input "https://monlitcabane.com/fr/lit-cabane-b-premium/55-lit-cabane-b-premium-90x190…" at bounding box center [216, 125] width 146 height 20
paste input "es/cama-casita-b-premium/55-cama-casita"
type input "https://monlitcabane.com/es/cama-casita-b-premium/55-cama-casita-b-premium-90x1…"
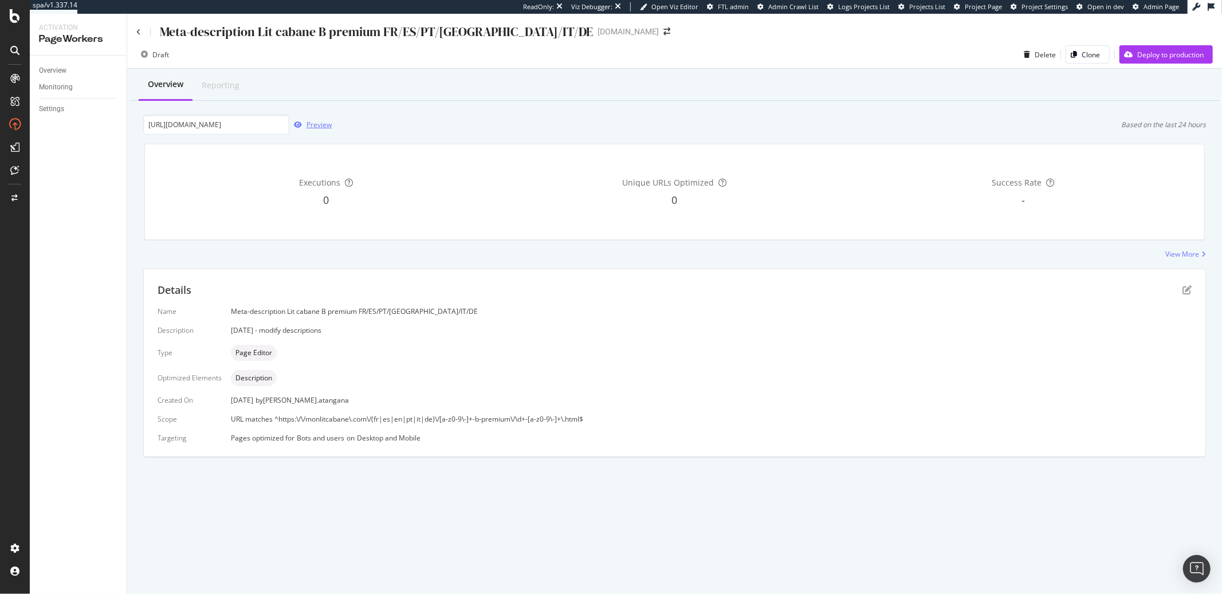
click at [312, 129] on div "Preview" at bounding box center [318, 125] width 25 height 10
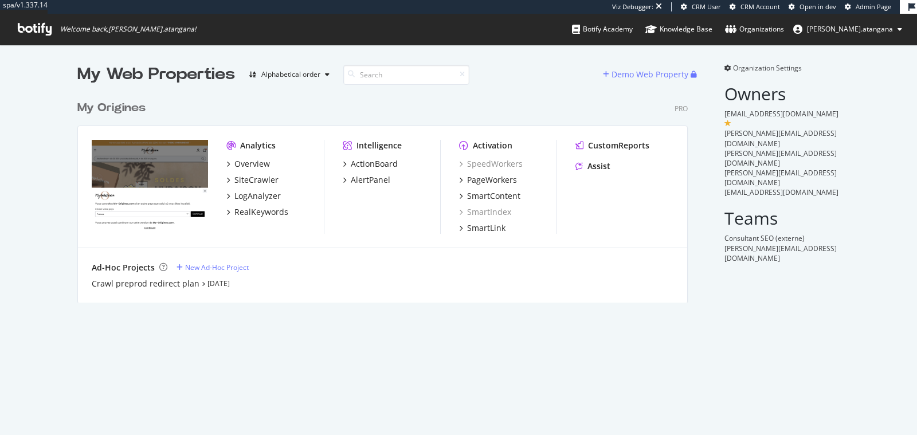
scroll to position [207, 610]
click at [467, 178] on div "PageWorkers" at bounding box center [492, 179] width 50 height 11
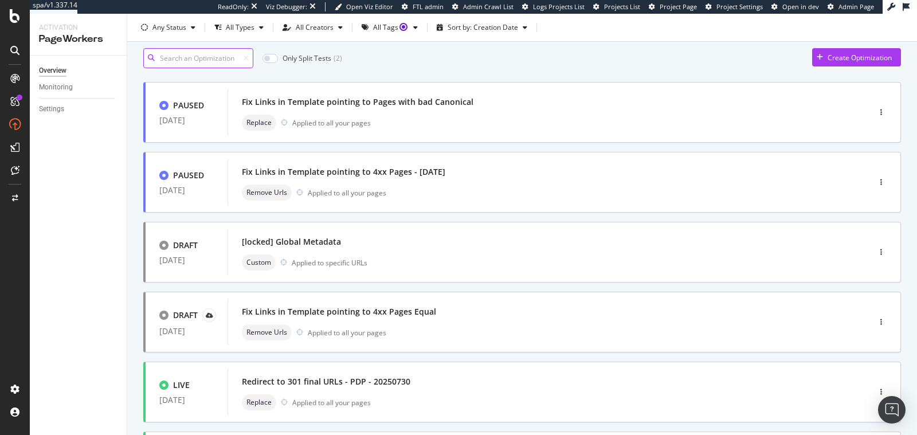
scroll to position [206, 0]
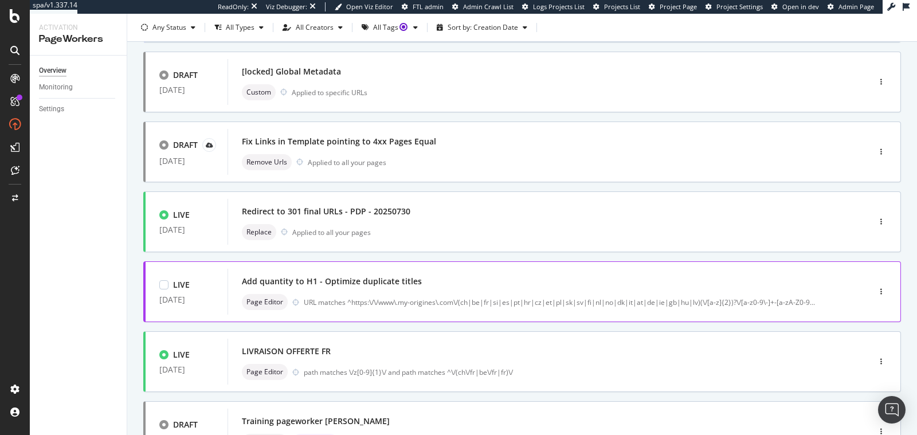
click at [661, 290] on div "Add quantity to H1 - Optimize duplicate titles Page Editor URL matches ^https:\…" at bounding box center [531, 291] width 579 height 37
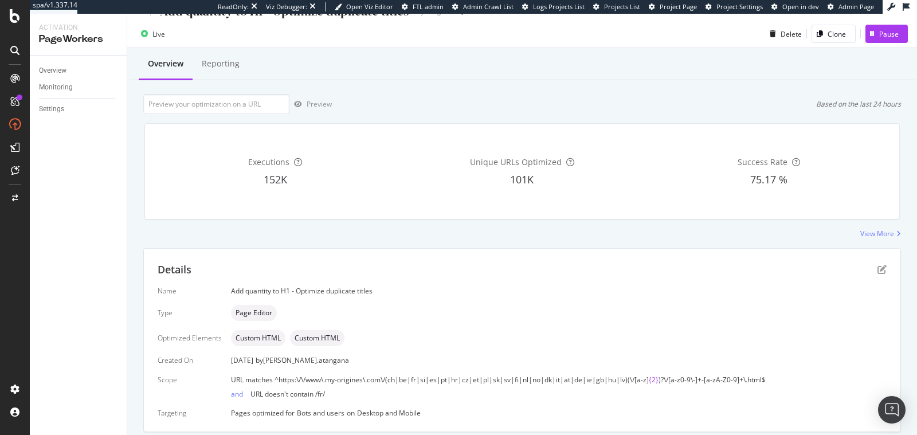
scroll to position [45, 0]
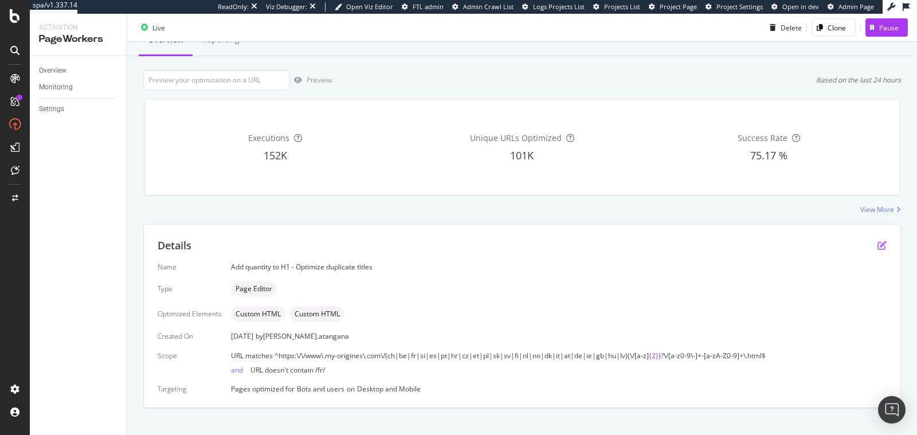
click at [877, 246] on div "Details Name Add quantity to H1 - Optimize duplicate titles Type Page Editor Op…" at bounding box center [522, 316] width 756 height 183
click at [877, 244] on icon "pen-to-square" at bounding box center [881, 245] width 9 height 9
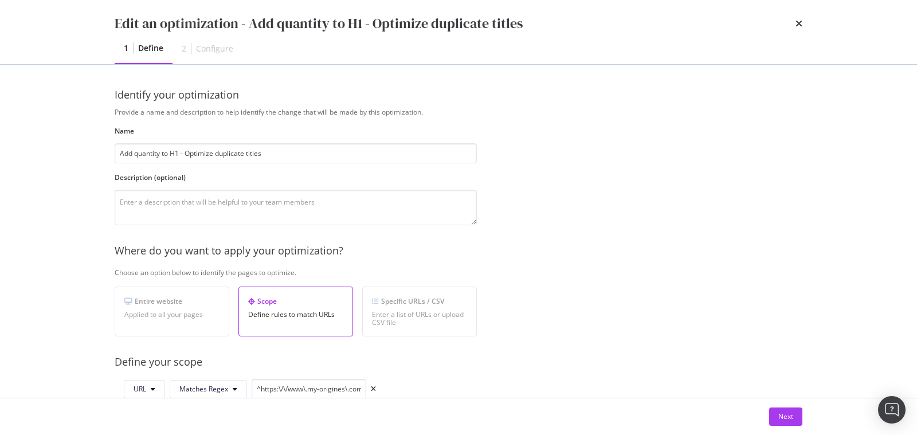
scroll to position [183, 0]
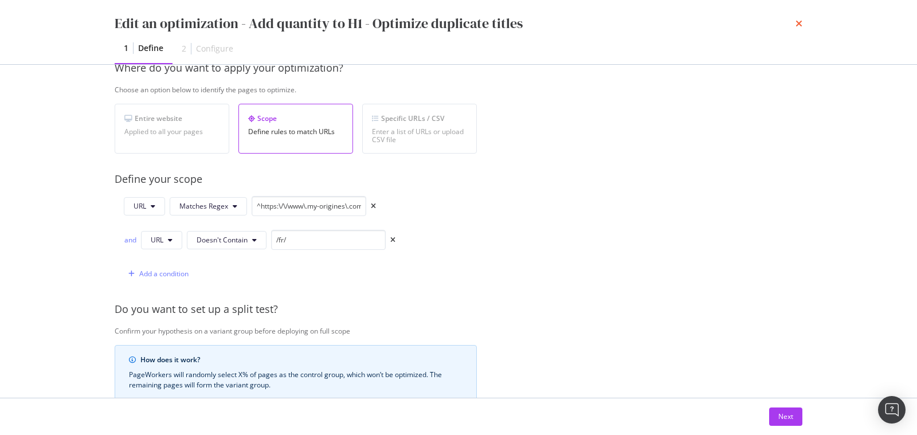
click at [797, 24] on icon "times" at bounding box center [798, 23] width 7 height 9
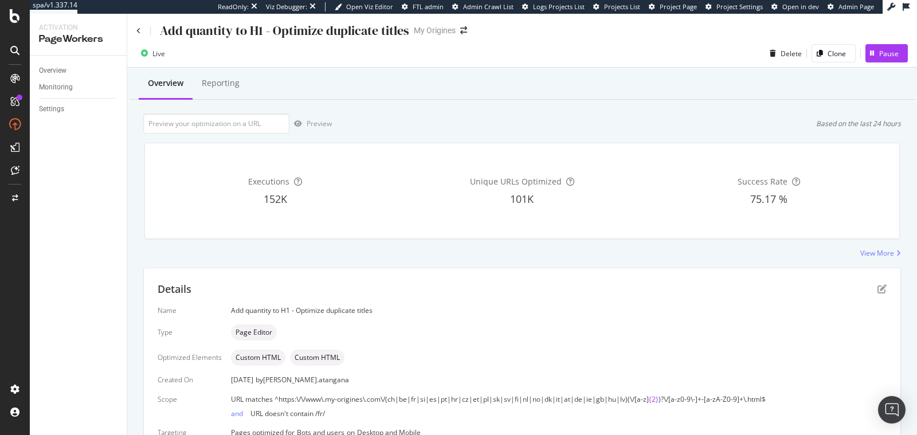
scroll to position [0, 0]
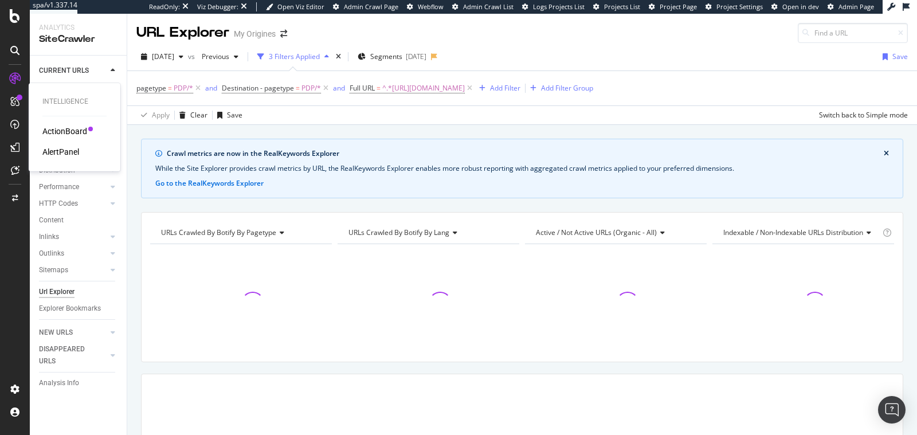
click at [54, 130] on div "ActionBoard" at bounding box center [64, 130] width 45 height 11
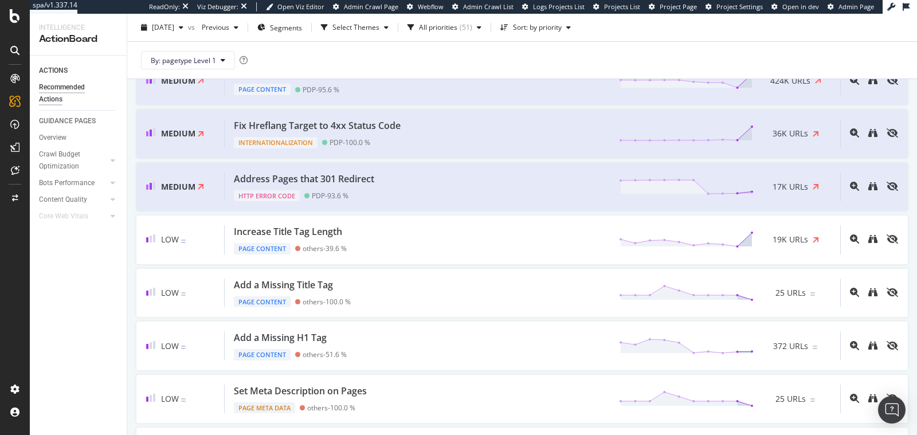
scroll to position [479, 0]
click at [466, 135] on div "Fix Hreflang Target to 4xx Status Code Internationalization PDP - 100.0 % 36K U…" at bounding box center [532, 134] width 615 height 29
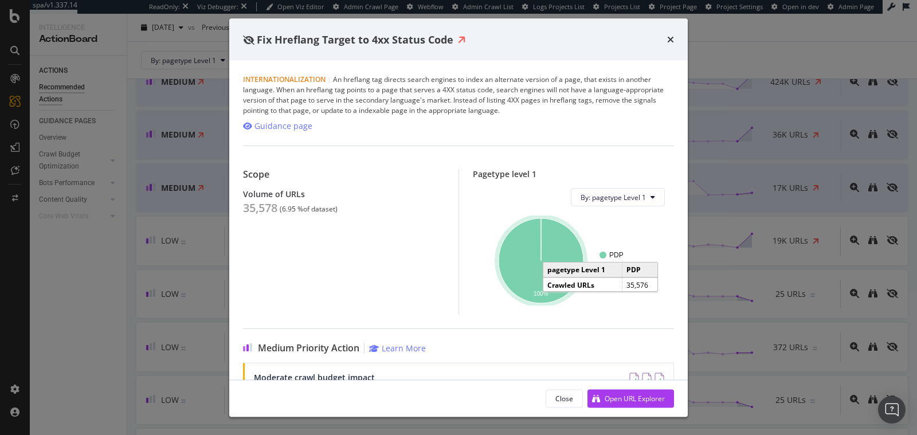
click at [513, 267] on icon "A chart." at bounding box center [540, 260] width 85 height 85
click at [671, 38] on icon "times" at bounding box center [670, 39] width 7 height 9
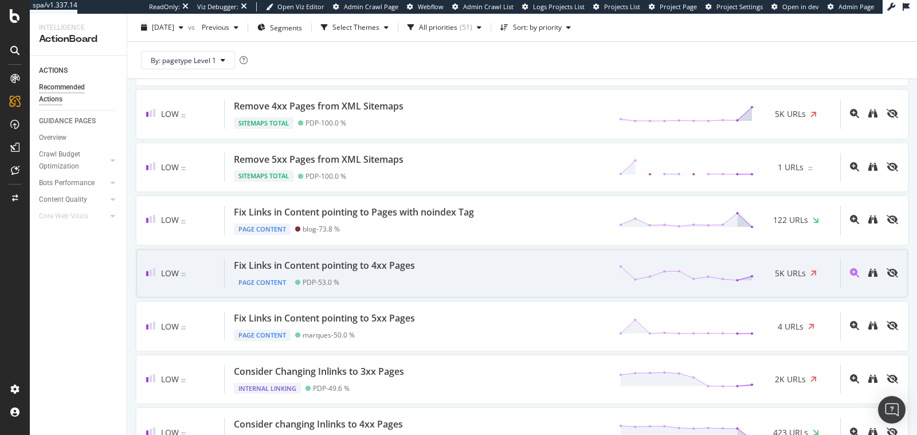
scroll to position [1441, 0]
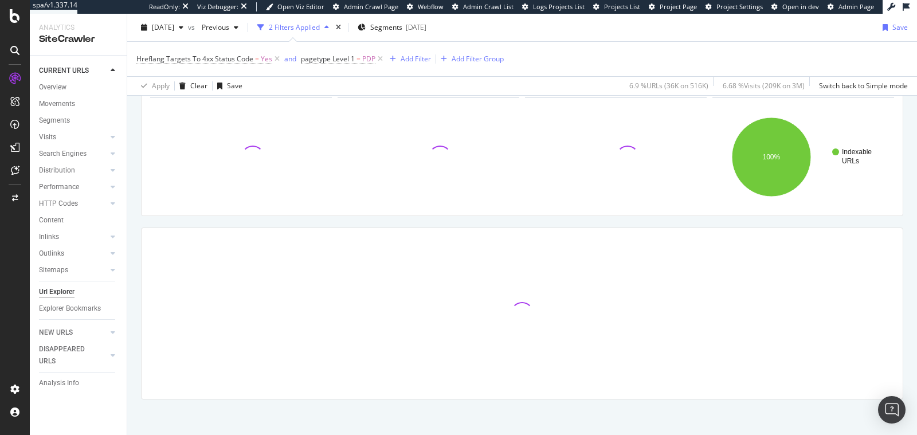
scroll to position [148, 0]
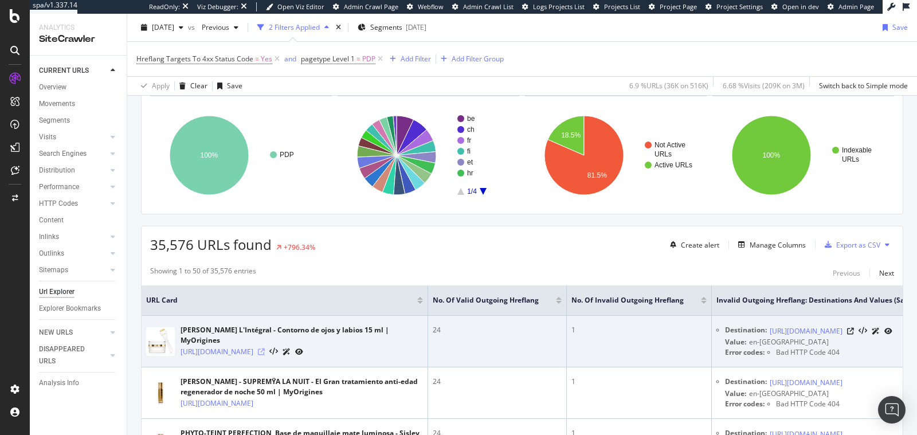
click at [265, 348] on icon at bounding box center [261, 351] width 7 height 7
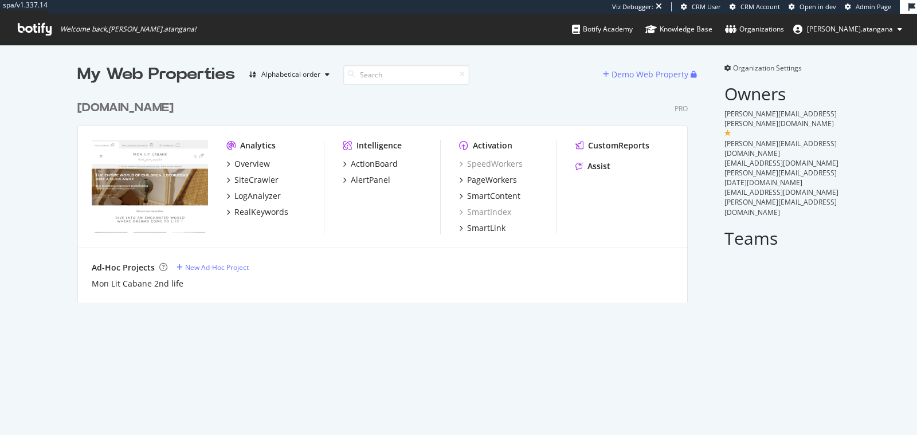
scroll to position [207, 610]
click at [490, 181] on div "PageWorkers" at bounding box center [492, 179] width 50 height 11
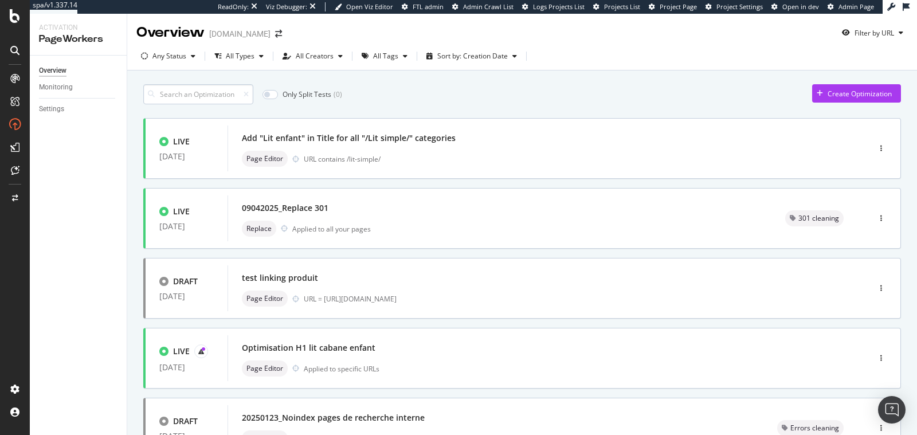
click at [179, 93] on input at bounding box center [198, 94] width 110 height 20
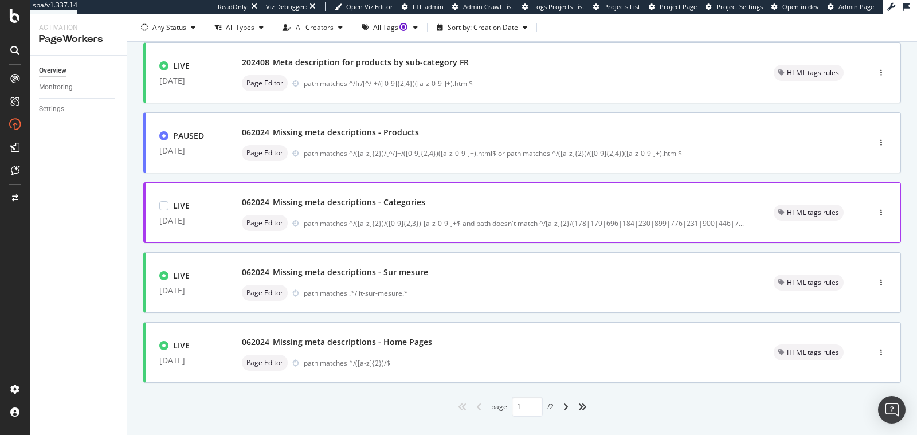
scroll to position [446, 0]
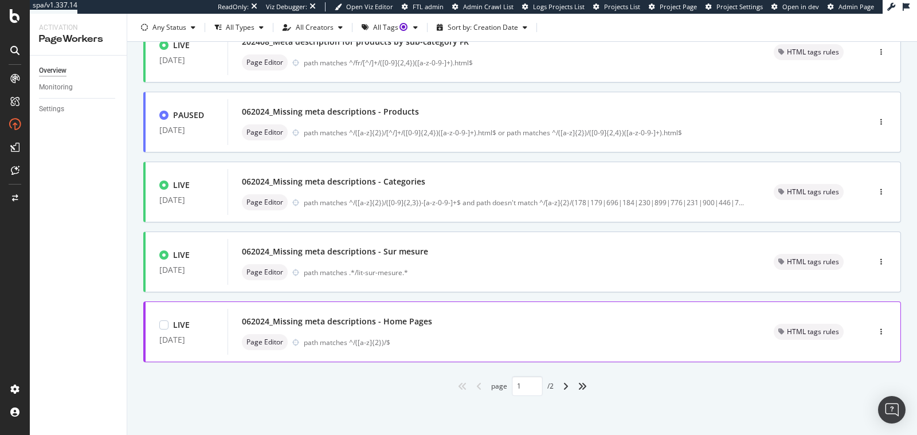
click at [346, 323] on div "062024_Missing meta descriptions - Home Pages" at bounding box center [337, 321] width 190 height 11
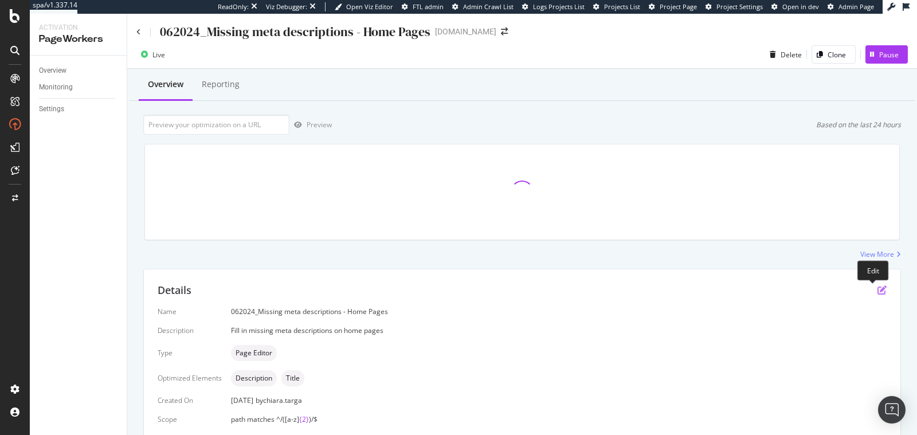
click at [877, 292] on icon "pen-to-square" at bounding box center [881, 289] width 9 height 9
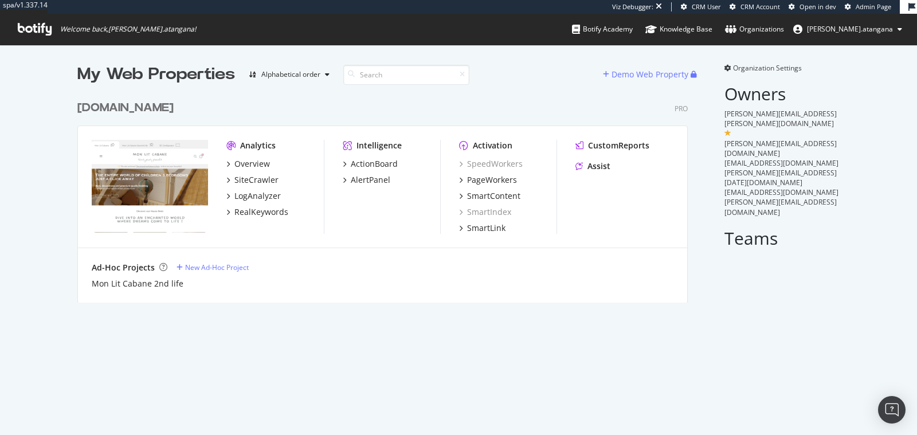
scroll to position [207, 610]
click at [475, 182] on div "PageWorkers" at bounding box center [492, 179] width 50 height 11
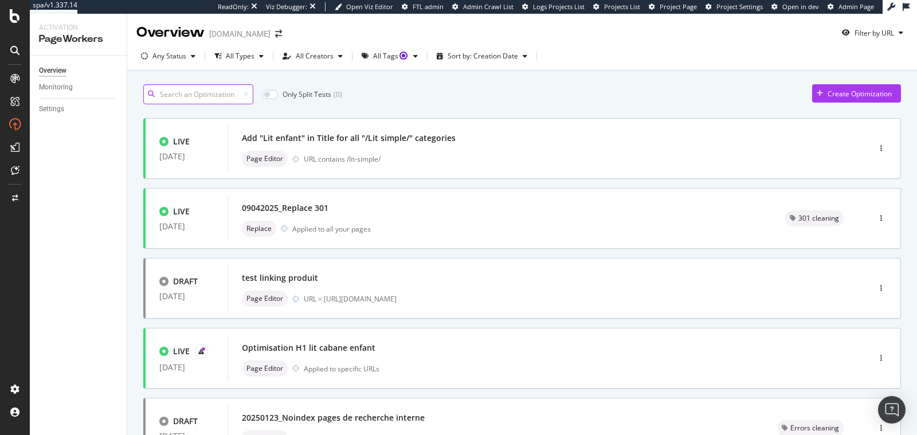
click at [219, 97] on input at bounding box center [198, 94] width 110 height 20
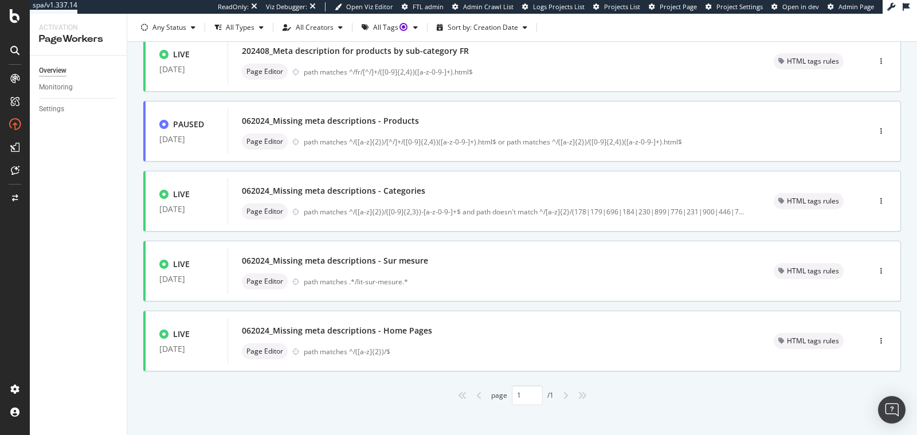
scroll to position [446, 0]
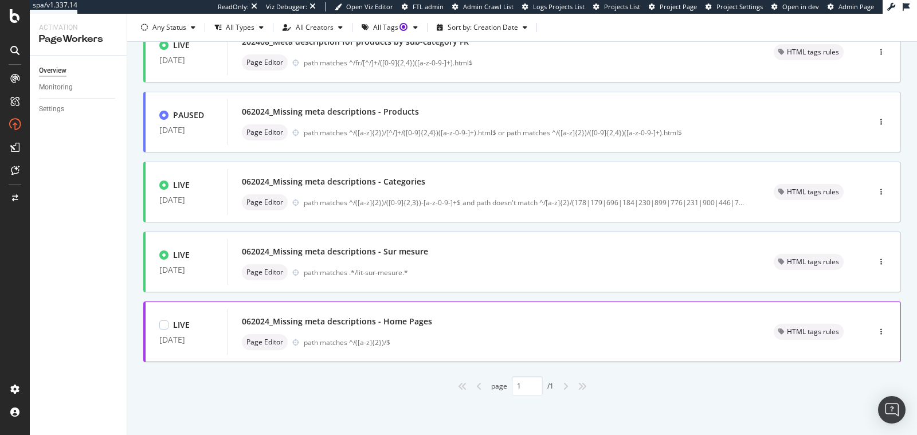
click at [430, 334] on div "Page Editor path matches ^/([a-z]{2})/$" at bounding box center [494, 342] width 504 height 16
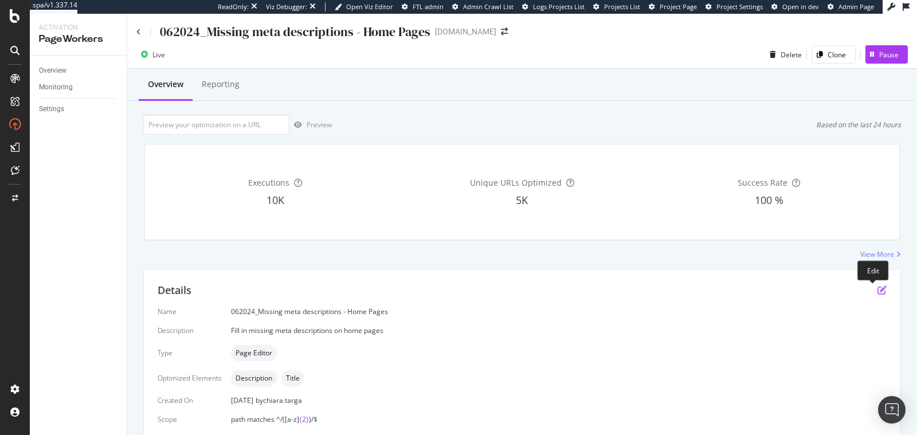
click at [877, 288] on icon "pen-to-square" at bounding box center [881, 289] width 9 height 9
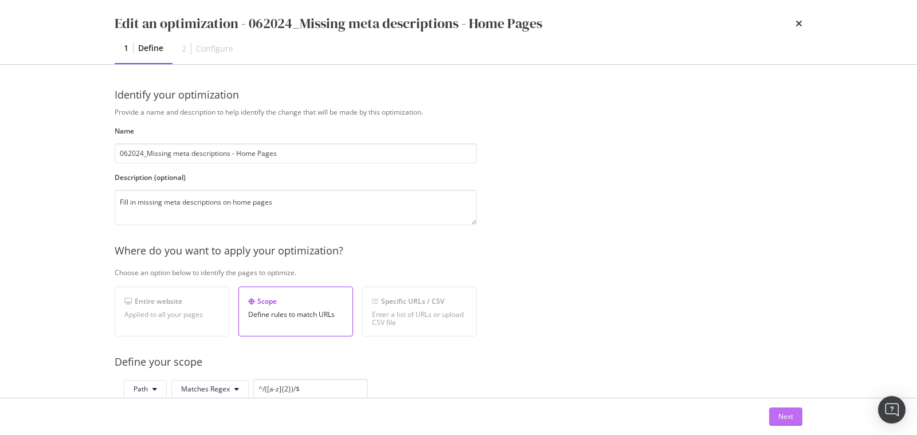
click at [783, 412] on div "Next" at bounding box center [785, 416] width 15 height 10
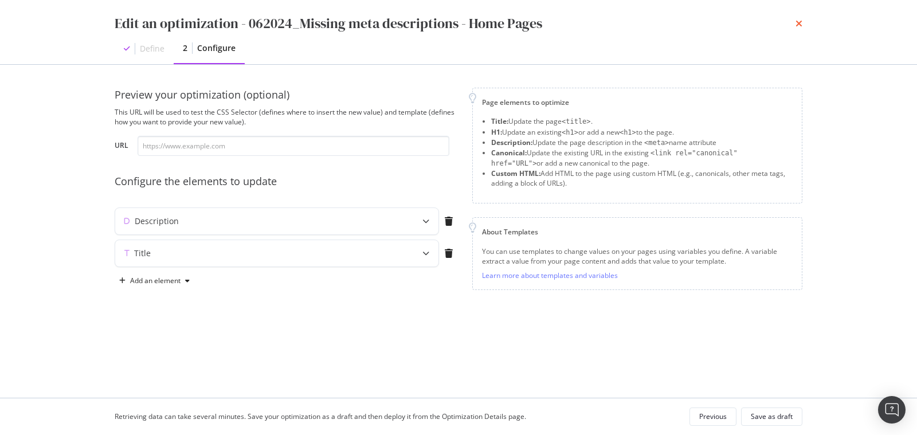
click at [798, 25] on icon "times" at bounding box center [798, 23] width 7 height 9
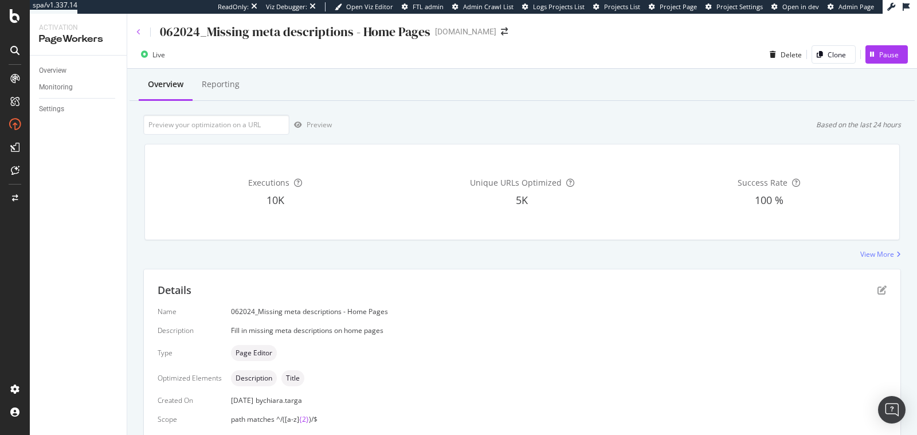
click at [139, 33] on icon at bounding box center [138, 32] width 5 height 7
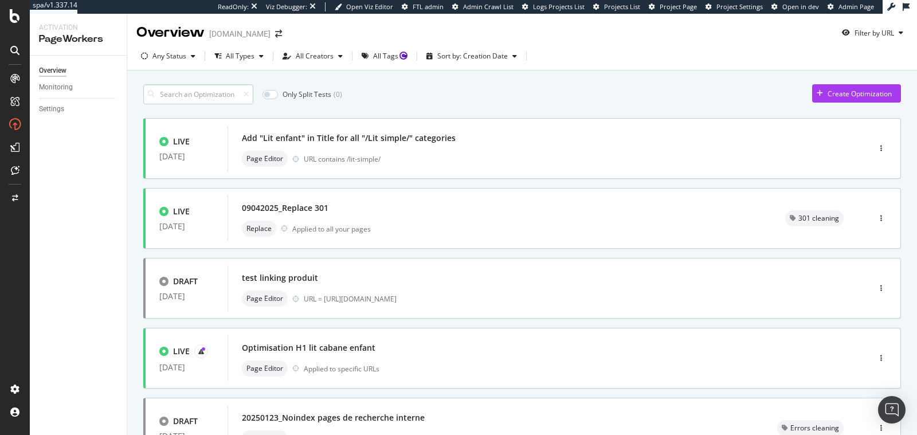
click at [200, 85] on input at bounding box center [198, 94] width 110 height 20
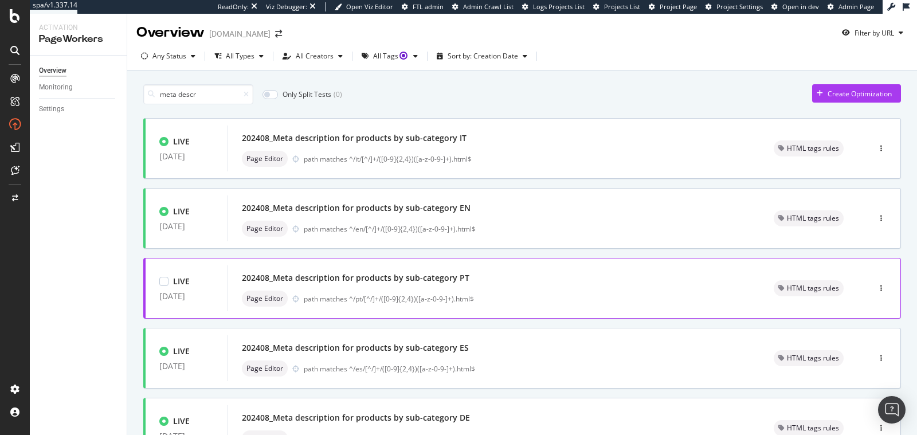
click at [553, 281] on div "202408_Meta description for products by sub-category PT" at bounding box center [494, 278] width 504 height 16
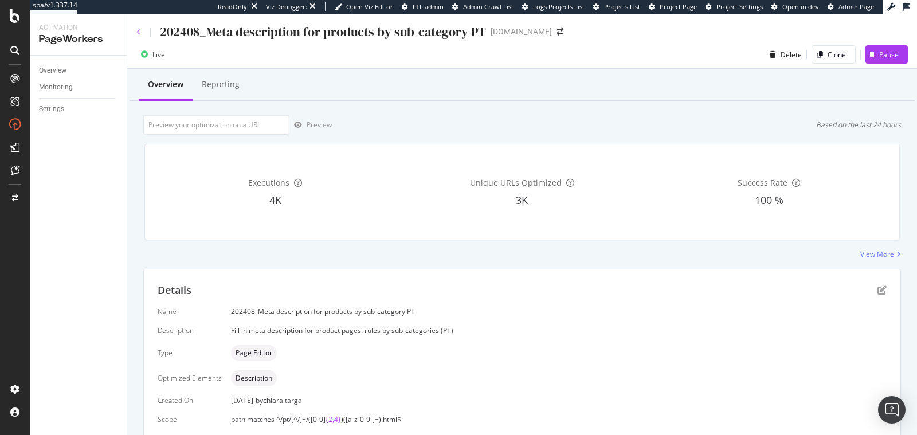
click at [136, 33] on icon at bounding box center [138, 32] width 5 height 7
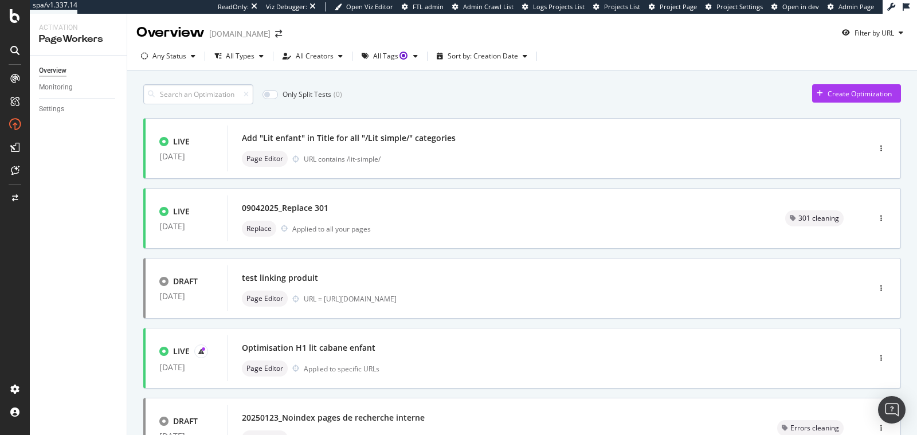
click at [213, 91] on input at bounding box center [198, 94] width 110 height 20
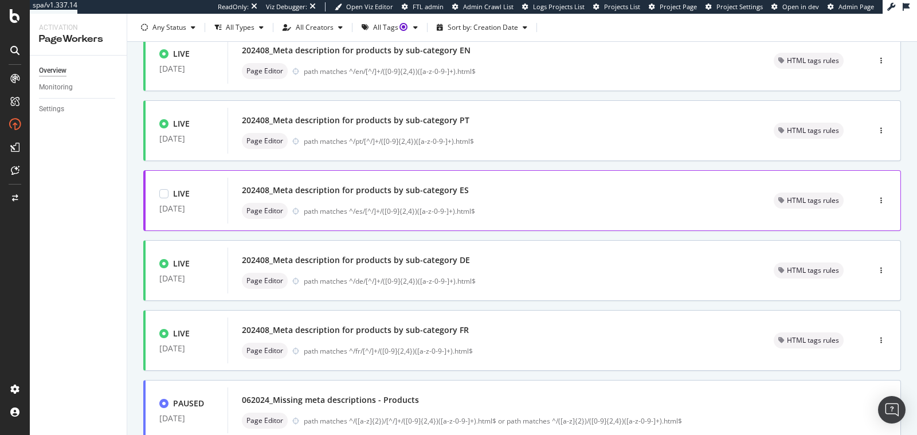
scroll to position [251, 0]
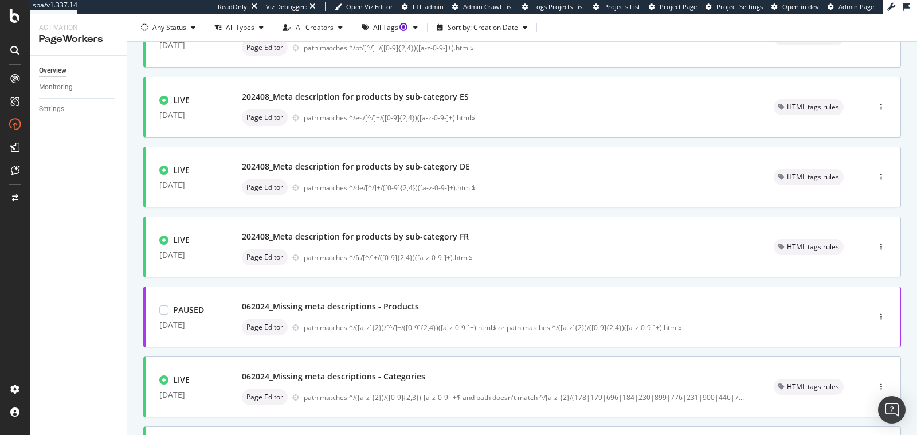
click at [510, 308] on div "062024_Missing meta descriptions - Products" at bounding box center [531, 306] width 579 height 16
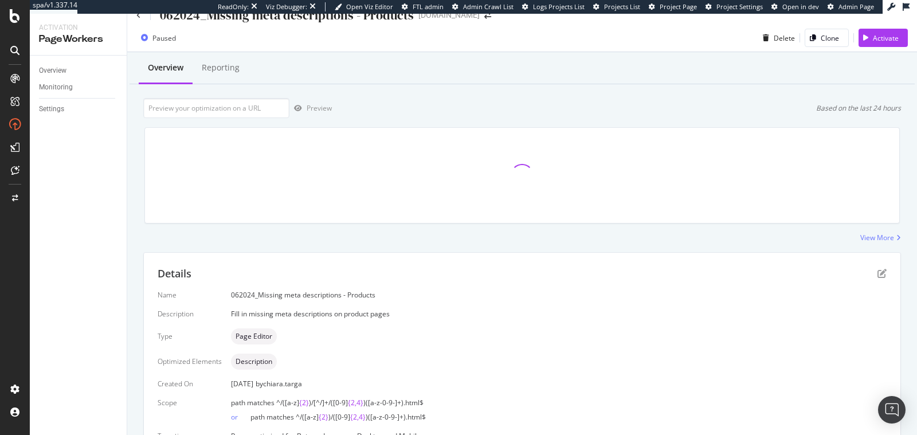
scroll to position [76, 0]
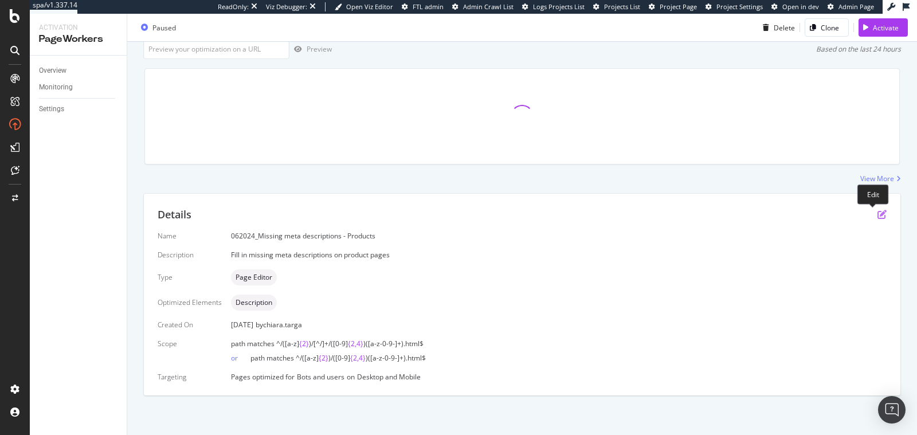
click at [877, 217] on icon "pen-to-square" at bounding box center [881, 214] width 9 height 9
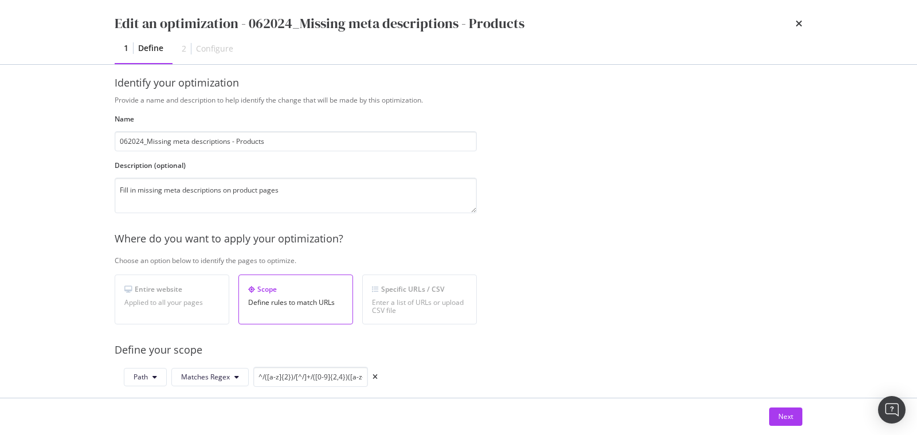
scroll to position [166, 0]
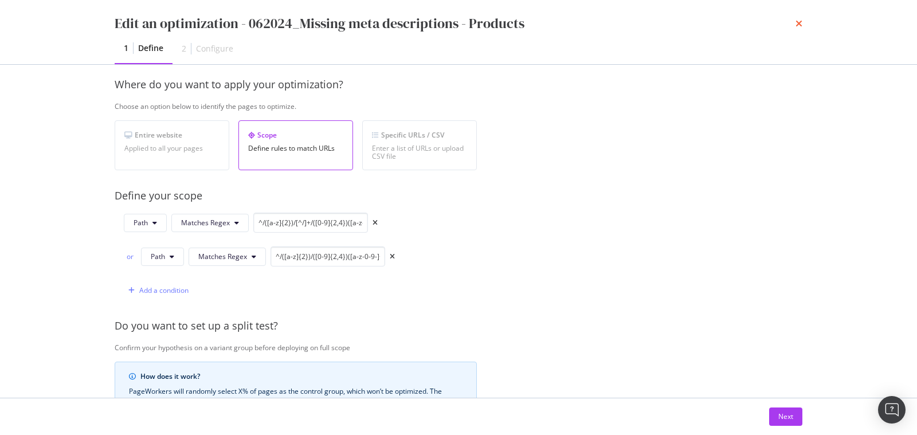
click at [796, 23] on icon "times" at bounding box center [798, 23] width 7 height 9
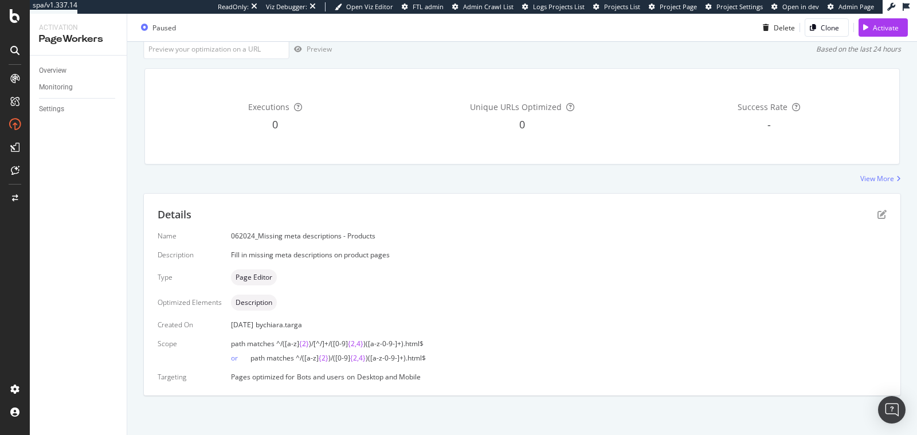
scroll to position [0, 0]
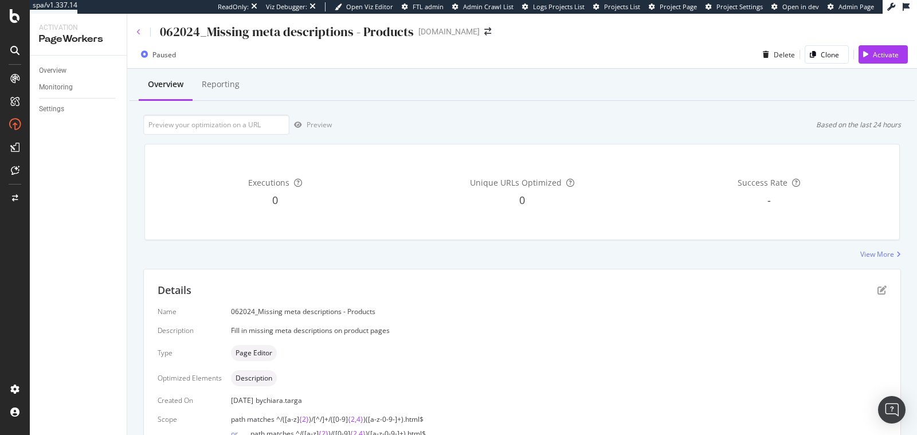
click at [139, 32] on icon at bounding box center [138, 32] width 5 height 7
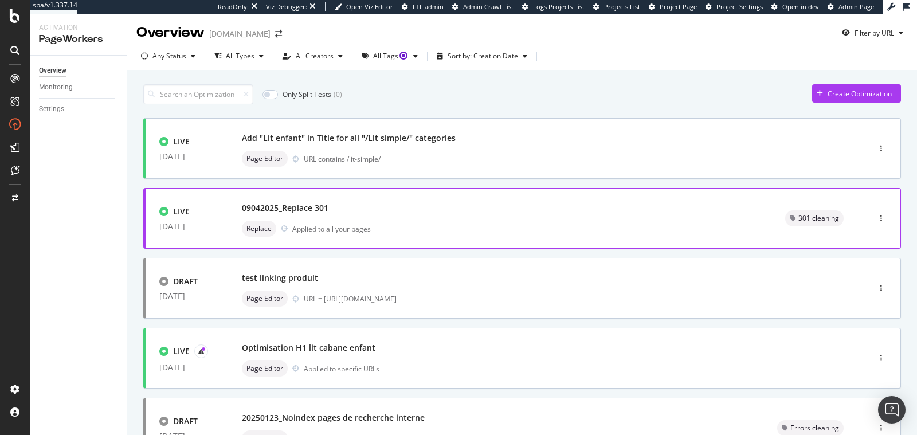
scroll to position [2, 0]
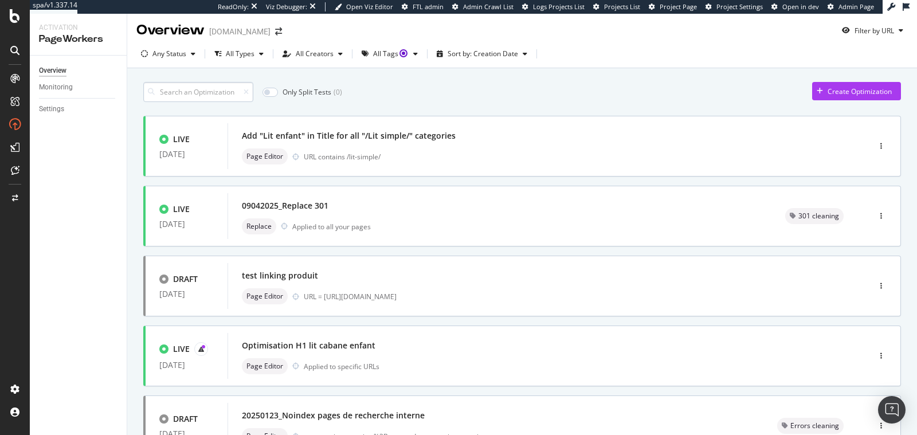
click at [222, 94] on input at bounding box center [198, 92] width 110 height 20
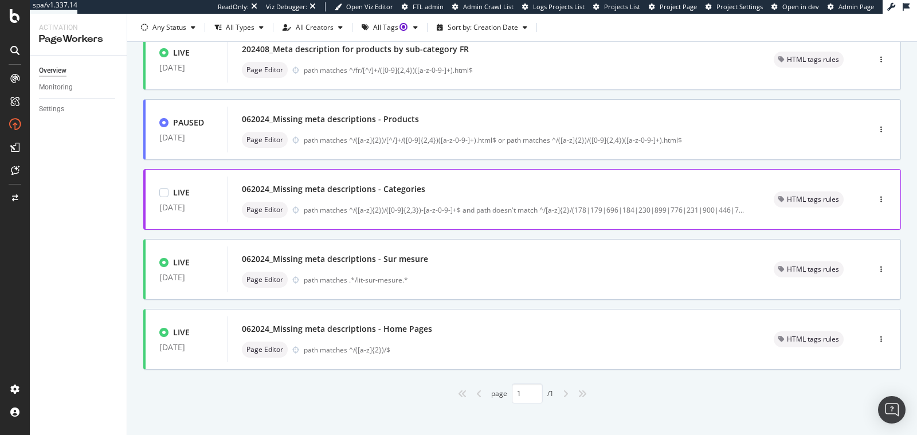
scroll to position [444, 0]
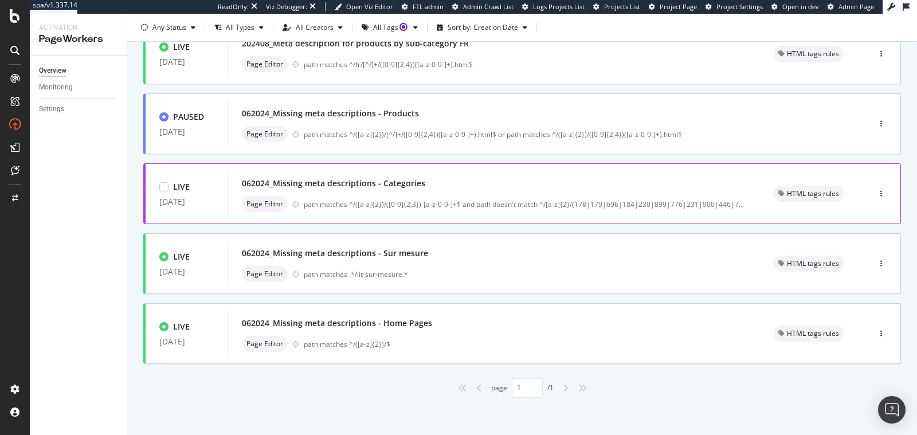
click at [457, 182] on div "062024_Missing meta descriptions - Categories" at bounding box center [494, 183] width 504 height 16
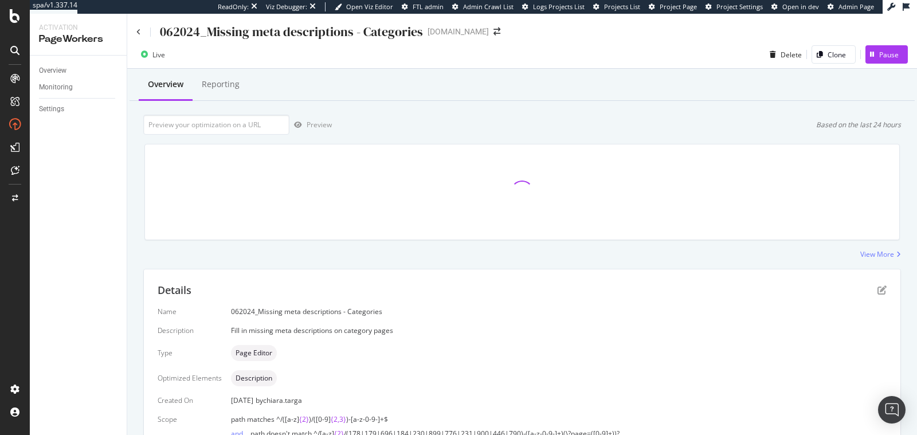
scroll to position [76, 0]
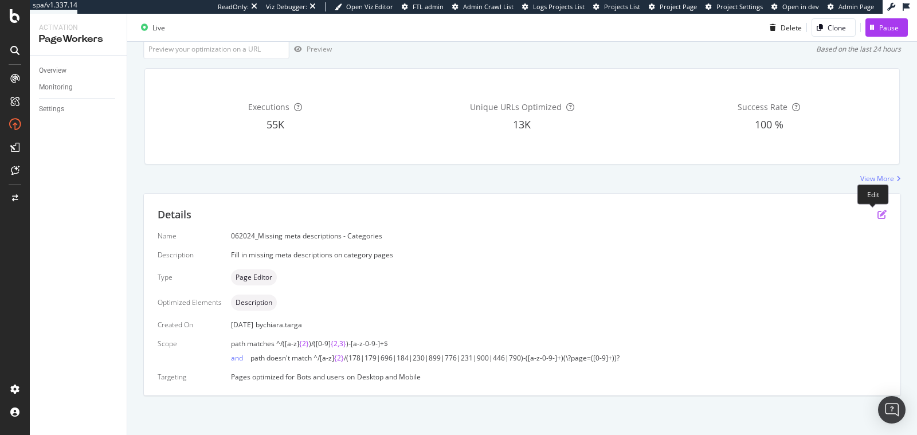
click at [877, 215] on icon "pen-to-square" at bounding box center [881, 214] width 9 height 9
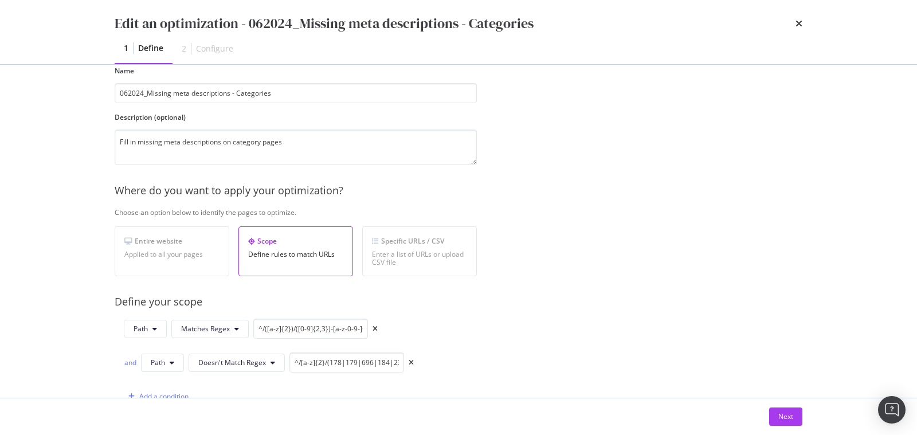
scroll to position [222, 0]
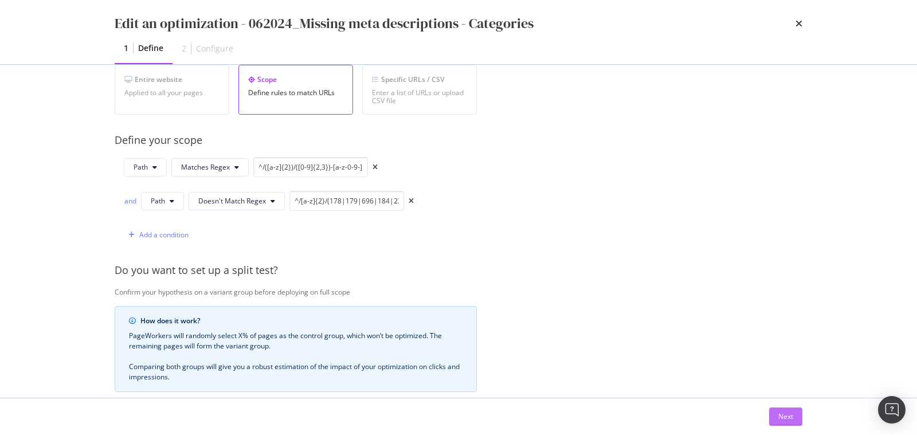
click at [773, 410] on button "Next" at bounding box center [785, 416] width 33 height 18
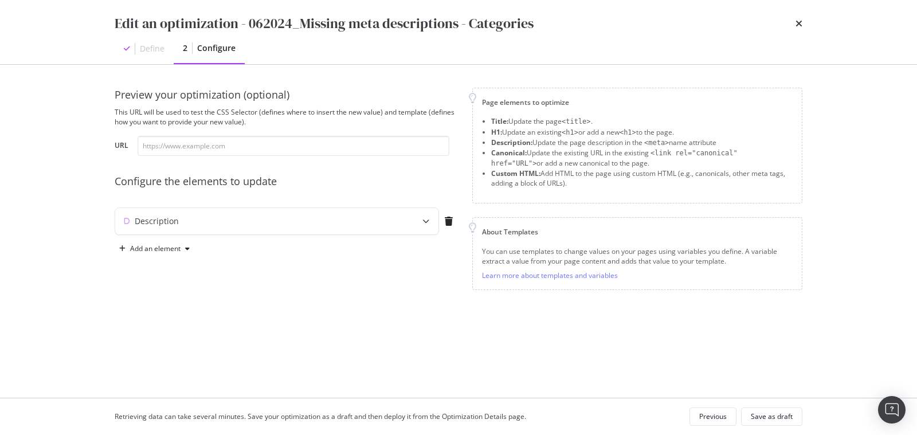
scroll to position [0, 0]
click at [289, 222] on div "Description" at bounding box center [254, 220] width 278 height 11
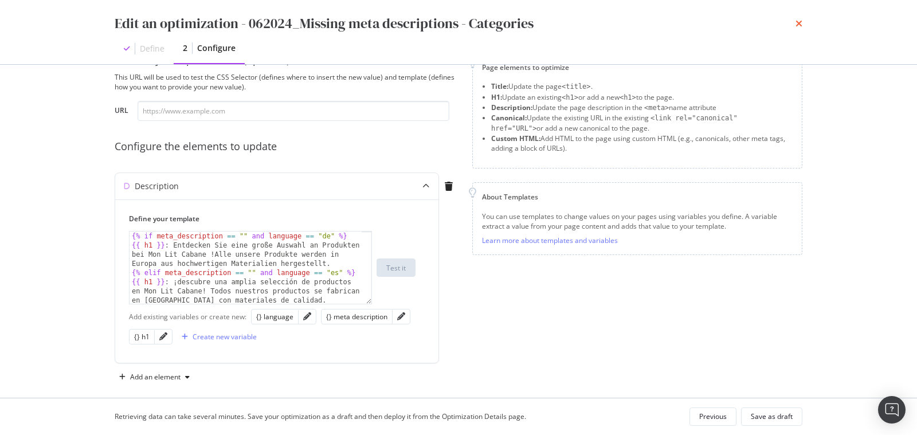
click at [800, 23] on icon "times" at bounding box center [798, 23] width 7 height 9
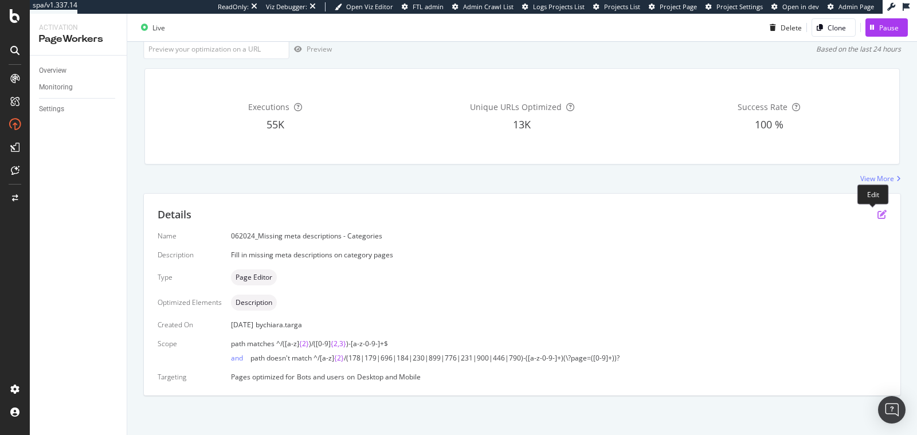
click at [877, 216] on icon "pen-to-square" at bounding box center [881, 214] width 9 height 9
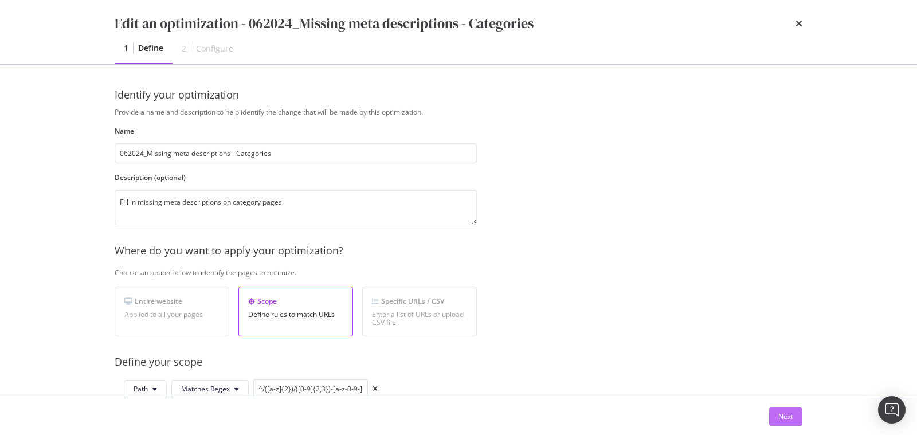
click at [779, 414] on div "Next" at bounding box center [785, 416] width 15 height 10
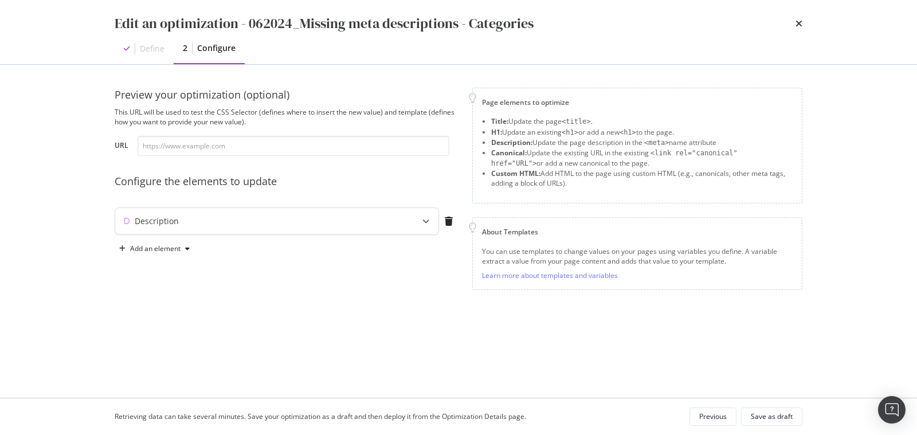
click at [365, 226] on div "Description" at bounding box center [254, 220] width 278 height 11
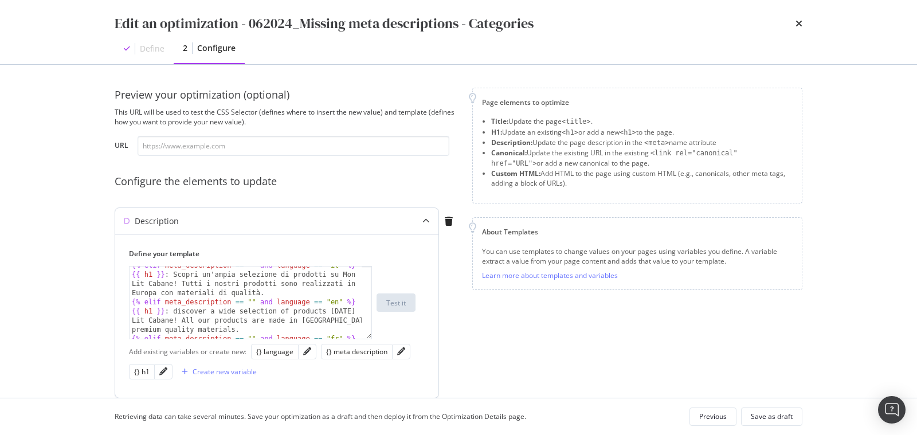
scroll to position [116, 0]
click at [799, 24] on icon "times" at bounding box center [798, 23] width 7 height 9
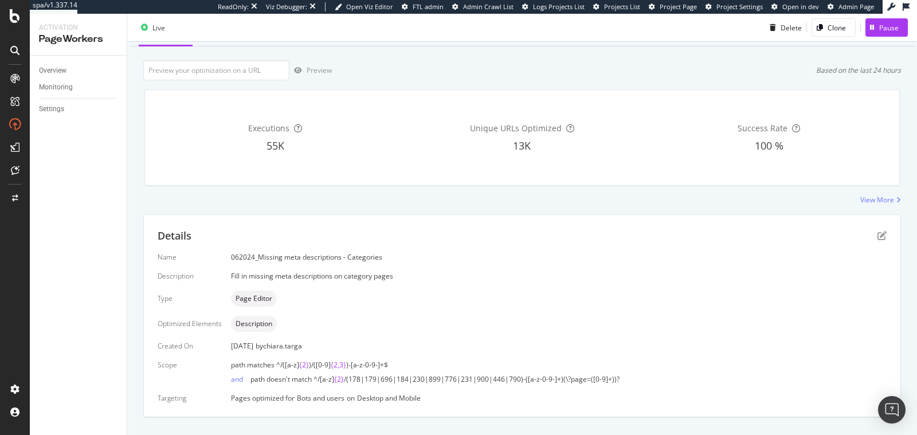
scroll to position [54, 0]
click at [877, 235] on icon "pen-to-square" at bounding box center [881, 235] width 9 height 9
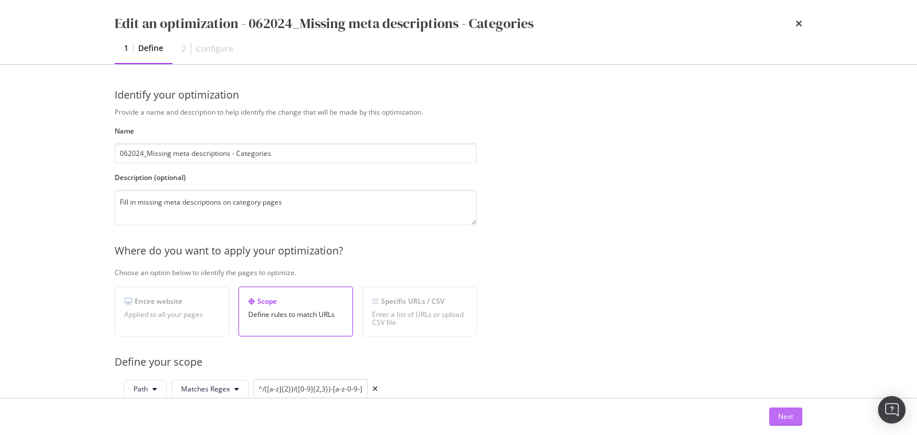
click at [785, 414] on div "Next" at bounding box center [785, 416] width 15 height 10
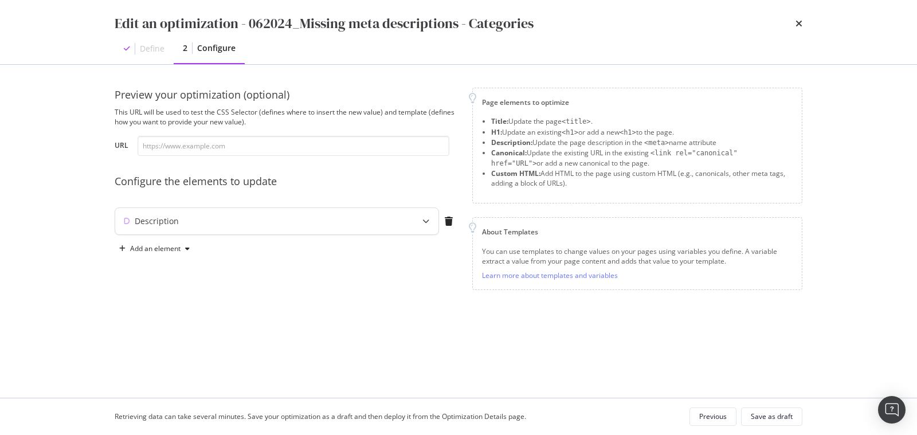
click at [380, 228] on div "Description" at bounding box center [276, 221] width 323 height 26
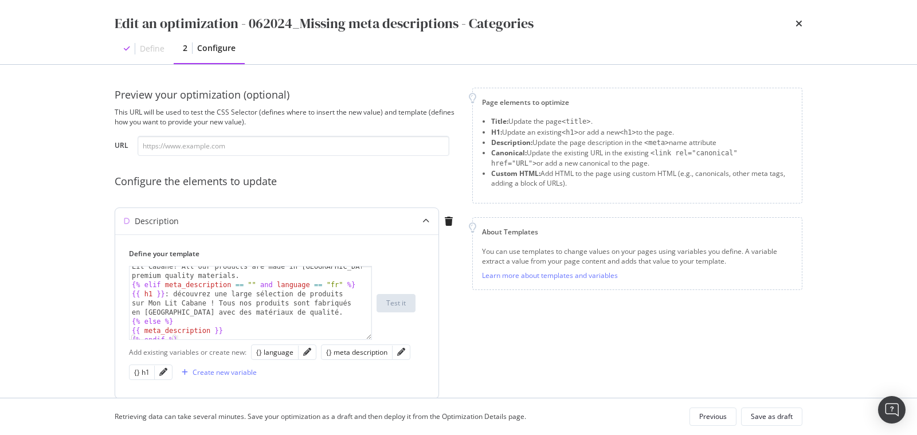
scroll to position [169, 0]
drag, startPoint x: 372, startPoint y: 336, endPoint x: 373, endPoint y: 342, distance: 5.8
click at [373, 342] on div "{{ h1 }} : discover a wide selection of products on Mon Lit Cabane! All our pro…" at bounding box center [272, 305] width 286 height 79
click at [797, 21] on icon "times" at bounding box center [798, 23] width 7 height 9
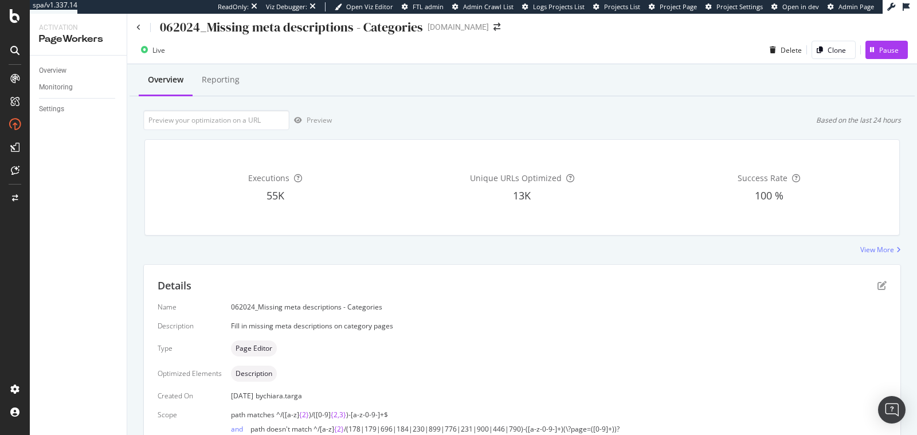
scroll to position [0, 0]
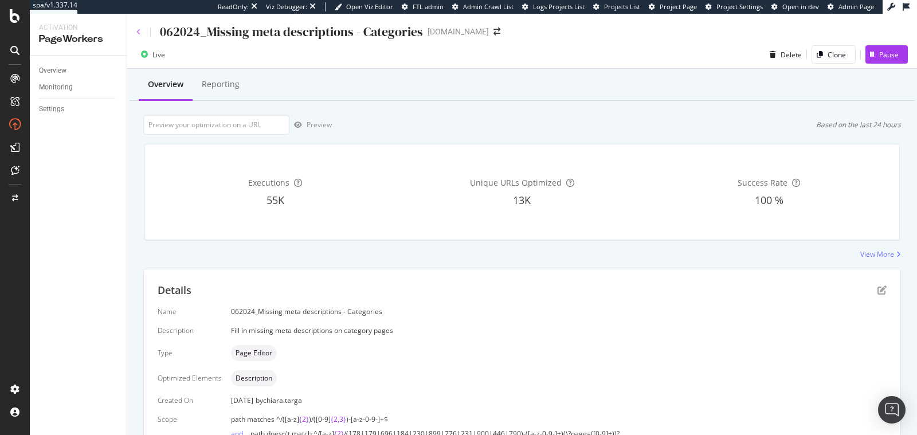
click at [140, 32] on icon at bounding box center [138, 32] width 5 height 7
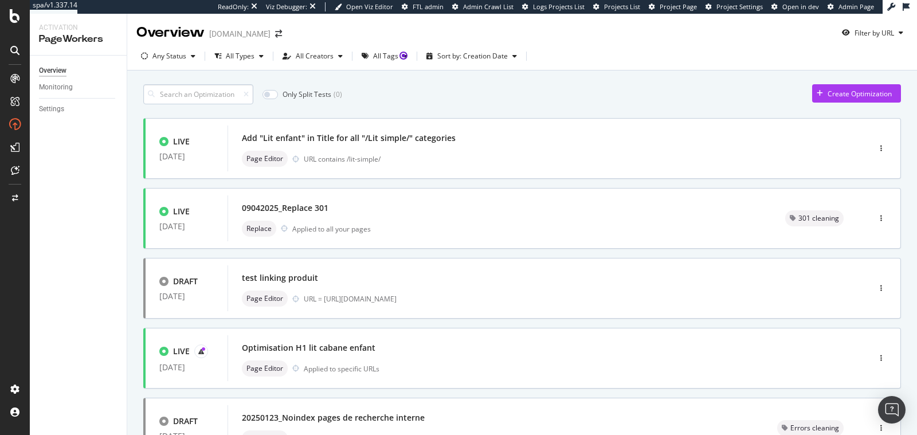
click at [192, 92] on input at bounding box center [198, 94] width 110 height 20
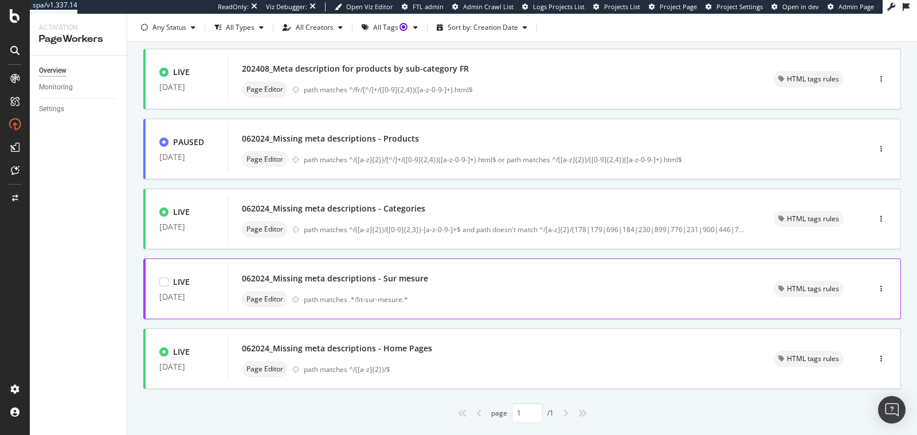
scroll to position [446, 0]
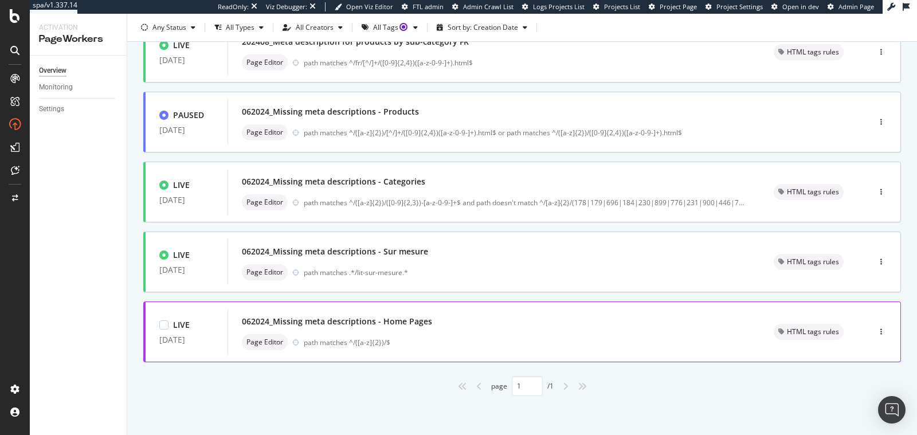
click at [387, 328] on div "062024_Missing meta descriptions - Home Pages" at bounding box center [494, 321] width 504 height 16
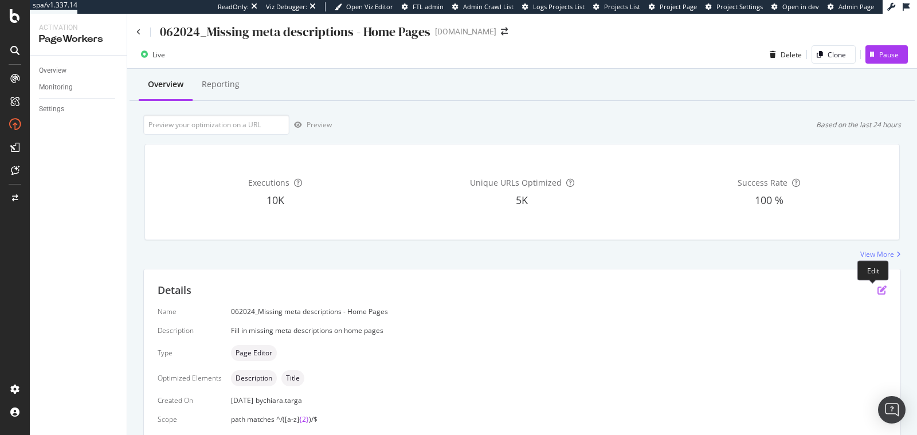
click at [877, 291] on icon "pen-to-square" at bounding box center [881, 289] width 9 height 9
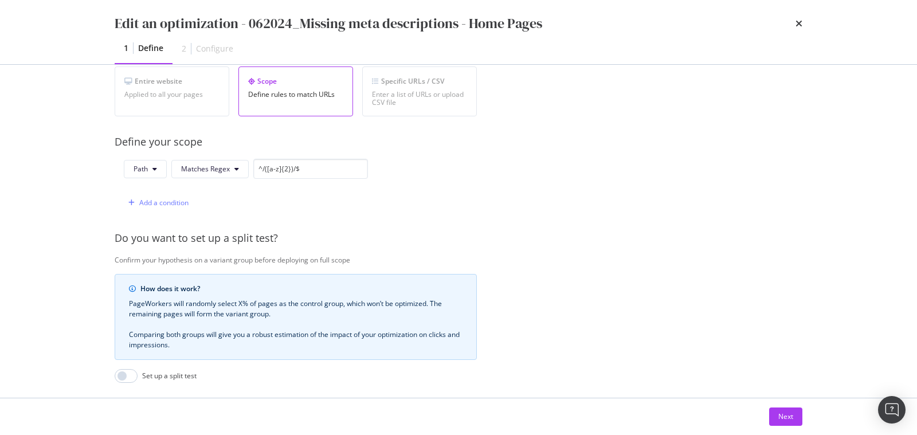
scroll to position [256, 0]
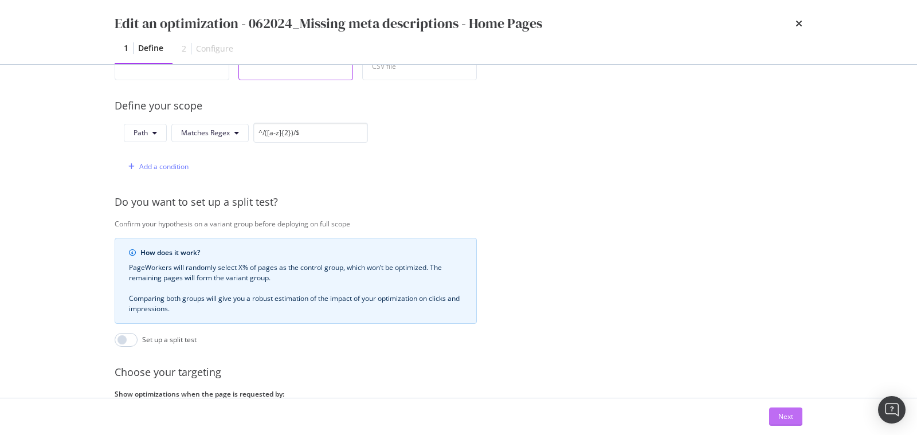
click at [786, 417] on div "Next" at bounding box center [785, 416] width 15 height 10
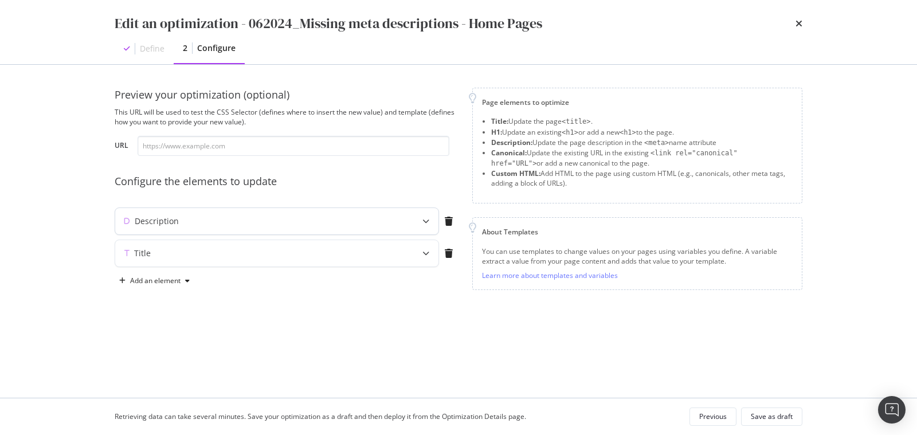
click at [317, 219] on div "Description" at bounding box center [254, 220] width 278 height 11
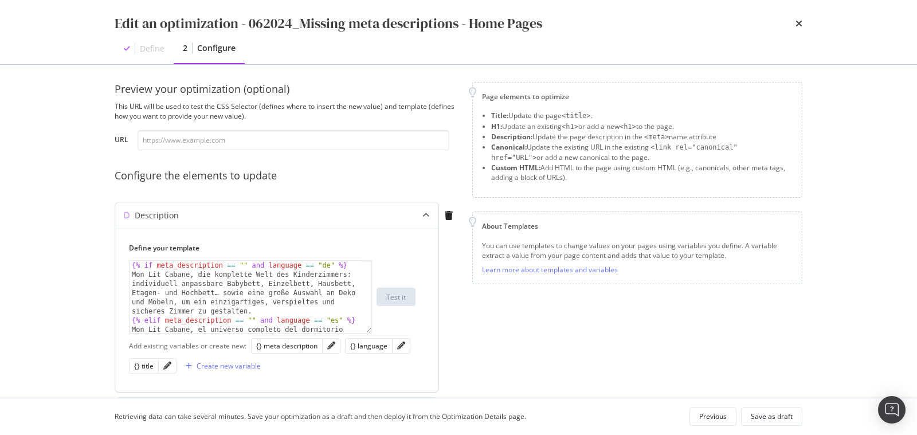
scroll to position [7, 0]
click at [329, 343] on icon "pencil" at bounding box center [331, 344] width 8 height 8
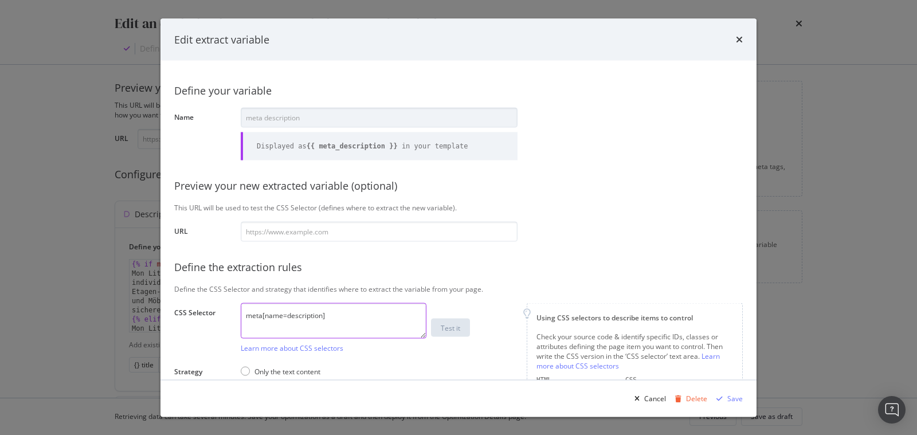
click at [276, 314] on textarea "meta[name=description]" at bounding box center [334, 320] width 186 height 36
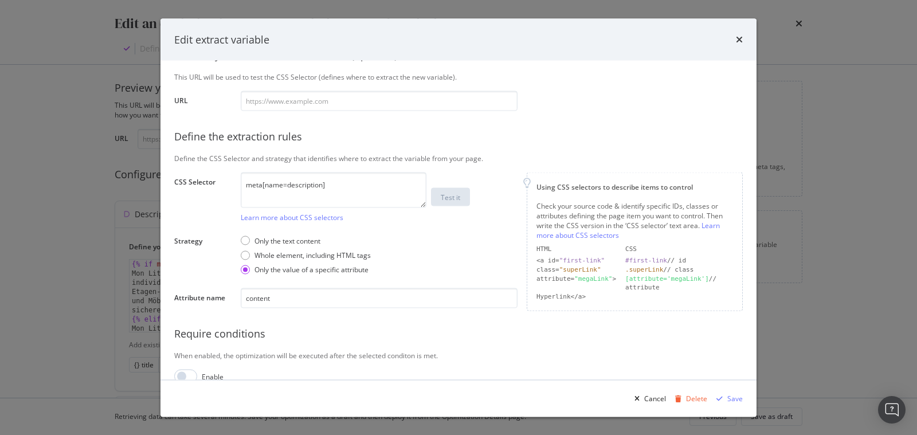
scroll to position [147, 0]
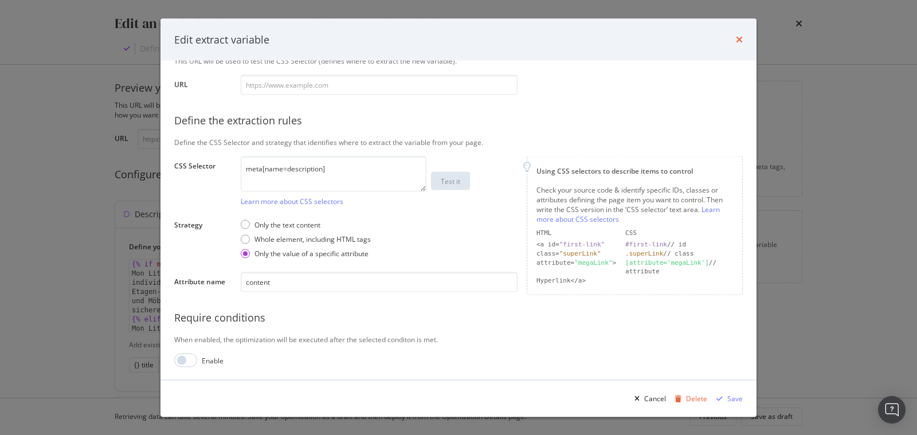
click at [739, 39] on icon "times" at bounding box center [739, 39] width 7 height 9
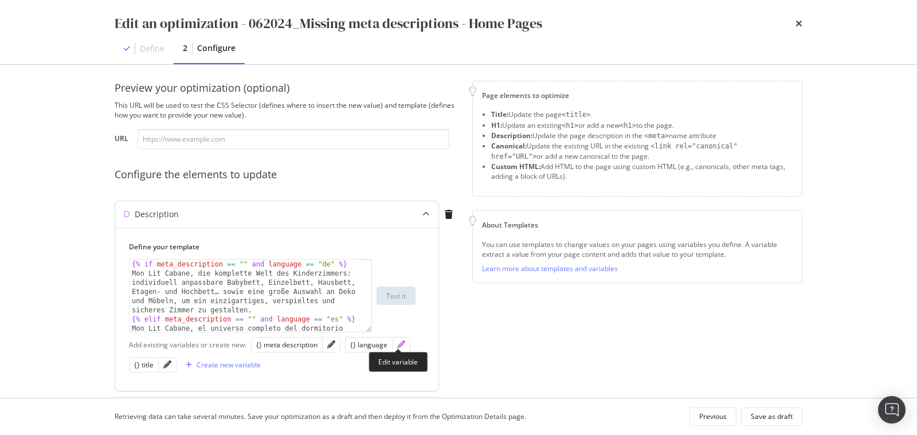
click at [400, 346] on icon "pencil" at bounding box center [401, 344] width 8 height 8
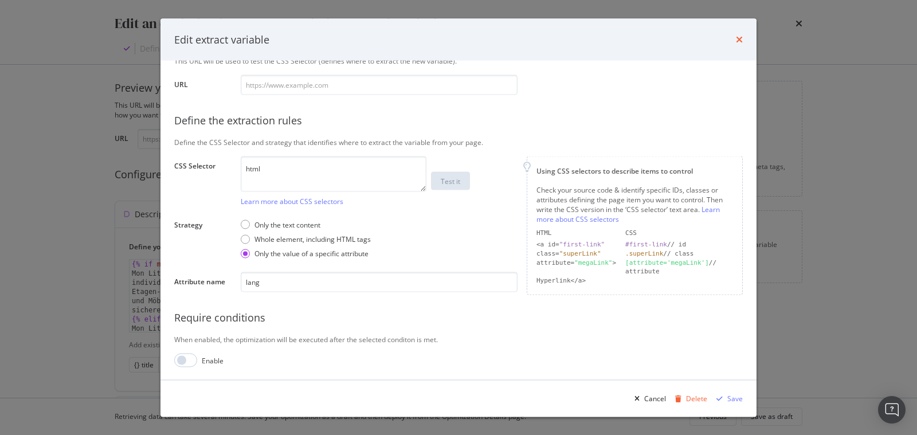
click at [740, 41] on icon "times" at bounding box center [739, 39] width 7 height 9
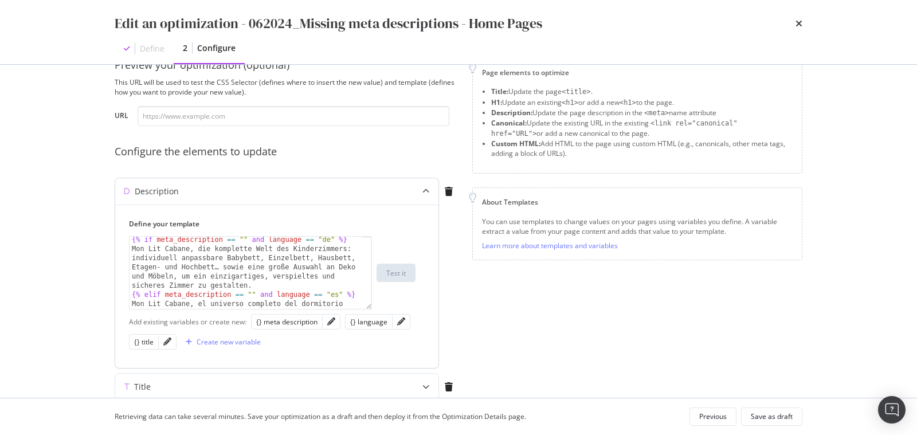
scroll to position [46, 0]
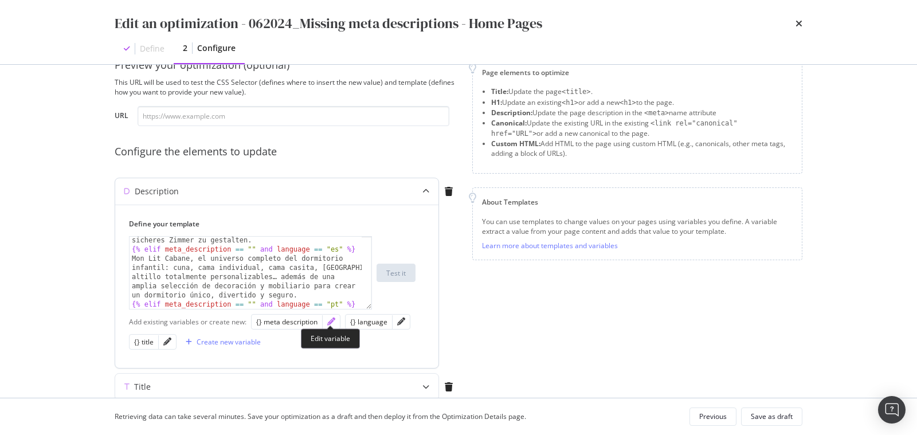
click at [327, 320] on icon "pencil" at bounding box center [331, 321] width 8 height 8
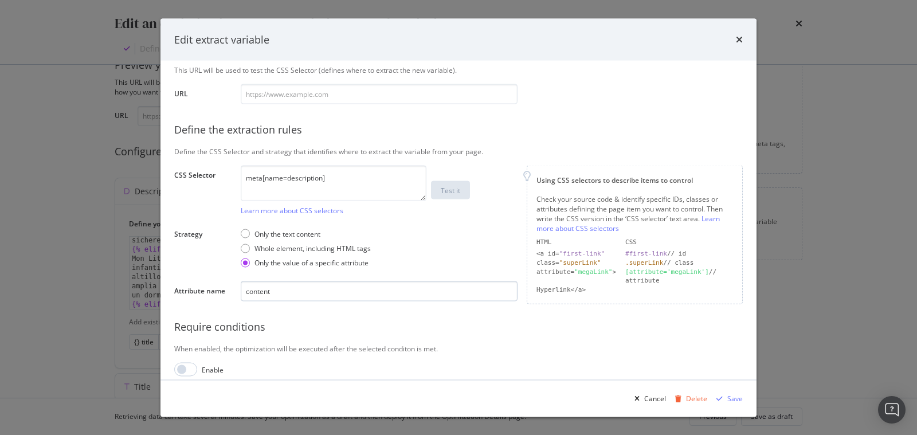
scroll to position [147, 0]
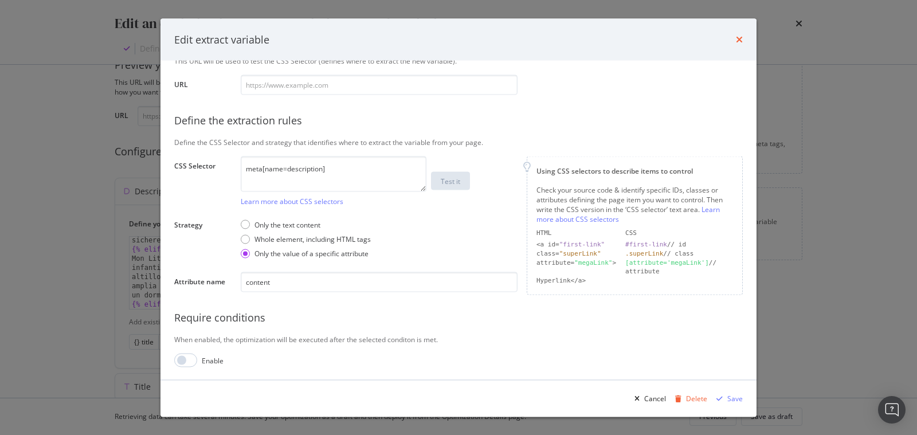
click at [741, 40] on icon "times" at bounding box center [739, 39] width 7 height 9
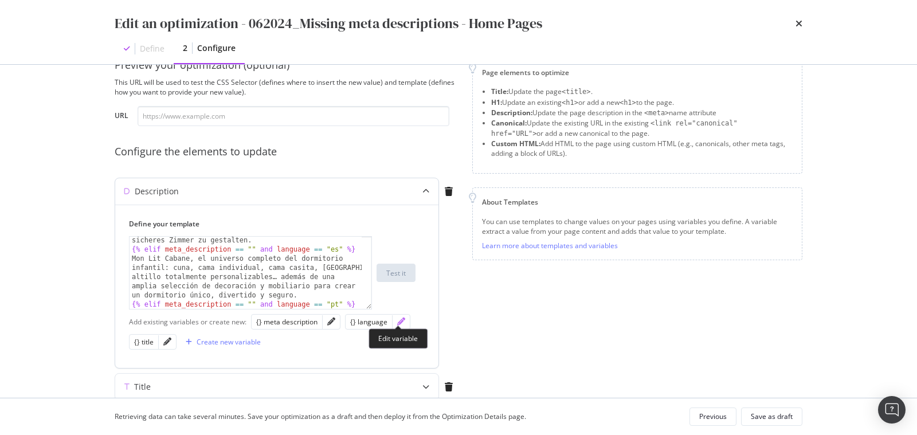
click at [398, 321] on icon "pencil" at bounding box center [401, 321] width 8 height 8
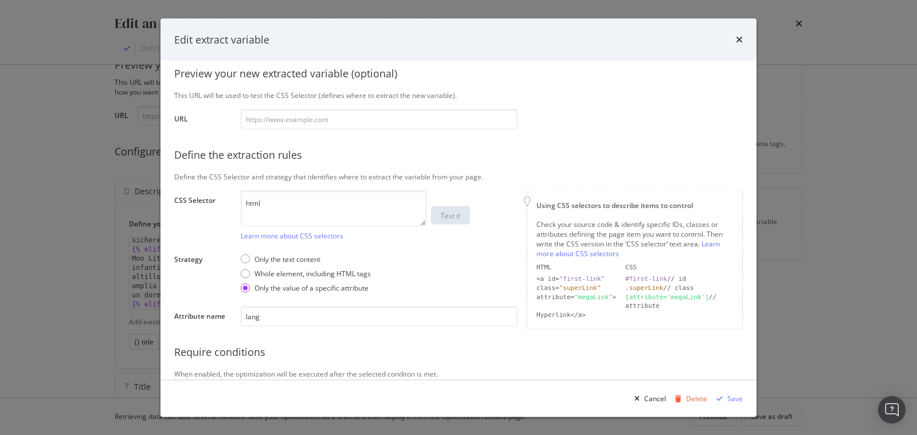
scroll to position [111, 0]
click at [740, 40] on icon "times" at bounding box center [739, 39] width 7 height 9
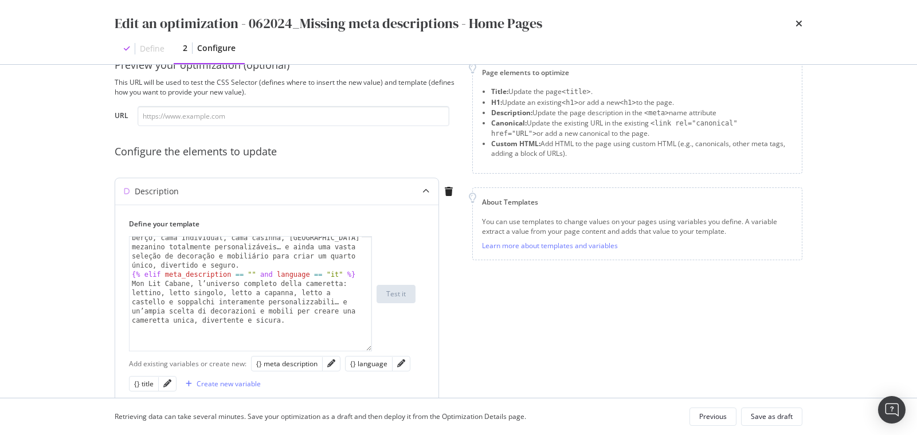
scroll to position [132, 0]
drag, startPoint x: 371, startPoint y: 305, endPoint x: 435, endPoint y: 435, distance: 144.7
click at [435, 434] on html "spa/v1.337.14 ReadOnly: Viz Debugger: Open Viz Editor FTL admin Admin Crawl Lis…" at bounding box center [458, 217] width 917 height 435
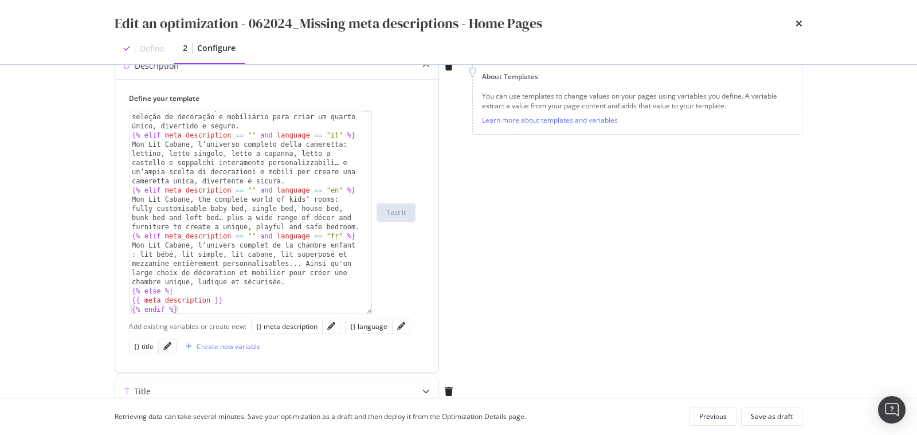
scroll to position [206, 0]
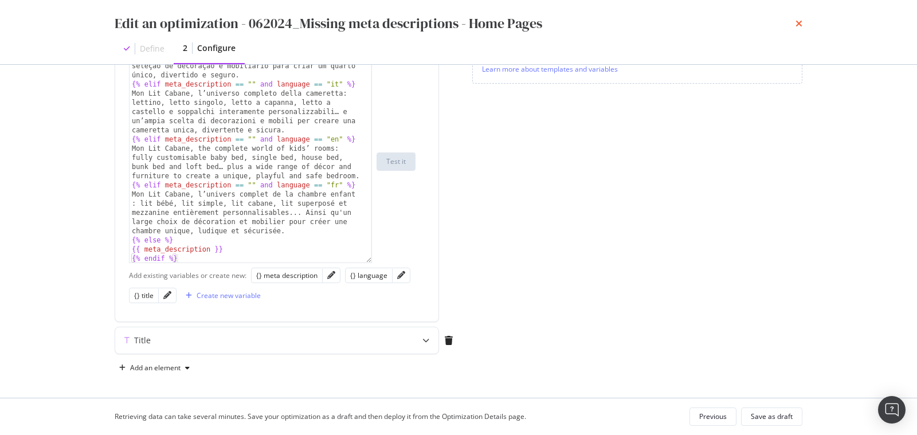
click at [797, 23] on icon "times" at bounding box center [798, 23] width 7 height 9
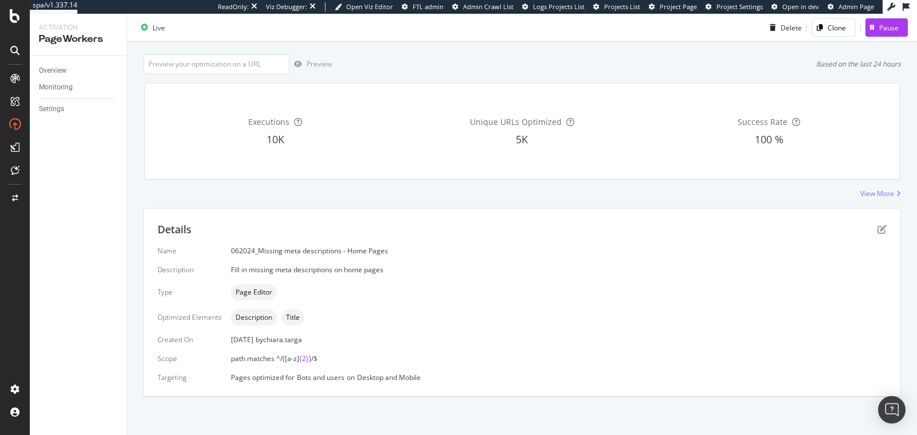
scroll to position [61, 0]
click at [877, 230] on icon "pen-to-square" at bounding box center [881, 228] width 9 height 9
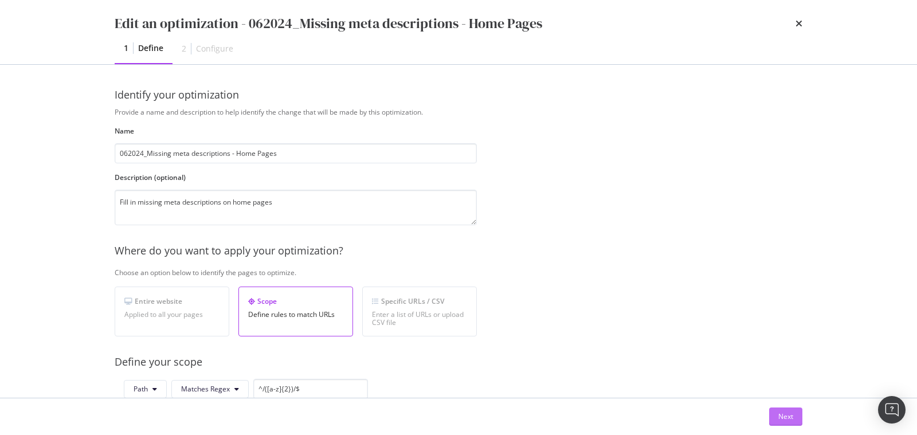
click at [776, 414] on button "Next" at bounding box center [785, 416] width 33 height 18
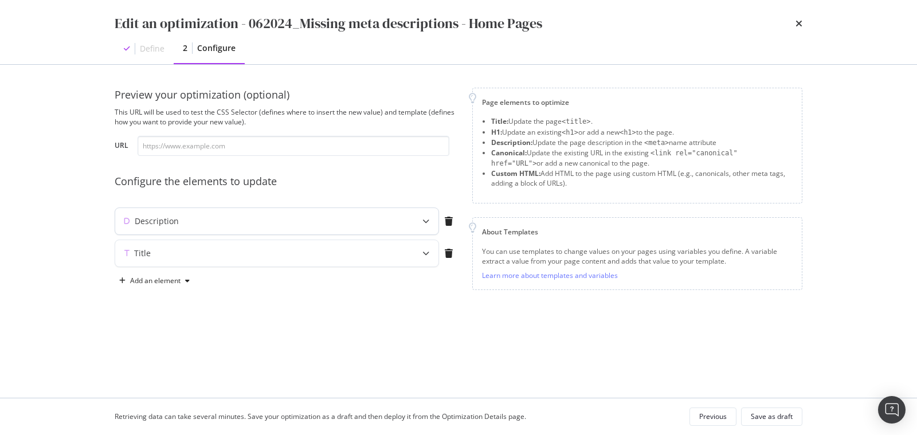
click at [416, 223] on div "modal" at bounding box center [425, 221] width 25 height 26
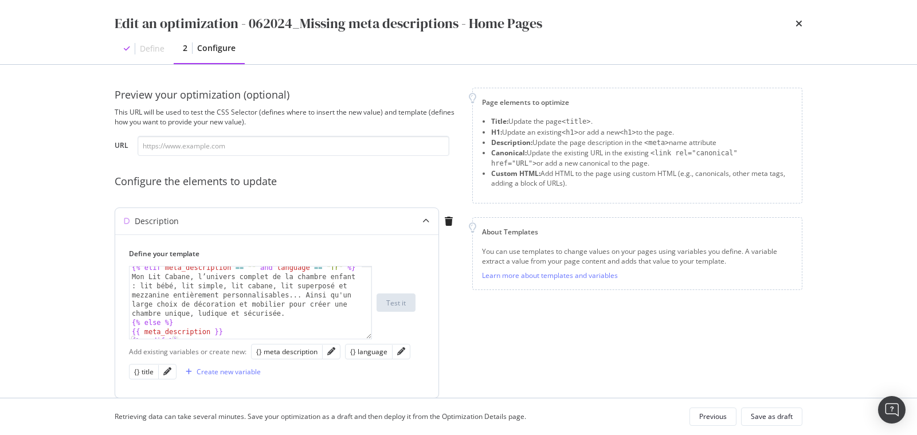
scroll to position [265, 0]
click at [203, 143] on input "modal" at bounding box center [293, 146] width 312 height 20
paste input "https://monlitcabane.com/fr/"
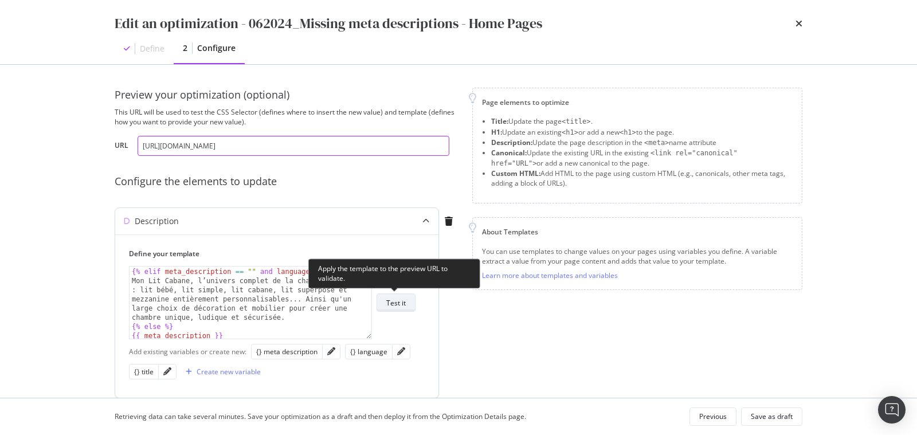
type input "https://monlitcabane.com/fr/"
click at [398, 298] on div "Test it" at bounding box center [395, 303] width 19 height 10
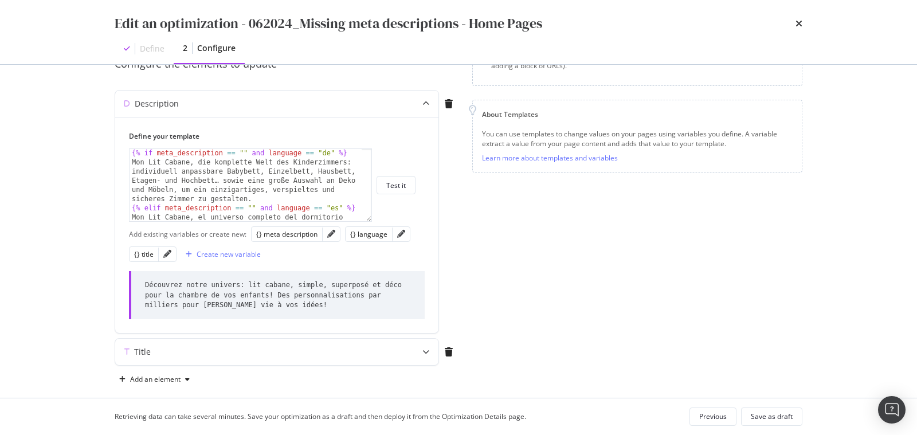
scroll to position [113, 0]
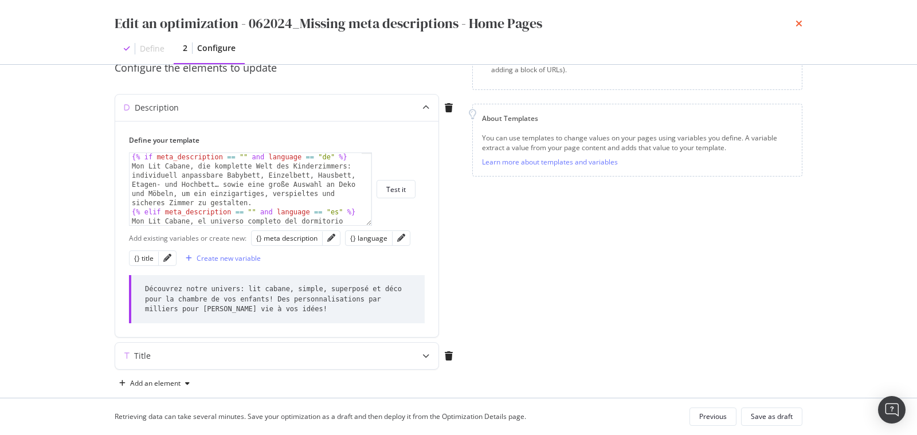
click at [797, 21] on icon "times" at bounding box center [798, 23] width 7 height 9
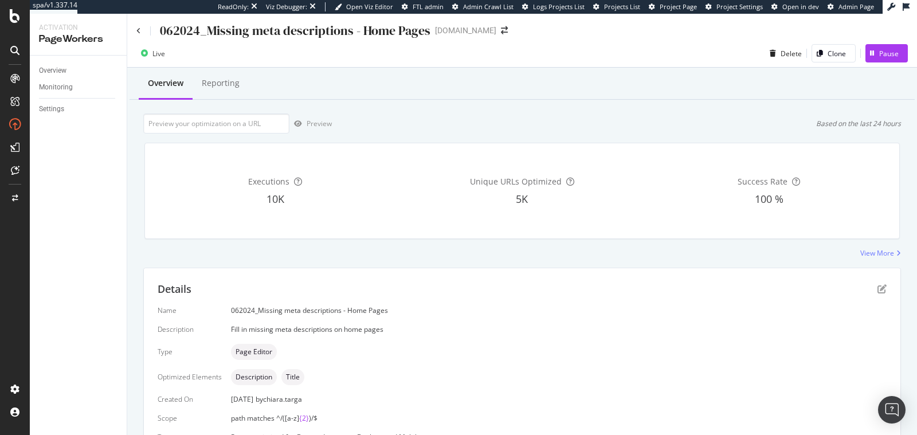
scroll to position [0, 0]
click at [137, 32] on icon at bounding box center [138, 32] width 5 height 7
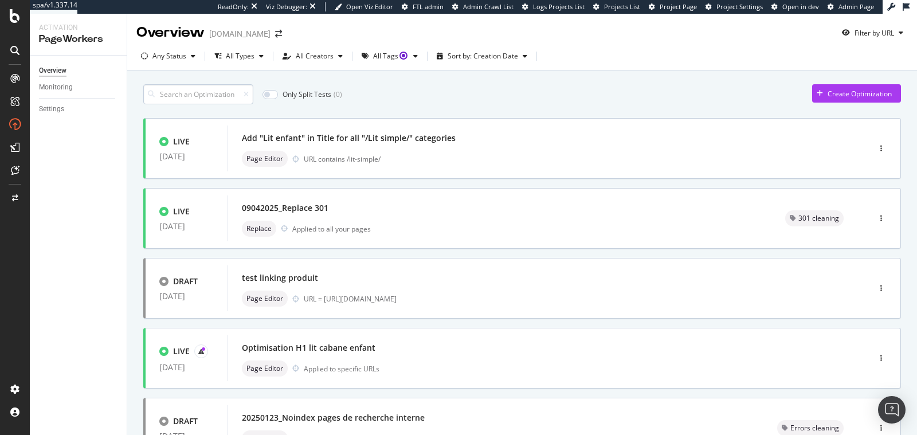
click at [168, 89] on input at bounding box center [198, 94] width 110 height 20
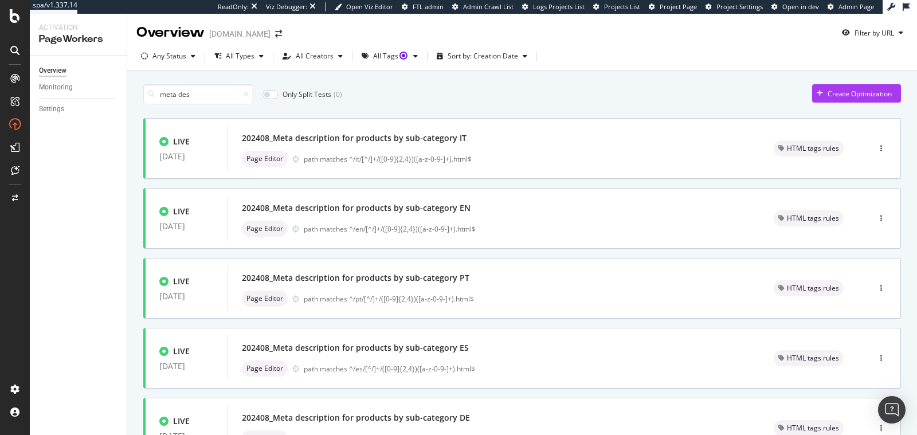
scroll to position [446, 0]
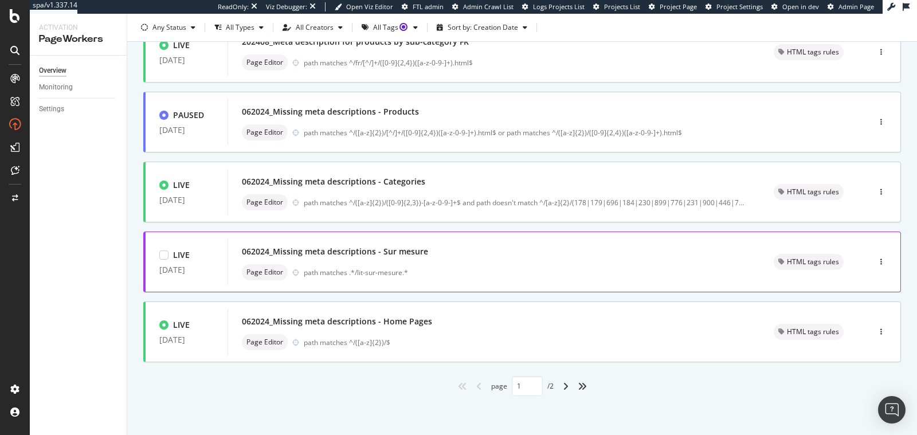
click at [400, 264] on div "Page Editor path matches .*/lit-sur-mesure.*" at bounding box center [494, 272] width 504 height 16
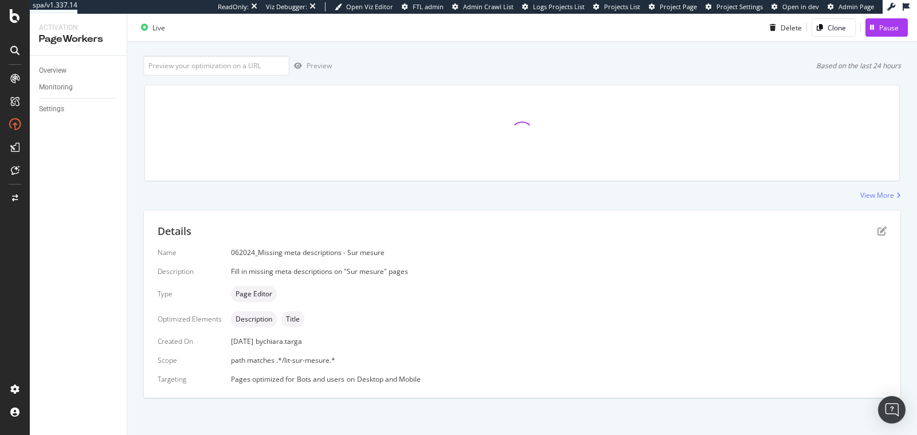
scroll to position [61, 0]
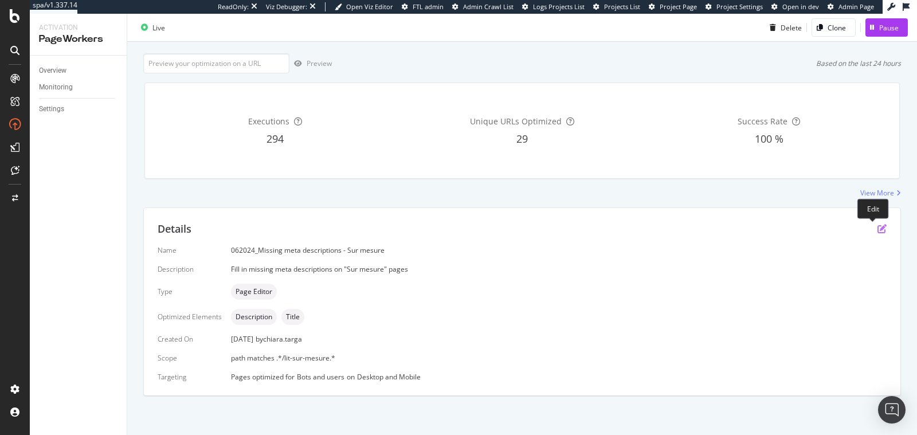
click at [877, 230] on icon "pen-to-square" at bounding box center [881, 228] width 9 height 9
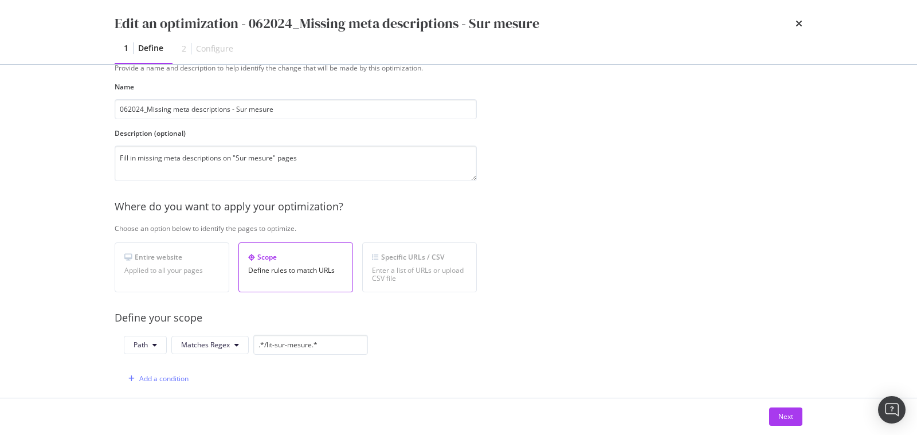
scroll to position [92, 0]
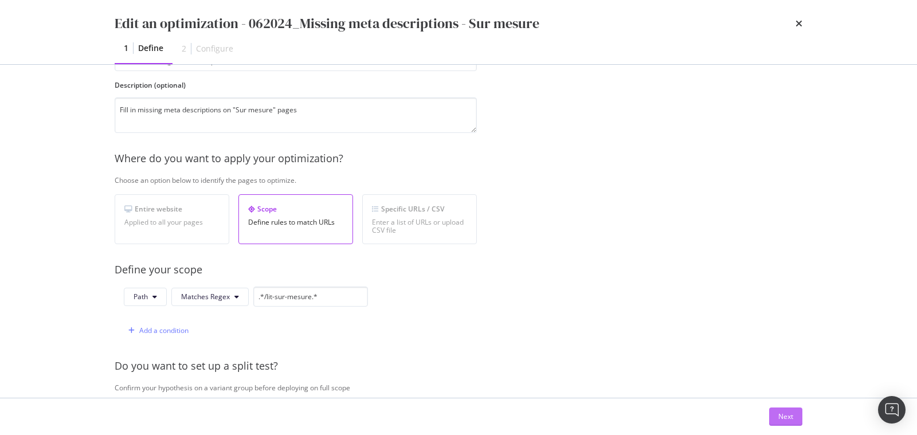
click at [776, 420] on button "Next" at bounding box center [785, 416] width 33 height 18
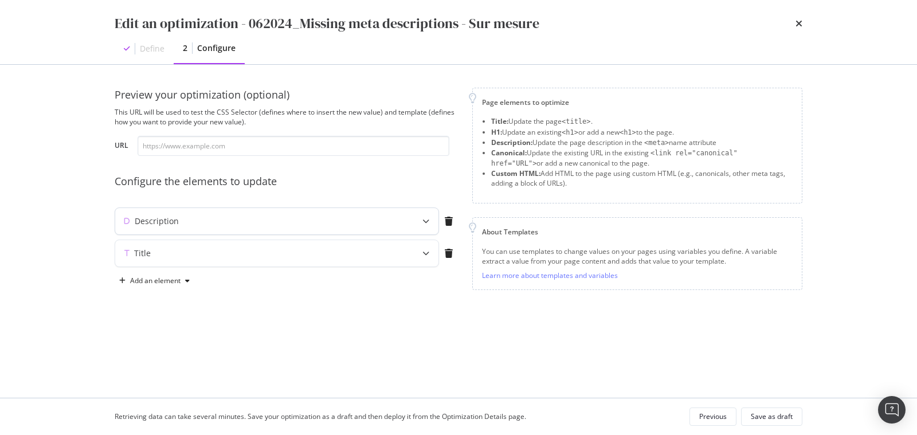
click at [427, 219] on icon "modal" at bounding box center [425, 221] width 7 height 7
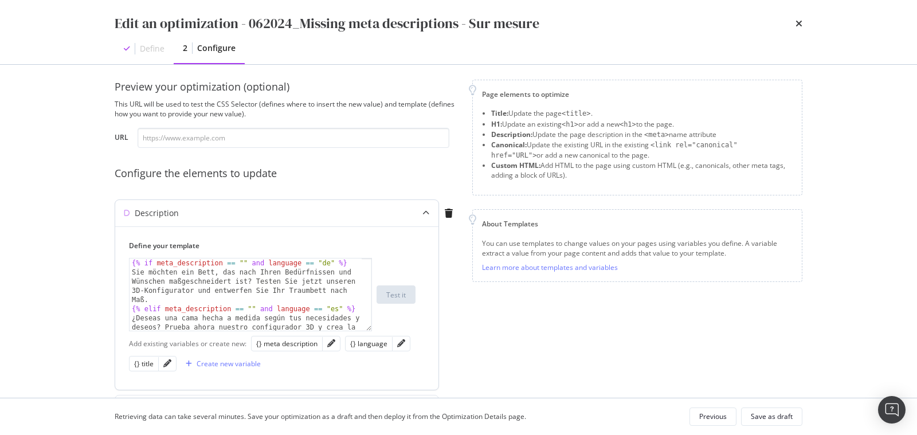
scroll to position [17, 0]
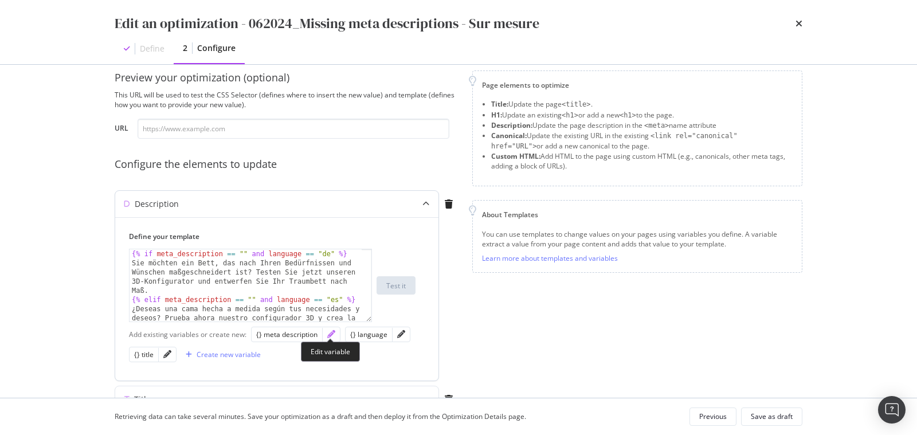
click at [329, 332] on icon "pencil" at bounding box center [331, 334] width 8 height 8
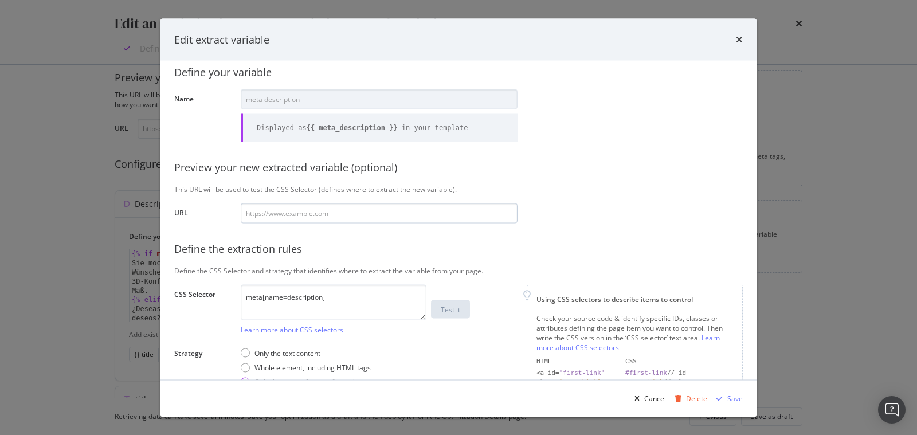
scroll to position [0, 0]
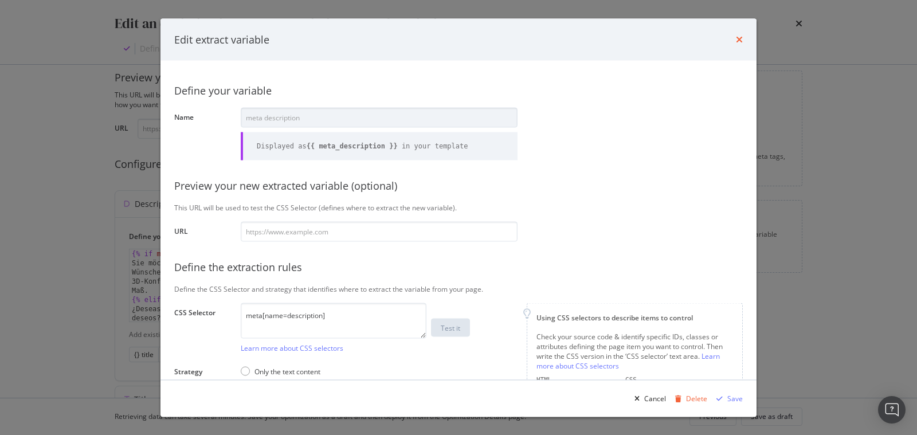
click at [738, 41] on icon "times" at bounding box center [739, 39] width 7 height 9
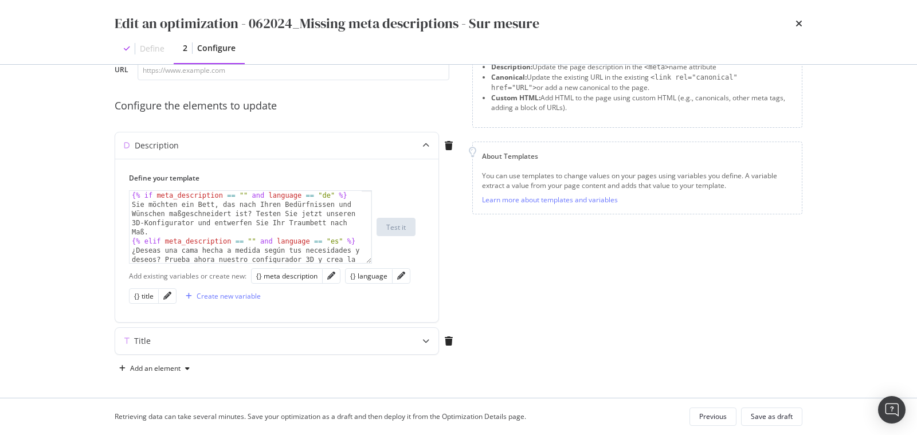
scroll to position [76, 0]
click at [800, 23] on icon "times" at bounding box center [798, 23] width 7 height 9
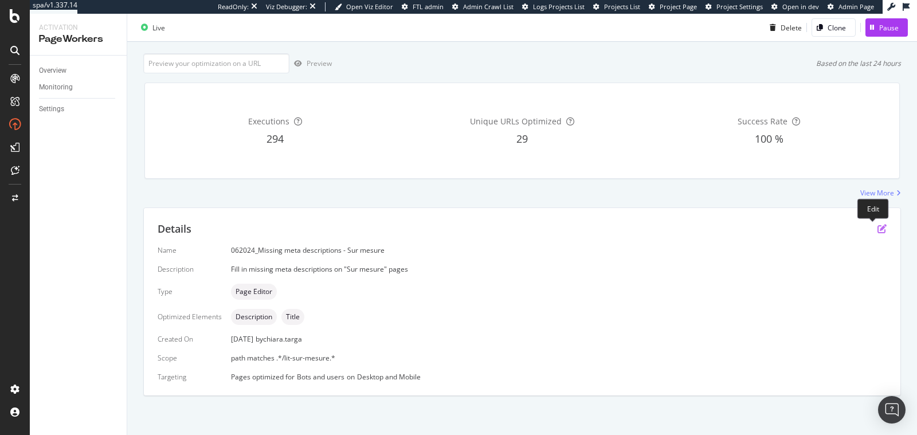
click at [877, 227] on icon "pen-to-square" at bounding box center [881, 228] width 9 height 9
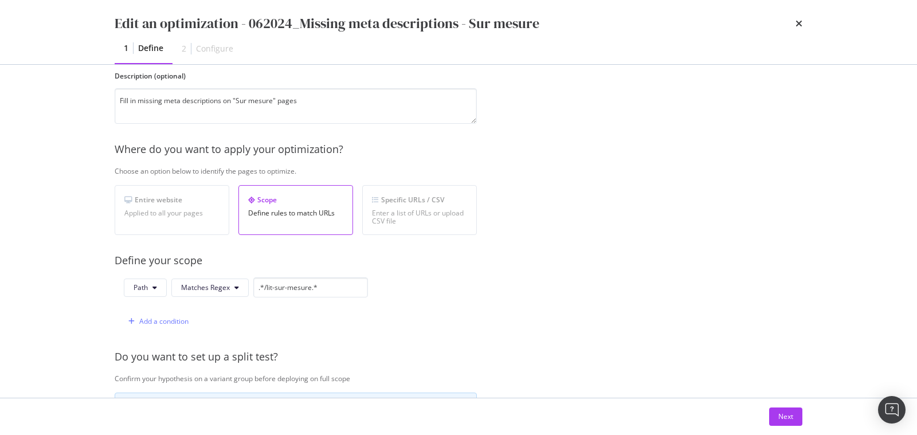
scroll to position [0, 0]
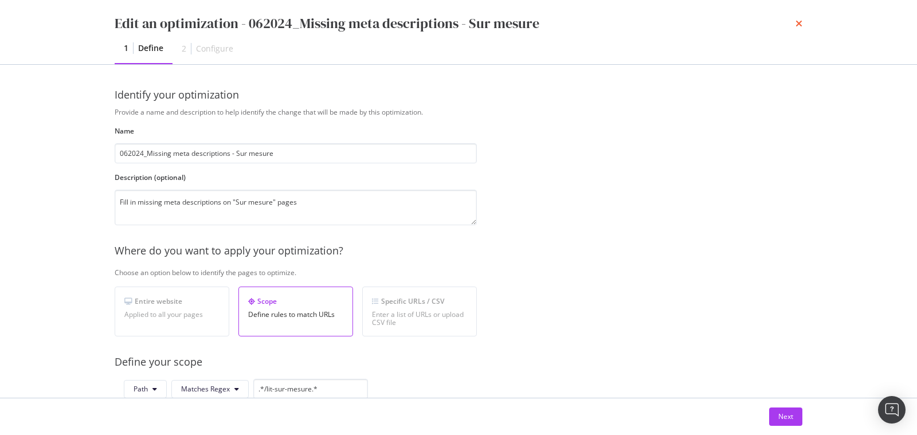
click at [800, 23] on icon "times" at bounding box center [798, 23] width 7 height 9
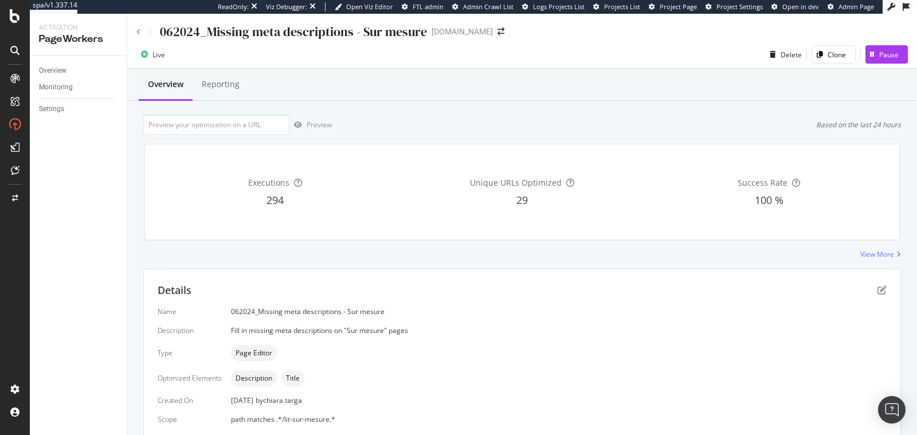
click at [139, 33] on icon at bounding box center [138, 32] width 5 height 7
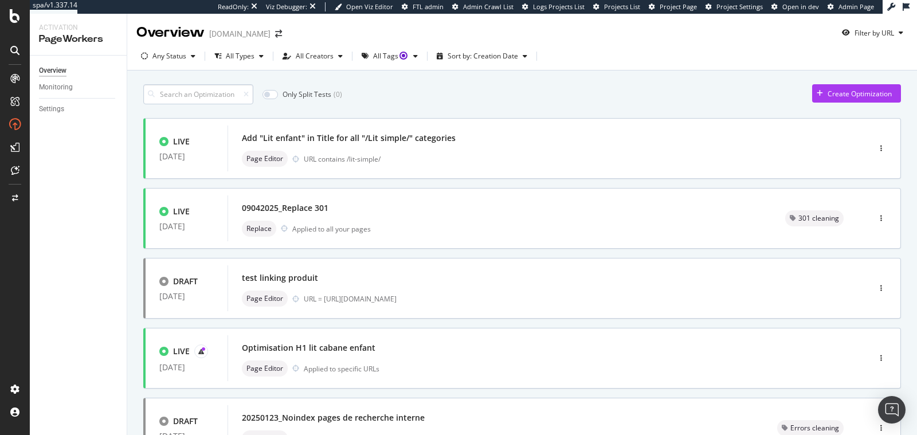
click at [206, 92] on input at bounding box center [198, 94] width 110 height 20
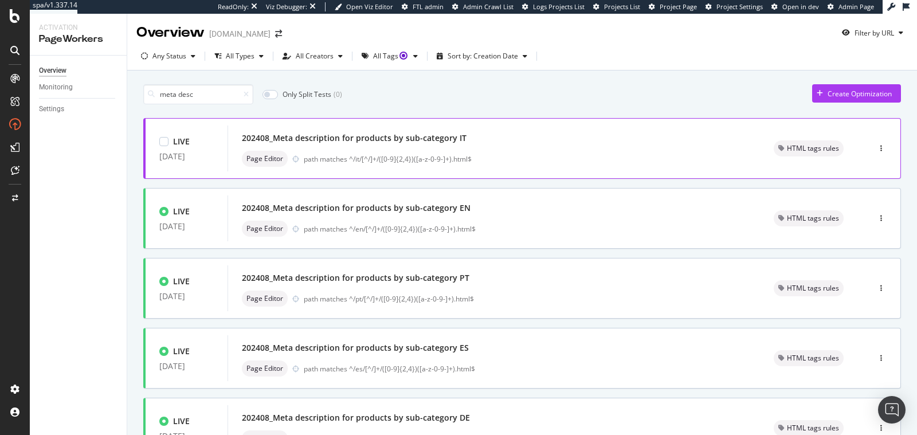
click at [510, 154] on div "path matches ^/it/[^/]+/([0-9]{2,4})([a-z-0-9-]+).html$" at bounding box center [525, 159] width 442 height 10
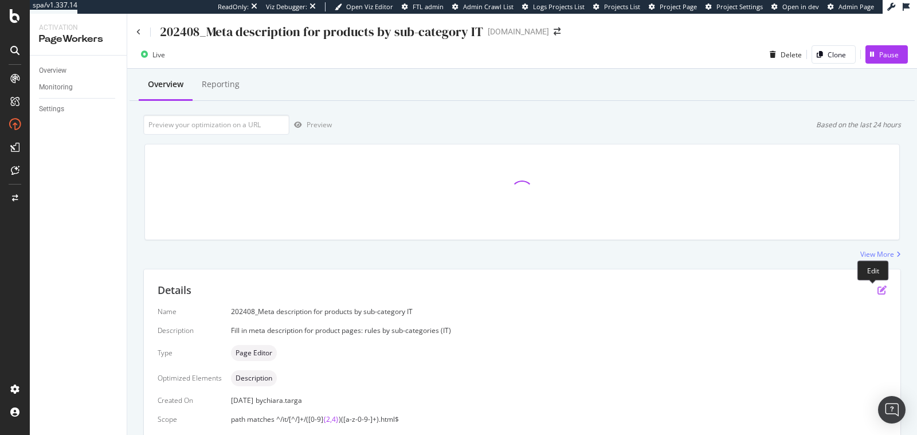
click at [877, 288] on icon "pen-to-square" at bounding box center [881, 289] width 9 height 9
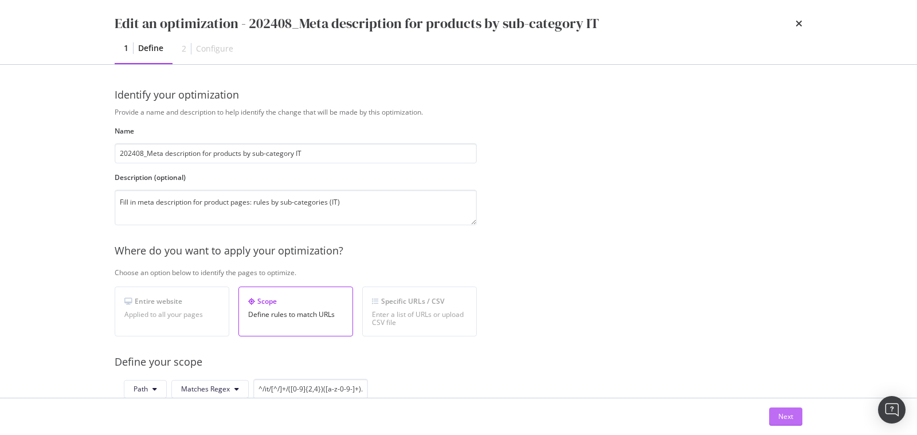
click at [778, 414] on div "Next" at bounding box center [785, 416] width 15 height 10
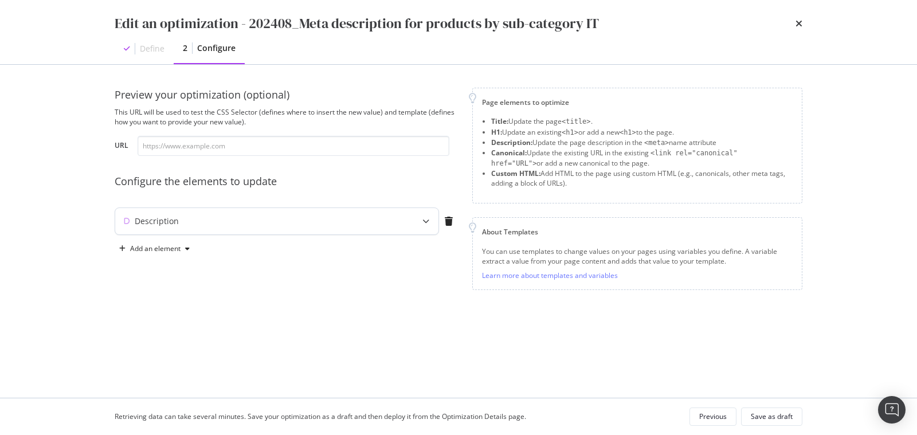
click at [338, 220] on div "Description" at bounding box center [254, 220] width 278 height 11
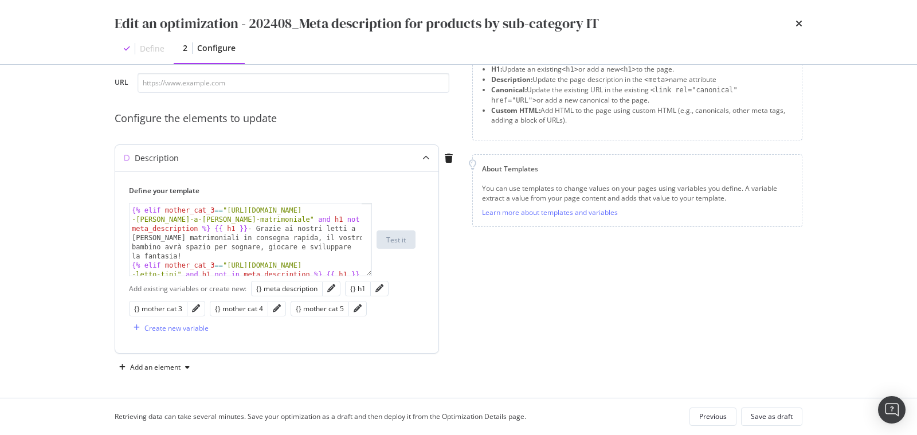
scroll to position [3566, 0]
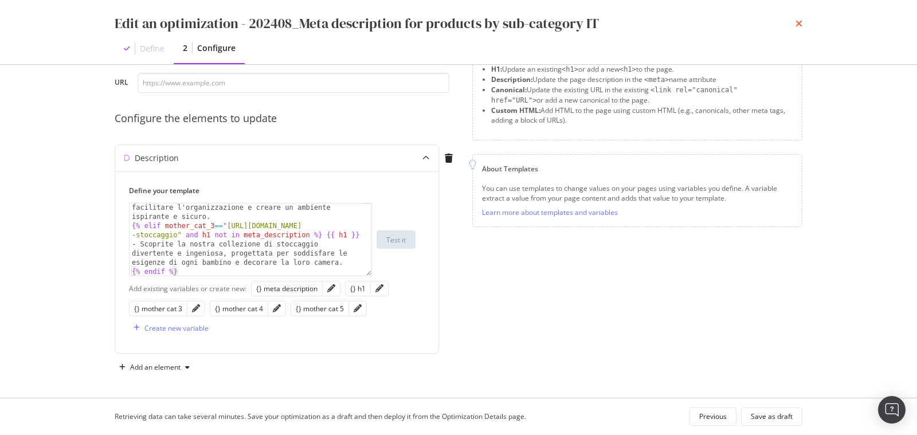
click at [796, 22] on icon "times" at bounding box center [798, 23] width 7 height 9
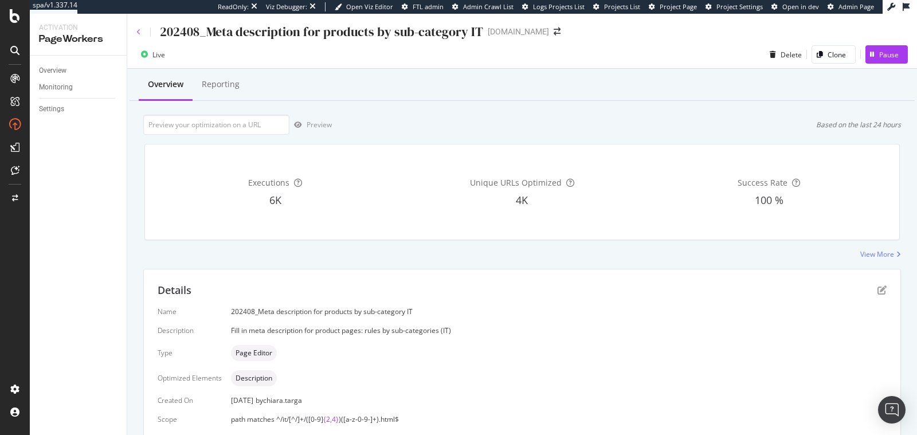
click at [139, 30] on icon at bounding box center [138, 32] width 5 height 7
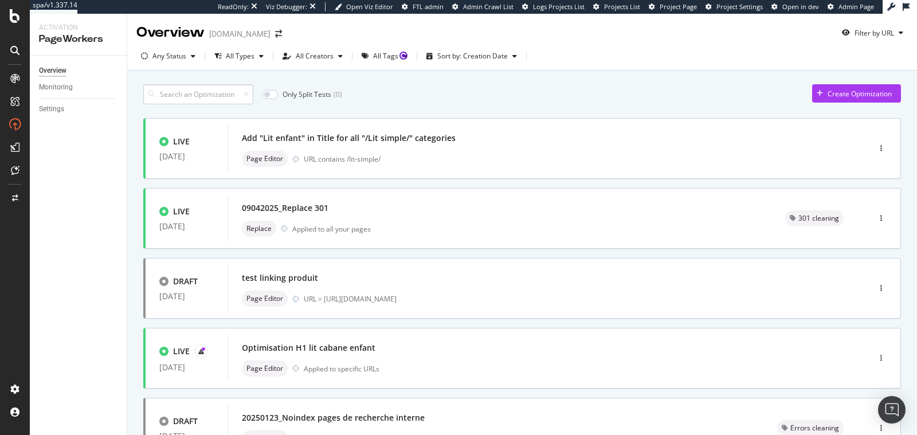
click at [207, 86] on input at bounding box center [198, 94] width 110 height 20
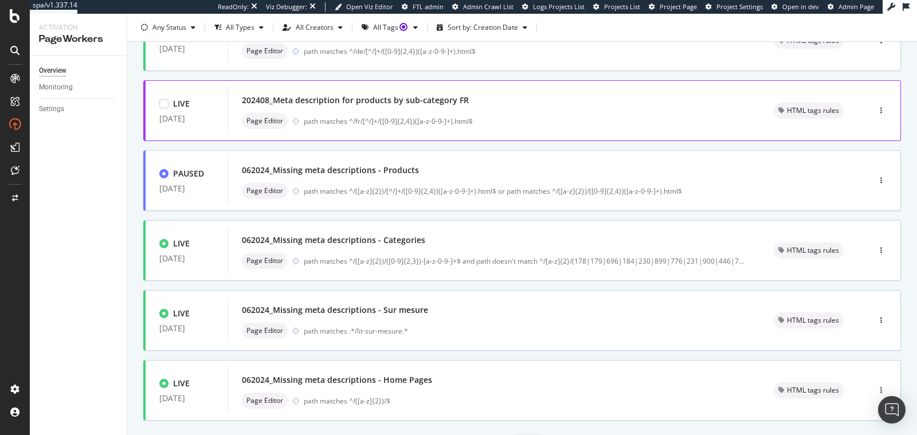
scroll to position [446, 0]
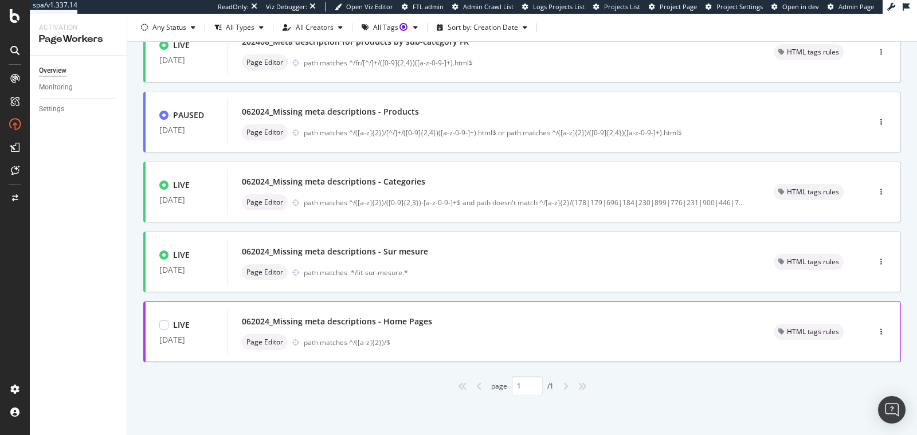
click at [383, 348] on div "Page Editor path matches ^/([a-z]{2})/$" at bounding box center [494, 342] width 504 height 16
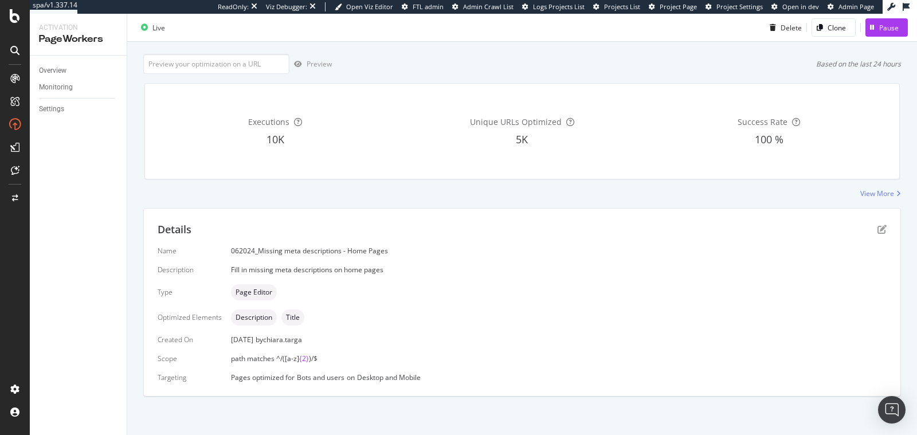
scroll to position [61, 0]
click at [877, 227] on icon "pen-to-square" at bounding box center [881, 228] width 9 height 9
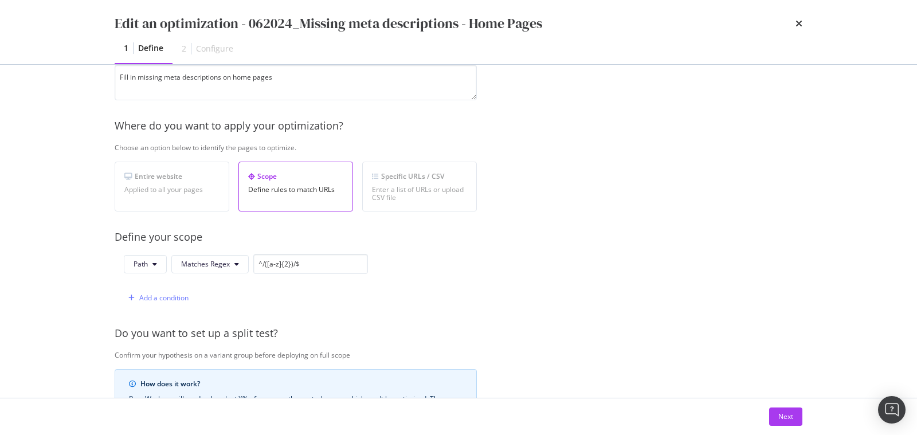
scroll to position [136, 0]
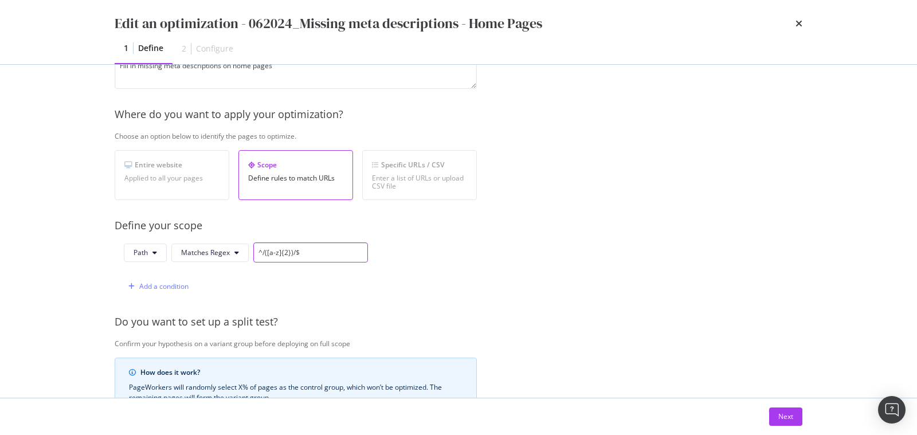
click at [333, 243] on input "^/([a-z]{2})/$" at bounding box center [310, 252] width 115 height 20
click at [792, 21] on div "Edit an optimization - 062024_Missing meta descriptions - Home Pages" at bounding box center [458, 23] width 687 height 19
click at [799, 22] on icon "times" at bounding box center [798, 23] width 7 height 9
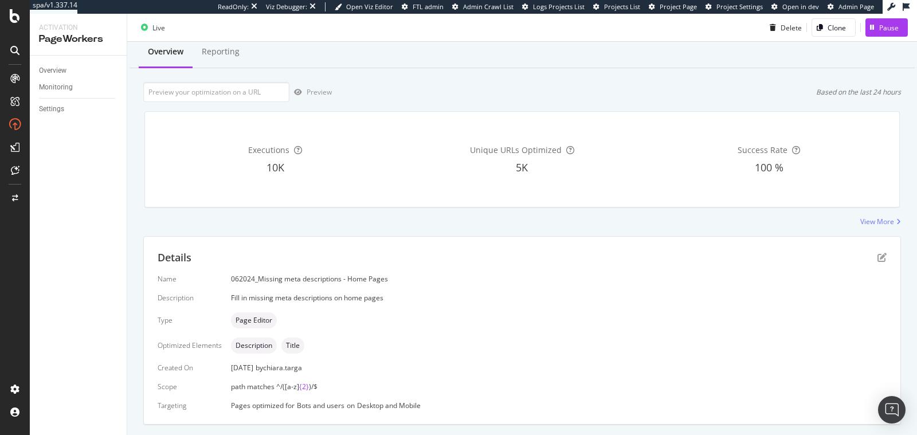
scroll to position [0, 0]
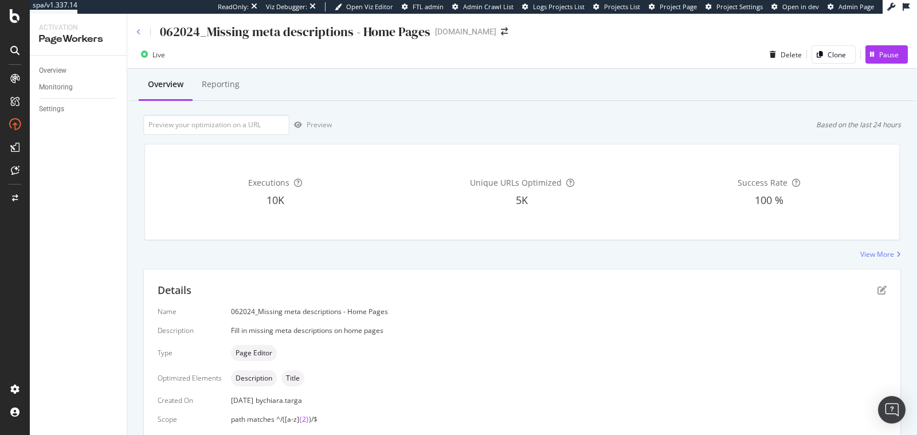
click at [140, 32] on icon at bounding box center [138, 32] width 5 height 7
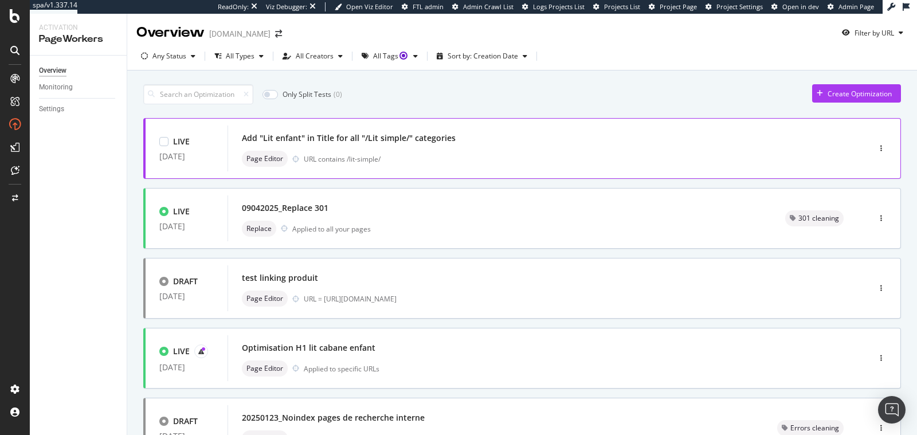
click at [447, 147] on div "Add "Lit enfant" in Title for all "/Lit simple/" categories Page Editor URL con…" at bounding box center [531, 148] width 579 height 37
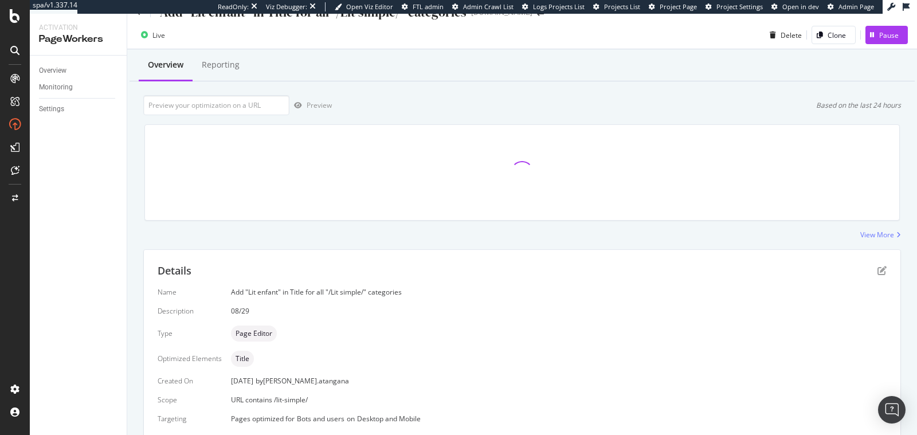
scroll to position [61, 0]
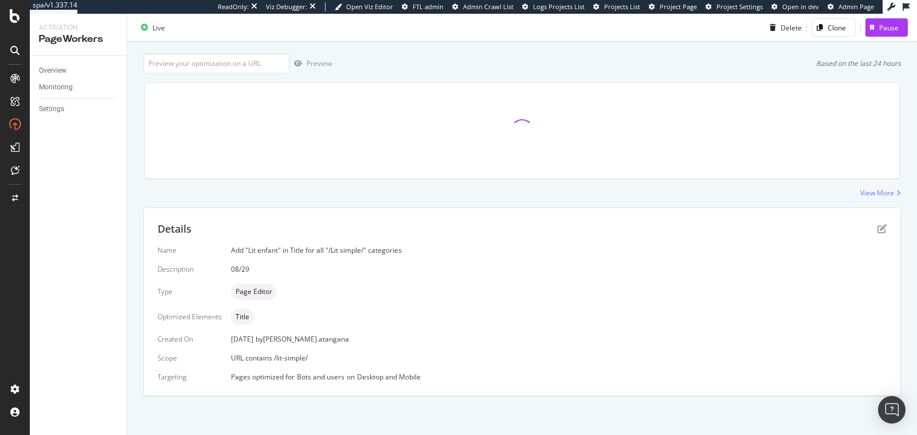
click at [868, 233] on div "Details" at bounding box center [522, 229] width 729 height 15
click at [877, 231] on icon "pen-to-square" at bounding box center [881, 228] width 9 height 9
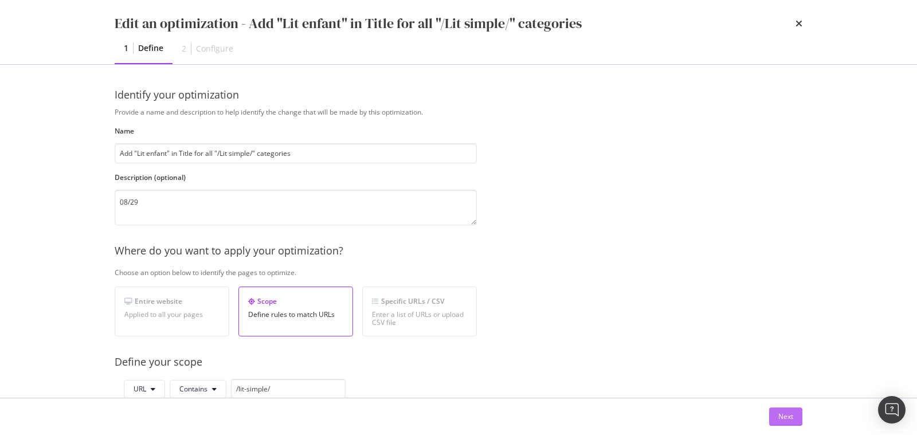
click at [791, 415] on div "Next" at bounding box center [785, 416] width 15 height 10
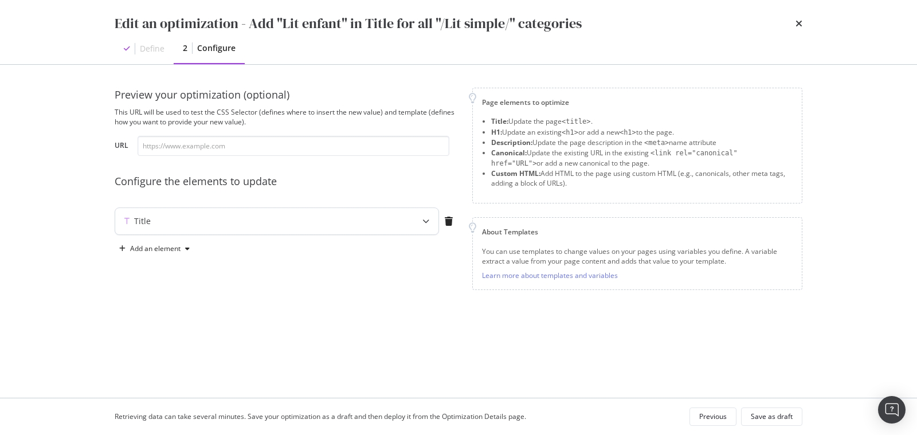
click at [339, 221] on div "Title" at bounding box center [254, 220] width 278 height 11
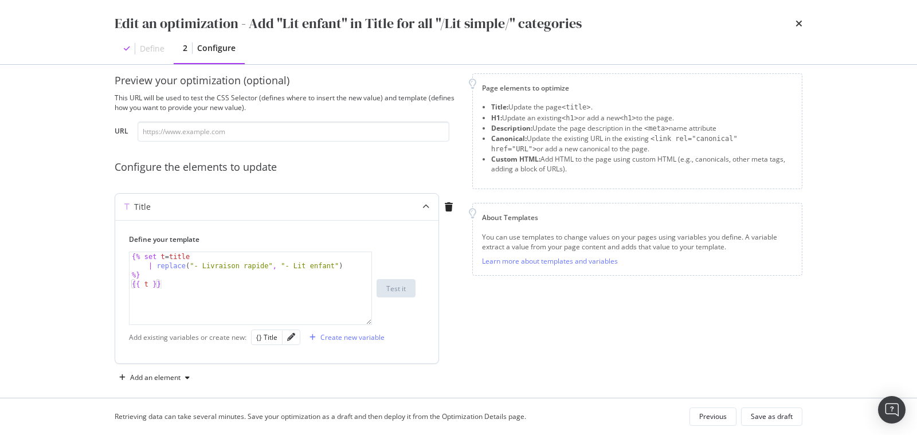
scroll to position [25, 0]
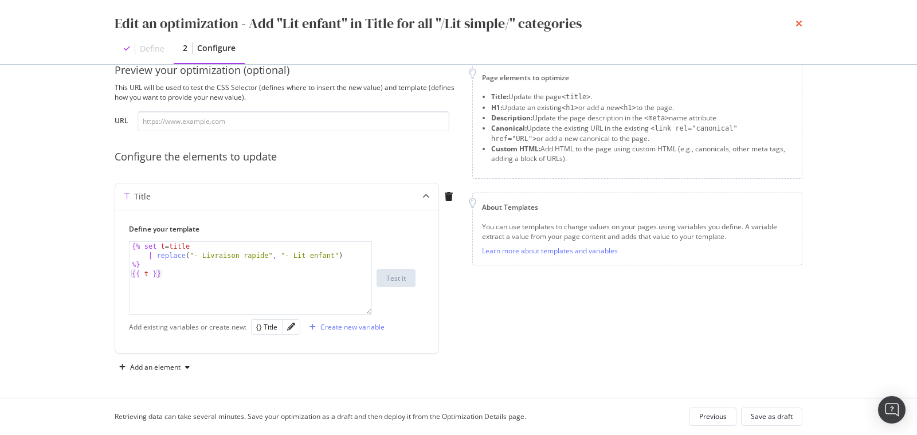
click at [796, 27] on icon "times" at bounding box center [798, 23] width 7 height 9
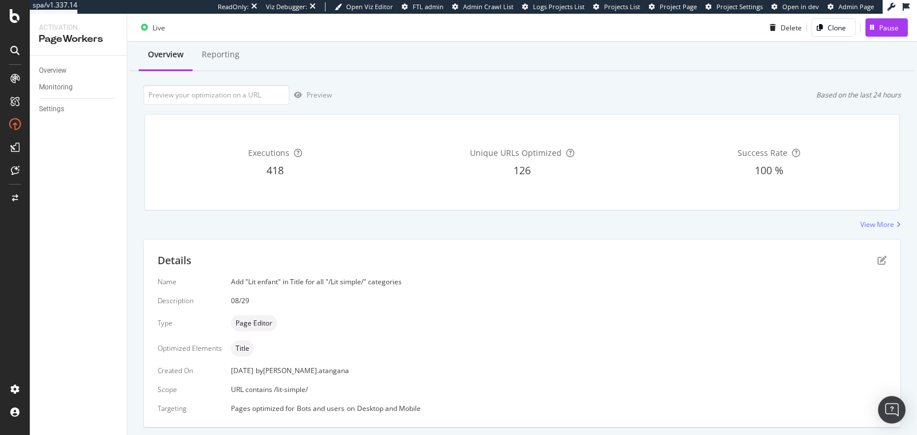
scroll to position [0, 0]
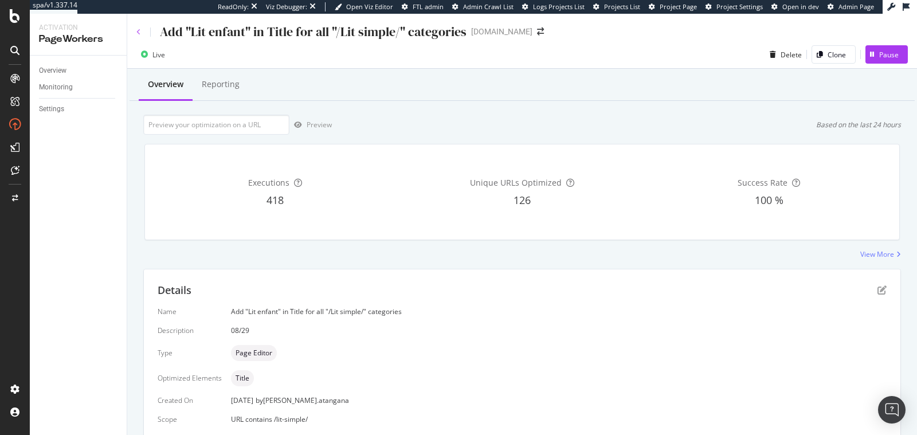
click at [139, 29] on icon at bounding box center [138, 32] width 5 height 7
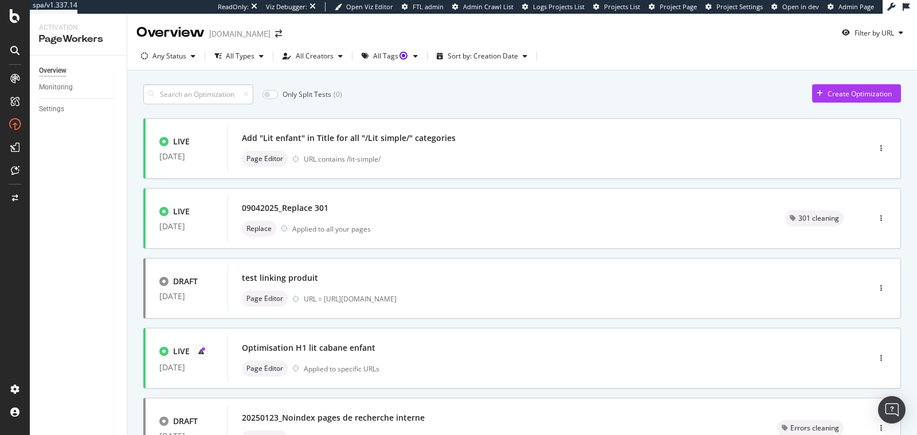
click at [200, 96] on input at bounding box center [198, 94] width 110 height 20
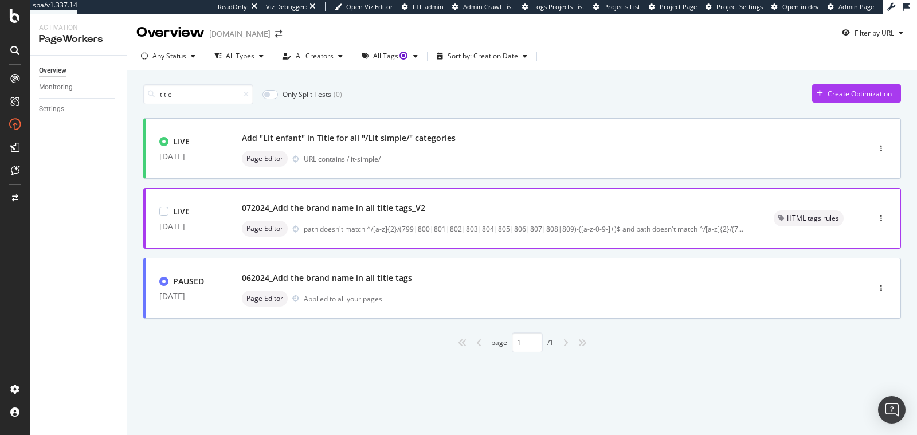
click at [463, 205] on div "072024_Add the brand name in all title tags_V2" at bounding box center [494, 208] width 504 height 16
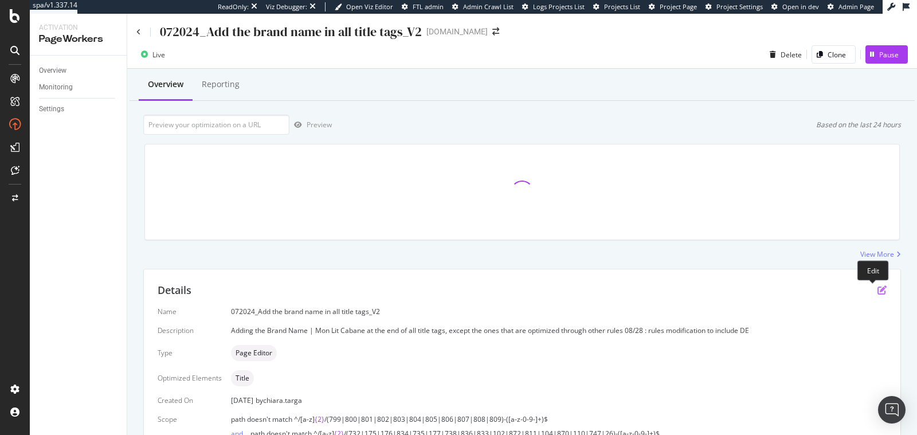
click at [877, 290] on icon "pen-to-square" at bounding box center [881, 289] width 9 height 9
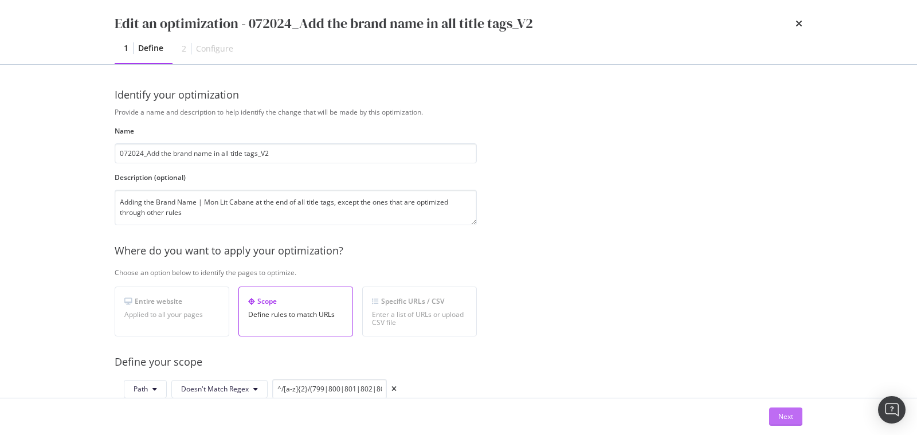
click at [787, 419] on div "Next" at bounding box center [785, 416] width 15 height 10
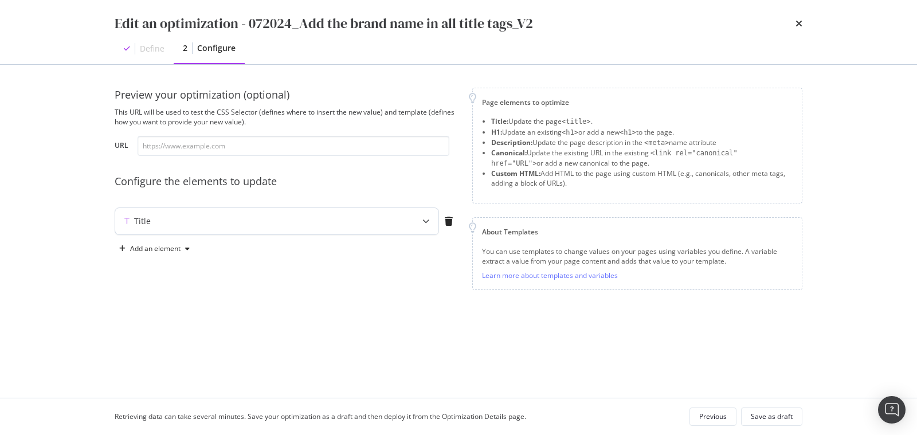
click at [372, 215] on div "Title" at bounding box center [254, 220] width 278 height 11
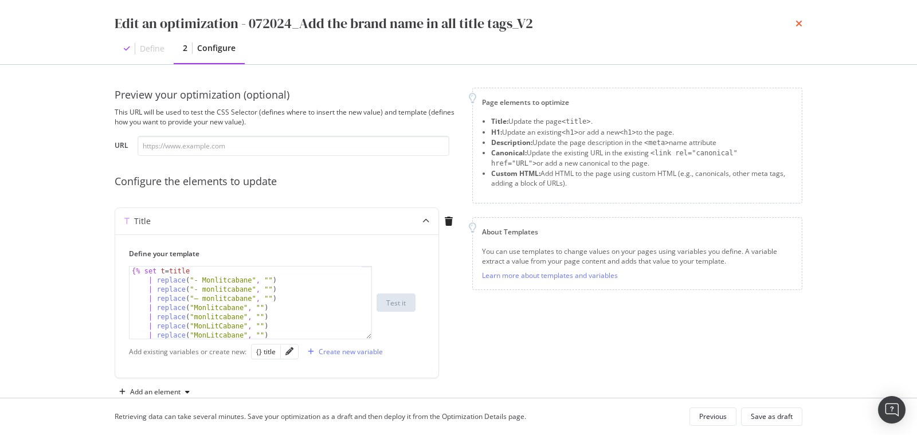
click at [793, 22] on div "Edit an optimization - 072024_Add the brand name in all title tags_V2" at bounding box center [458, 23] width 687 height 19
click at [797, 22] on icon "times" at bounding box center [798, 23] width 7 height 9
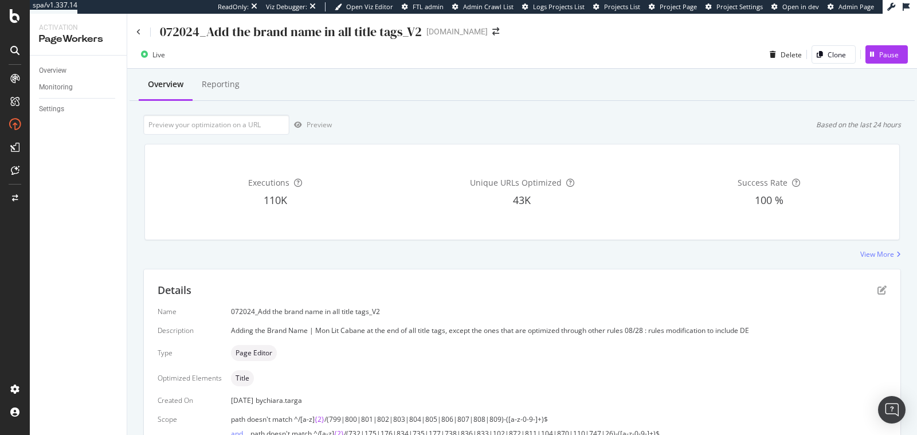
click at [141, 33] on div "072024_Add the brand name in all title tags_V2" at bounding box center [278, 32] width 285 height 18
click at [137, 33] on icon at bounding box center [138, 32] width 5 height 7
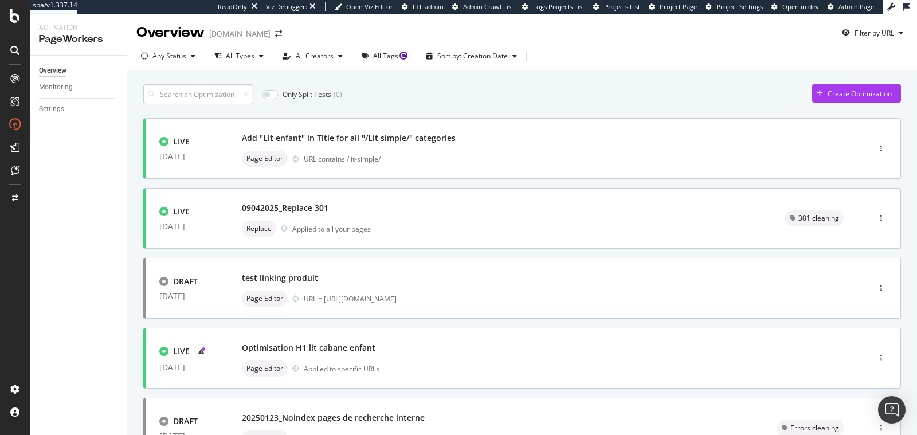
click at [191, 91] on input at bounding box center [198, 94] width 110 height 20
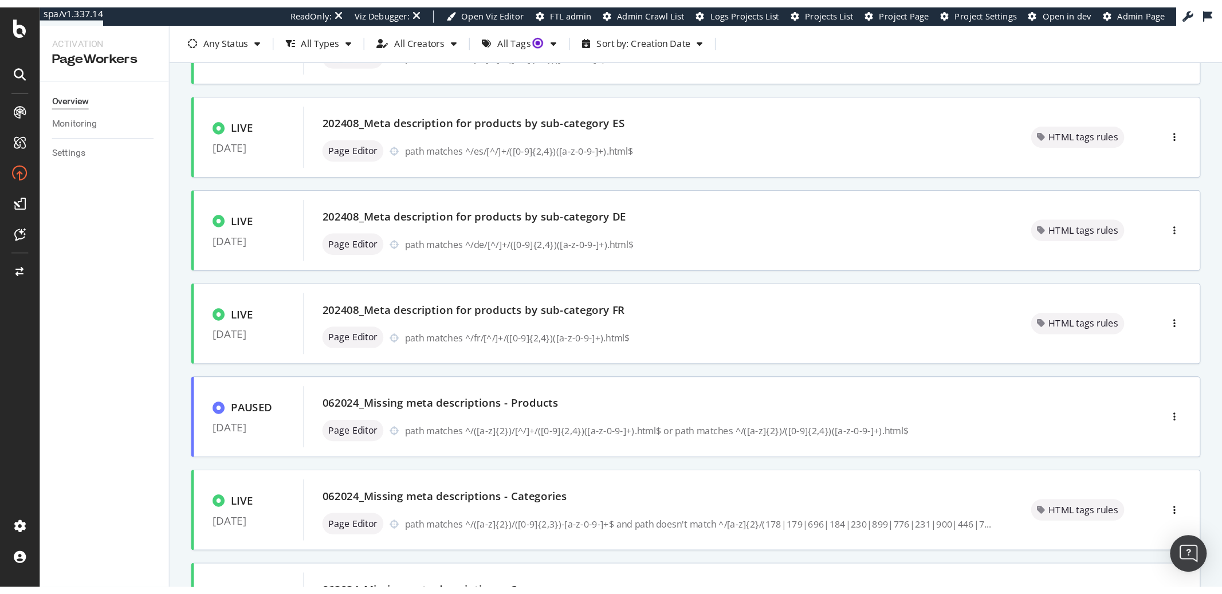
scroll to position [406, 0]
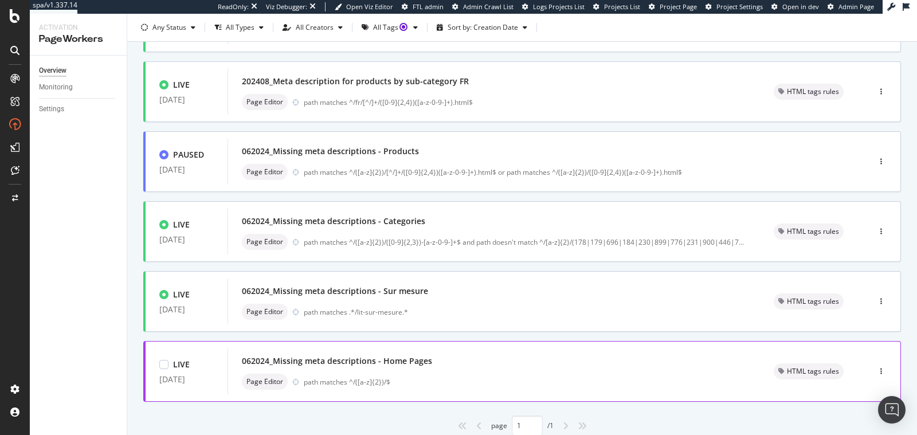
click at [388, 364] on div "062024_Missing meta descriptions - Home Pages" at bounding box center [337, 360] width 190 height 11
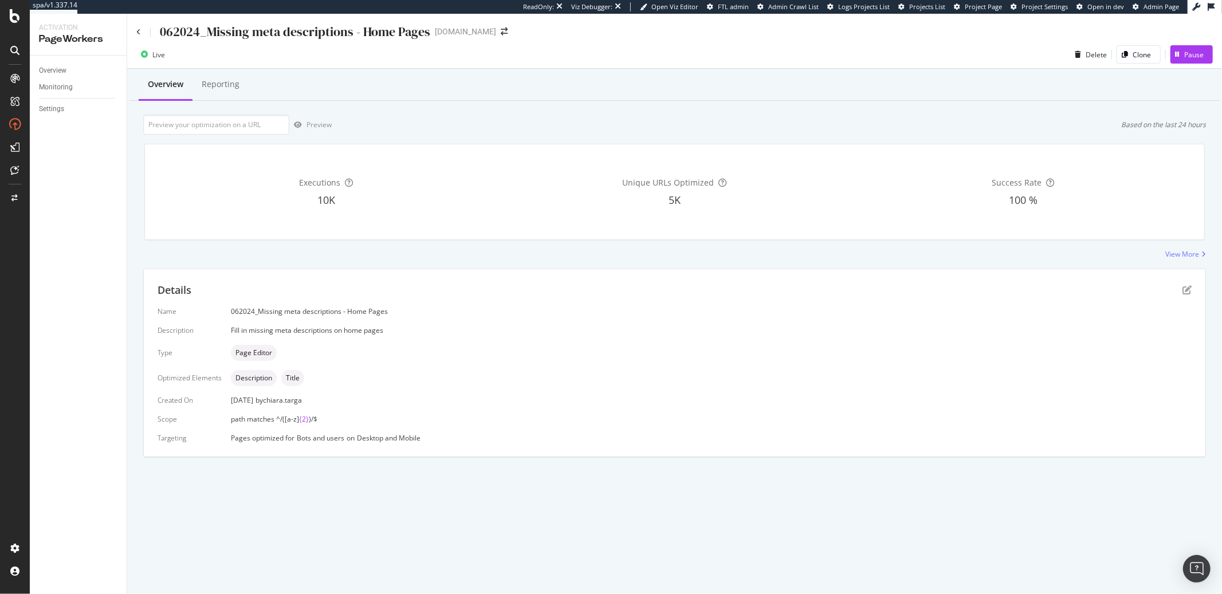
click at [916, 289] on div "Details" at bounding box center [675, 290] width 1034 height 15
click at [916, 289] on icon "pen-to-square" at bounding box center [1186, 289] width 9 height 9
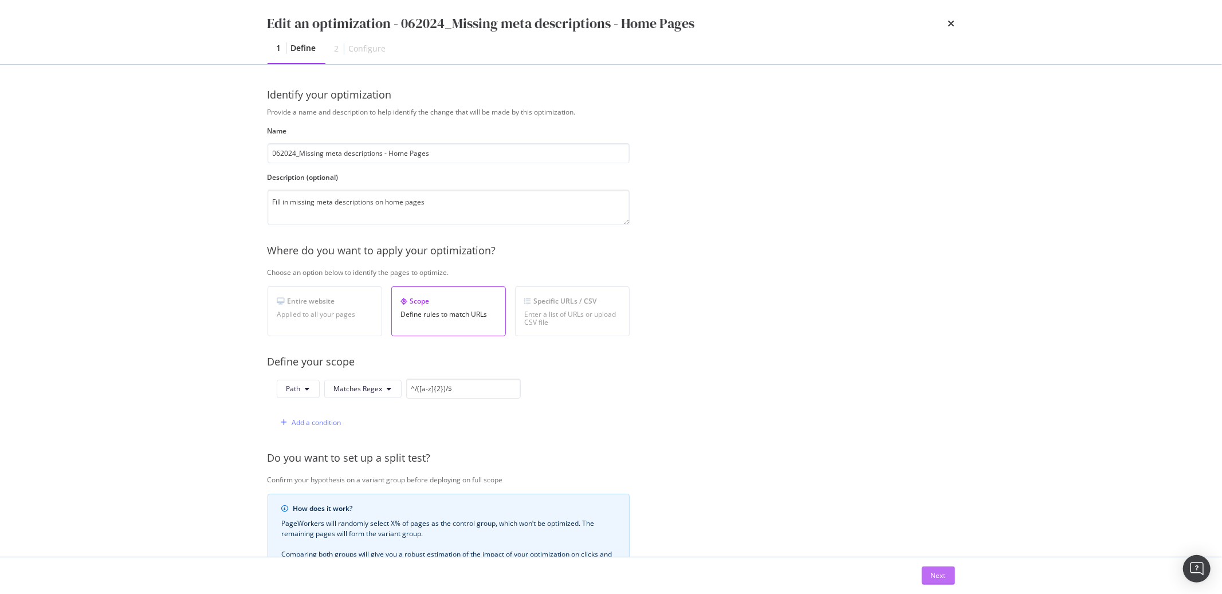
click at [916, 434] on button "Next" at bounding box center [938, 576] width 33 height 18
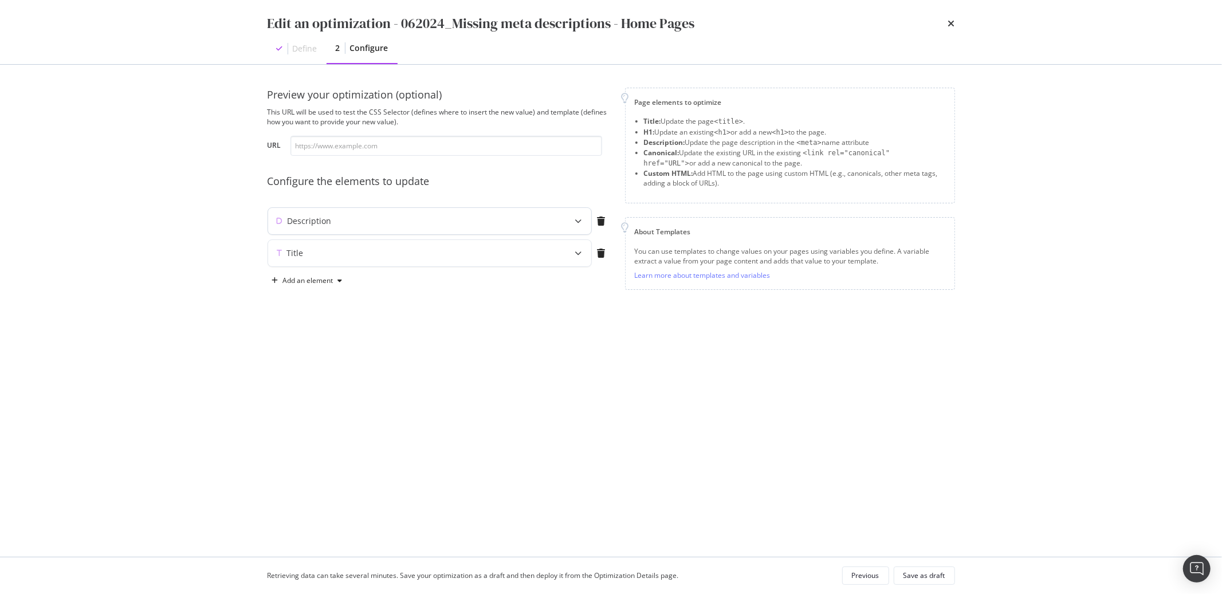
click at [486, 225] on div "Description" at bounding box center [407, 220] width 278 height 11
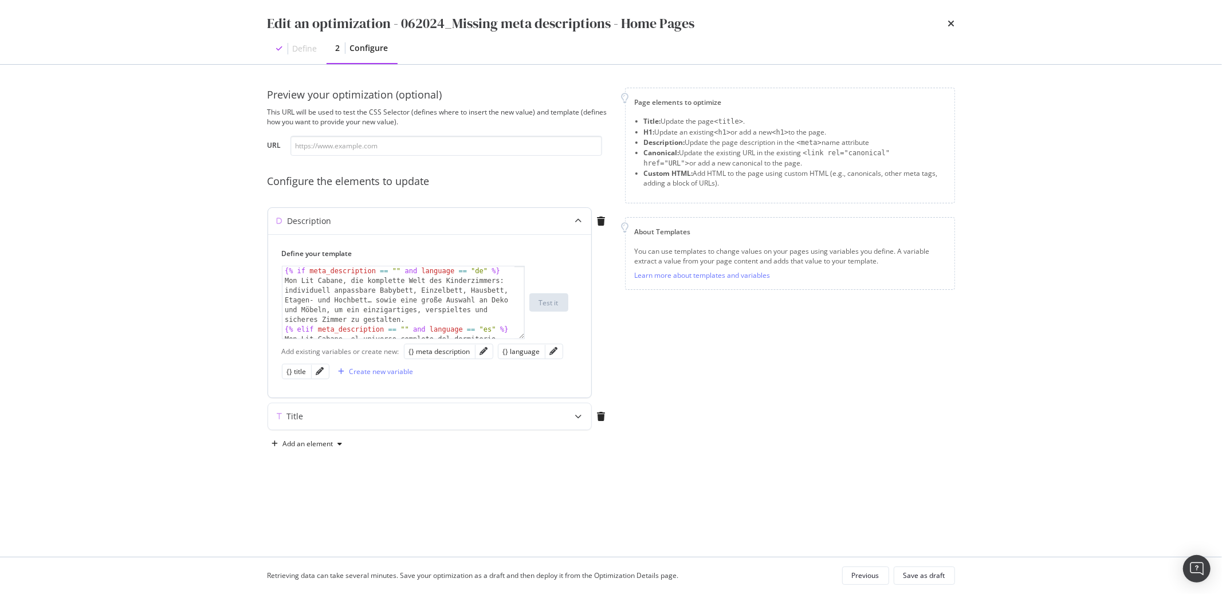
click at [575, 222] on icon "modal" at bounding box center [578, 221] width 7 height 7
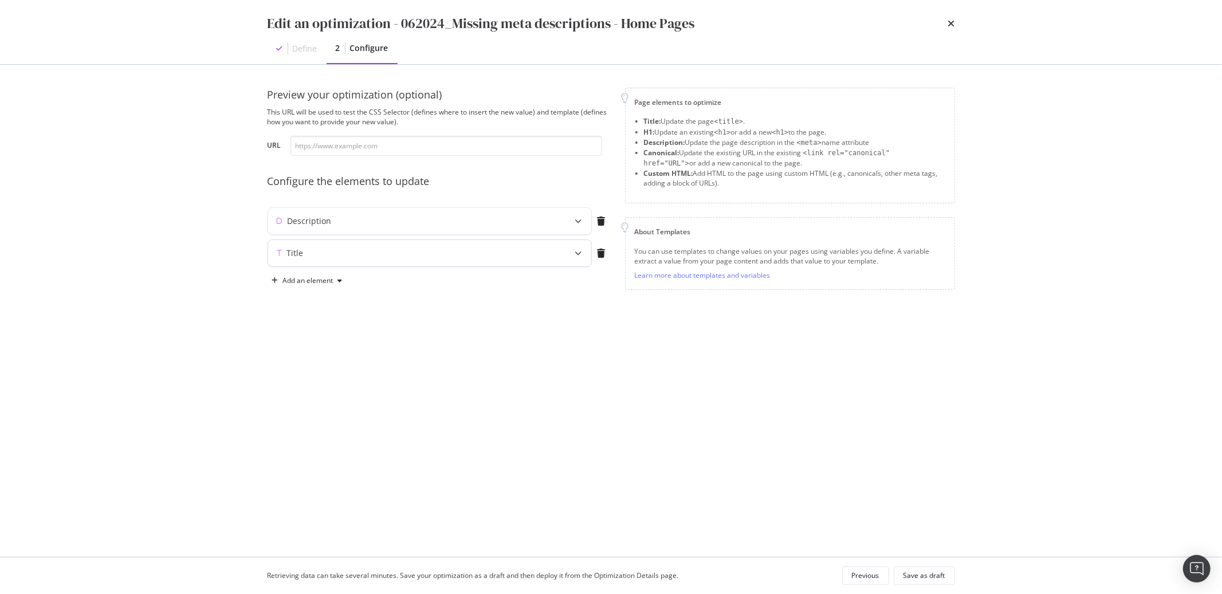
click at [576, 253] on icon "modal" at bounding box center [578, 253] width 7 height 7
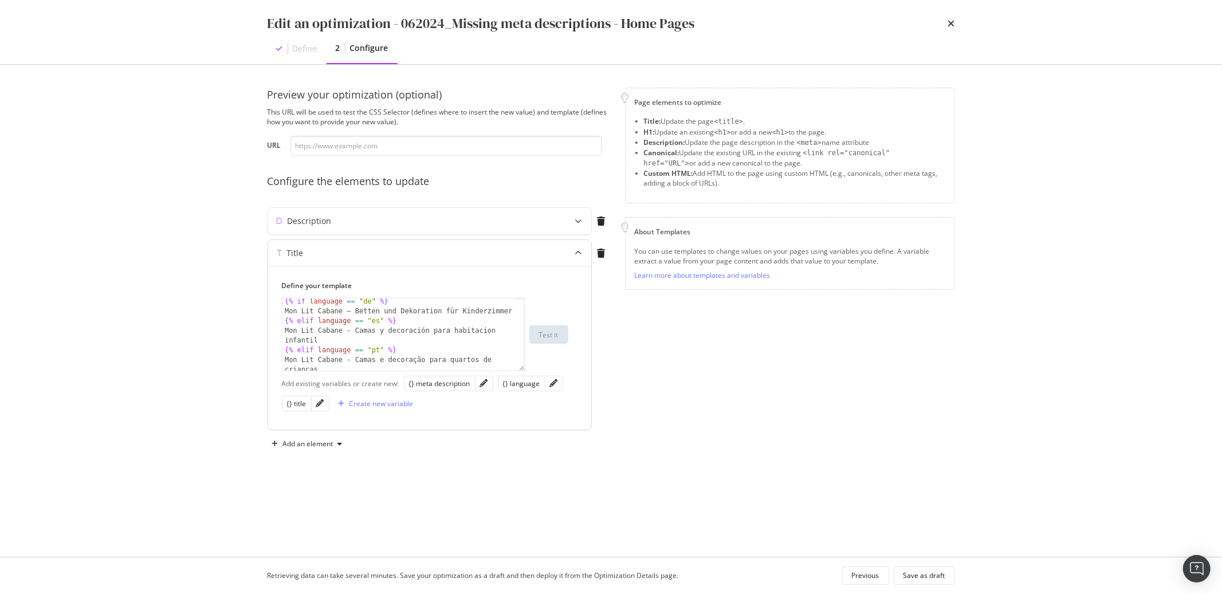
scroll to position [112, 0]
click at [579, 221] on icon "modal" at bounding box center [578, 221] width 7 height 7
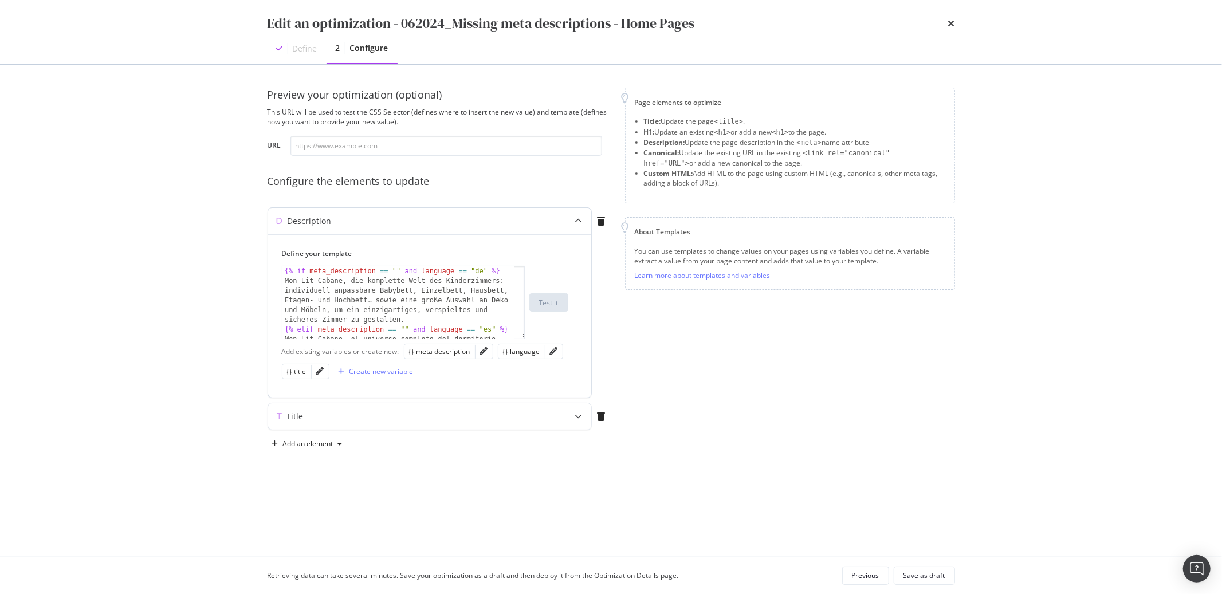
click at [466, 284] on div "{% if meta_description == "" and language == "de" %} Mon Lit Cabane, die komple…" at bounding box center [398, 331] width 232 height 131
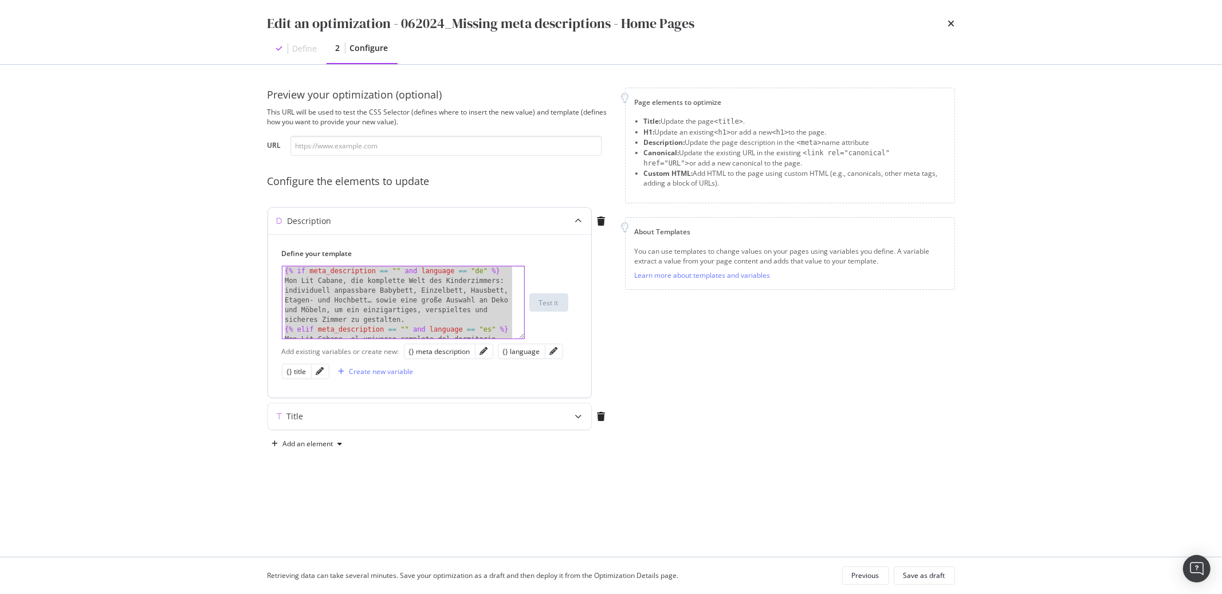
click at [344, 285] on div "{% if meta_description == "" and language == "de" %} Mon Lit Cabane, die komple…" at bounding box center [398, 331] width 232 height 131
click at [366, 290] on div "{% if meta_description == "" and language == "de" %} Mon Lit Cabane, die komple…" at bounding box center [398, 331] width 232 height 131
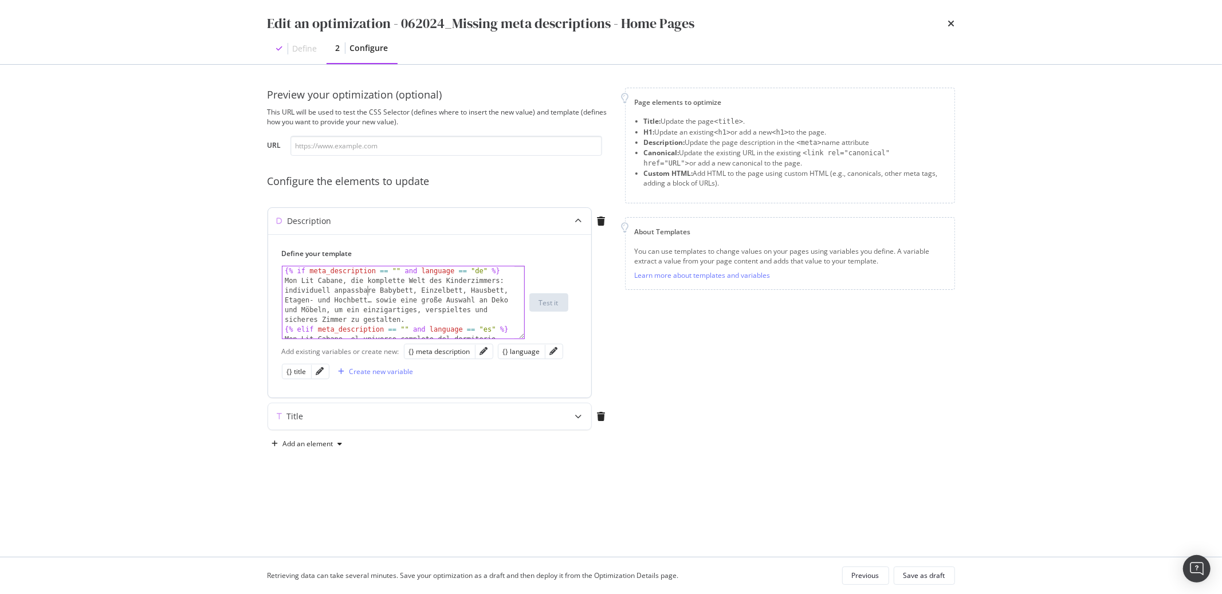
type textarea "{{ meta_description }} {% endif %}"
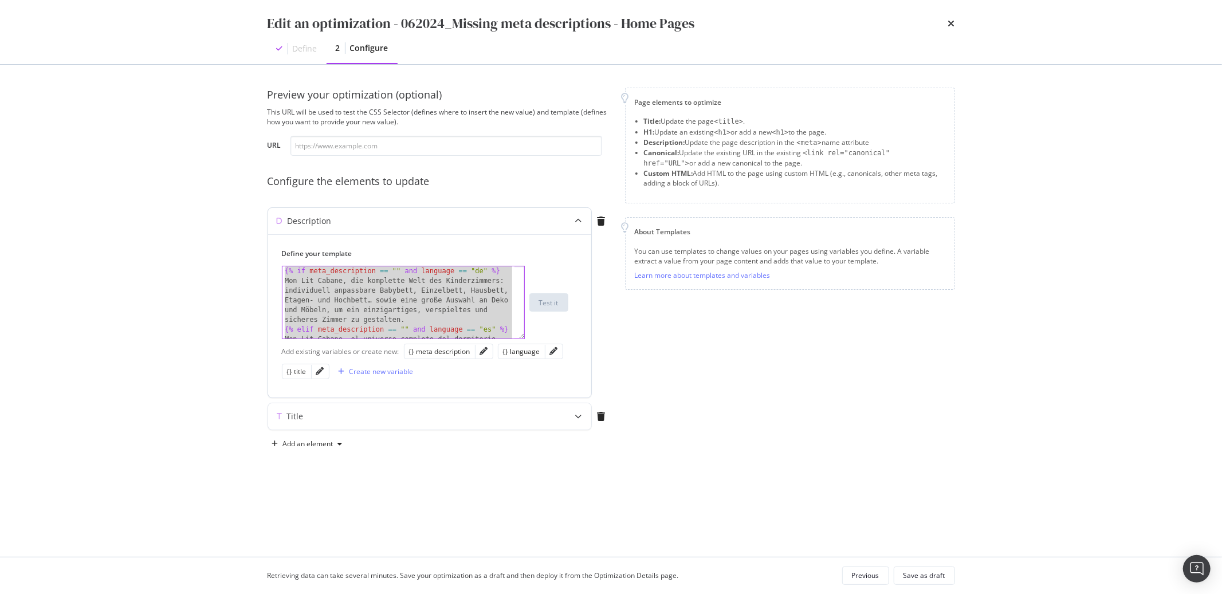
paste textarea "Cursor at row 15"
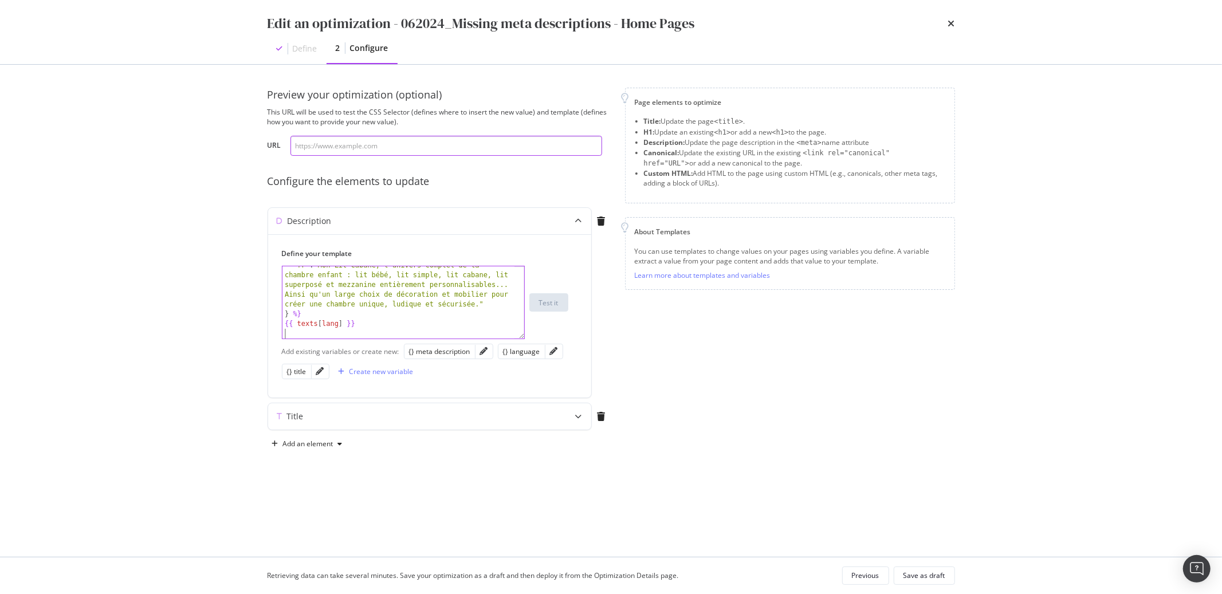
click at [311, 149] on input "modal" at bounding box center [446, 146] width 312 height 20
paste input "https://monlitcabane.com/fr/"
click at [553, 304] on div "Test it" at bounding box center [548, 303] width 19 height 10
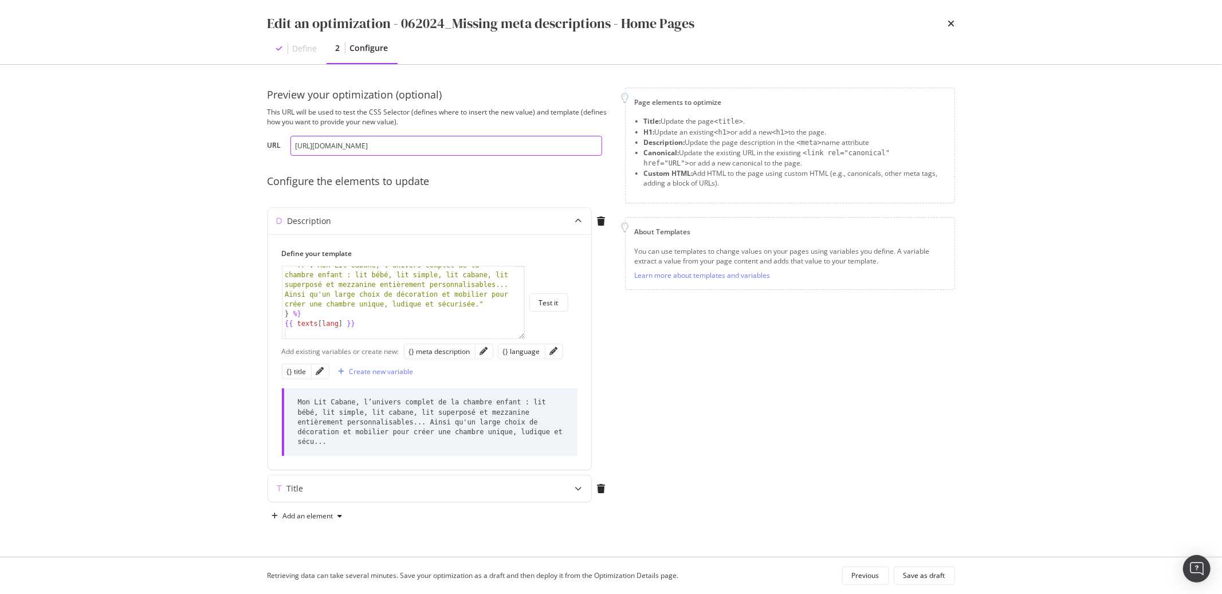
click at [362, 141] on input "https://monlitcabane.com/fr/" at bounding box center [446, 146] width 312 height 20
paste input "es"
type input "https://monlitcabane.com/es/"
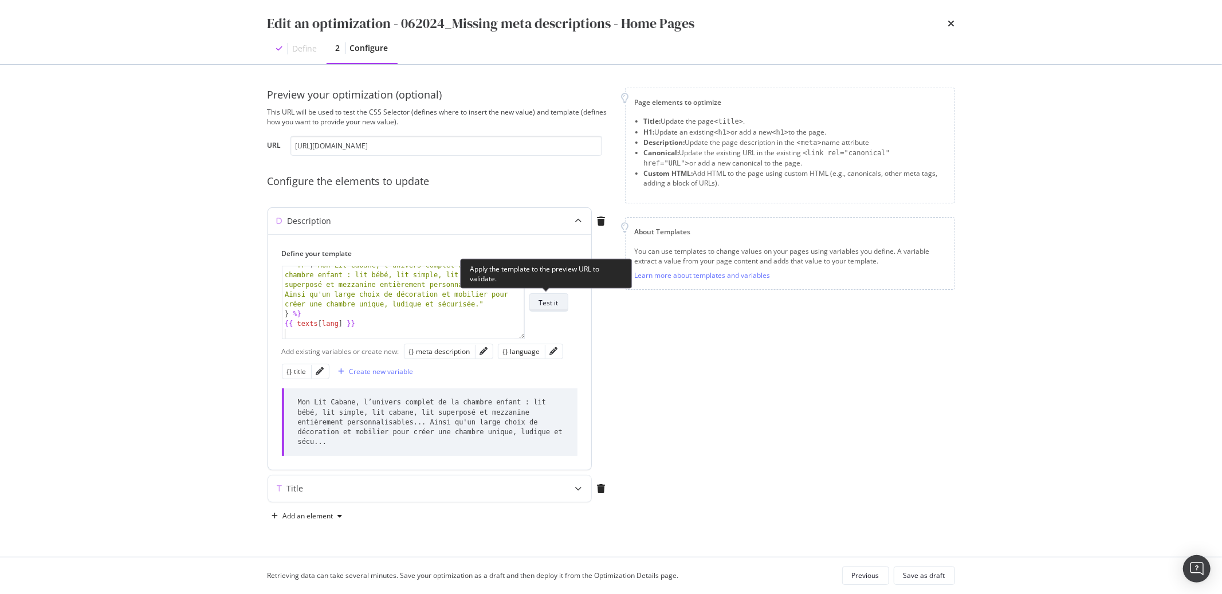
click at [559, 302] on button "Test it" at bounding box center [548, 302] width 39 height 18
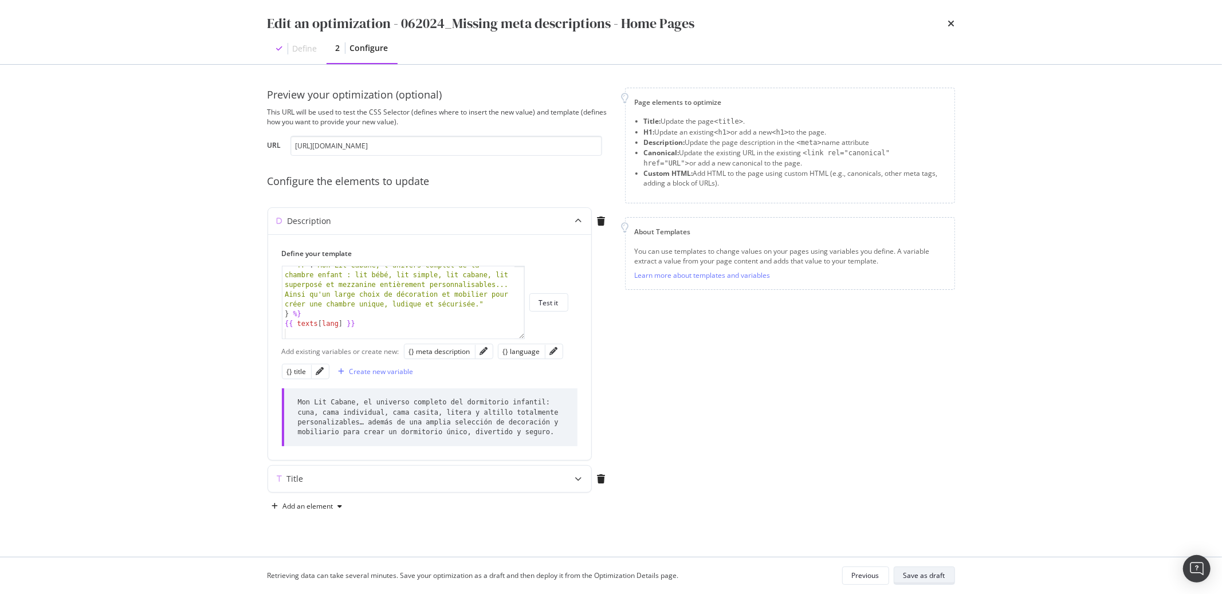
click at [916, 434] on div "Save as draft" at bounding box center [924, 576] width 42 height 10
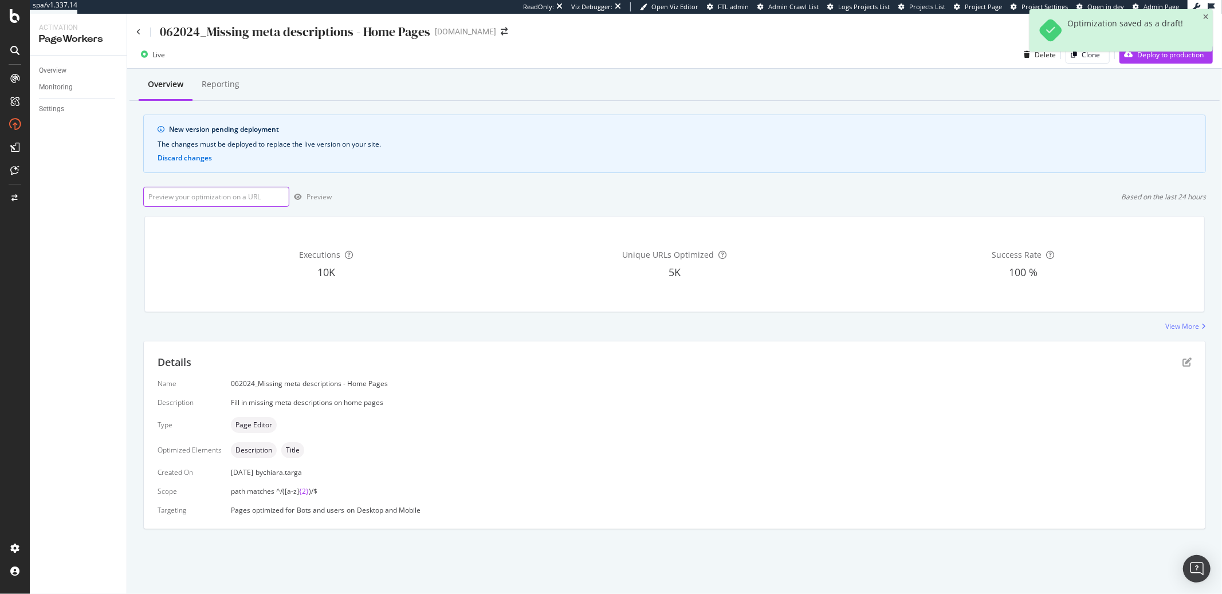
click at [214, 200] on input "url" at bounding box center [216, 197] width 146 height 20
paste input "https://monlitcabane.com/es/"
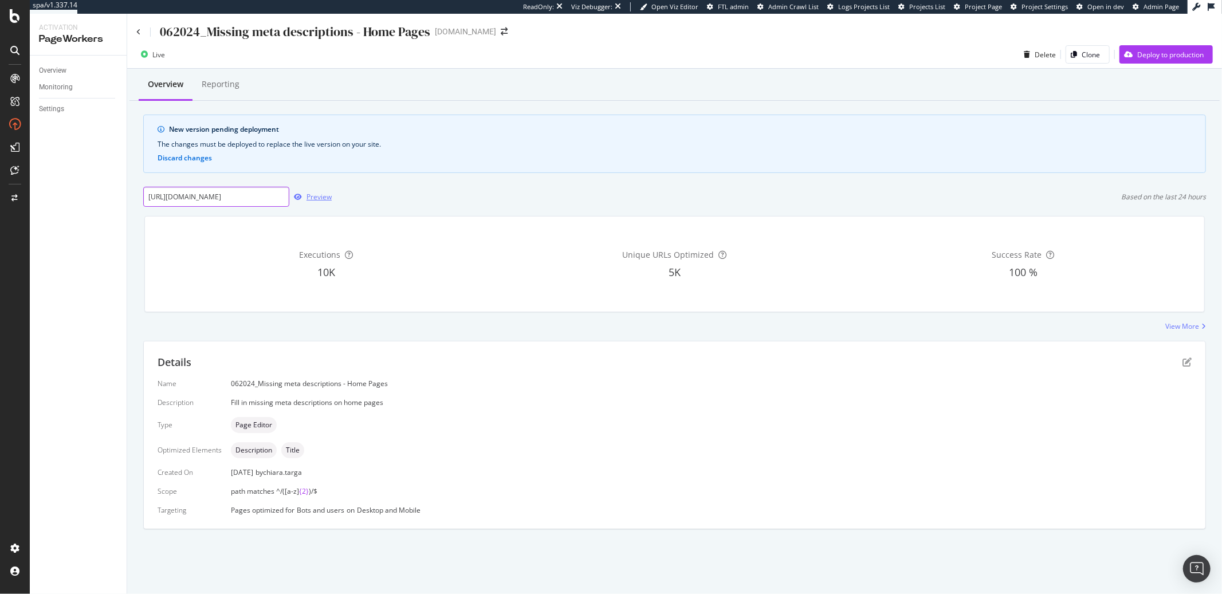
type input "https://monlitcabane.com/es/"
click at [312, 199] on div "Preview" at bounding box center [318, 197] width 25 height 10
click at [916, 59] on div "Deploy to production" at bounding box center [1170, 55] width 66 height 10
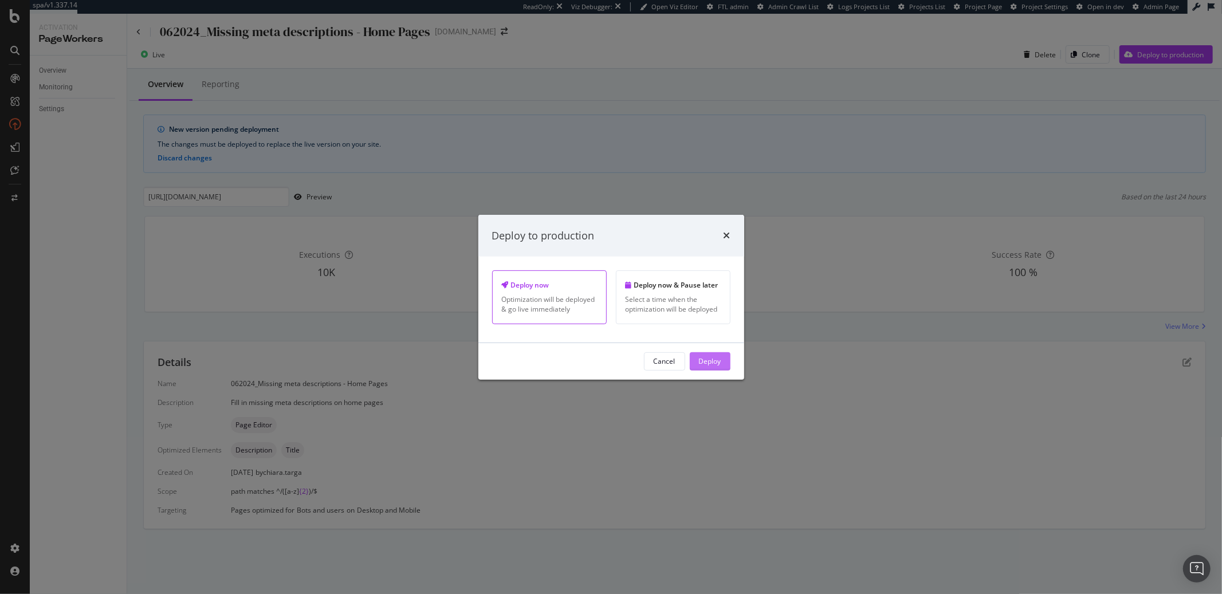
click at [699, 357] on div "Deploy" at bounding box center [710, 361] width 22 height 10
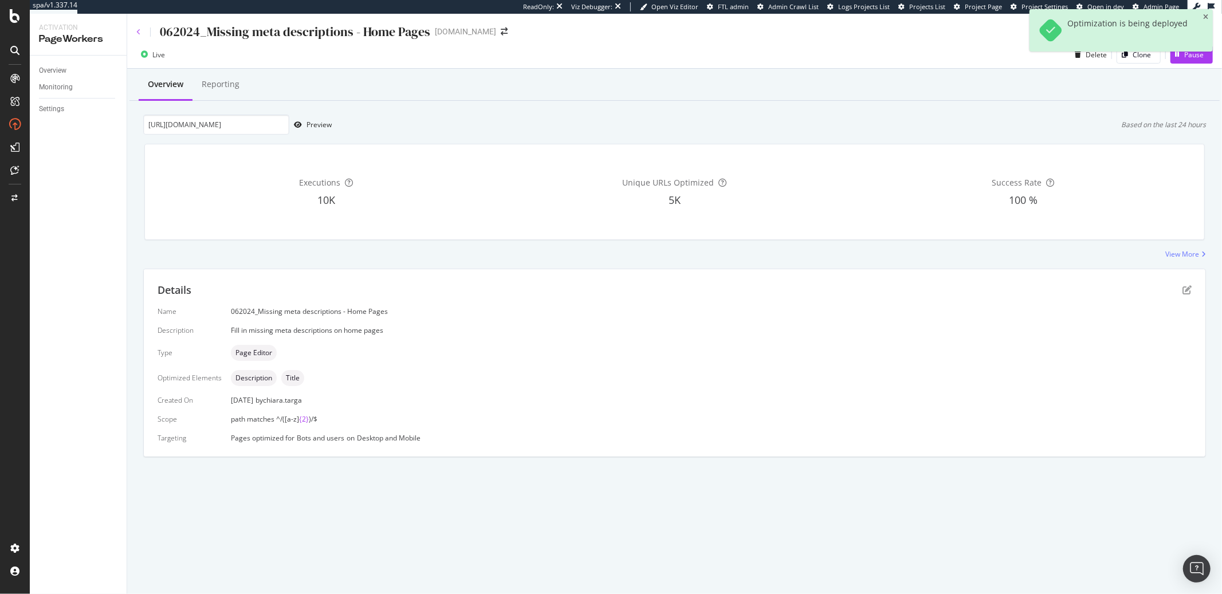
click at [137, 33] on icon at bounding box center [138, 32] width 5 height 7
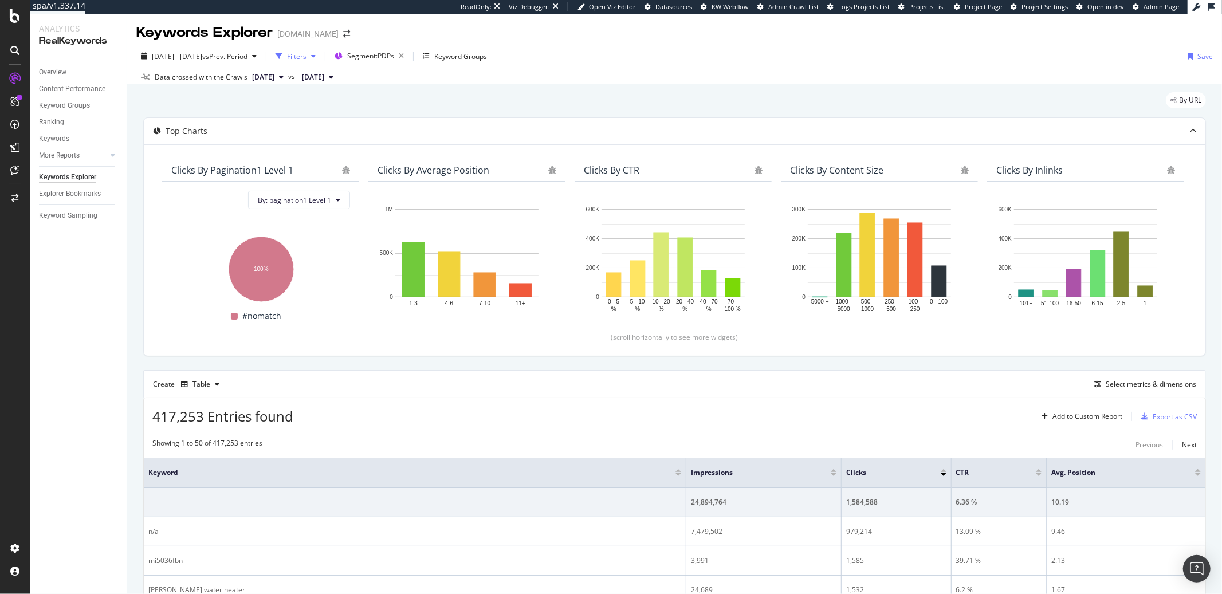
click at [306, 56] on div "Filters" at bounding box center [296, 57] width 19 height 10
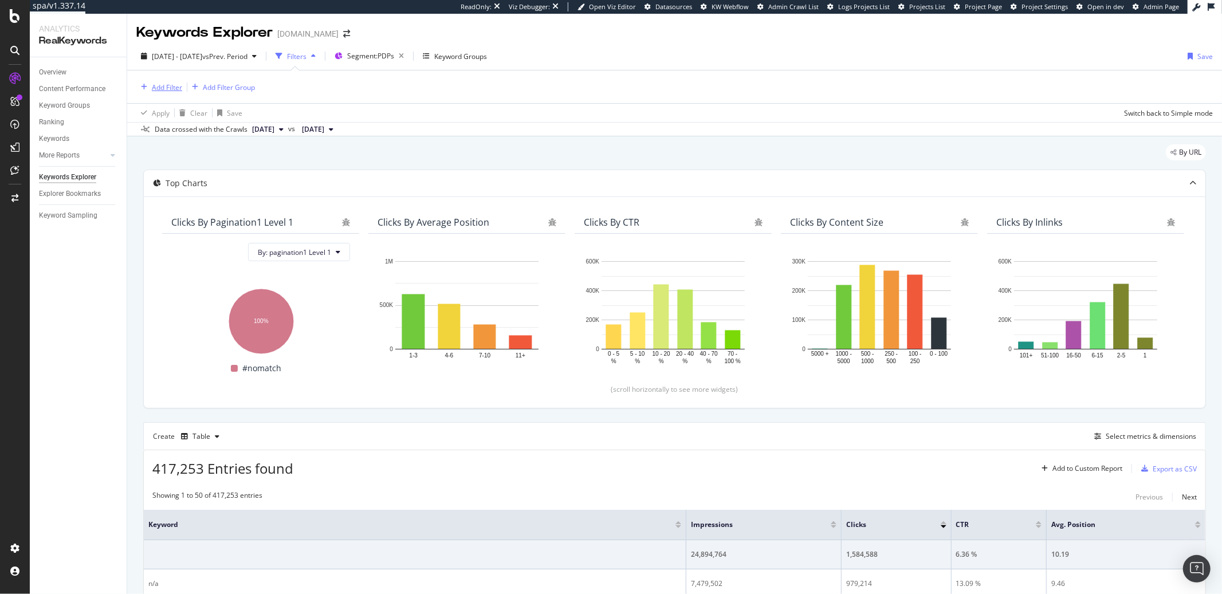
click at [176, 87] on div "Add Filter" at bounding box center [167, 87] width 30 height 10
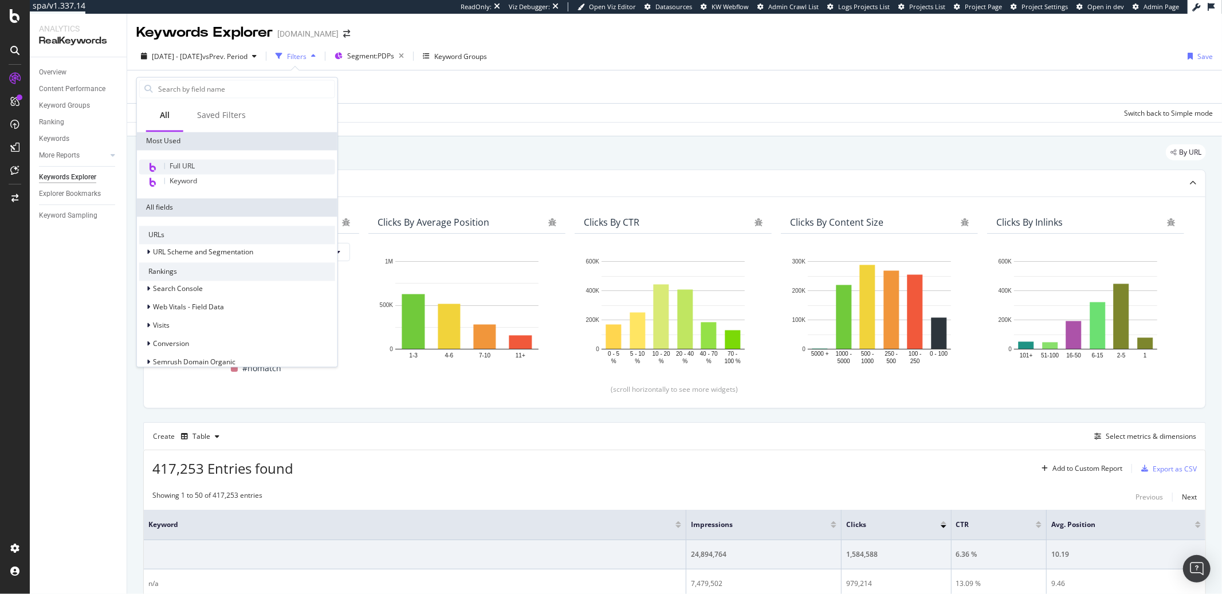
click at [187, 167] on span "Full URL" at bounding box center [182, 166] width 25 height 10
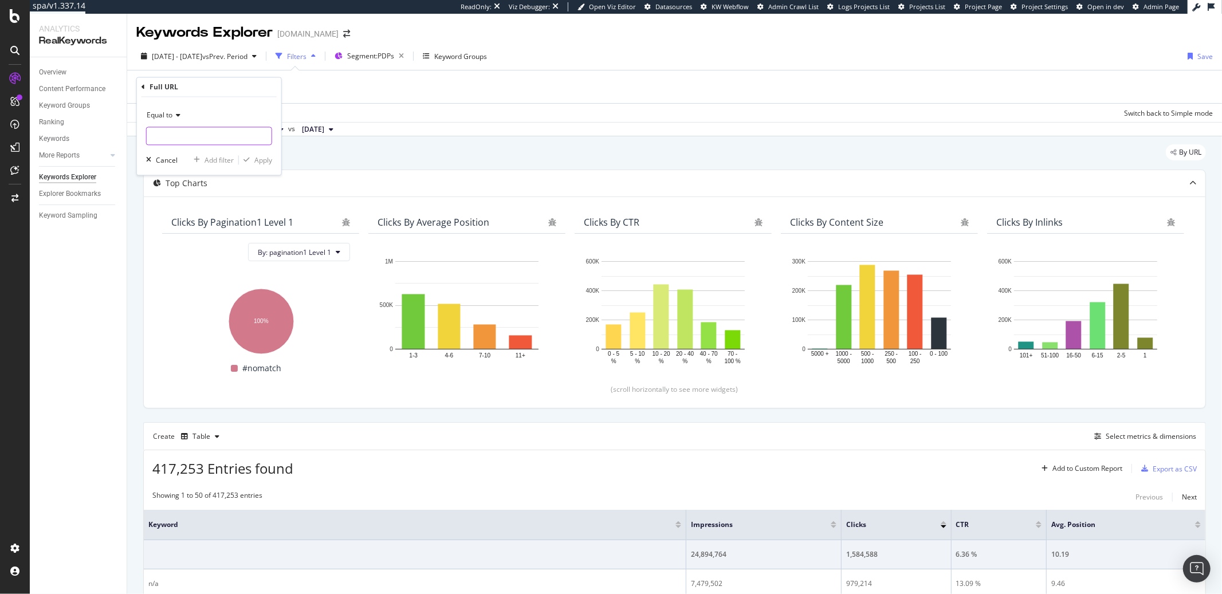
click at [178, 129] on input "text" at bounding box center [209, 136] width 125 height 18
click at [146, 89] on div "Full URL" at bounding box center [208, 86] width 135 height 19
click at [143, 86] on icon at bounding box center [142, 87] width 3 height 7
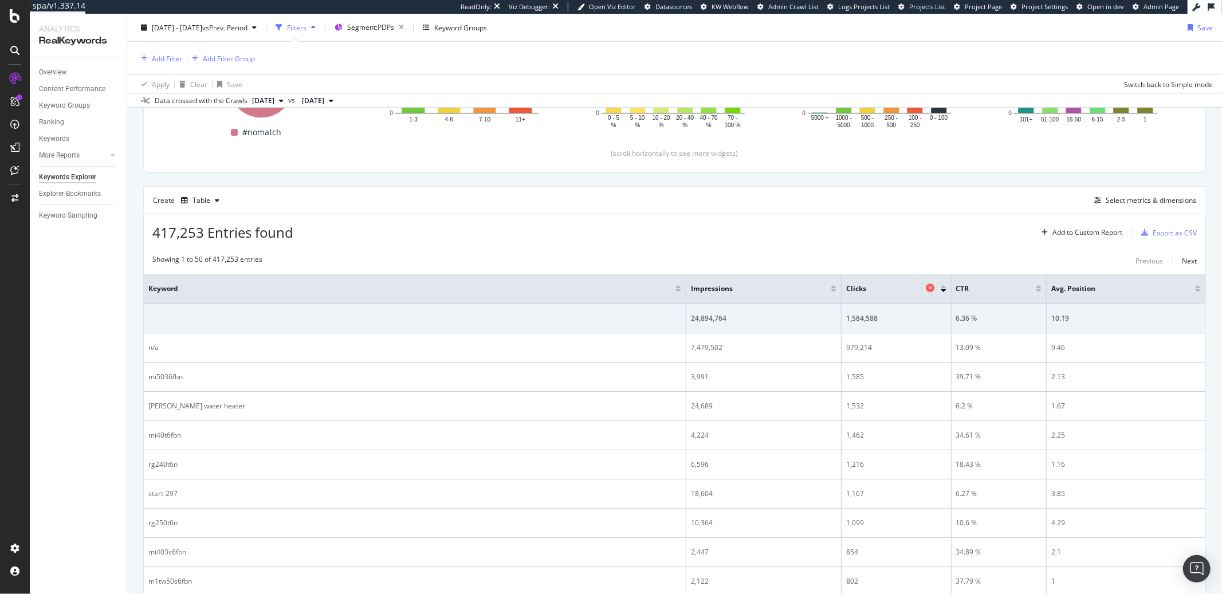
scroll to position [233, 0]
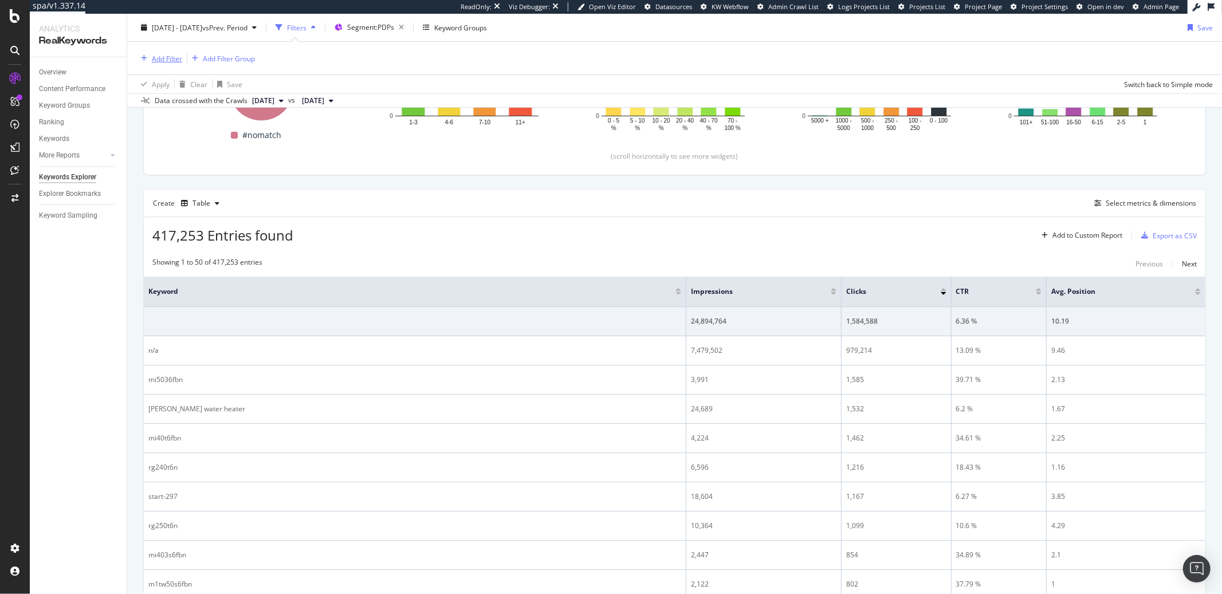
click at [158, 59] on div "Add Filter" at bounding box center [167, 58] width 30 height 10
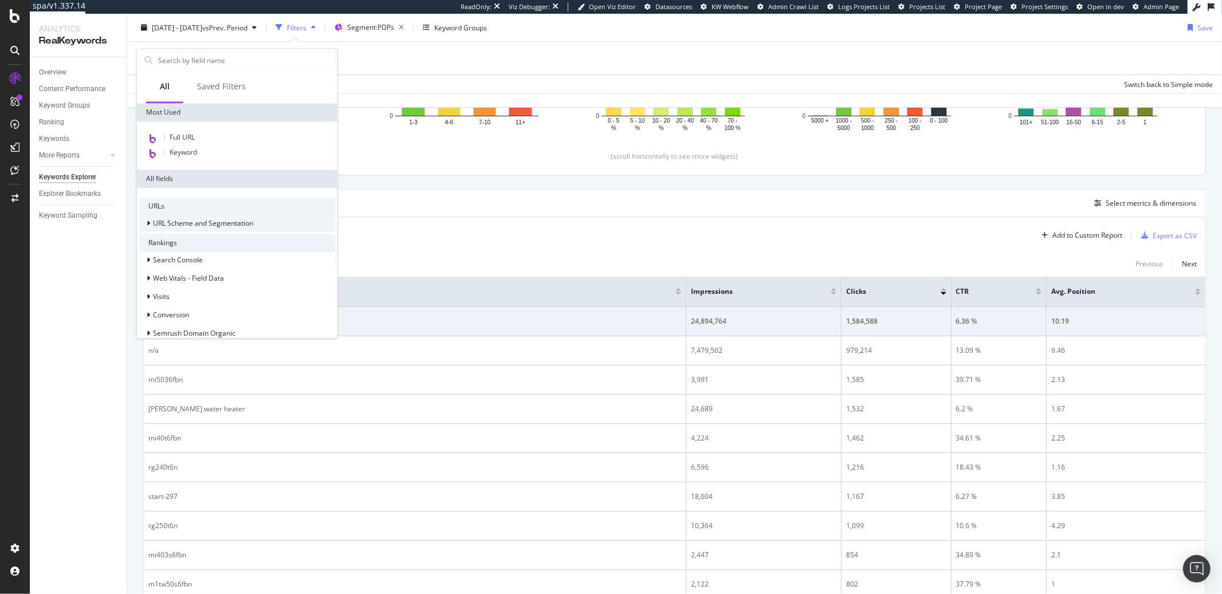
click at [148, 222] on icon at bounding box center [148, 223] width 3 height 7
click at [148, 222] on icon at bounding box center [148, 223] width 5 height 7
click at [178, 134] on span "Full URL" at bounding box center [182, 137] width 25 height 10
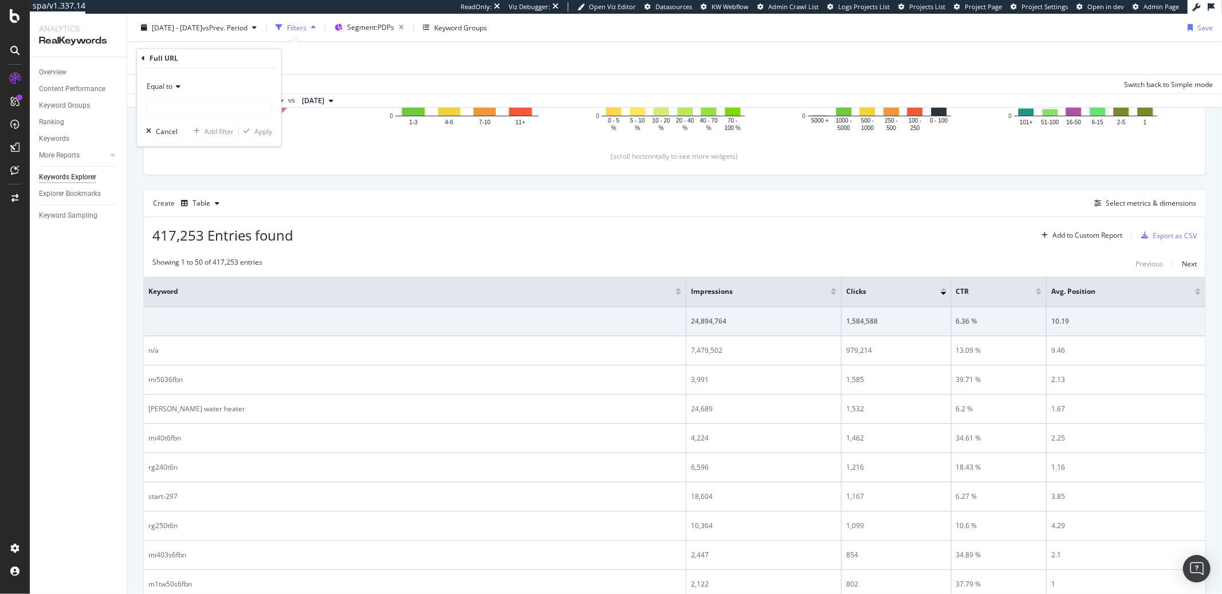
click at [185, 89] on div "Equal to" at bounding box center [209, 87] width 126 height 18
click at [181, 90] on div "Equal to" at bounding box center [209, 87] width 126 height 18
click at [144, 56] on icon at bounding box center [142, 58] width 3 height 7
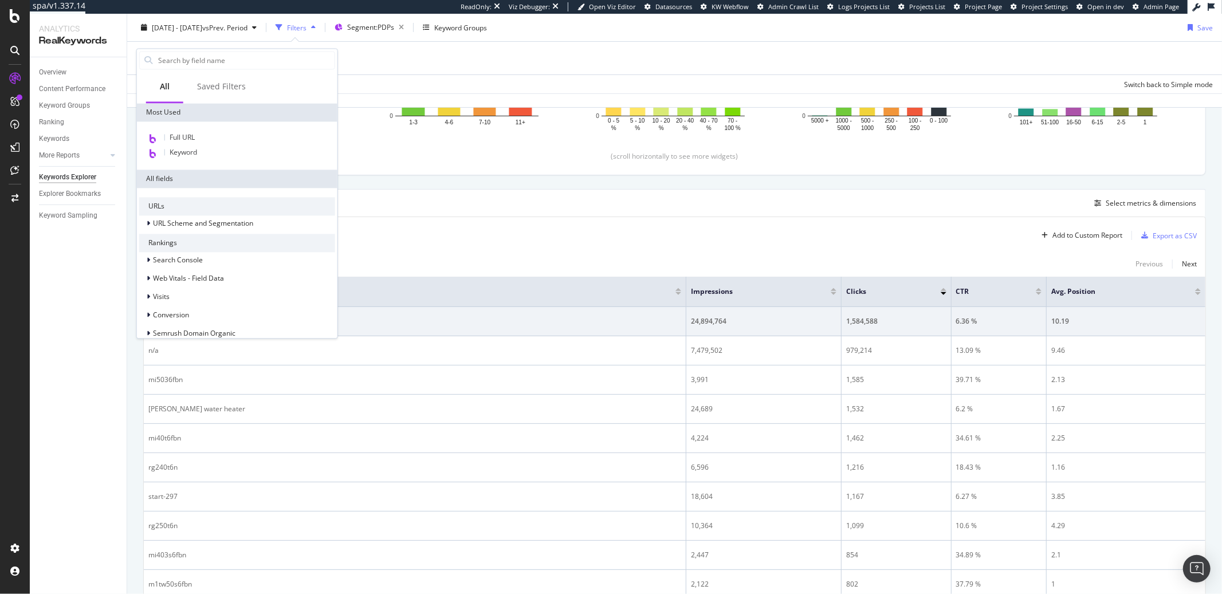
click at [157, 207] on div "URLs" at bounding box center [237, 206] width 196 height 18
click at [159, 219] on span "URL Scheme and Segmentation" at bounding box center [203, 224] width 100 height 10
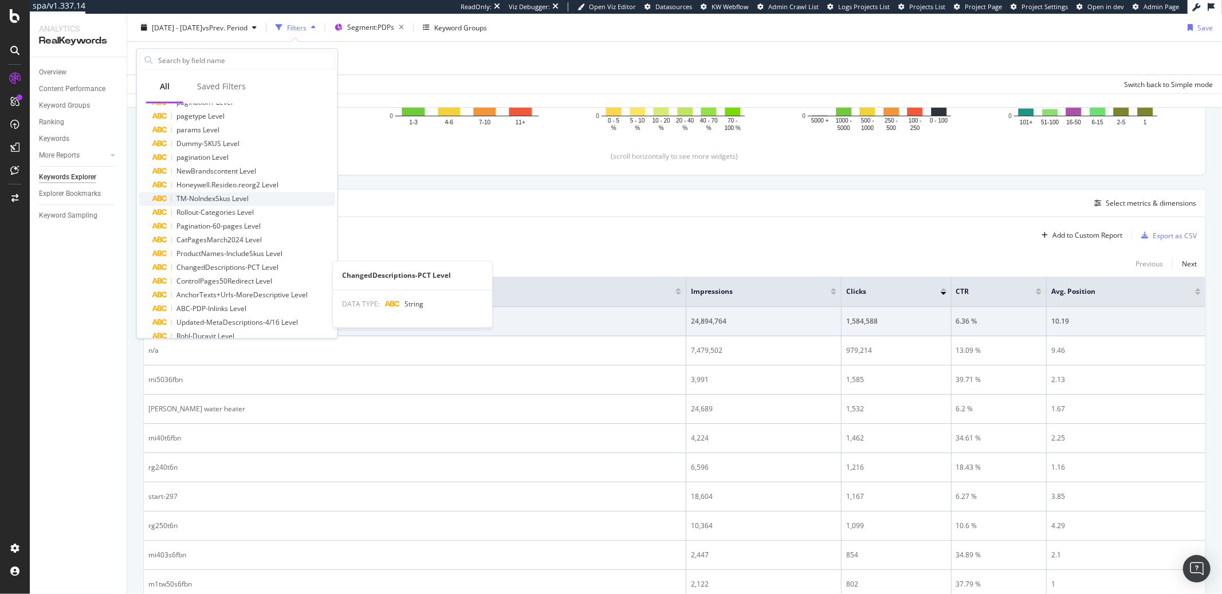
scroll to position [136, 0]
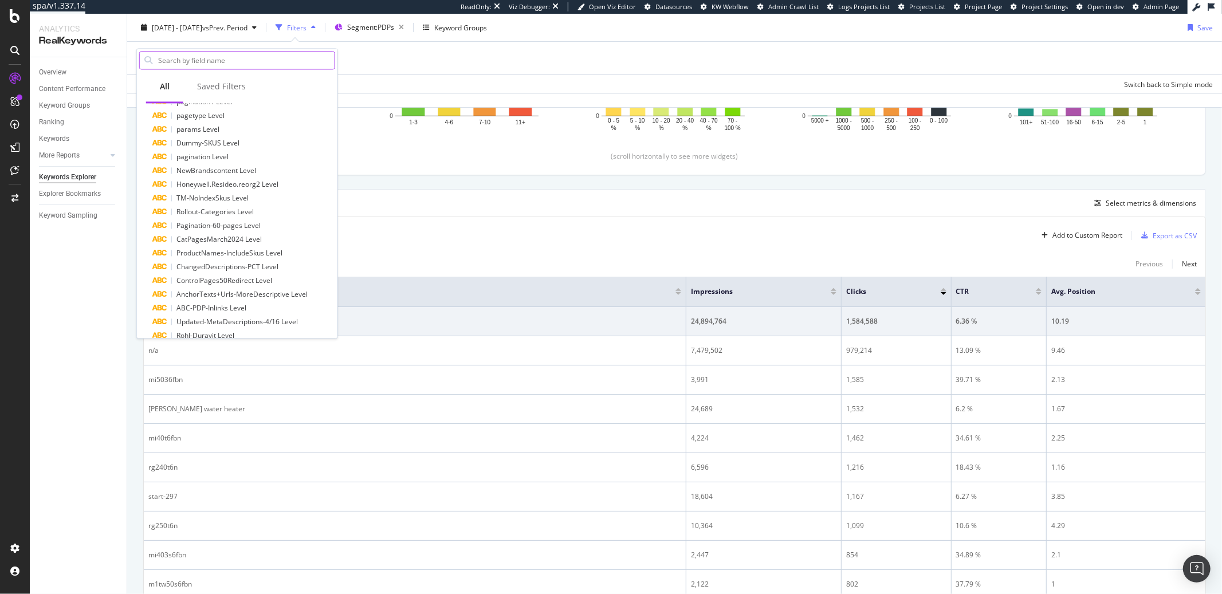
click at [184, 61] on input "text" at bounding box center [246, 60] width 178 height 17
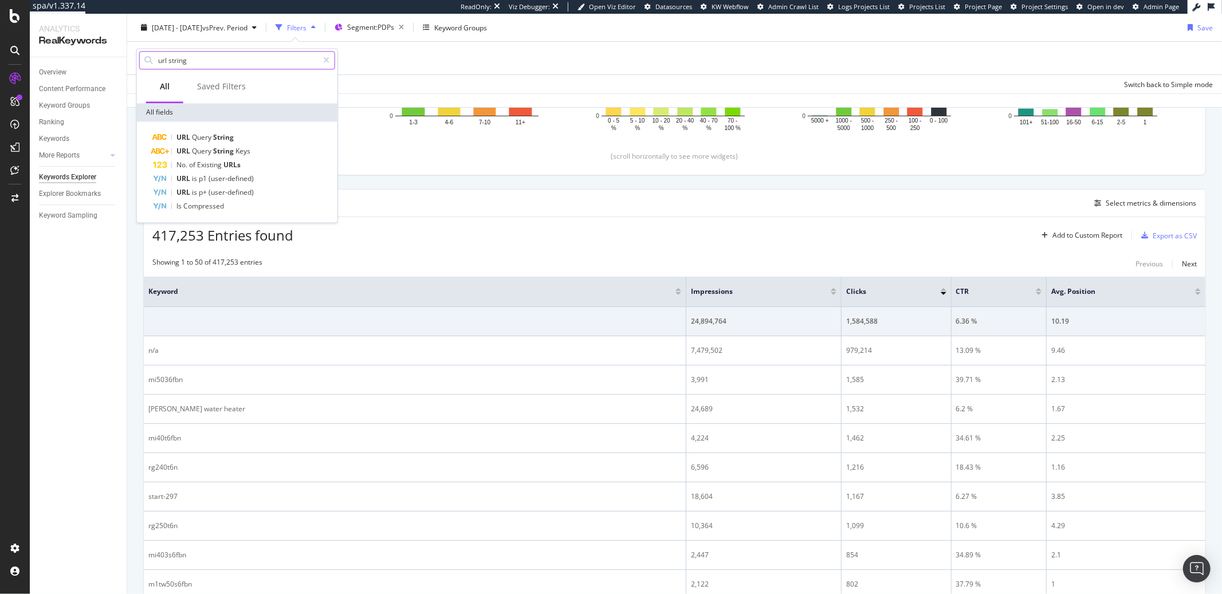
scroll to position [0, 0]
type input "url string"
click at [192, 142] on div "URL Query String" at bounding box center [244, 138] width 182 height 14
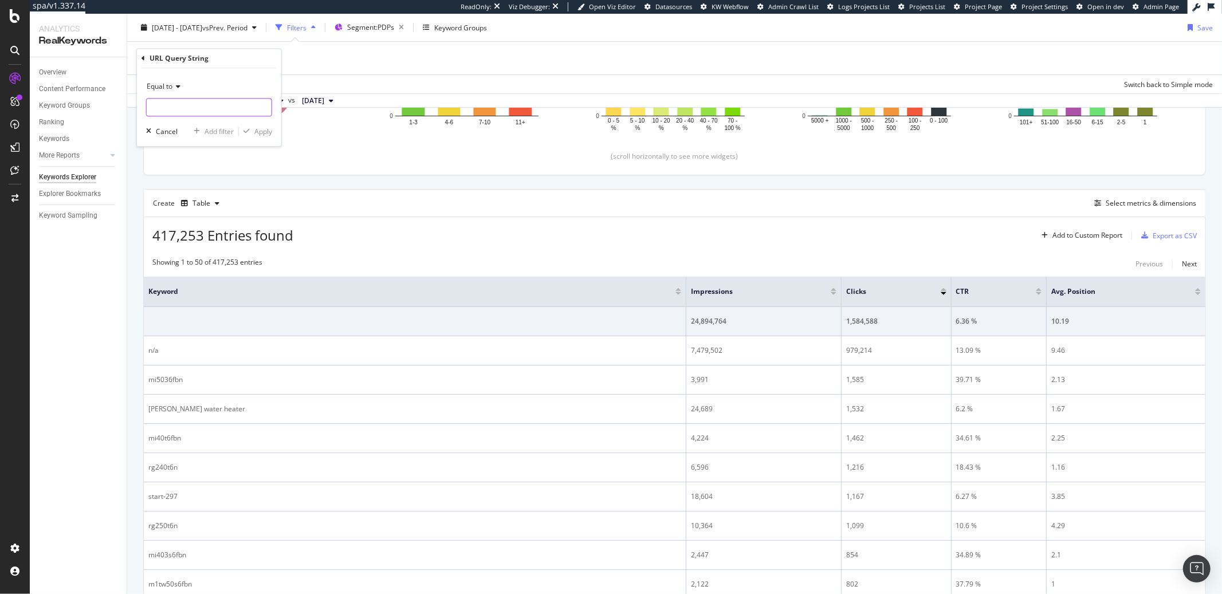
click at [234, 103] on input "text" at bounding box center [209, 108] width 125 height 18
click at [255, 137] on div "Equal to Cancel Add filter Apply" at bounding box center [209, 108] width 144 height 78
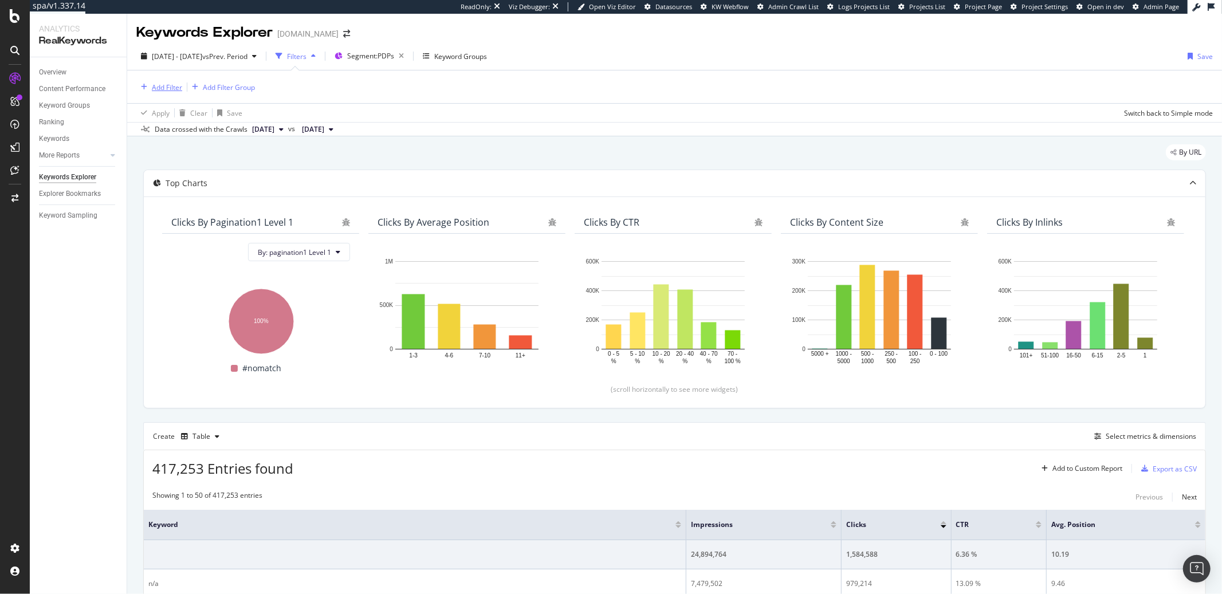
click at [158, 87] on div "Add Filter" at bounding box center [167, 87] width 30 height 10
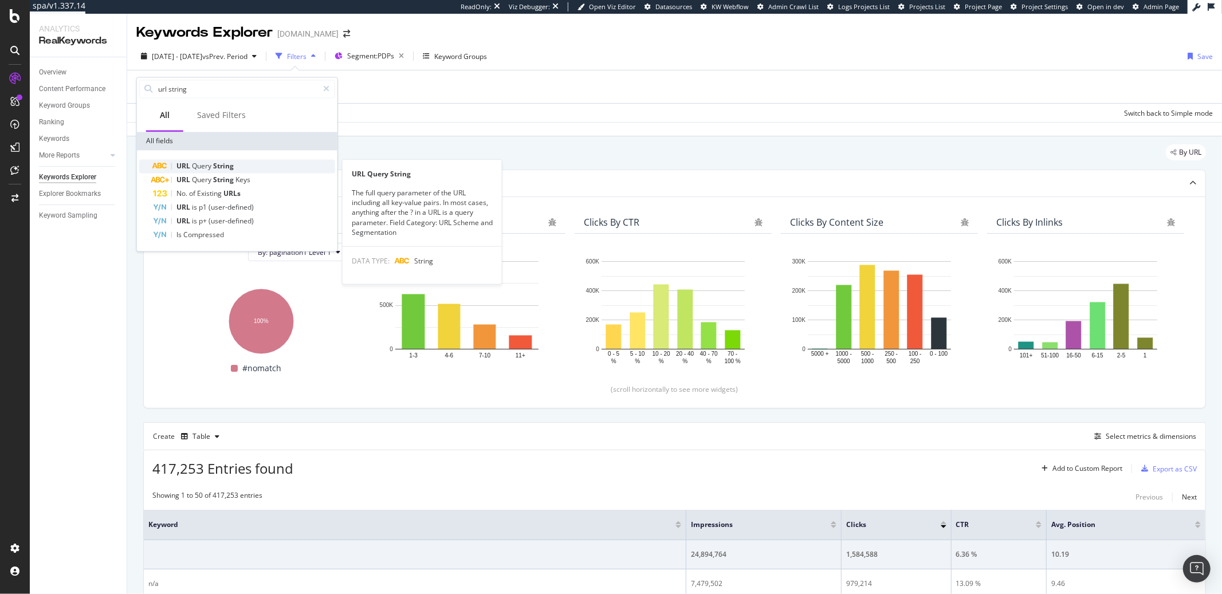
click at [184, 167] on span "URL" at bounding box center [183, 166] width 15 height 10
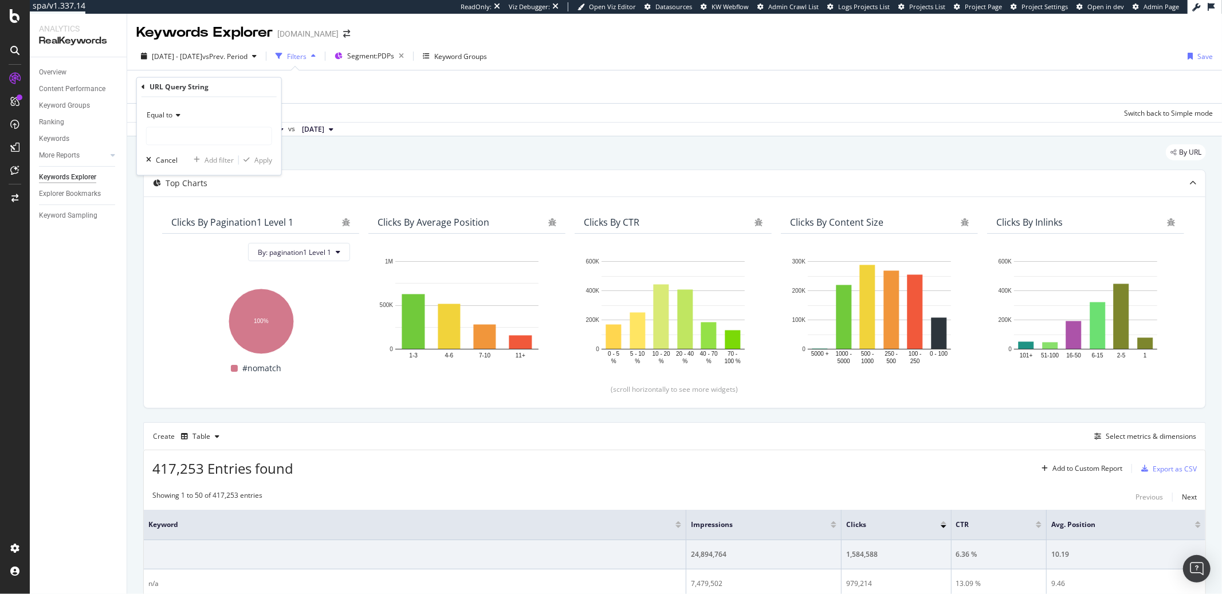
click at [173, 121] on div "Equal to" at bounding box center [209, 116] width 126 height 18
click at [179, 167] on span "Starts with" at bounding box center [169, 169] width 34 height 10
click at [185, 141] on input "text" at bounding box center [209, 136] width 125 height 18
click at [162, 158] on div "Cancel" at bounding box center [167, 160] width 22 height 10
click at [183, 86] on div "Add Filter Add Filter Group" at bounding box center [195, 87] width 119 height 14
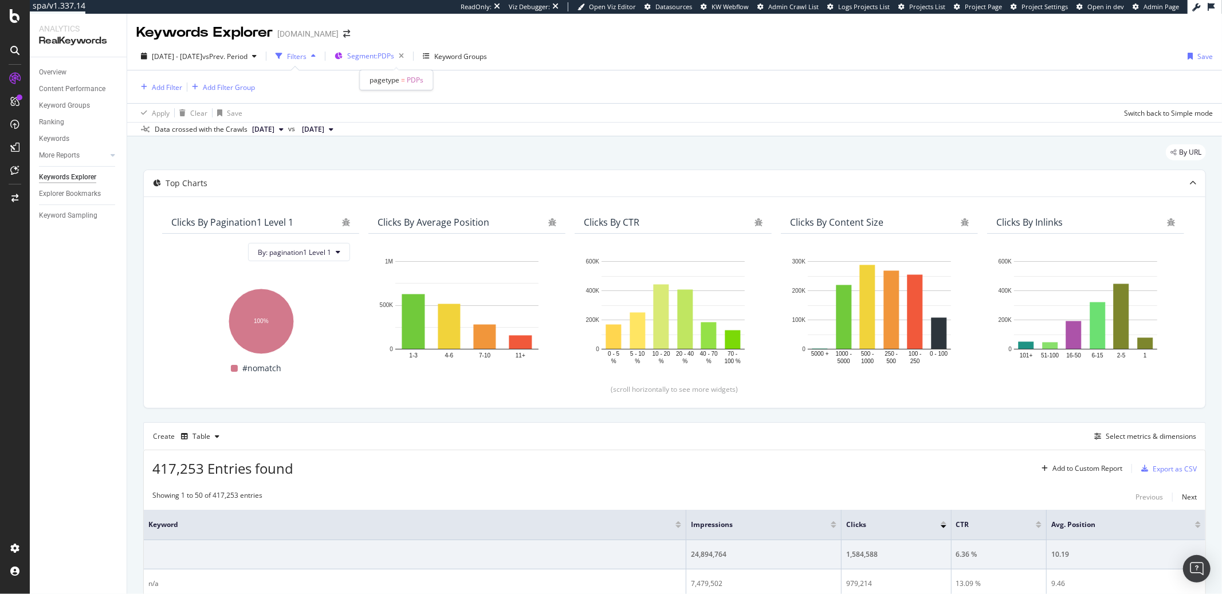
click at [394, 58] on span "Segment: PDPs" at bounding box center [370, 56] width 47 height 10
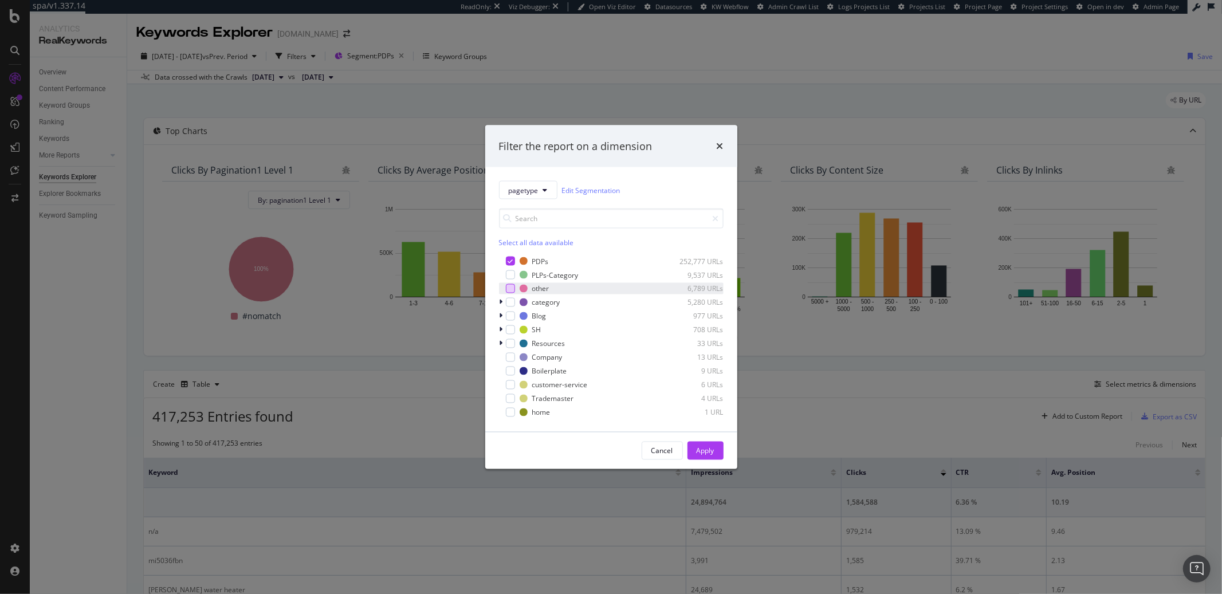
click at [513, 293] on div "modal" at bounding box center [510, 288] width 9 height 9
click at [706, 434] on div "Apply" at bounding box center [706, 451] width 18 height 10
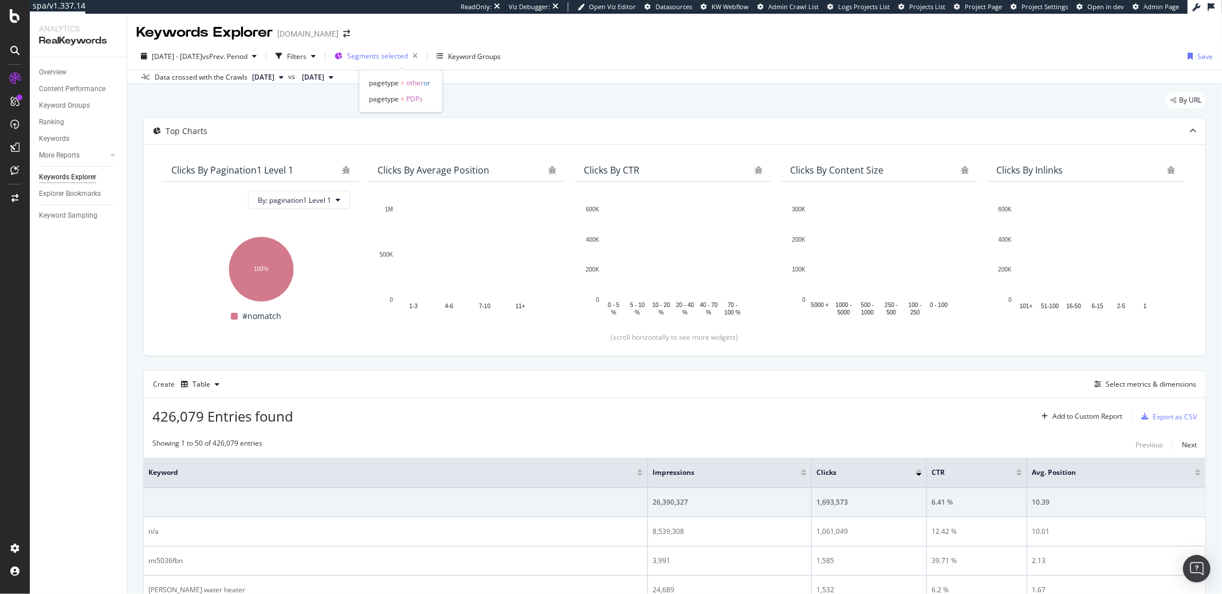
click at [408, 52] on span "Segments selected" at bounding box center [377, 56] width 61 height 10
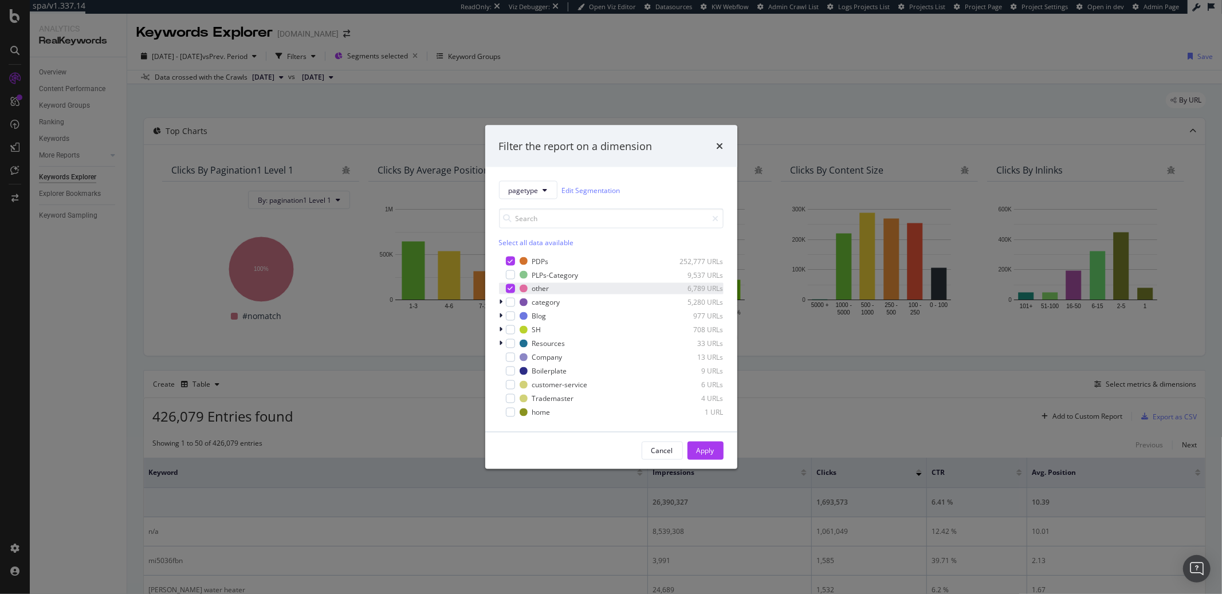
click at [512, 289] on icon "modal" at bounding box center [510, 289] width 5 height 6
click at [690, 434] on button "Apply" at bounding box center [705, 451] width 36 height 18
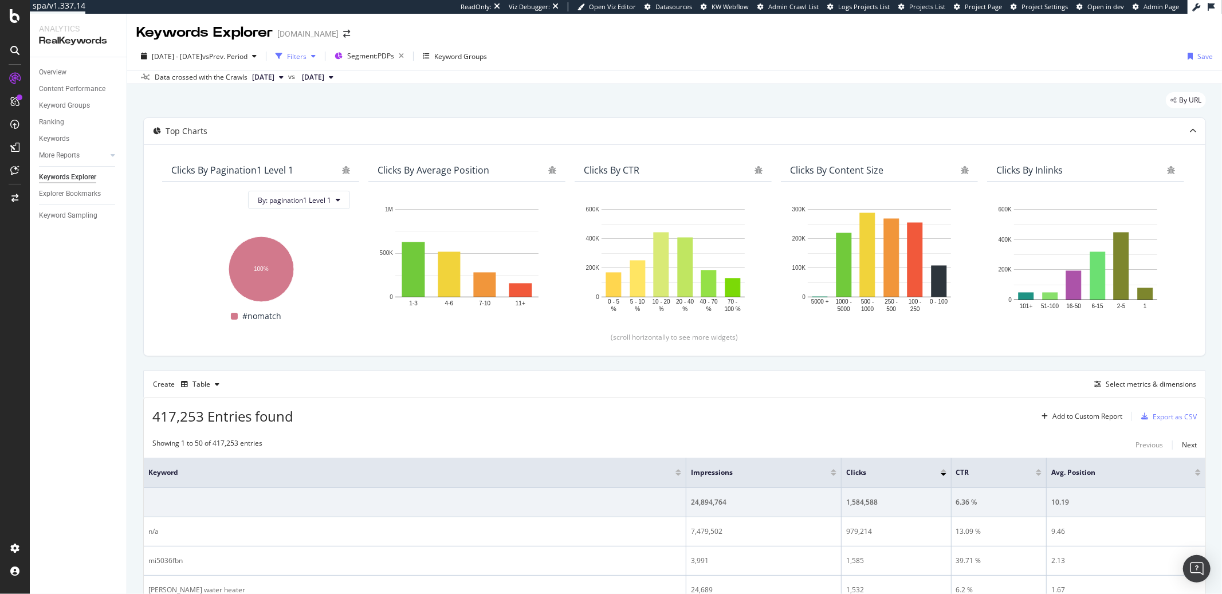
click at [320, 58] on div "button" at bounding box center [313, 56] width 14 height 7
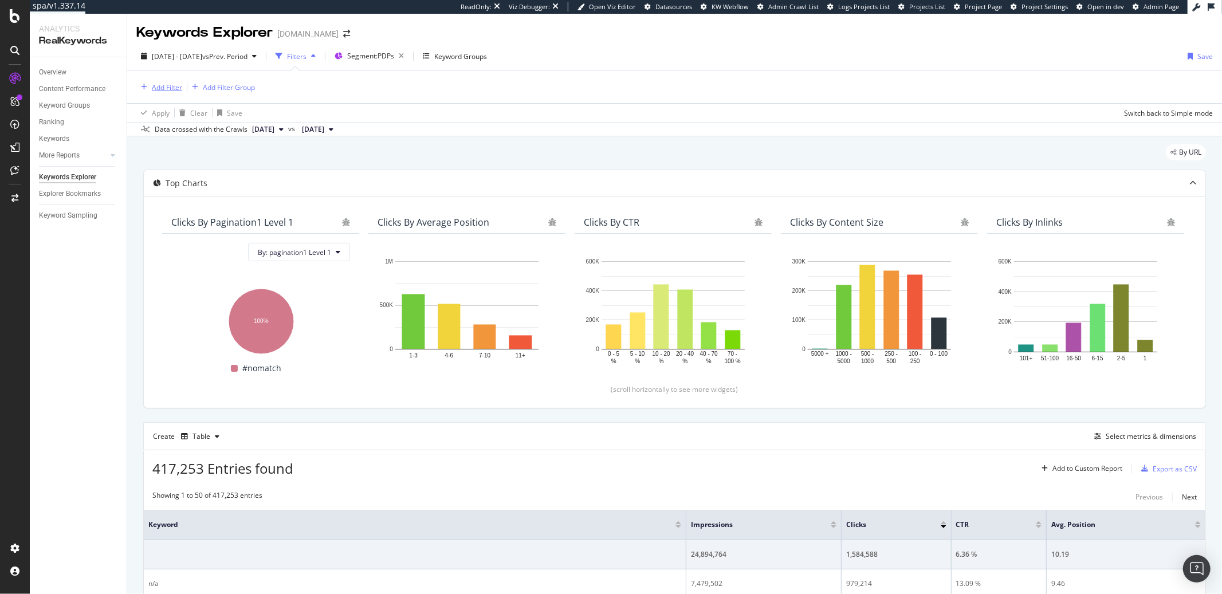
click at [170, 85] on div "Add Filter" at bounding box center [167, 87] width 30 height 10
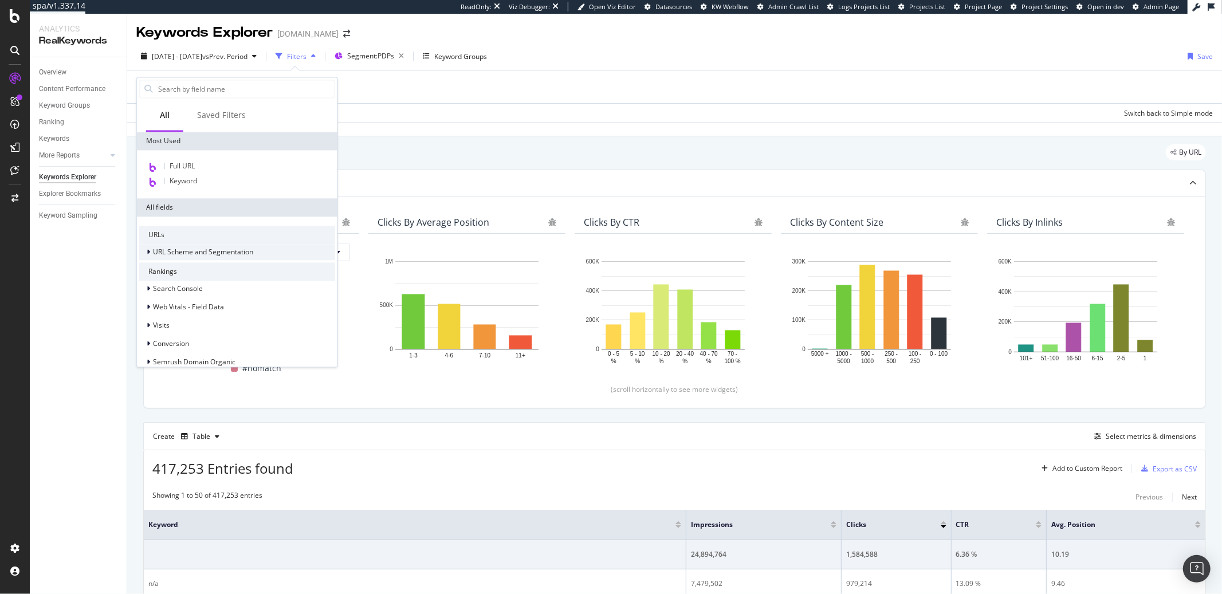
click at [151, 251] on div at bounding box center [149, 251] width 7 height 11
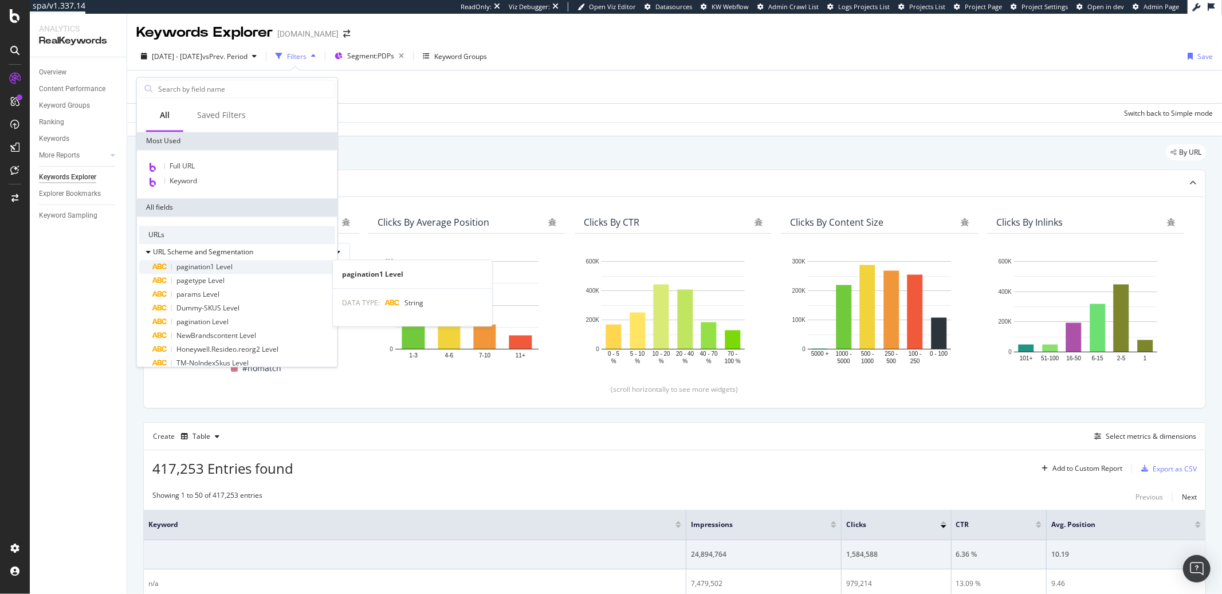
click at [187, 264] on span "pagination1 Level" at bounding box center [204, 267] width 56 height 10
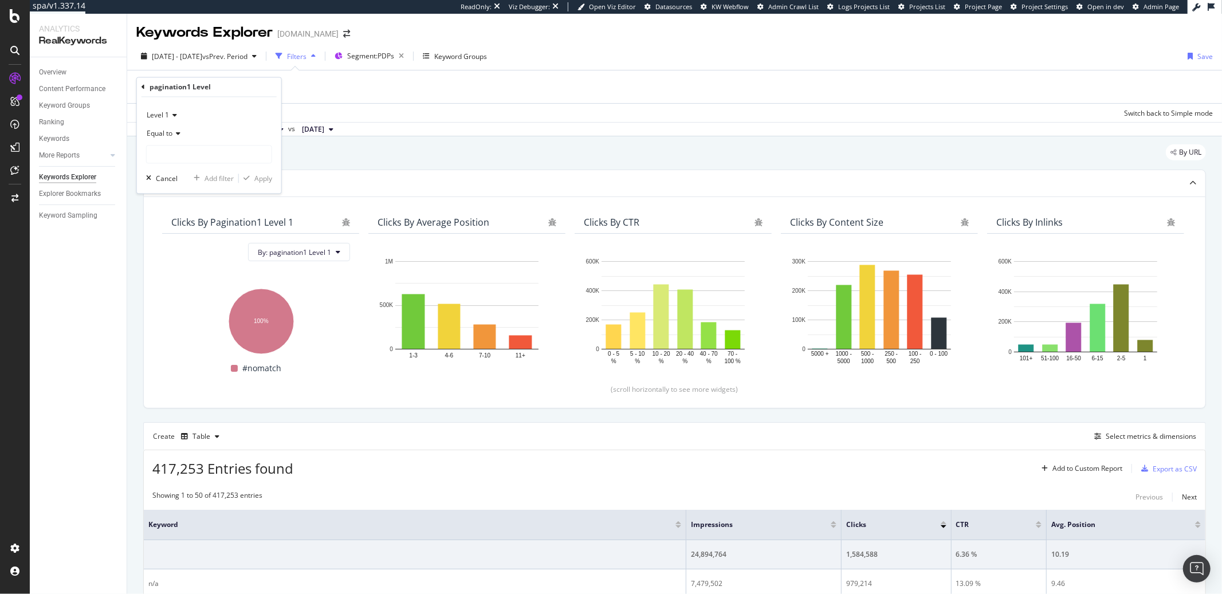
click at [143, 87] on icon at bounding box center [142, 87] width 3 height 7
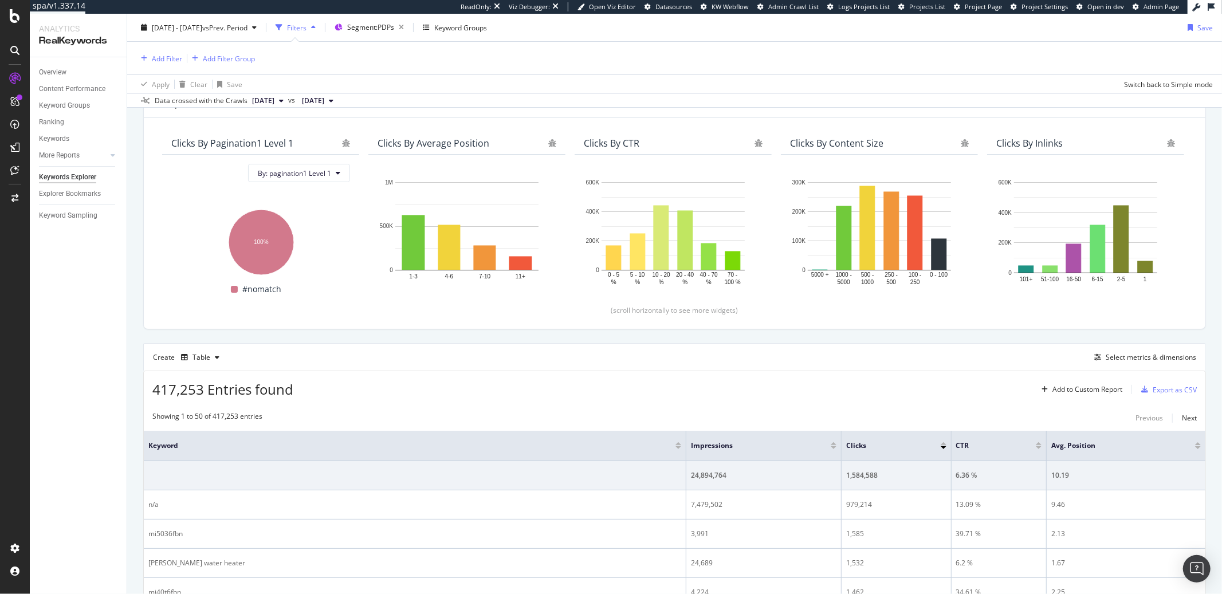
scroll to position [82, 0]
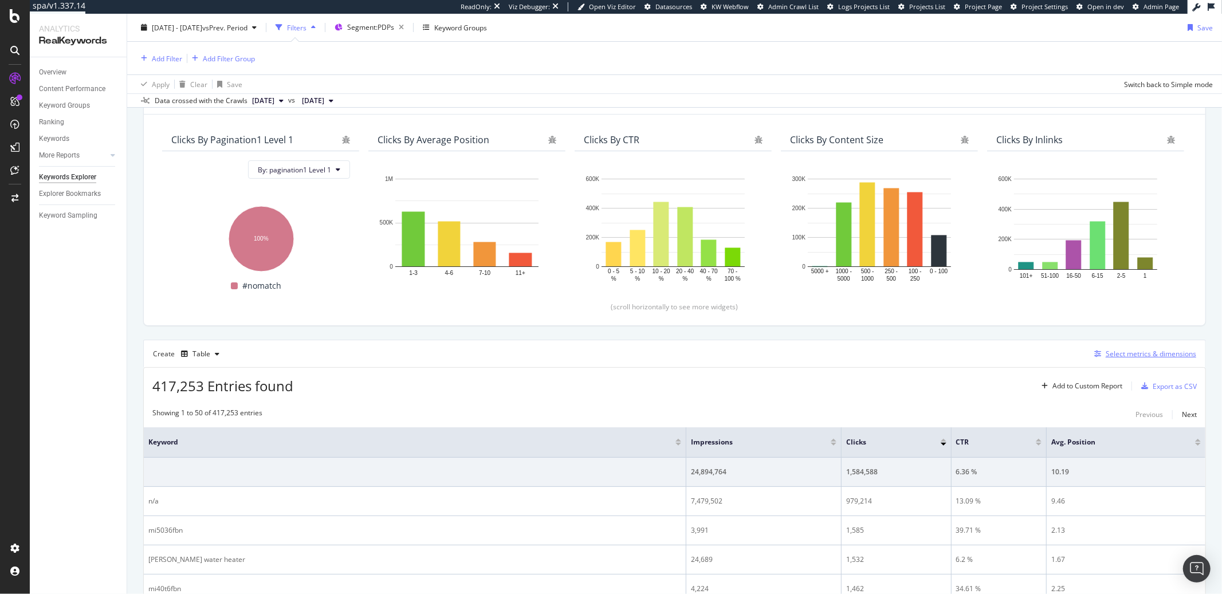
click at [916, 353] on div "Select metrics & dimensions" at bounding box center [1151, 354] width 91 height 10
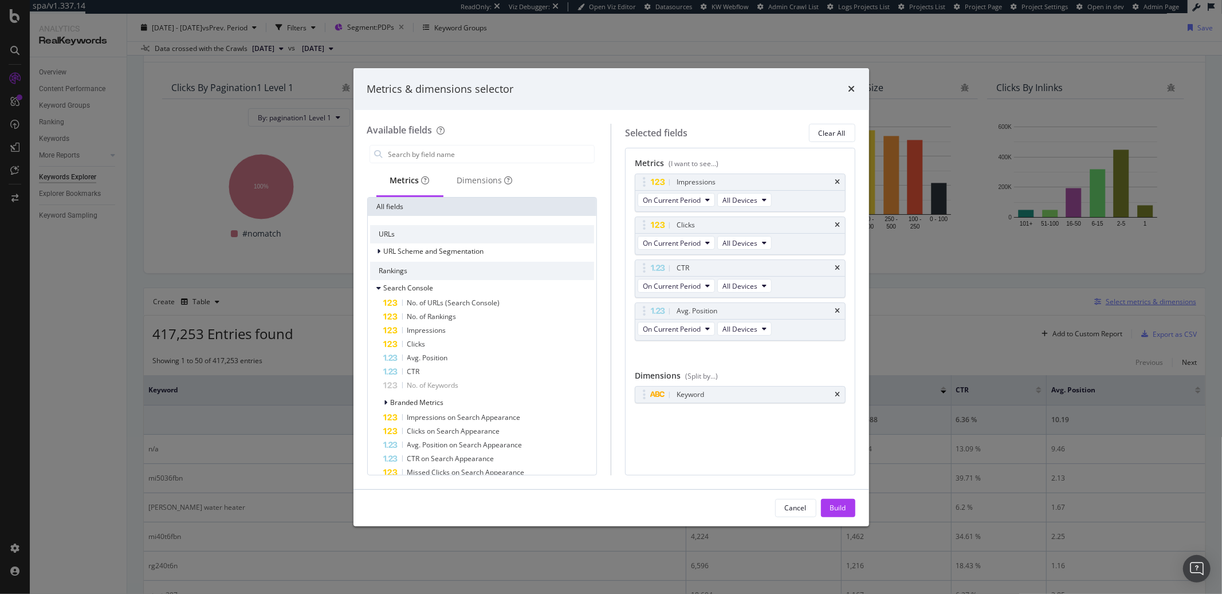
scroll to position [30, 0]
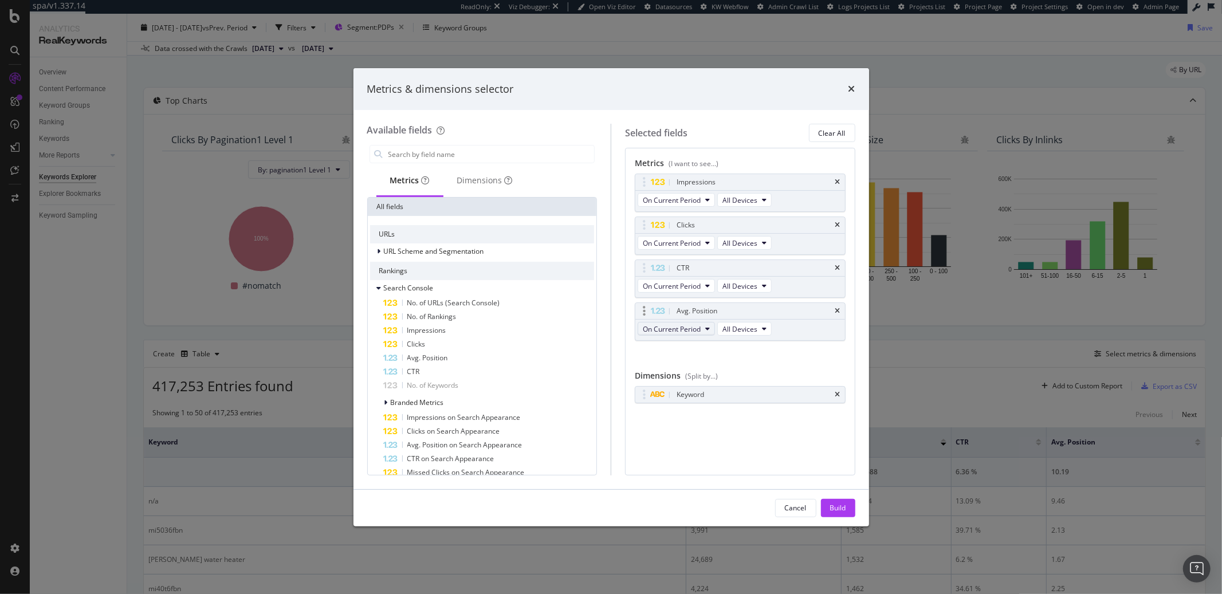
click at [706, 331] on icon "modal" at bounding box center [707, 328] width 5 height 7
click at [697, 369] on span "On Compared Period" at bounding box center [702, 370] width 111 height 10
click at [828, 434] on button "Build" at bounding box center [838, 508] width 34 height 18
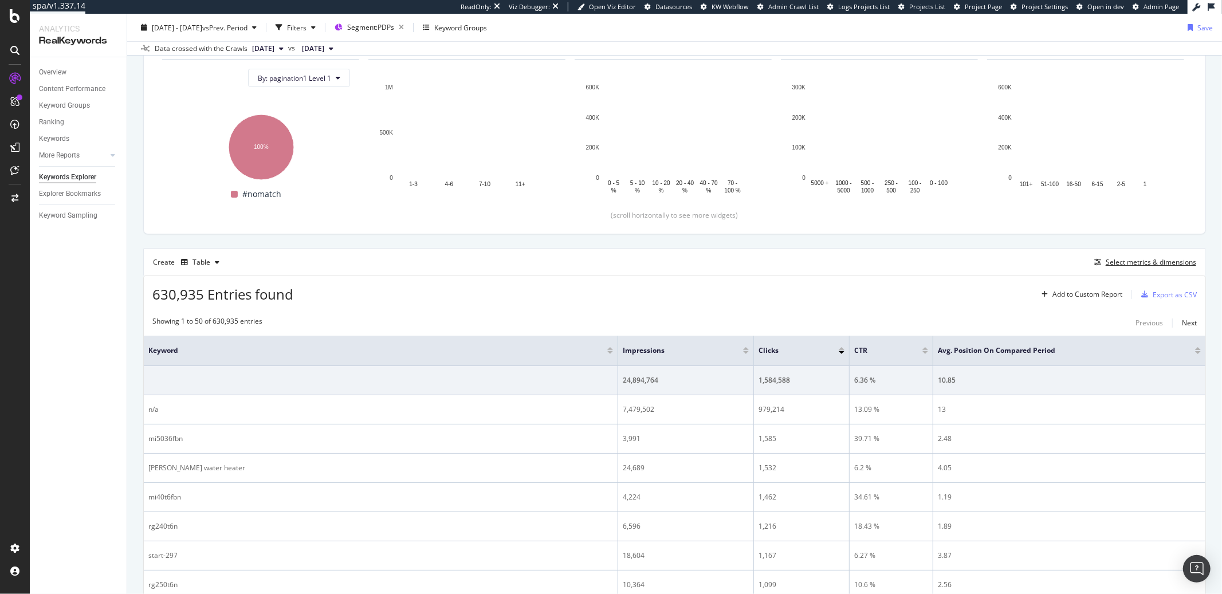
scroll to position [180, 0]
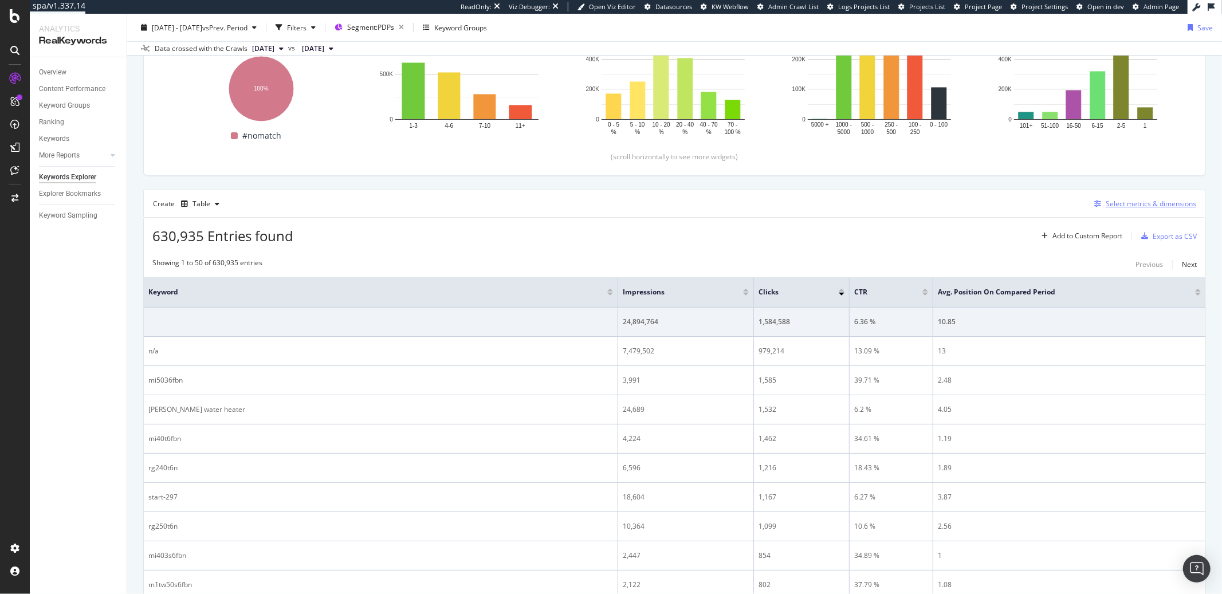
click at [916, 206] on div "Select metrics & dimensions" at bounding box center [1151, 204] width 91 height 10
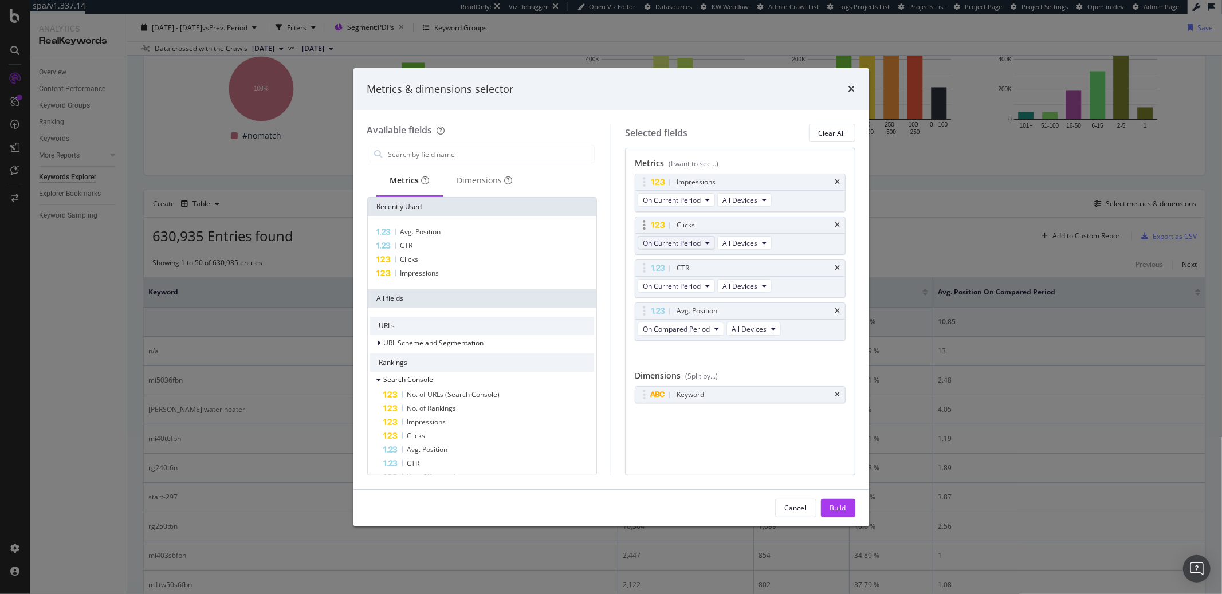
click at [691, 246] on span "On Current Period" at bounding box center [672, 243] width 58 height 10
click at [687, 305] on span "Diff. between Periods - Percentage" at bounding box center [702, 306] width 111 height 10
click at [712, 332] on button "On Compared Period" at bounding box center [681, 329] width 86 height 14
click at [690, 391] on span "Diff. between Periods - Percentage" at bounding box center [702, 392] width 111 height 10
drag, startPoint x: 829, startPoint y: 503, endPoint x: 821, endPoint y: 499, distance: 9.5
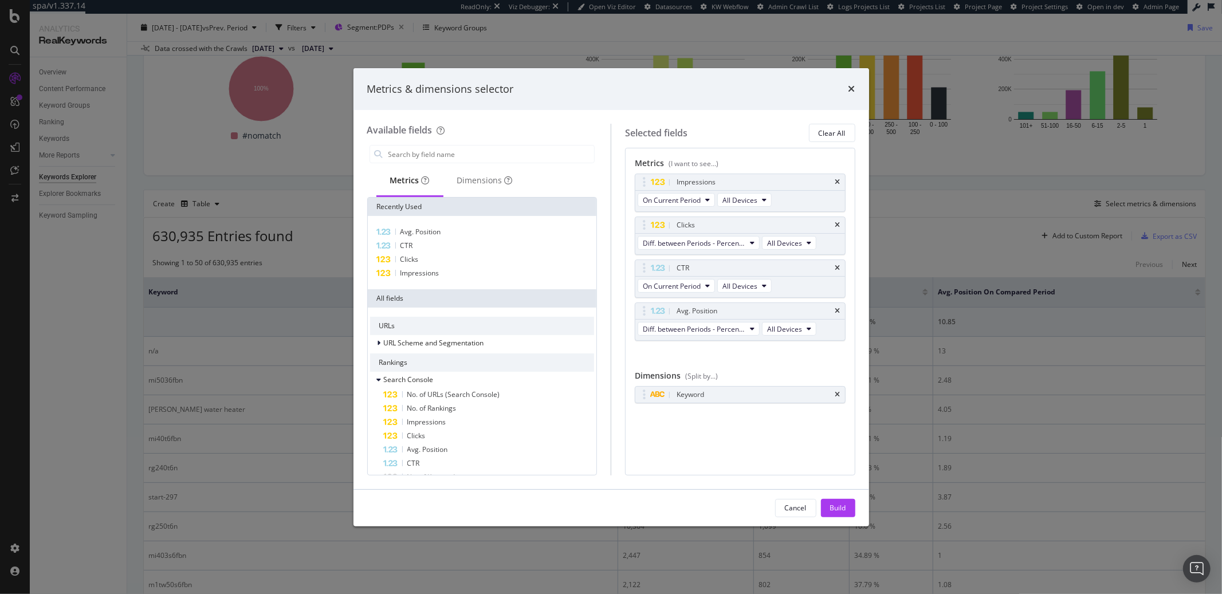
click at [830, 434] on div "Build" at bounding box center [838, 508] width 16 height 10
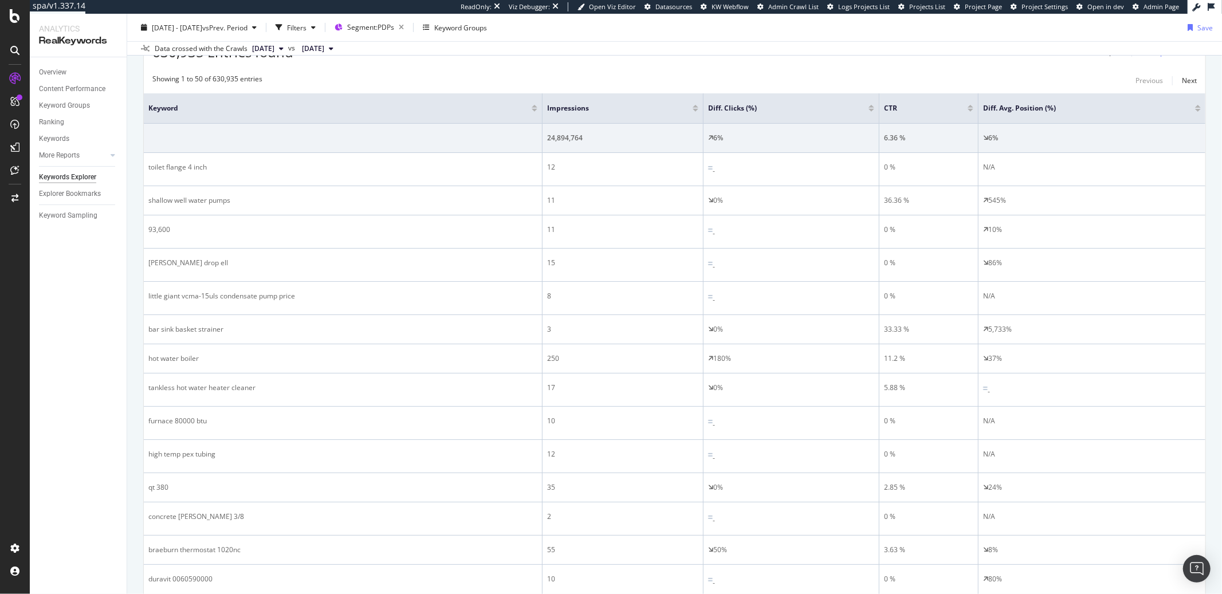
scroll to position [271, 0]
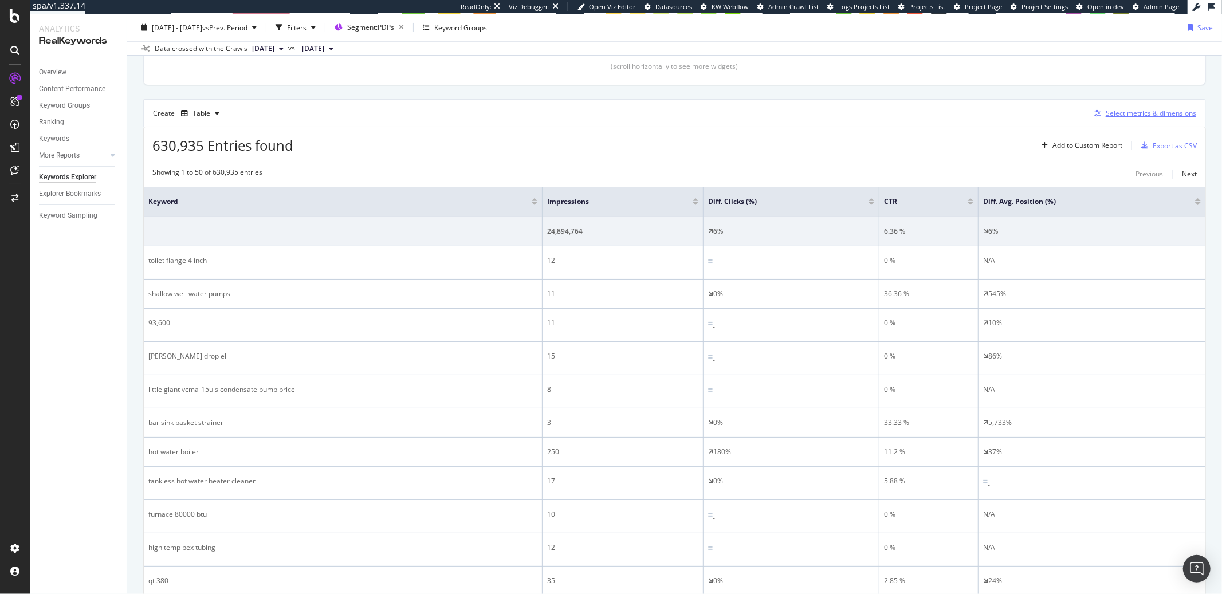
click at [916, 115] on div "Select metrics & dimensions" at bounding box center [1151, 113] width 91 height 10
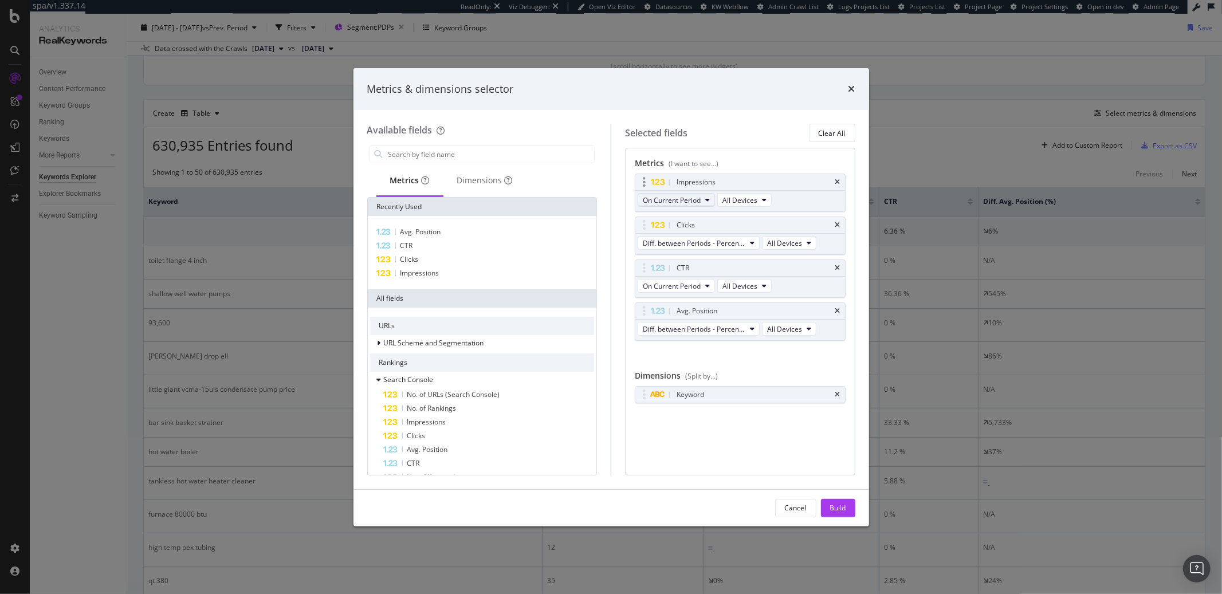
click at [697, 202] on span "On Current Period" at bounding box center [672, 200] width 58 height 10
click at [695, 264] on span "Diff. between Periods - Percentage" at bounding box center [702, 263] width 111 height 10
click at [700, 286] on span "On Current Period" at bounding box center [672, 286] width 58 height 10
click at [695, 349] on span "Diff. between Periods - Percentage" at bounding box center [702, 349] width 111 height 10
click at [845, 434] on div "Build" at bounding box center [838, 508] width 16 height 10
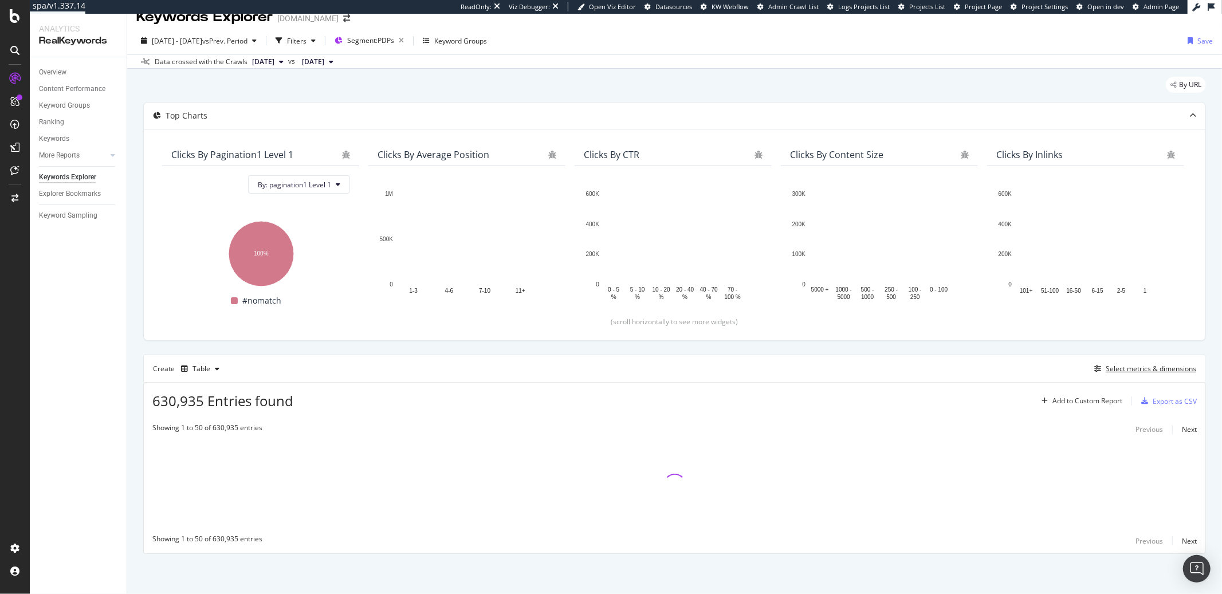
scroll to position [15, 0]
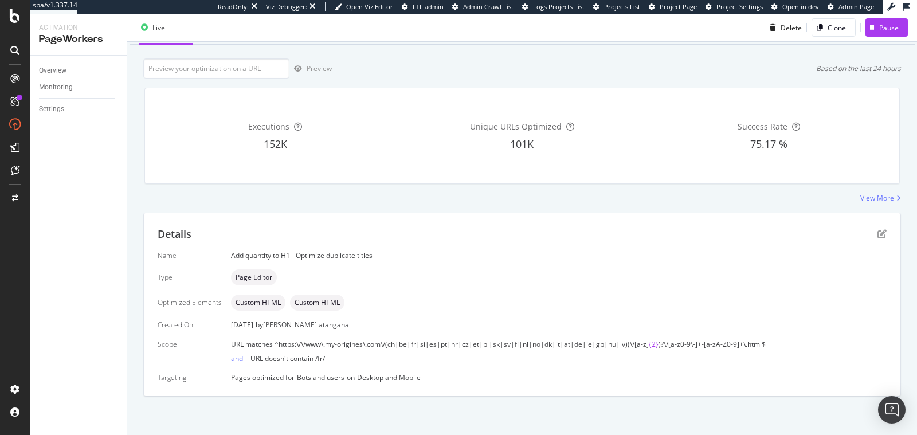
scroll to position [57, 0]
click at [877, 235] on icon "pen-to-square" at bounding box center [881, 233] width 9 height 9
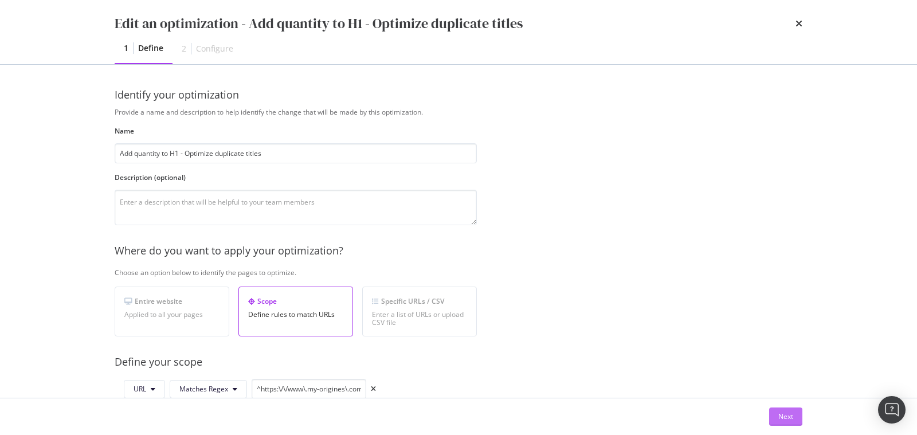
click at [778, 422] on div "Next" at bounding box center [785, 416] width 15 height 17
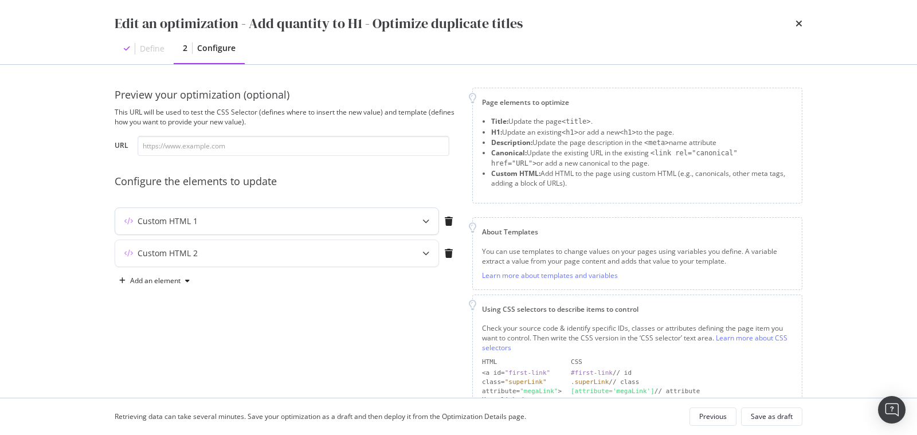
click at [223, 222] on div "Custom HTML 1" at bounding box center [254, 220] width 278 height 11
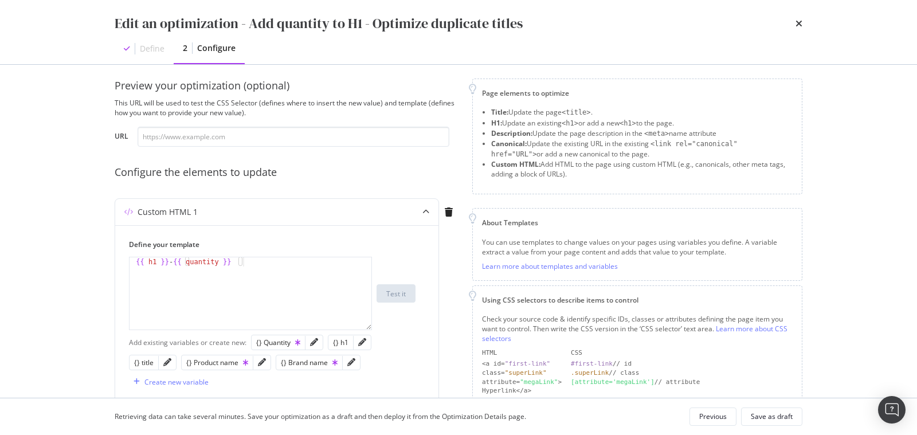
scroll to position [0, 0]
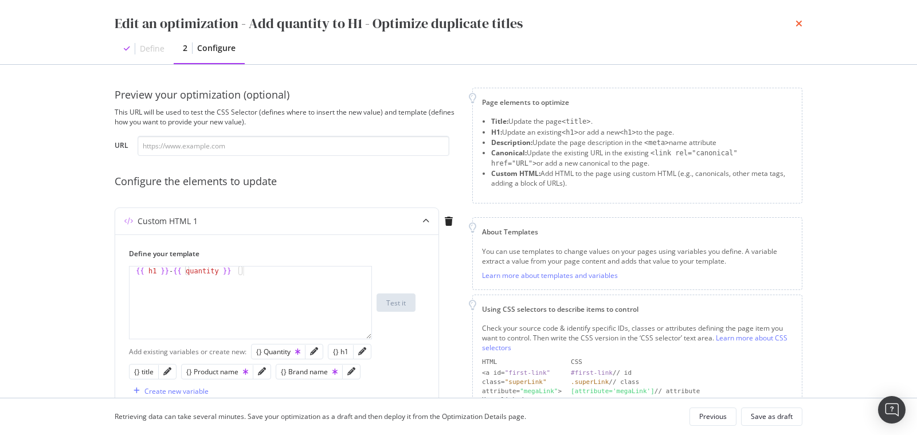
click at [799, 25] on icon "times" at bounding box center [798, 23] width 7 height 9
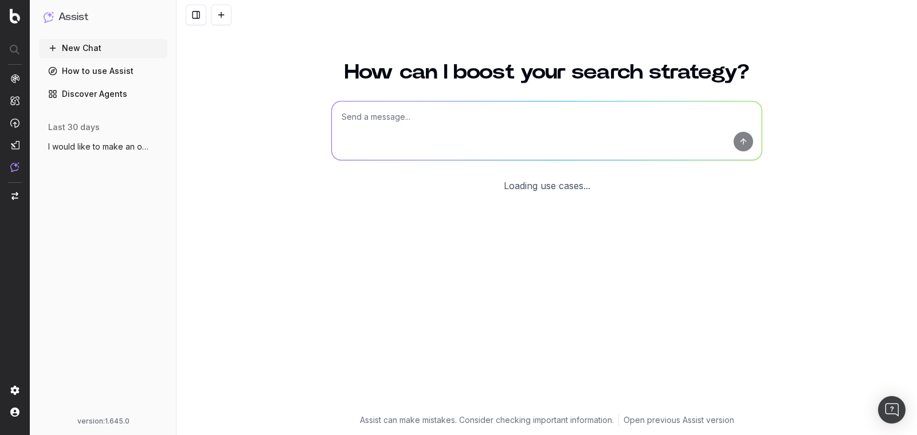
click at [477, 133] on textarea at bounding box center [547, 130] width 430 height 58
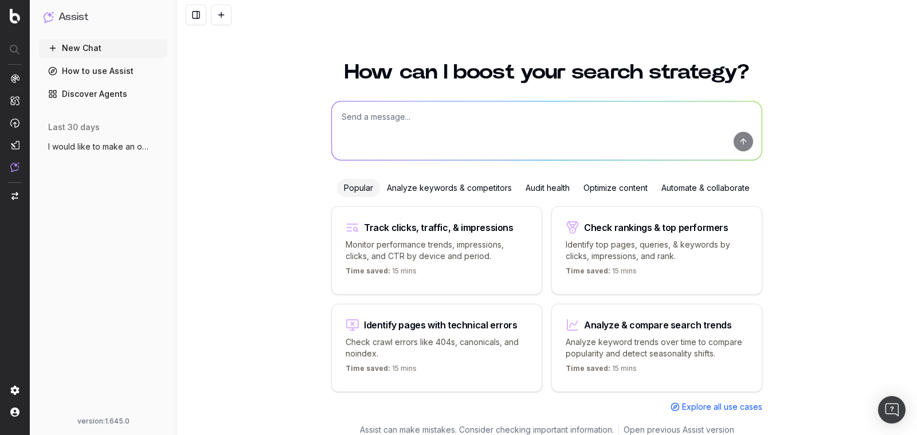
scroll to position [9, 0]
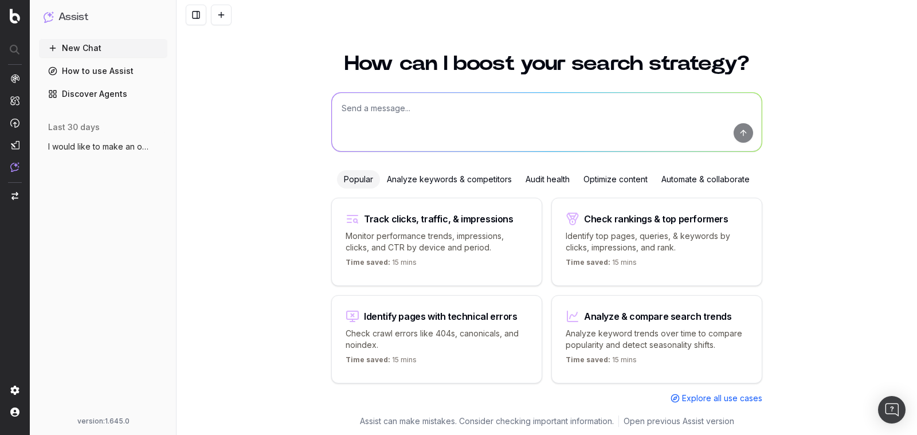
paste textarea "[URL][DOMAIN_NAME]"
type textarea "[URL][DOMAIN_NAME] je veux atteire le CSS de la meta description"
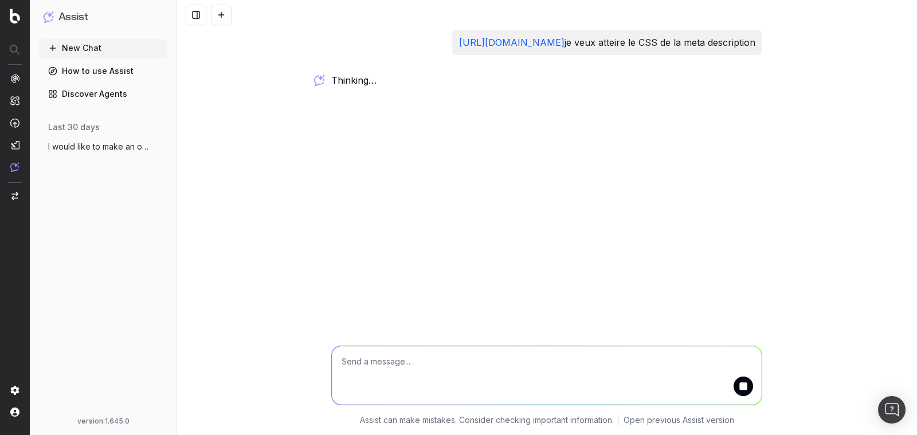
scroll to position [0, 0]
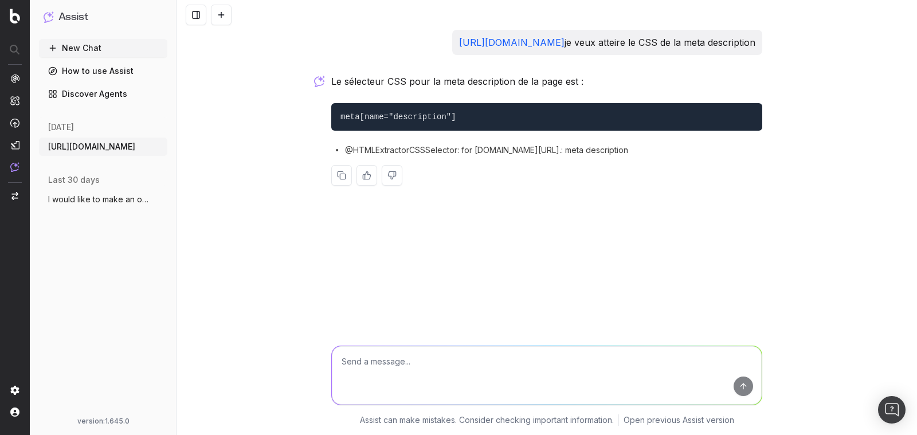
click at [382, 121] on code "meta[name="description"]" at bounding box center [398, 116] width 116 height 9
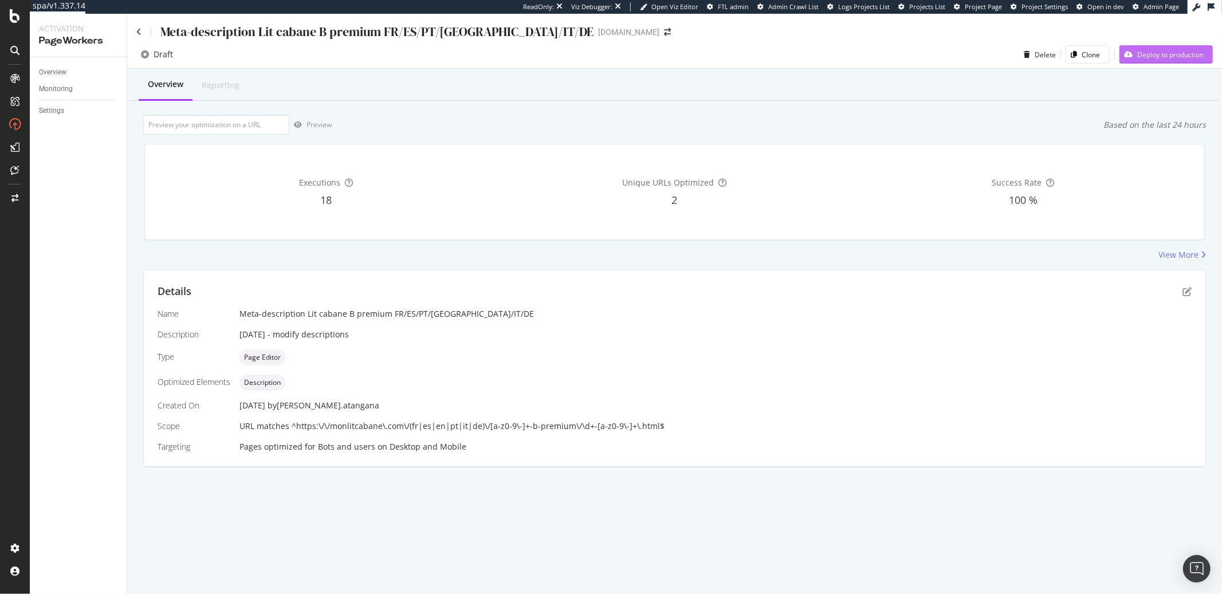
click at [1175, 60] on div "Deploy to production" at bounding box center [1161, 54] width 84 height 17
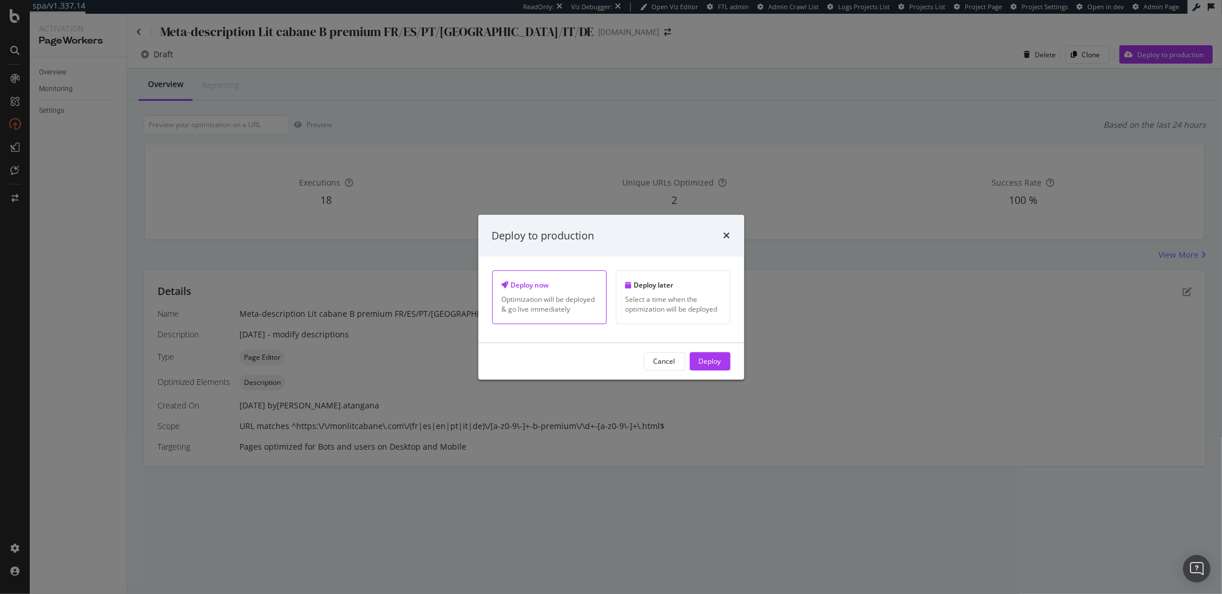
click at [724, 359] on button "Deploy" at bounding box center [710, 361] width 41 height 18
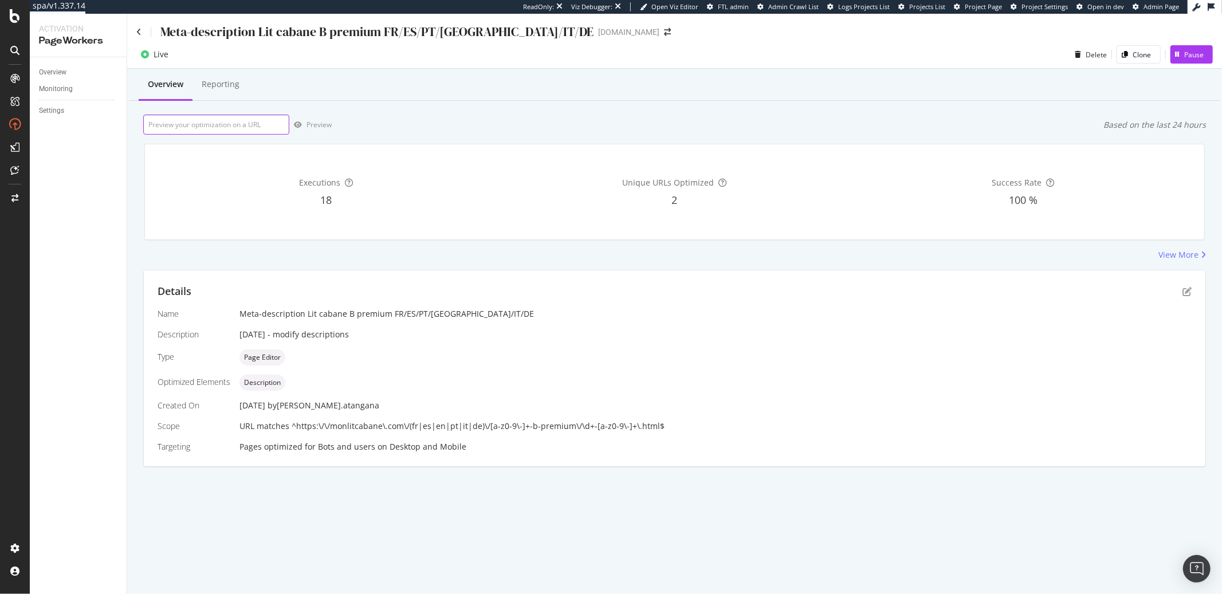
click at [229, 128] on input "url" at bounding box center [216, 125] width 146 height 20
paste input "[URL][DOMAIN_NAME]"
type input "[URL][DOMAIN_NAME]"
click at [327, 125] on div "Preview" at bounding box center [318, 125] width 25 height 10
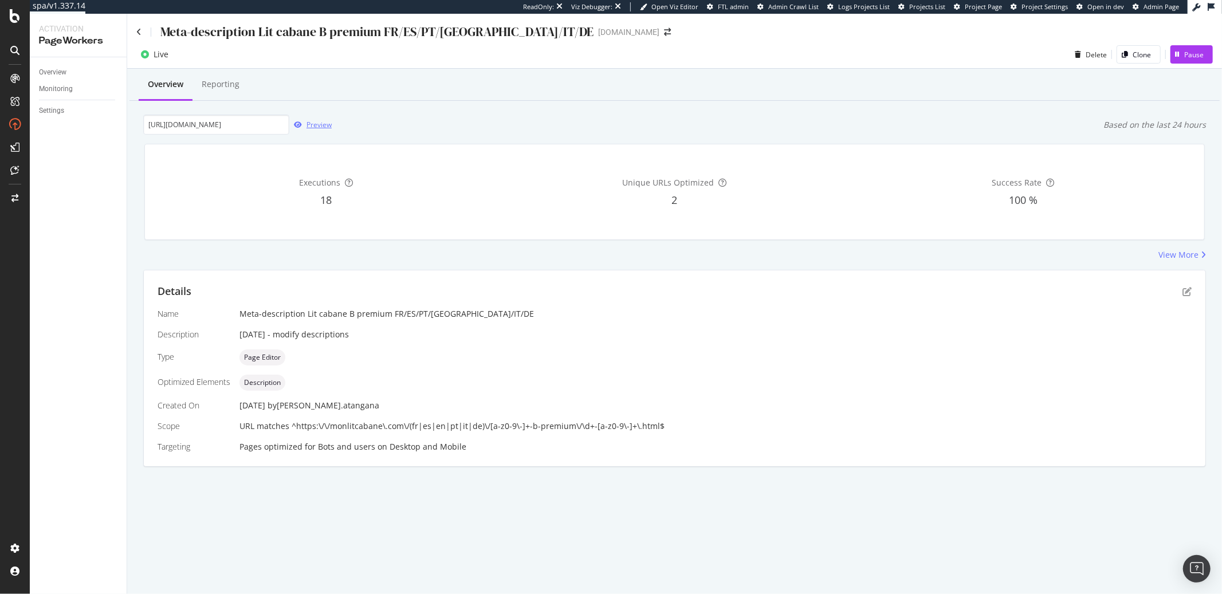
scroll to position [0, 0]
click at [140, 32] on icon at bounding box center [138, 32] width 5 height 8
